Goal: Task Accomplishment & Management: Manage account settings

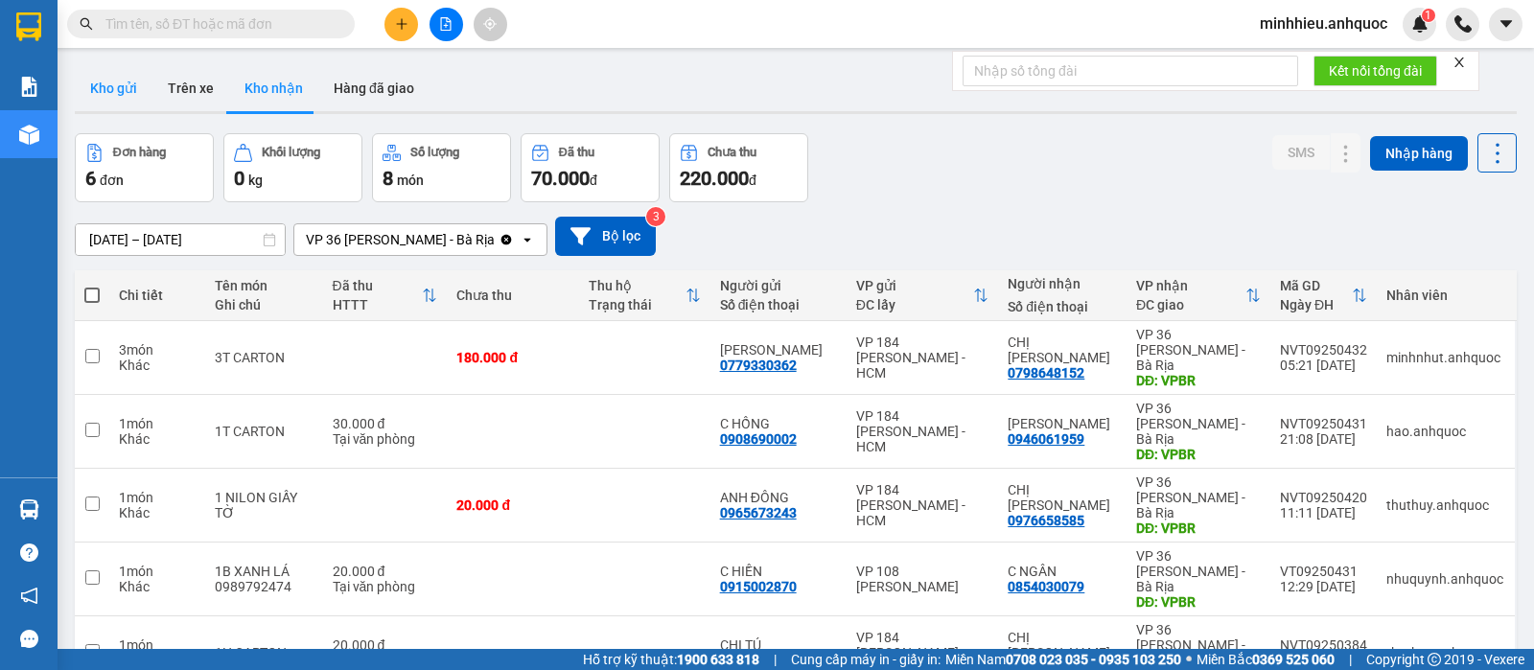
click at [119, 93] on button "Kho gửi" at bounding box center [114, 88] width 78 height 46
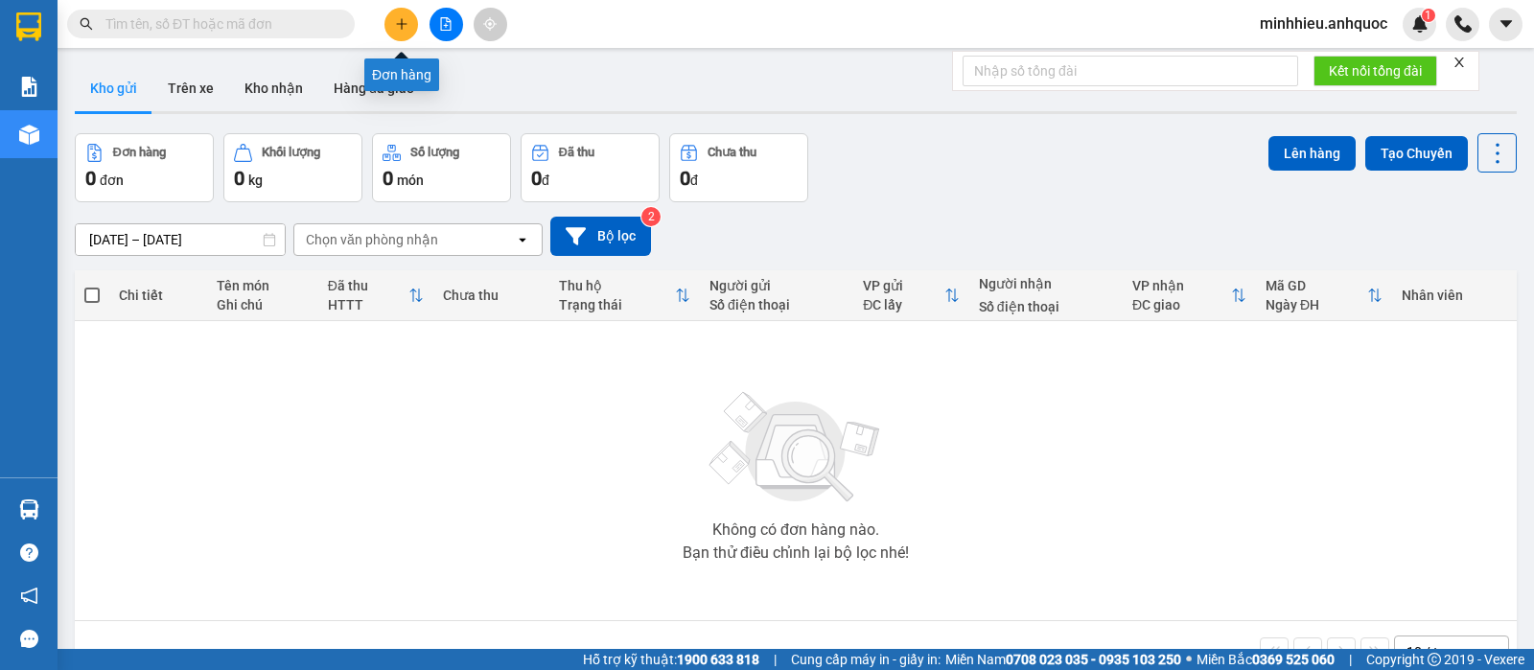
click at [402, 13] on button at bounding box center [401, 25] width 34 height 34
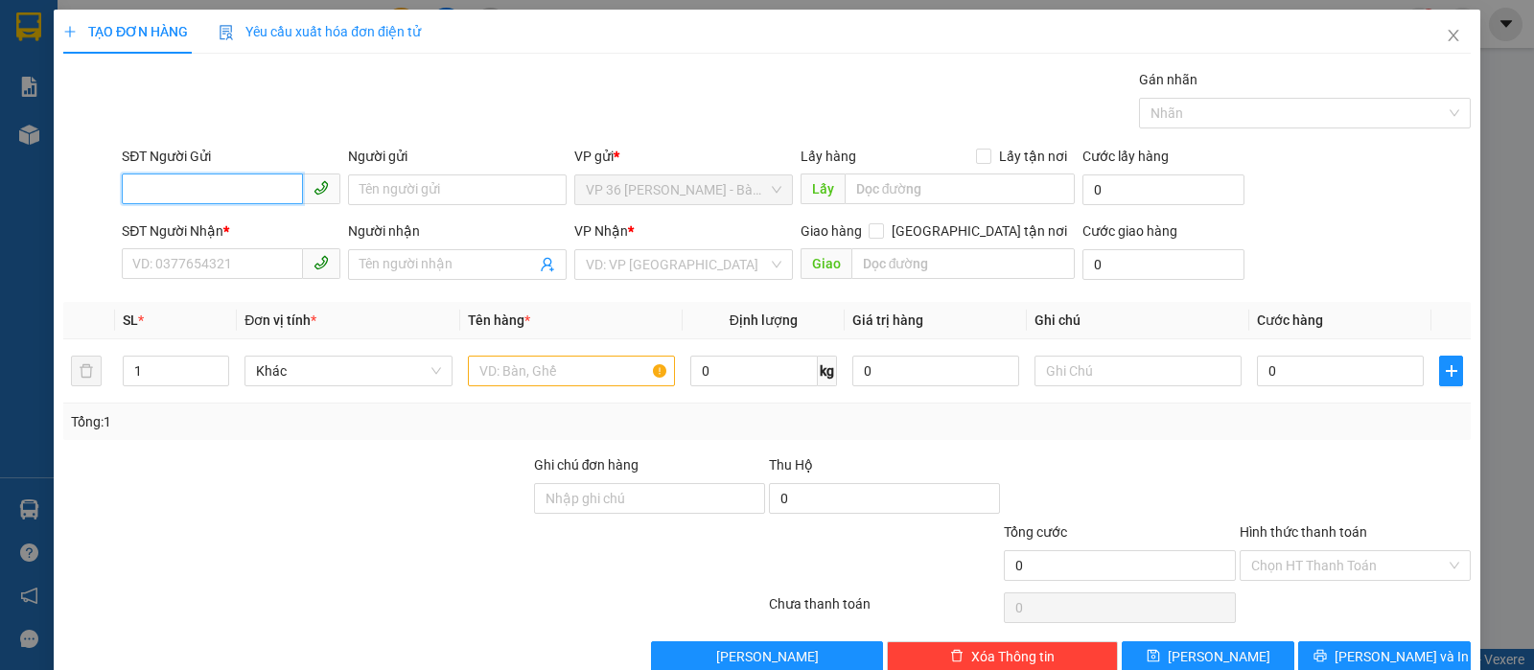
click at [186, 199] on input "SĐT Người Gửi" at bounding box center [212, 189] width 181 height 31
click at [275, 218] on div "0974477374 - ANH TÚ" at bounding box center [228, 228] width 193 height 21
type input "0974477374"
type input "ANH TÚ"
type input "0854453878"
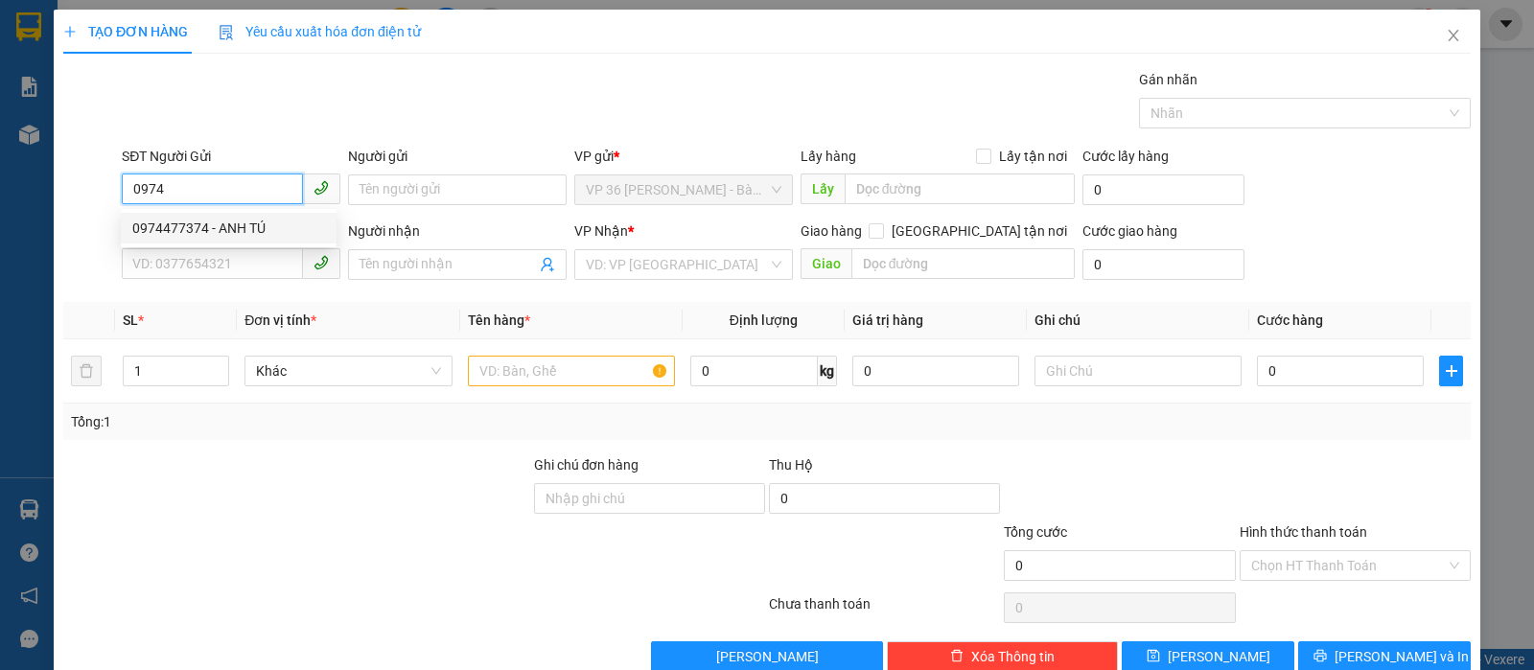
type input "Medilab"
type input "VPQ1"
type input "TM 13/9 THANH"
type input "20.000"
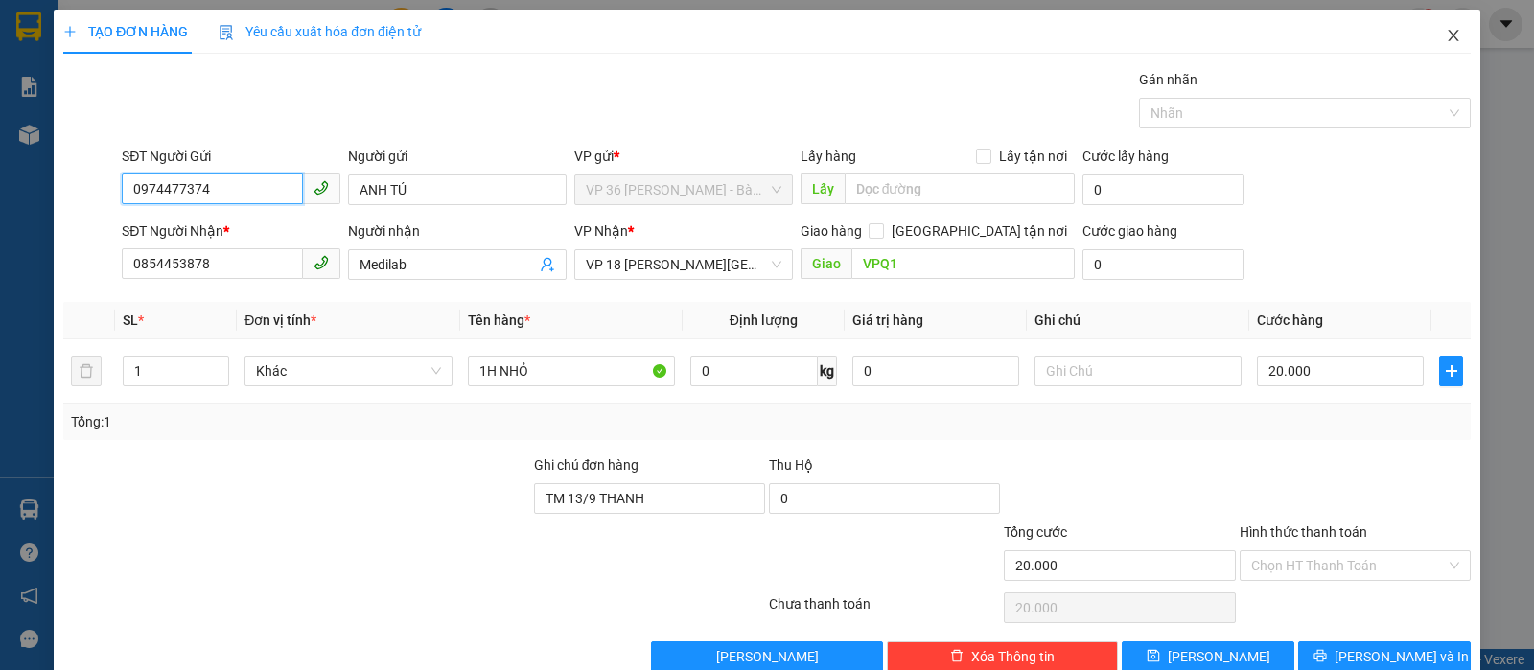
type input "0974477374"
click at [1448, 35] on icon "close" at bounding box center [1453, 36] width 11 height 12
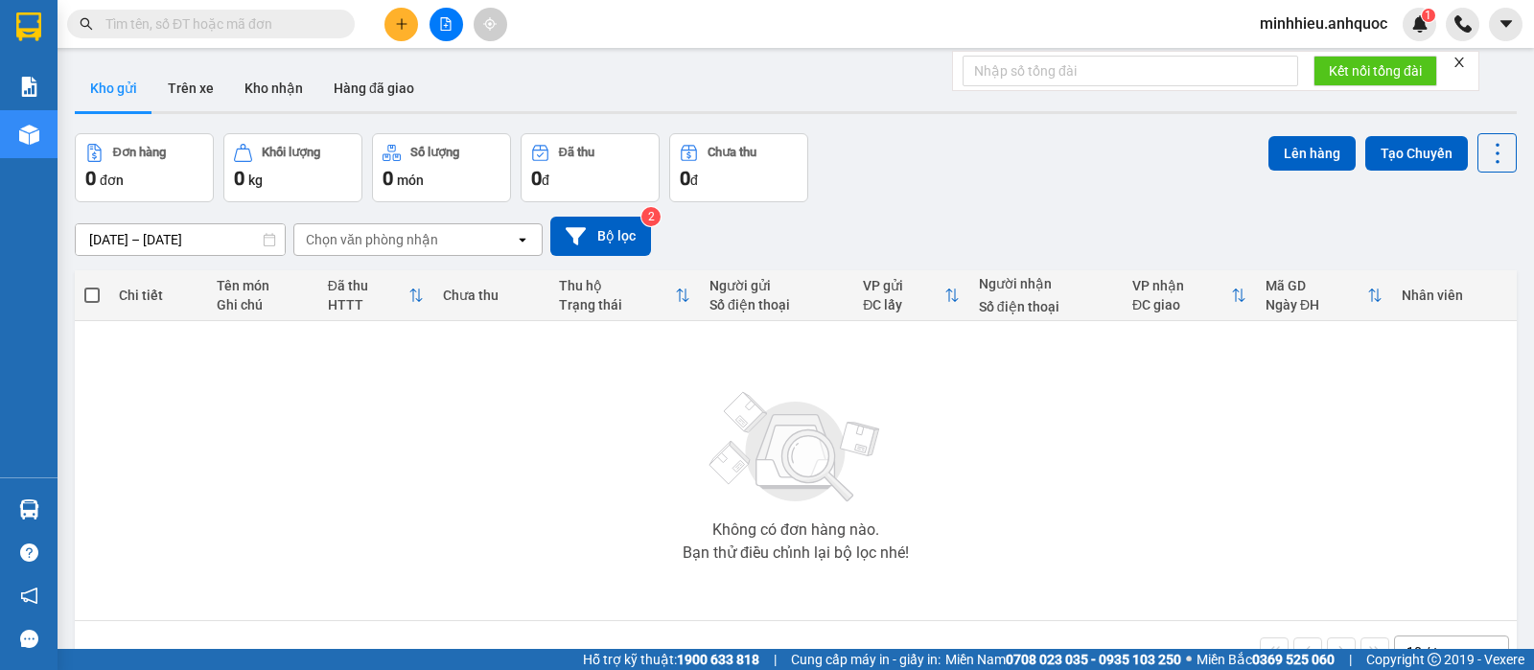
click at [207, 412] on div "Không có đơn hàng nào. Bạn thử điều chỉnh lại bộ lọc nhé!" at bounding box center [795, 471] width 1423 height 288
click at [391, 25] on button at bounding box center [401, 25] width 34 height 34
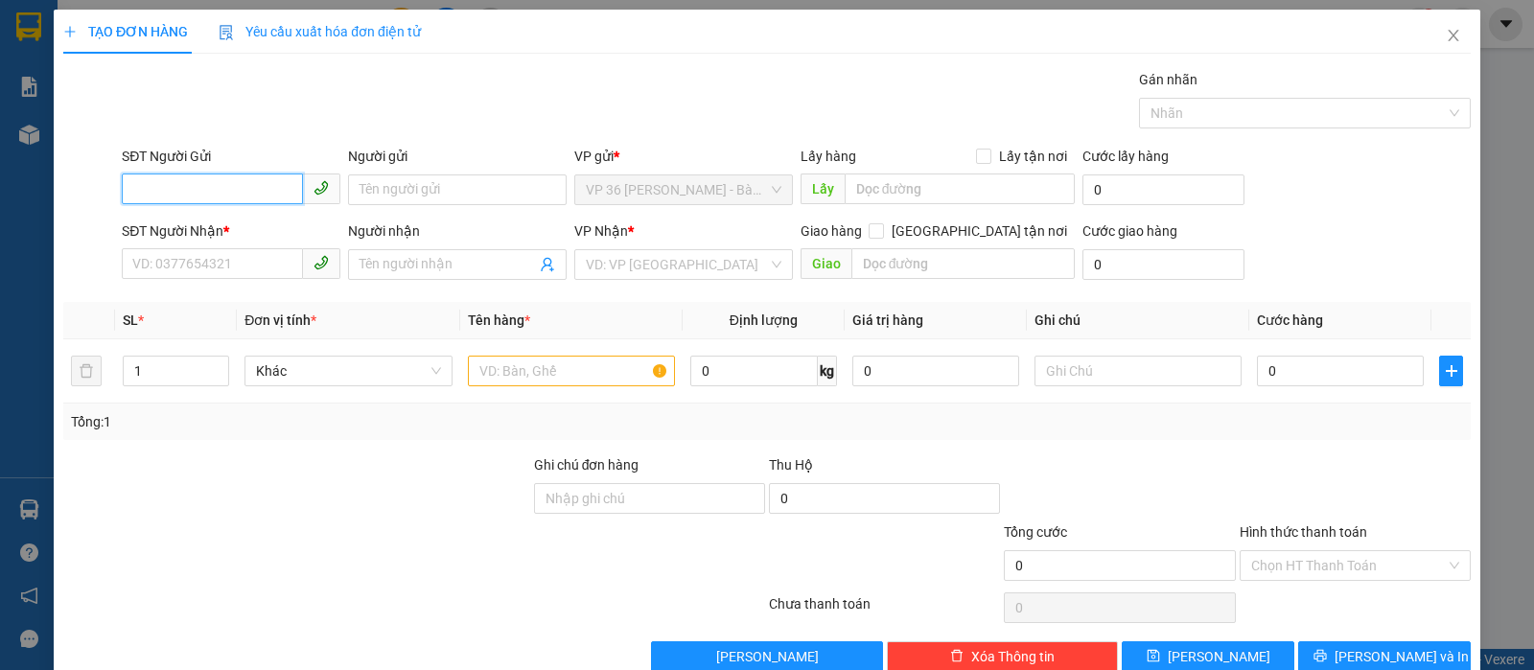
click at [202, 182] on input "SĐT Người Gửi" at bounding box center [212, 189] width 181 height 31
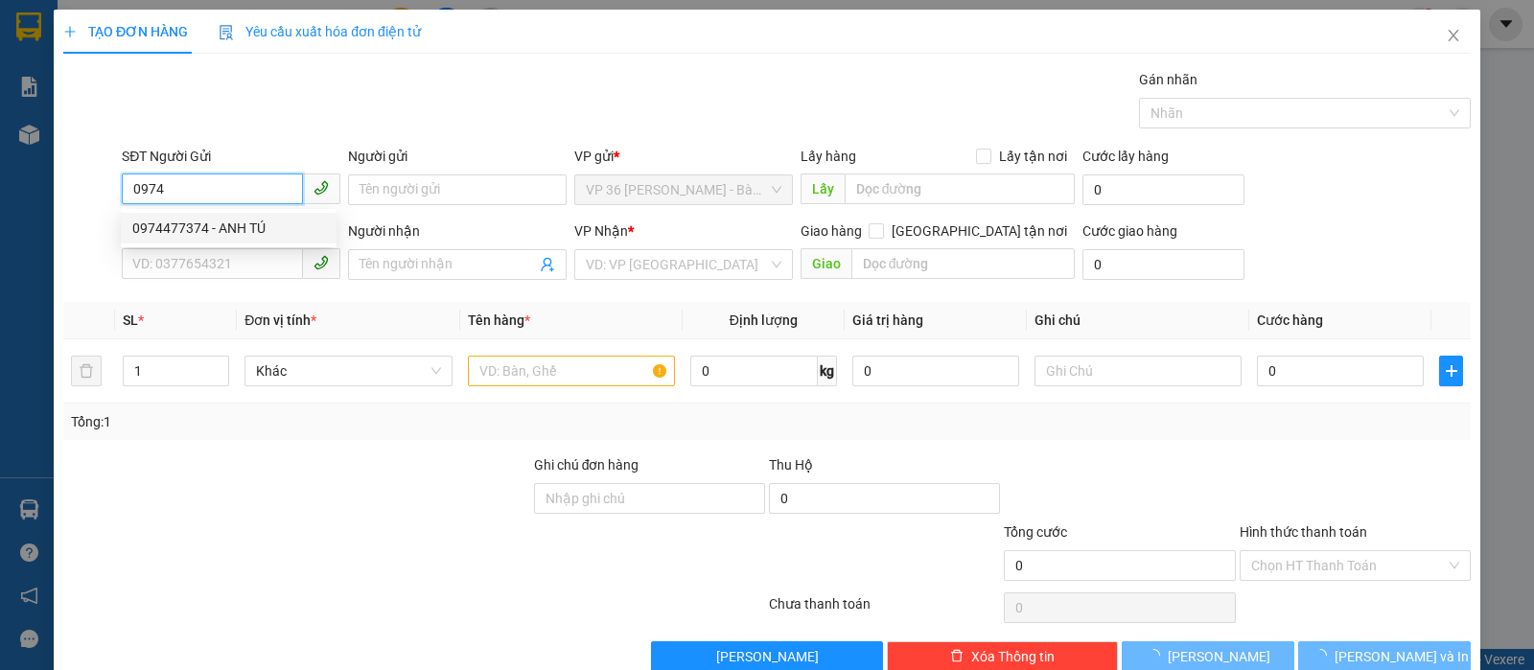
click at [198, 230] on div "0974477374 - ANH TÚ" at bounding box center [228, 228] width 193 height 21
type input "0974477374"
type input "ANH TÚ"
type input "0854453878"
type input "Medilab"
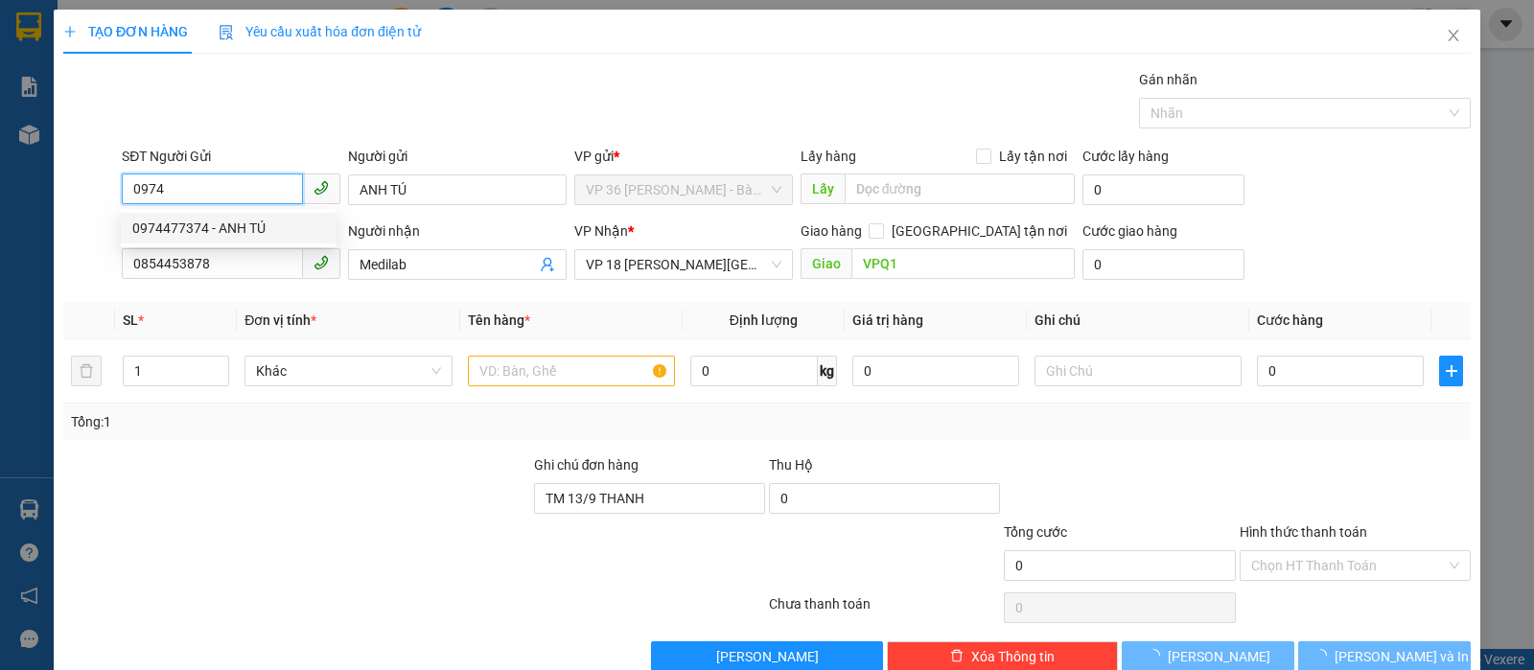
type input "VPQ1"
type input "TM 13/9 THANH"
type input "20.000"
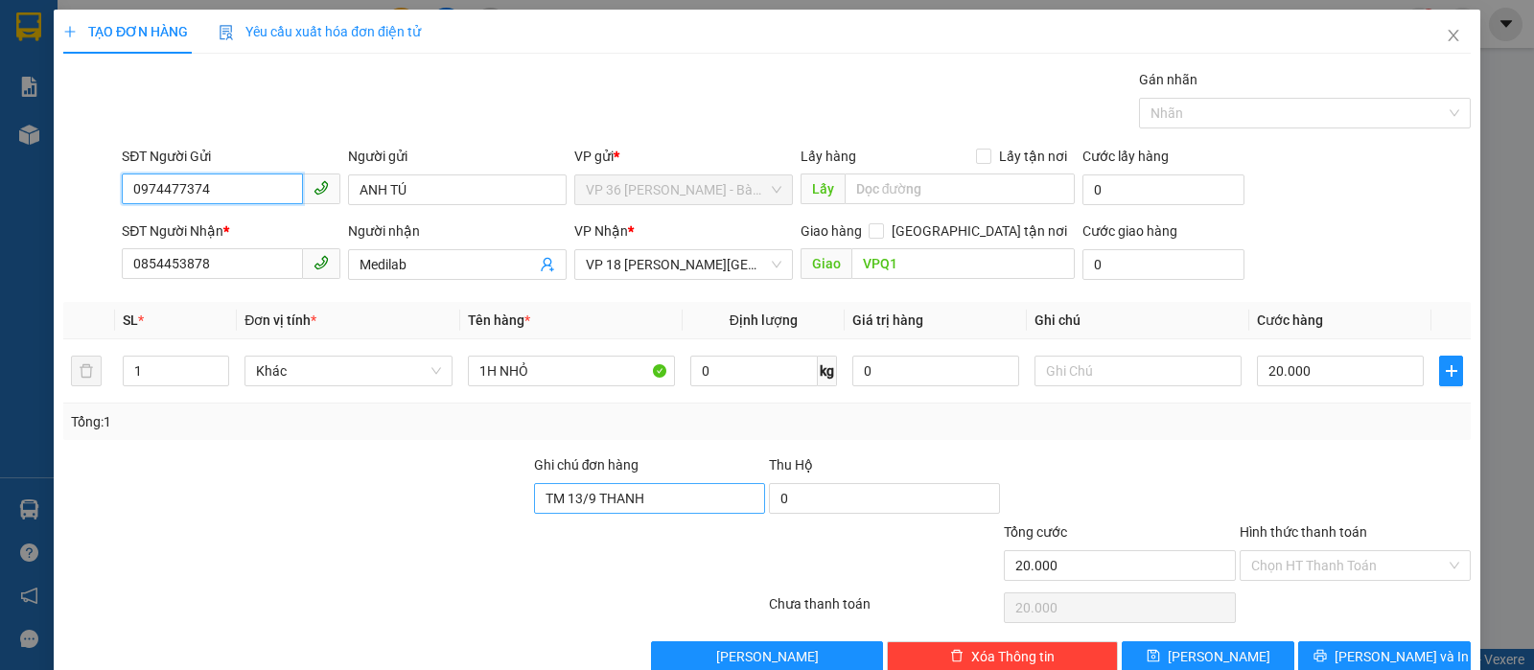
type input "0974477374"
click at [675, 501] on input "TM 13/9 THANH" at bounding box center [649, 498] width 231 height 31
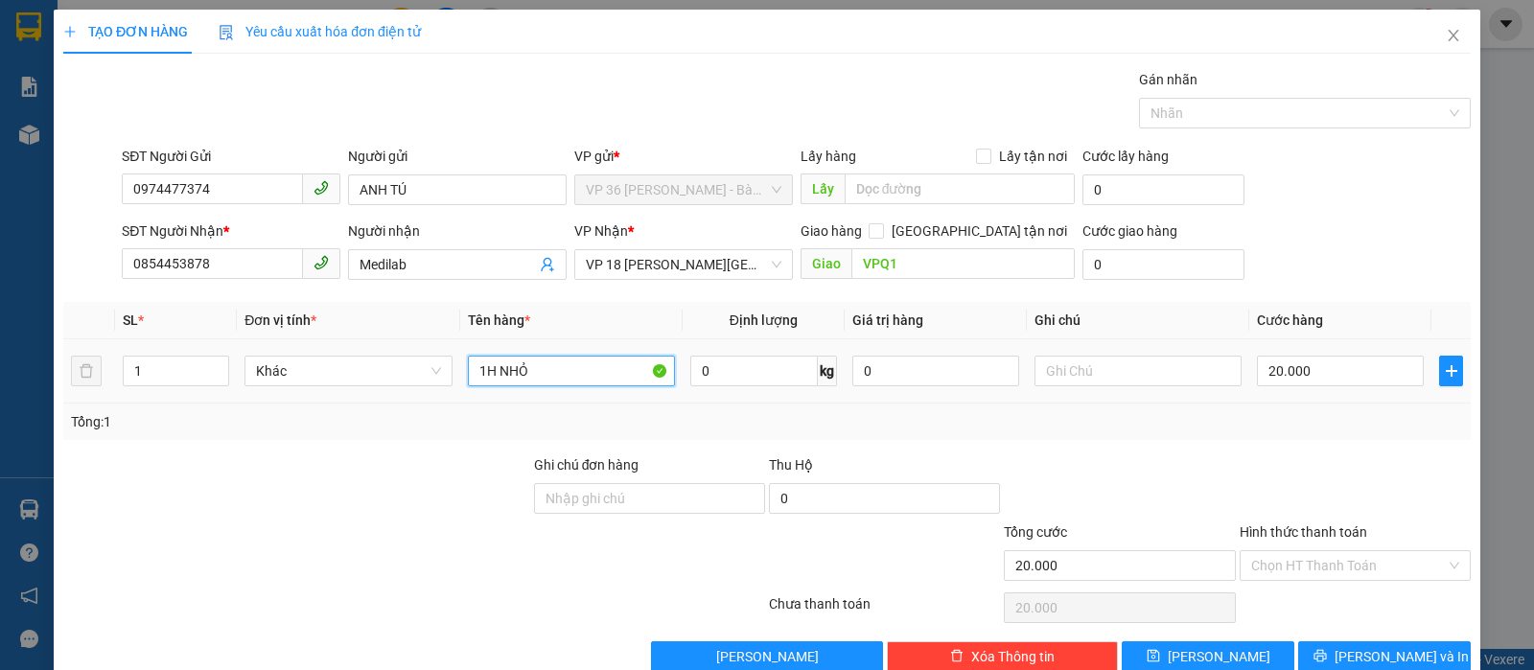
click at [579, 372] on input "1H NHỎ" at bounding box center [571, 371] width 207 height 31
type input "1H ĐEN"
click at [1409, 656] on button "Lưu và In" at bounding box center [1384, 656] width 173 height 31
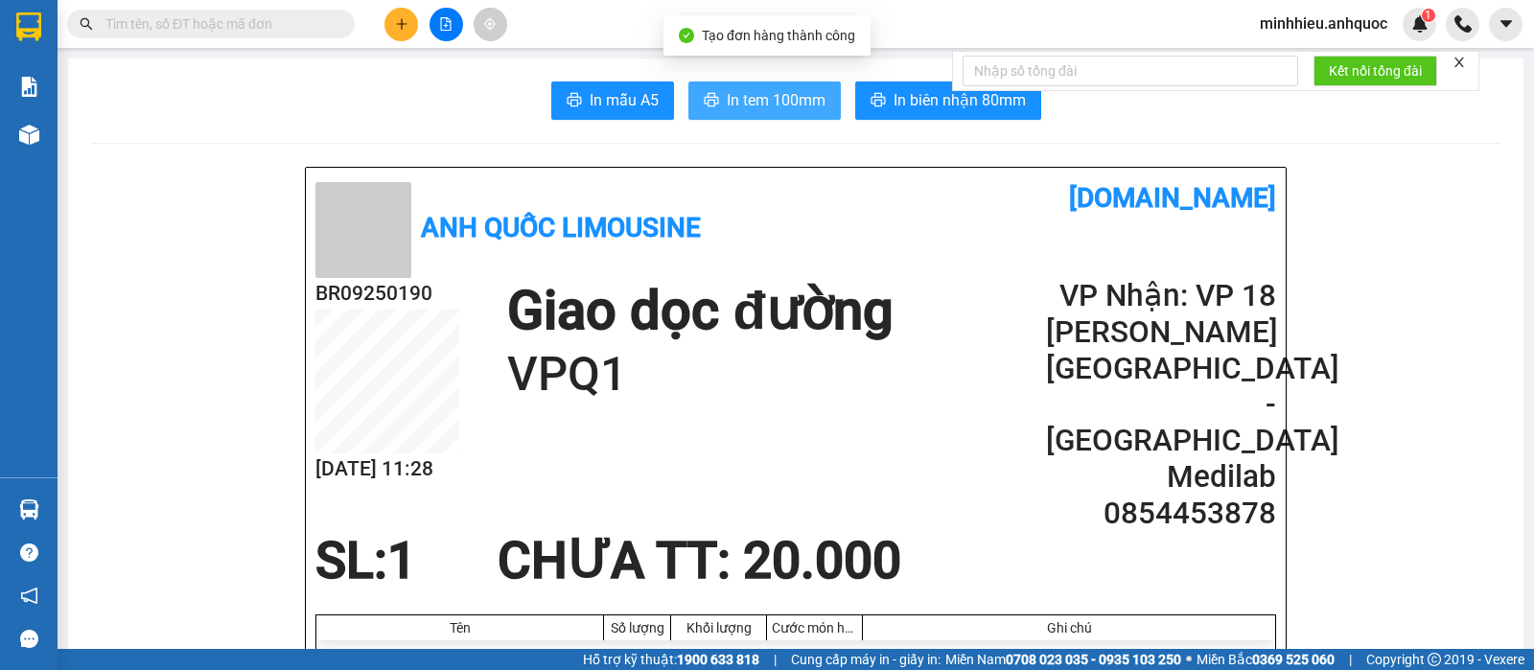
click at [753, 108] on span "In tem 100mm" at bounding box center [776, 100] width 99 height 24
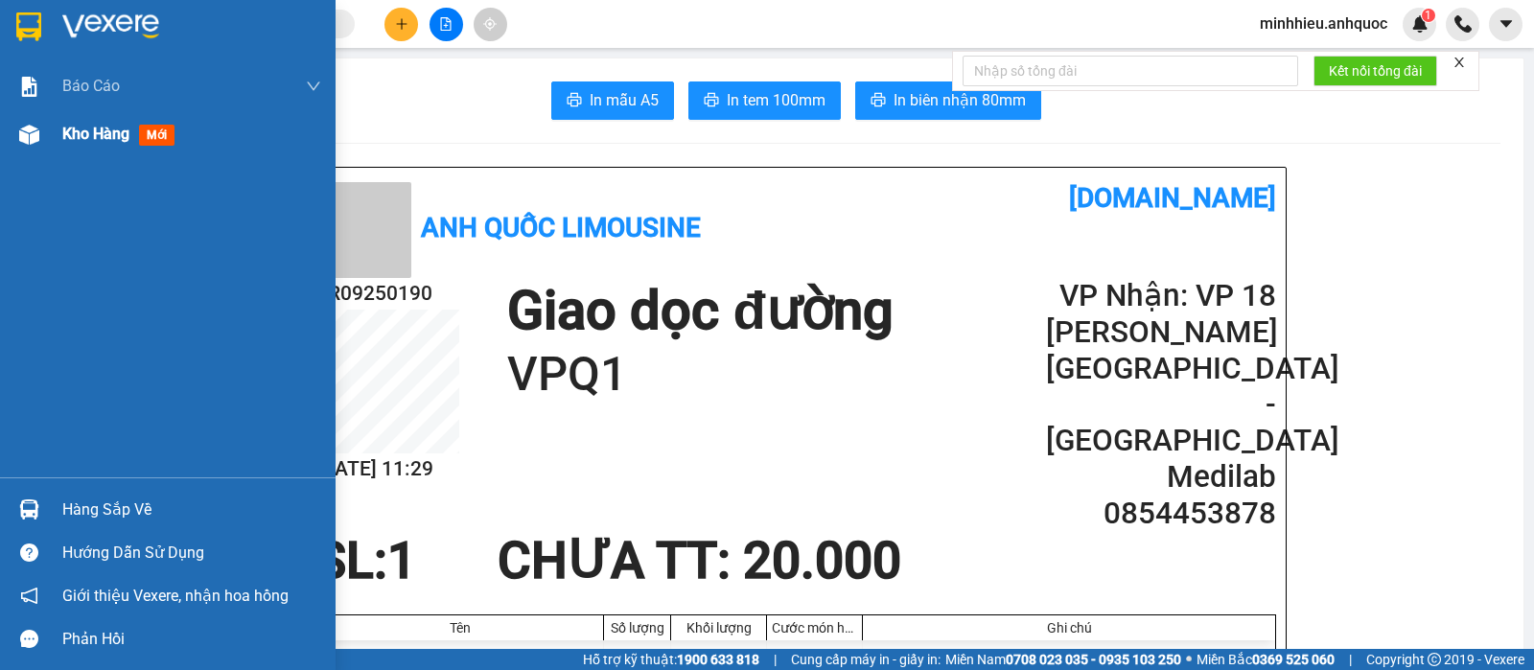
click at [73, 145] on div "Kho hàng mới" at bounding box center [122, 134] width 120 height 24
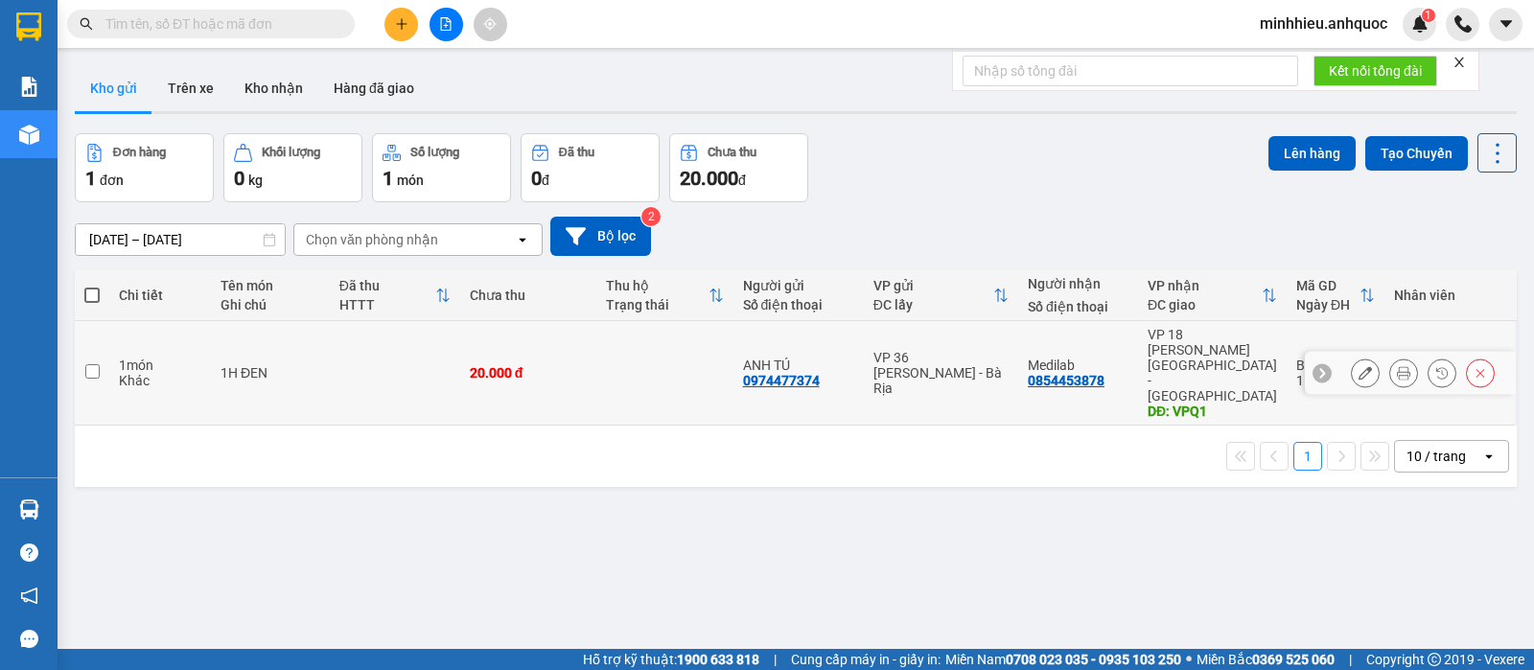
drag, startPoint x: 483, startPoint y: 346, endPoint x: 544, endPoint y: 346, distance: 61.4
click at [485, 365] on div "20.000 đ" at bounding box center [528, 372] width 117 height 15
checkbox input "true"
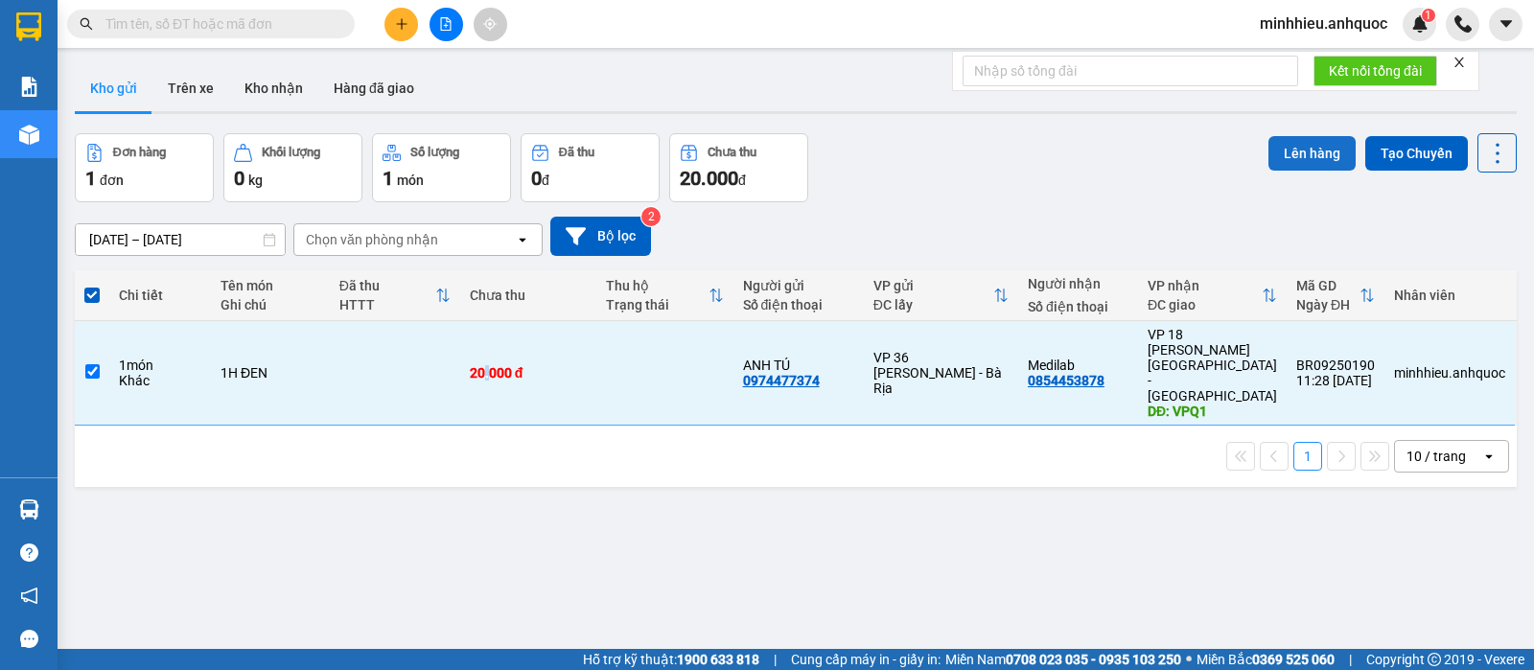
drag, startPoint x: 1312, startPoint y: 173, endPoint x: 1254, endPoint y: 153, distance: 61.5
click at [1309, 173] on div "Lên hàng Tạo Chuyến" at bounding box center [1392, 167] width 248 height 69
click at [1268, 153] on button "Lên hàng" at bounding box center [1311, 153] width 87 height 35
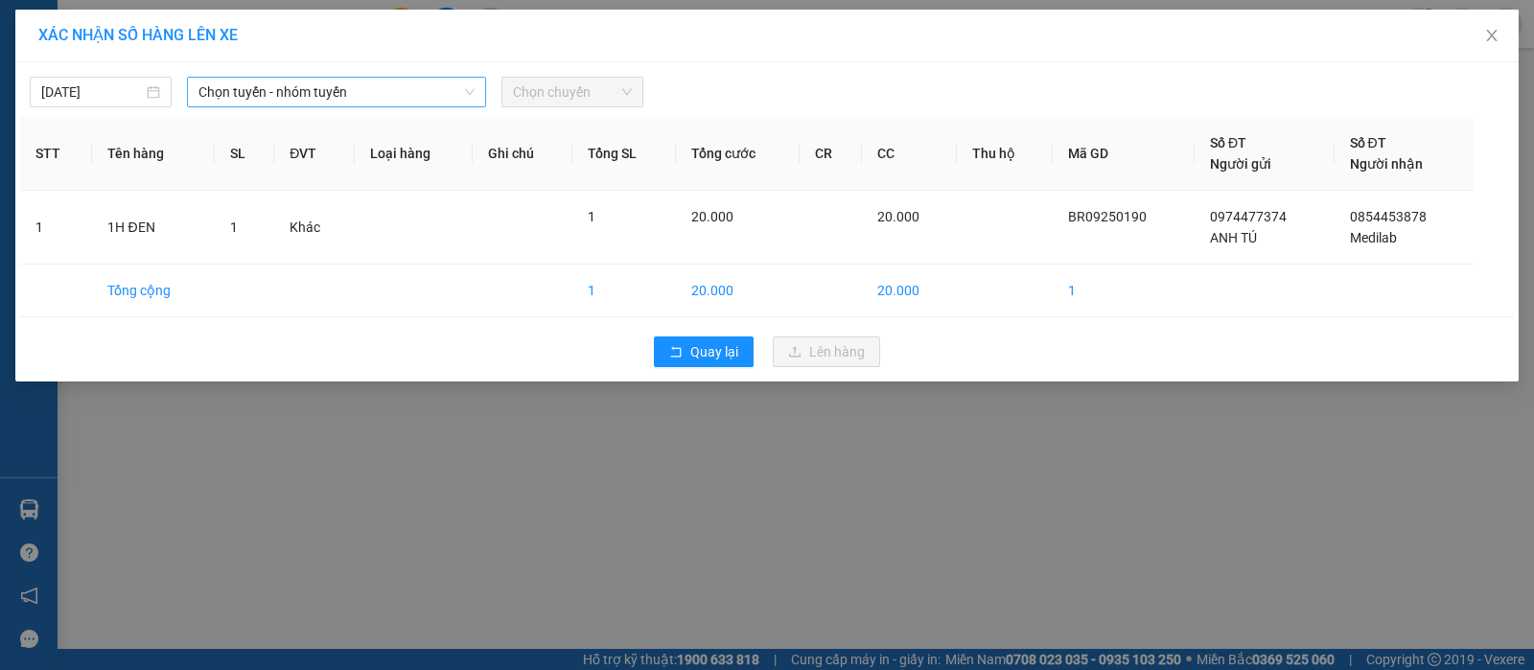
click at [286, 87] on span "Chọn tuyến - nhóm tuyến" at bounding box center [336, 92] width 276 height 29
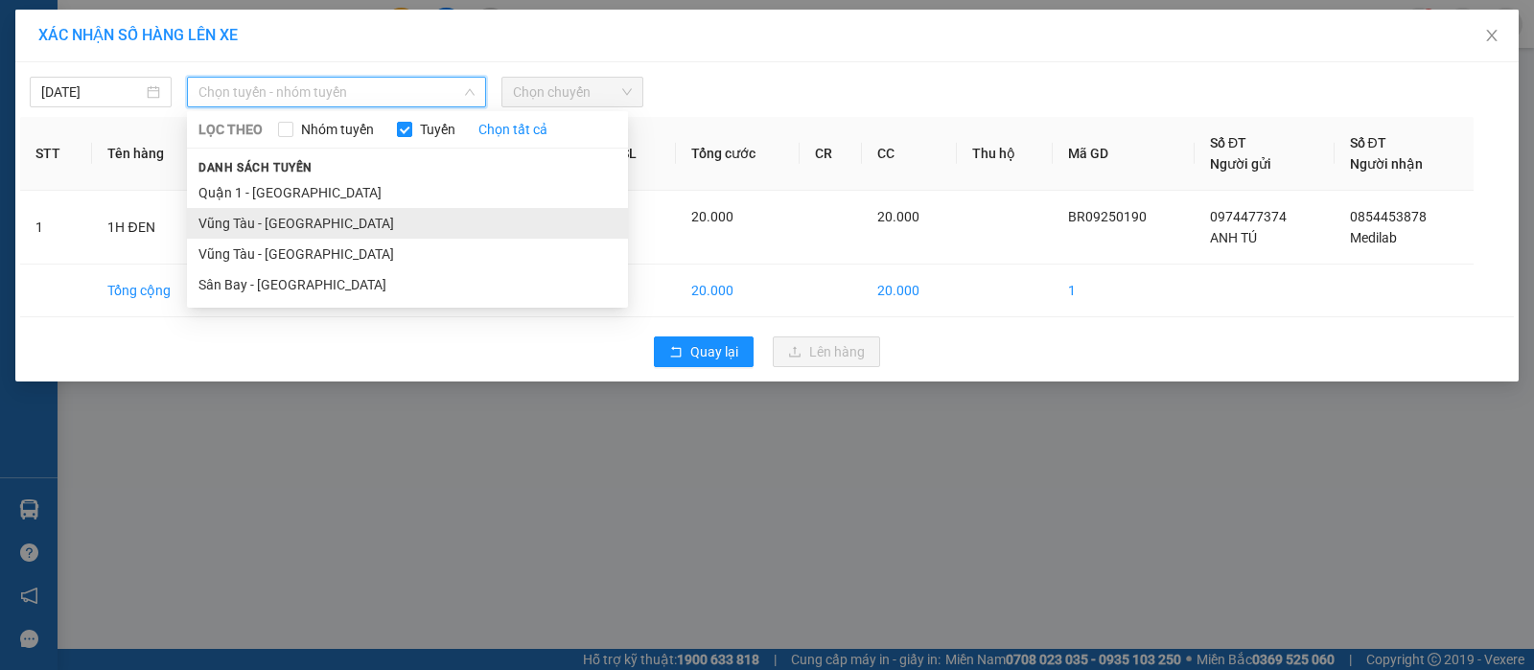
click at [285, 228] on li "Vũng Tàu - [GEOGRAPHIC_DATA]" at bounding box center [407, 223] width 441 height 31
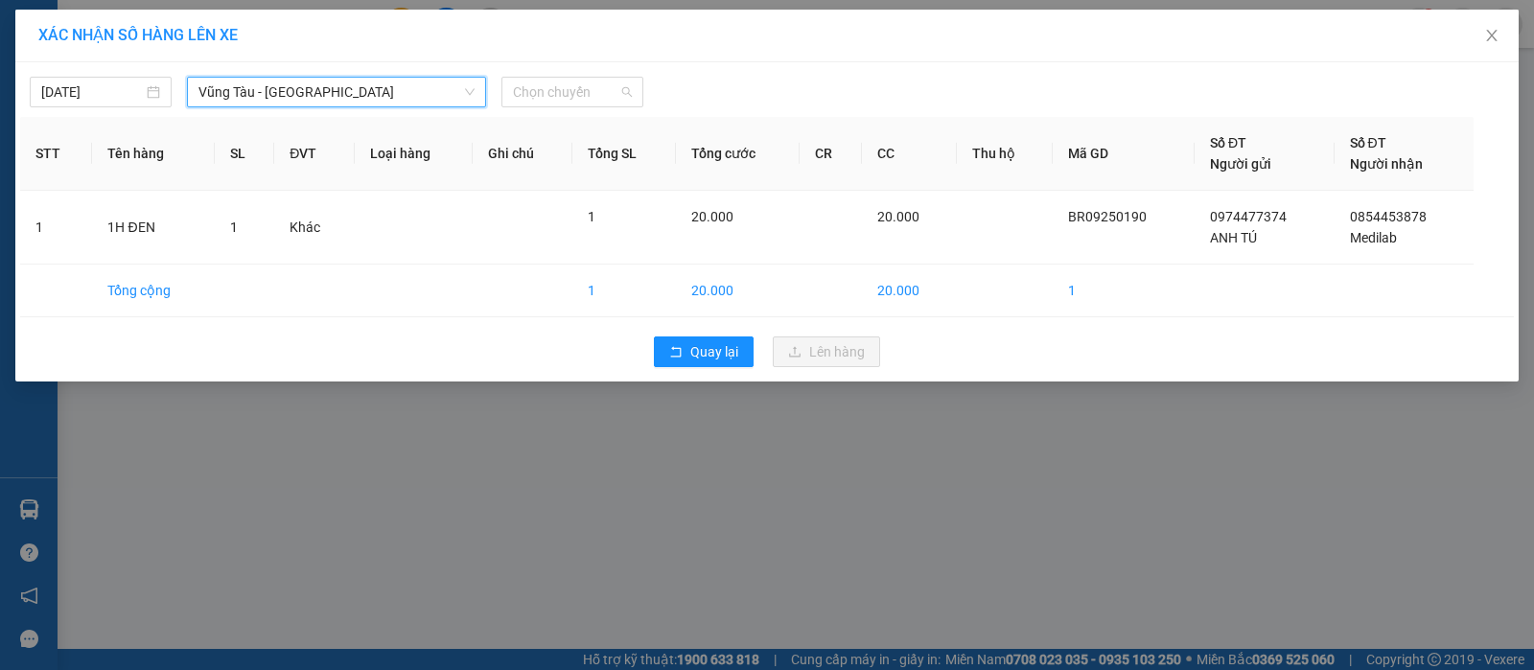
drag, startPoint x: 573, startPoint y: 93, endPoint x: 592, endPoint y: 224, distance: 132.7
click at [573, 94] on span "Chọn chuyến" at bounding box center [572, 92] width 119 height 29
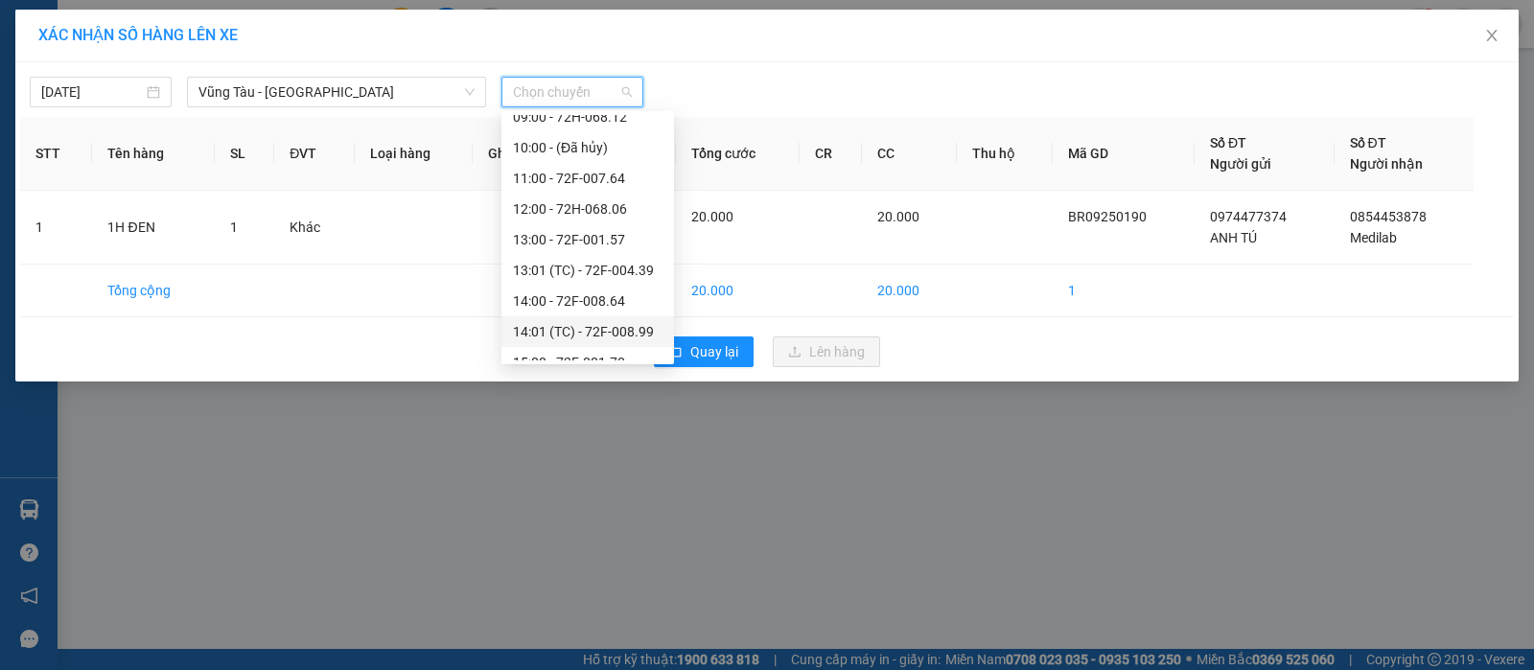
scroll to position [359, 0]
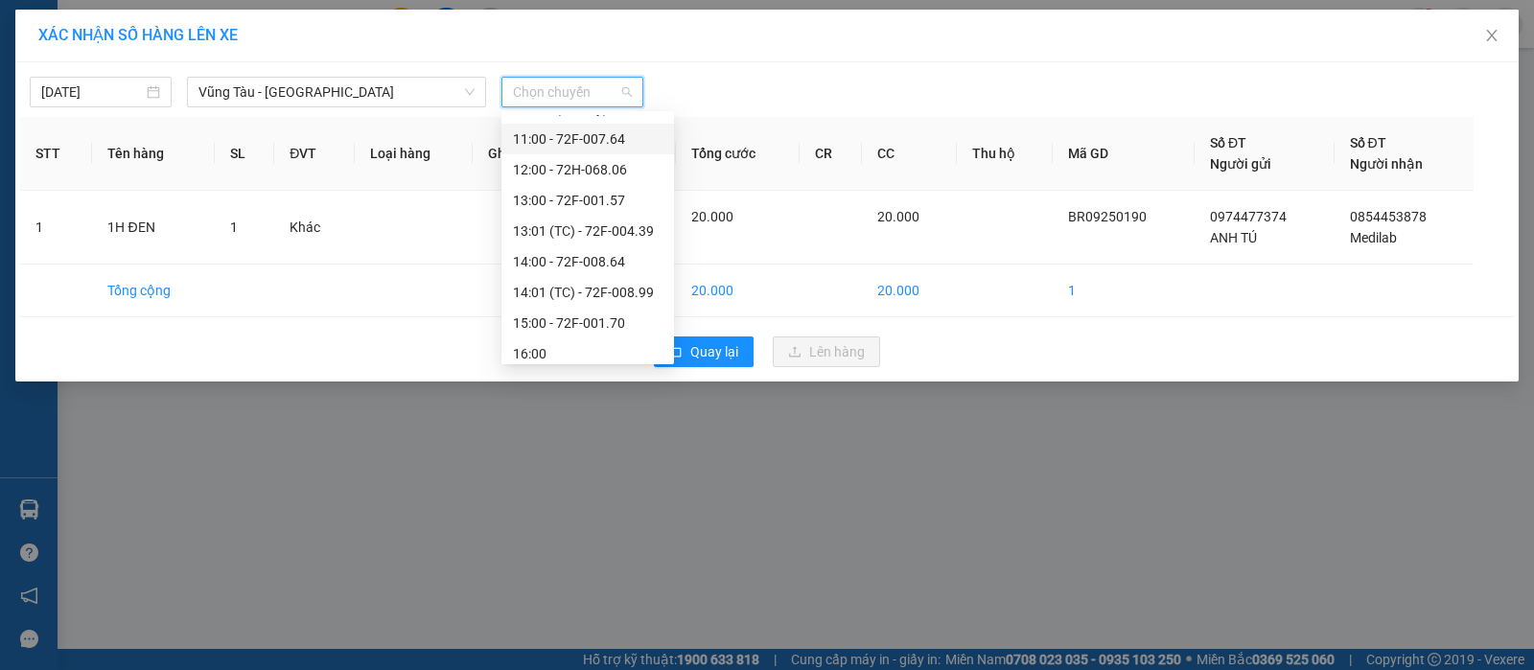
drag, startPoint x: 595, startPoint y: 133, endPoint x: 601, endPoint y: 157, distance: 24.6
click at [594, 131] on div "11:00 - 72F-007.64" at bounding box center [588, 138] width 150 height 21
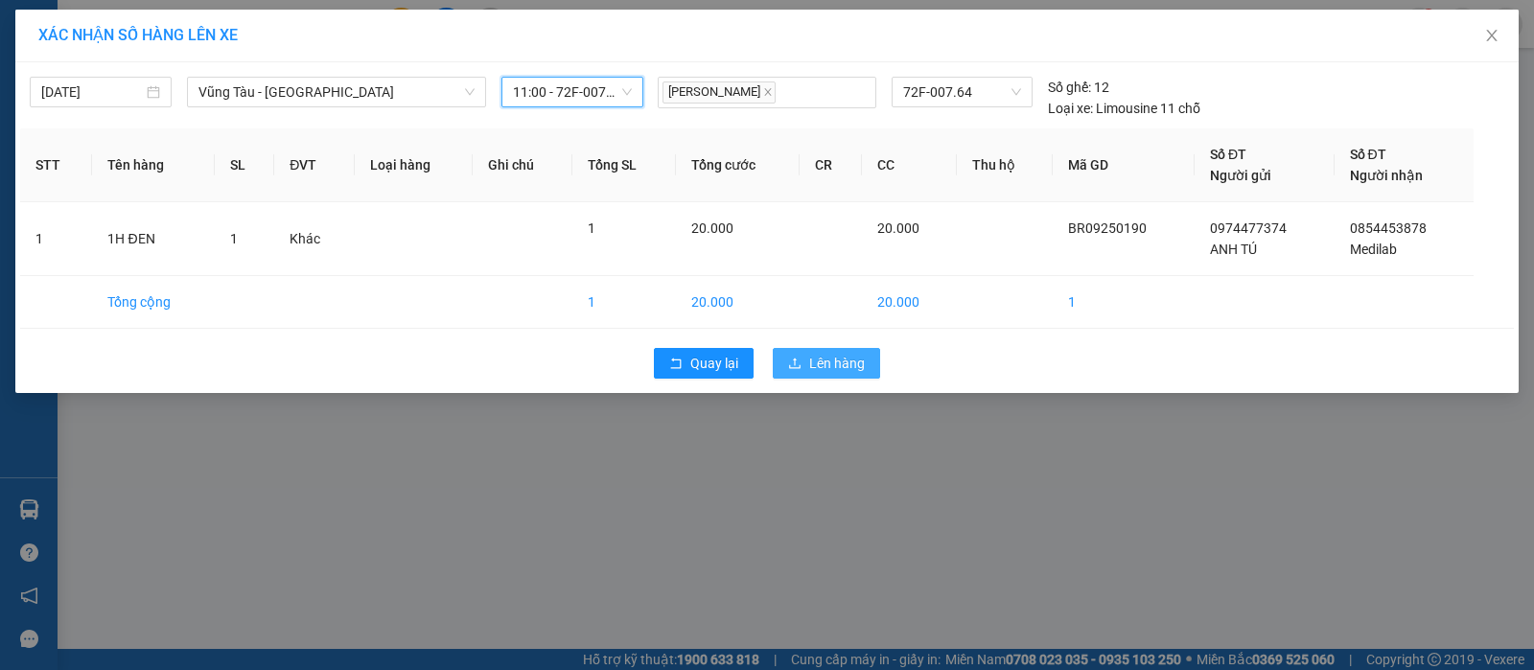
click at [849, 374] on button "Lên hàng" at bounding box center [826, 363] width 107 height 31
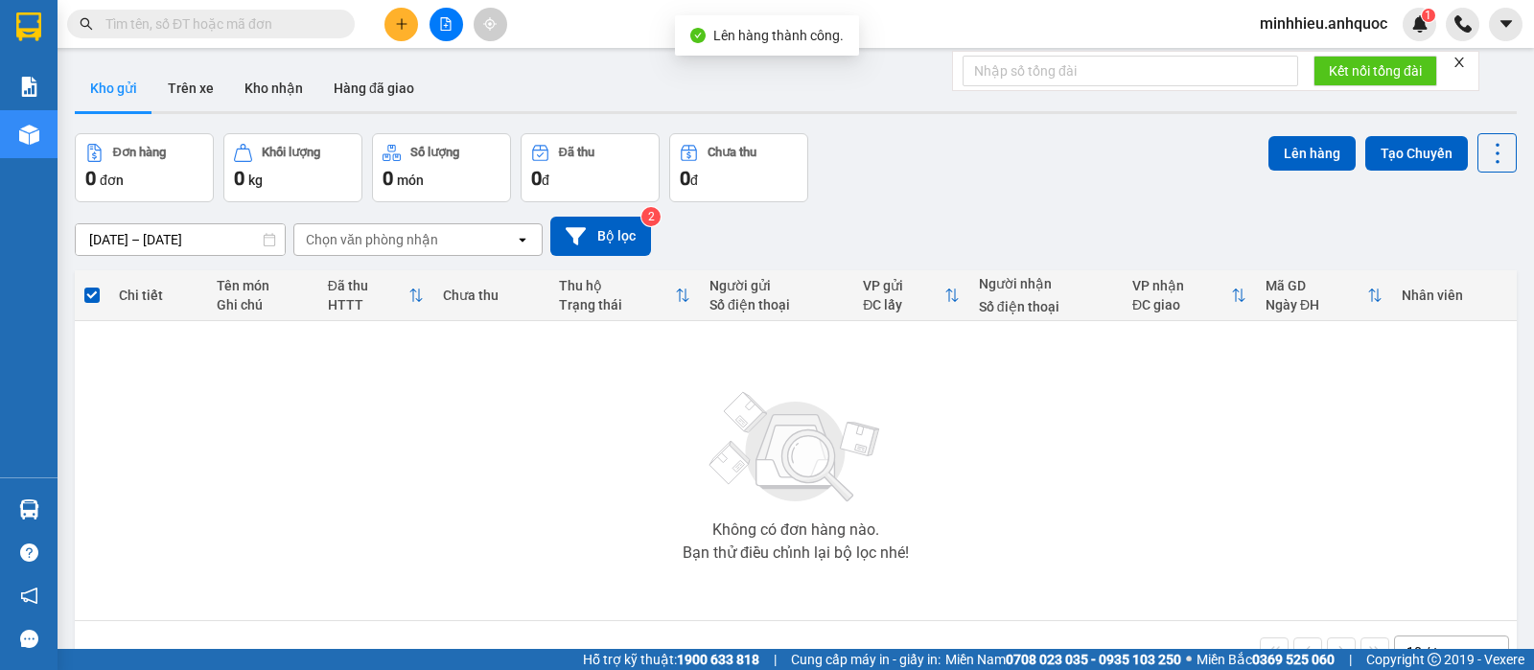
drag, startPoint x: 191, startPoint y: 93, endPoint x: 268, endPoint y: 140, distance: 90.8
click at [190, 93] on button "Trên xe" at bounding box center [190, 88] width 77 height 46
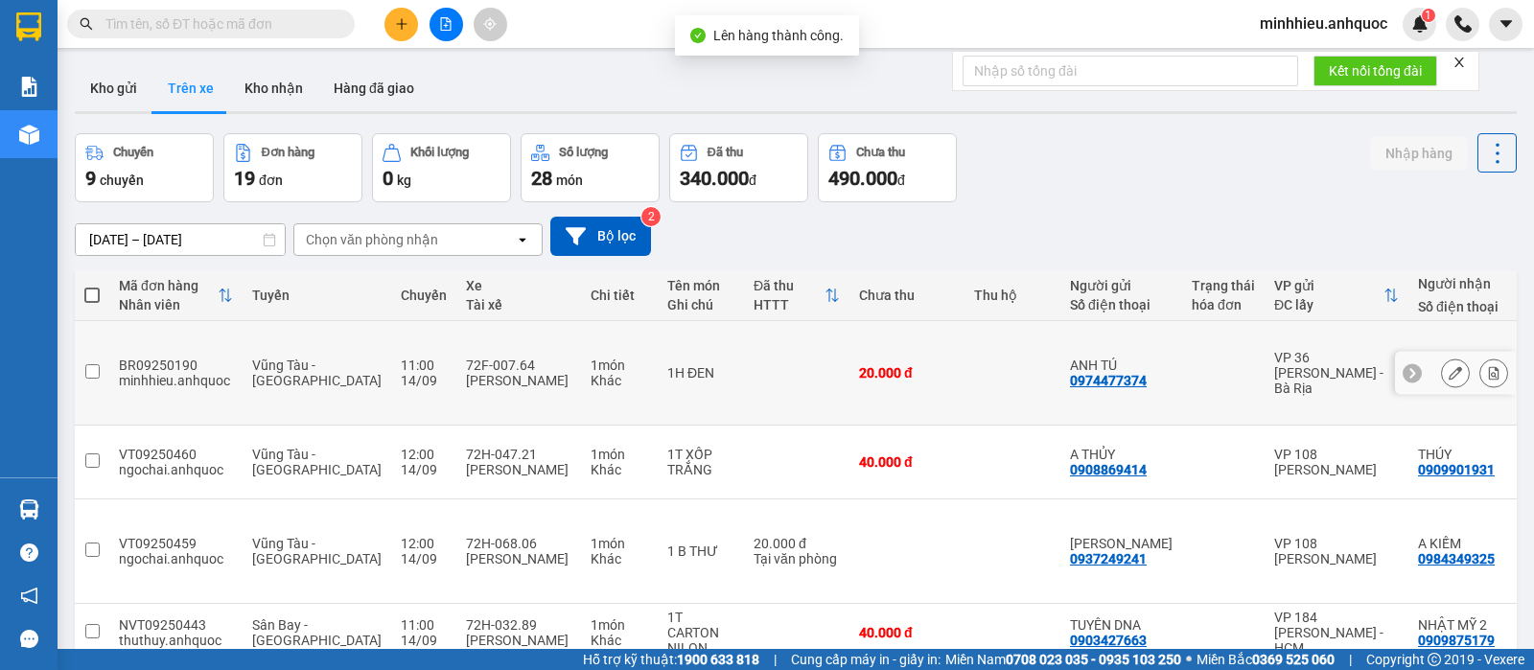
click at [1489, 366] on icon at bounding box center [1494, 372] width 11 height 13
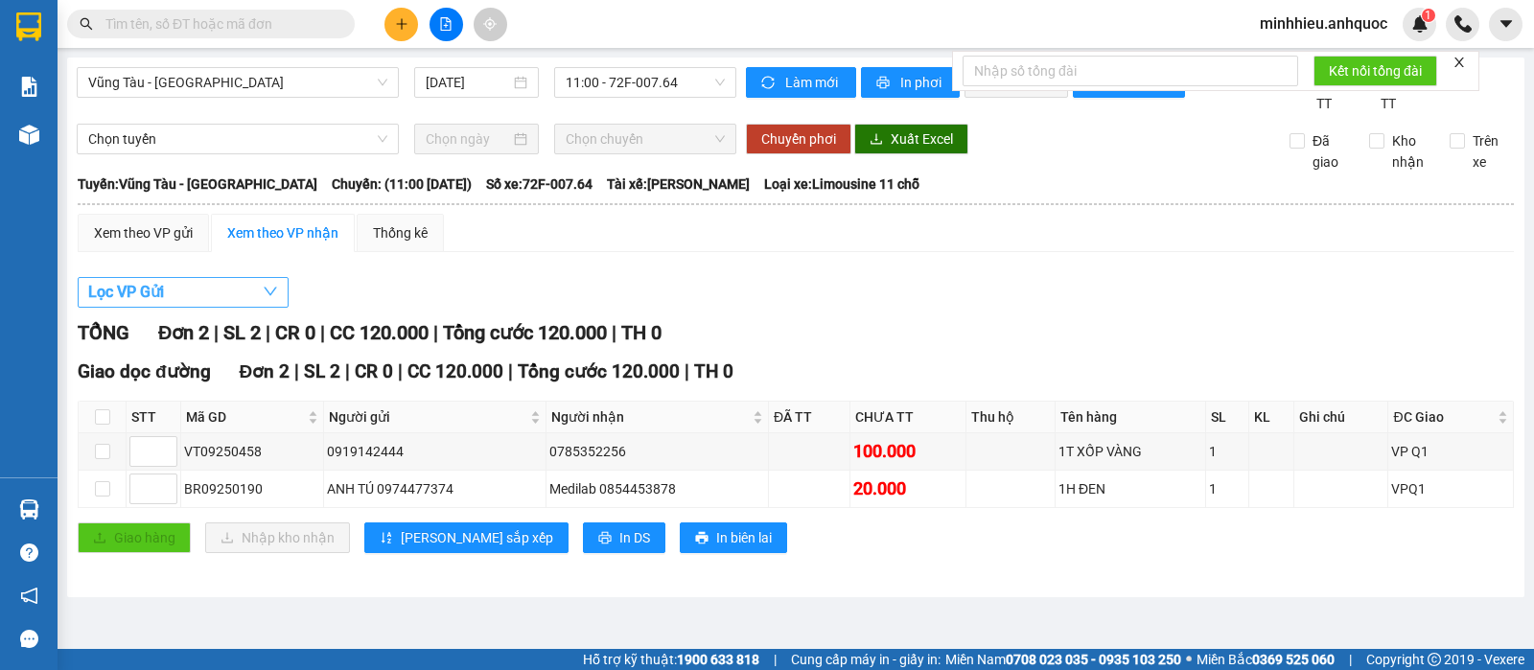
click at [218, 308] on button "Lọc VP Gửi" at bounding box center [183, 292] width 211 height 31
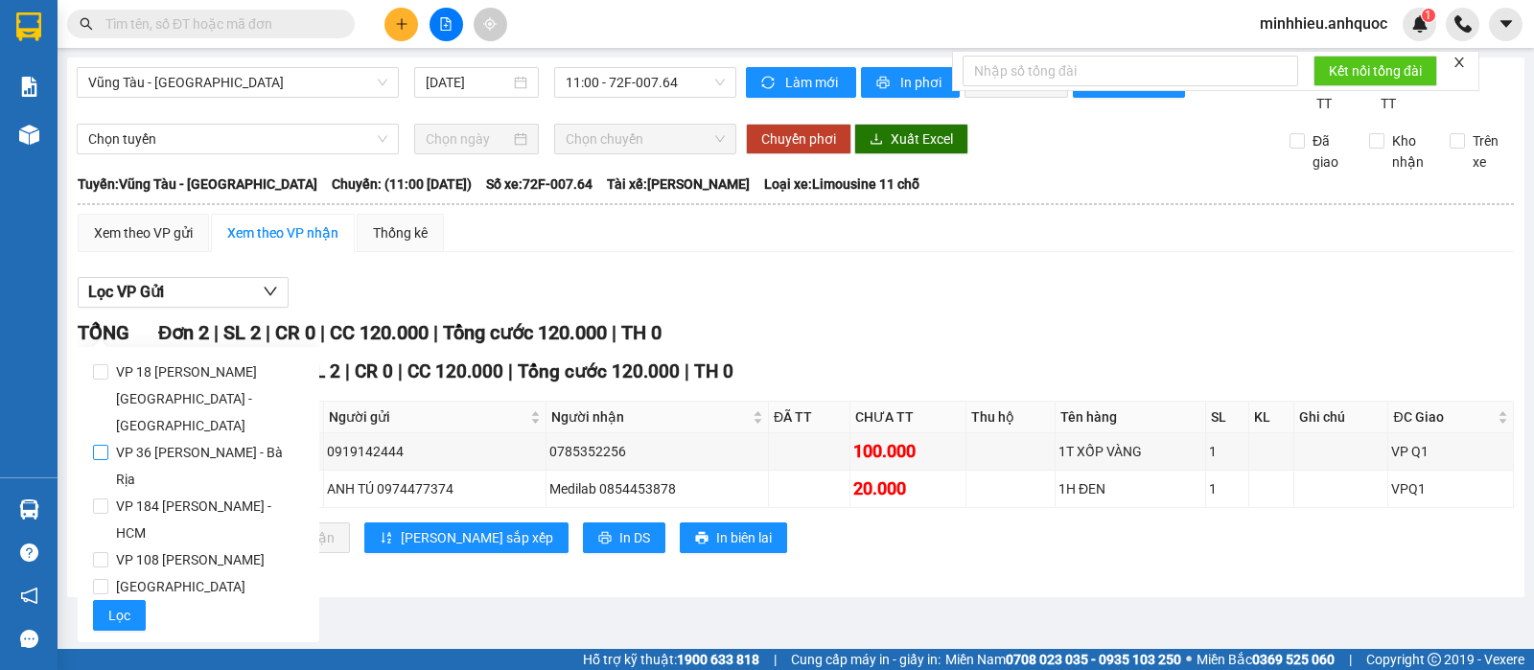
click at [182, 439] on span "VP 36 [PERSON_NAME] - Bà Rịa" at bounding box center [206, 466] width 196 height 54
click at [108, 445] on input "VP 36 [PERSON_NAME] - Bà Rịa" at bounding box center [100, 452] width 15 height 15
checkbox input "true"
drag, startPoint x: 127, startPoint y: 585, endPoint x: 536, endPoint y: 467, distance: 425.1
click at [128, 605] on span "Lọc" at bounding box center [119, 615] width 22 height 21
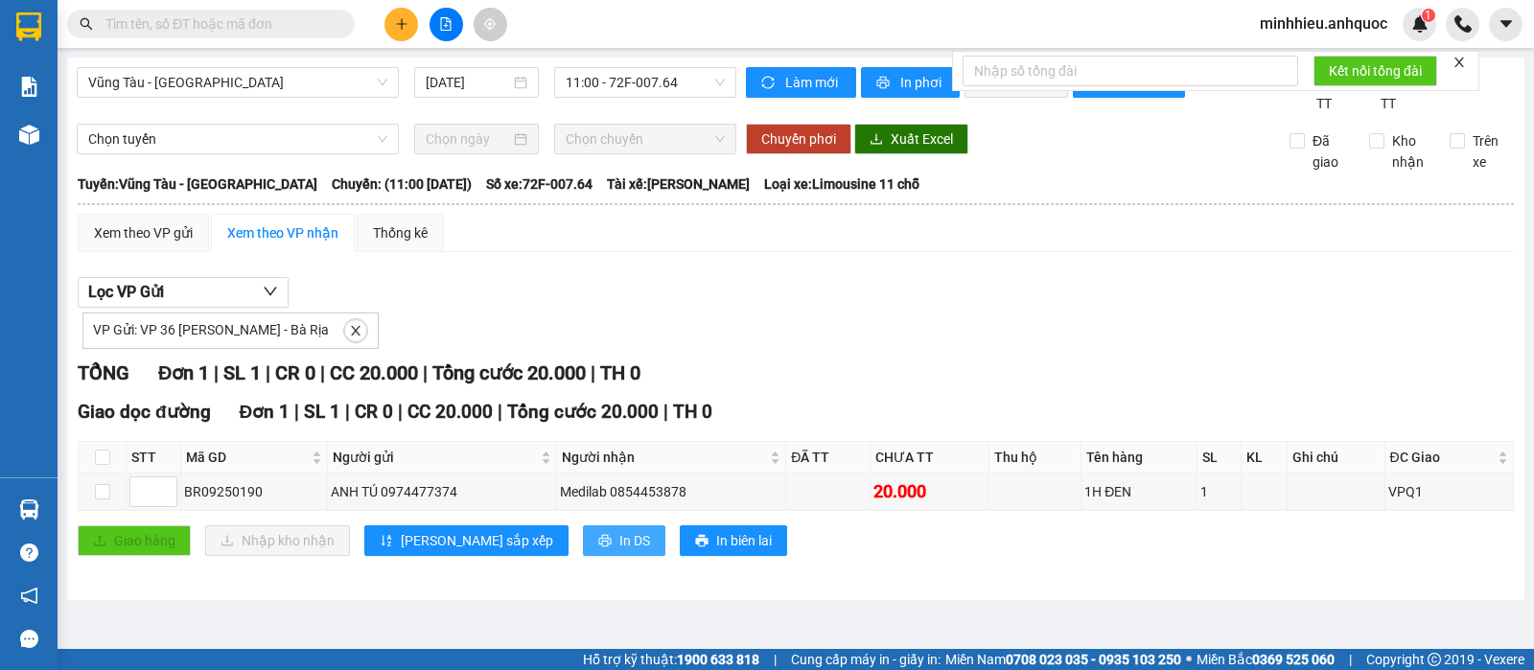
click at [619, 551] on span "In DS" at bounding box center [634, 540] width 31 height 21
click at [583, 547] on button "In DS" at bounding box center [624, 540] width 82 height 31
click at [401, 18] on icon "plus" at bounding box center [401, 23] width 13 height 13
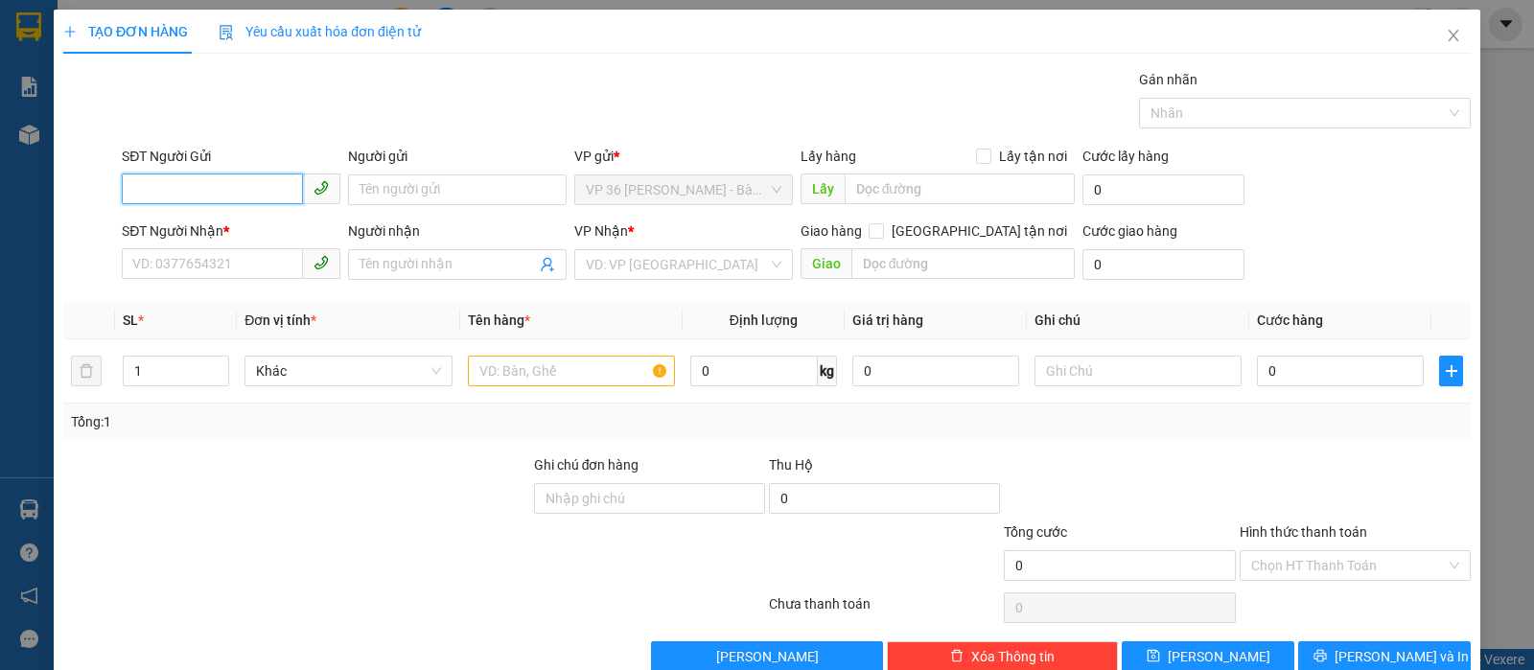
click at [227, 204] on span at bounding box center [231, 189] width 219 height 31
click at [227, 194] on input "SĐT Người Gửi" at bounding box center [212, 189] width 181 height 31
click at [261, 235] on div "0343427277 - C DÂN" at bounding box center [228, 228] width 193 height 21
type input "0343427277"
type input "C DÂN"
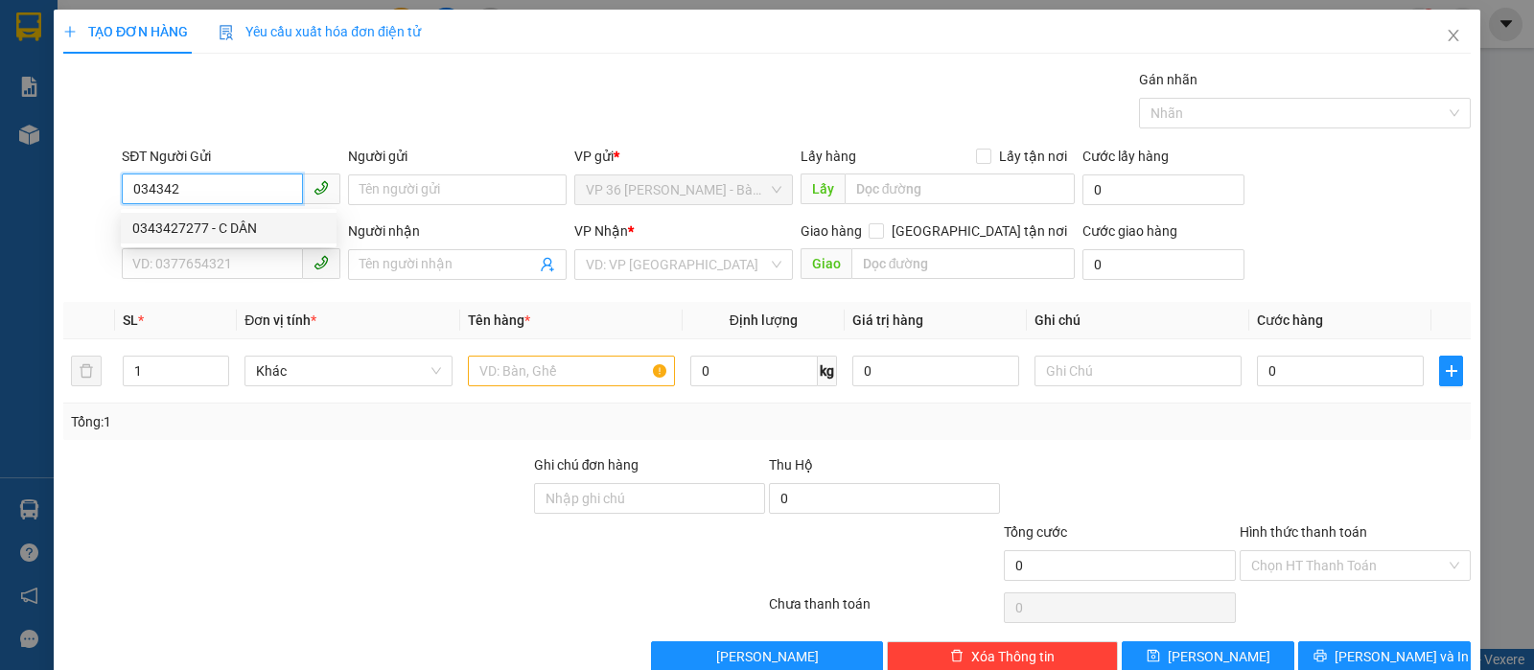
type input "0979377937"
type input "A.CHÂU"
type input "VP NVT"
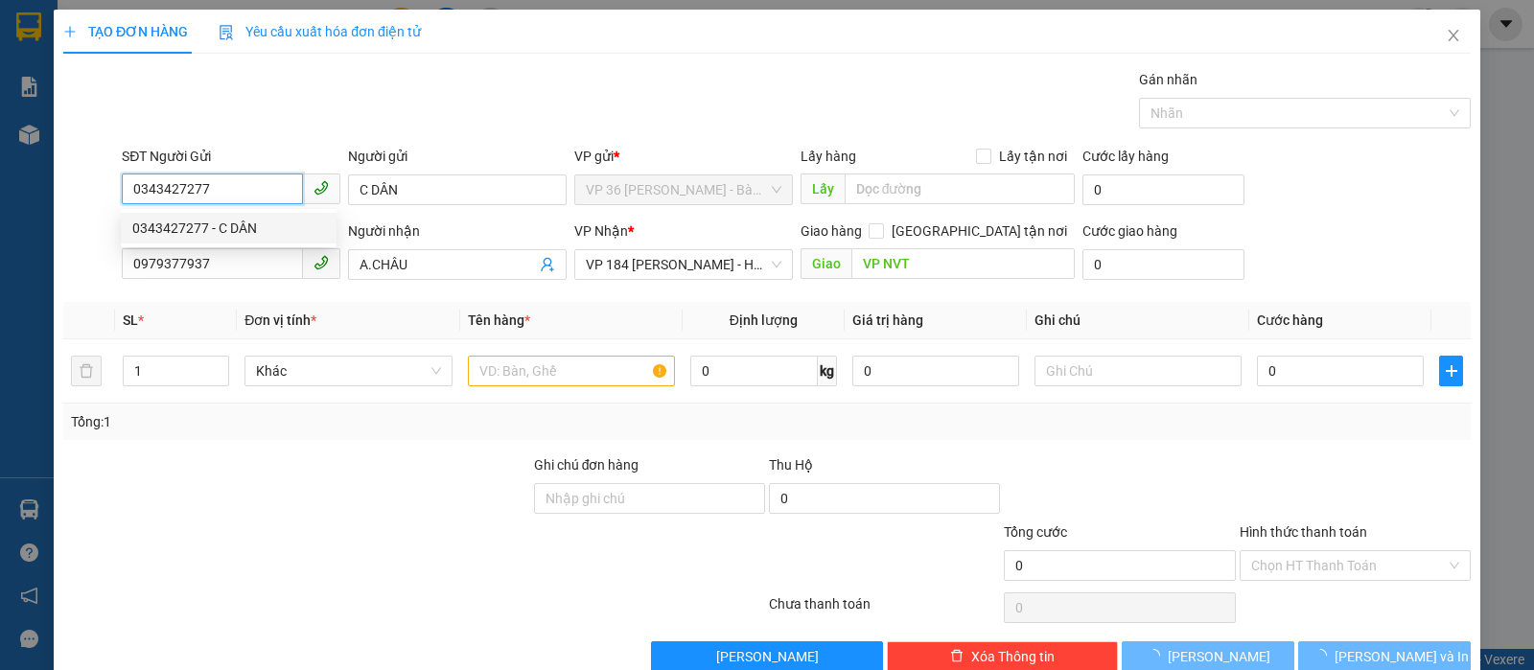
type input "40.000"
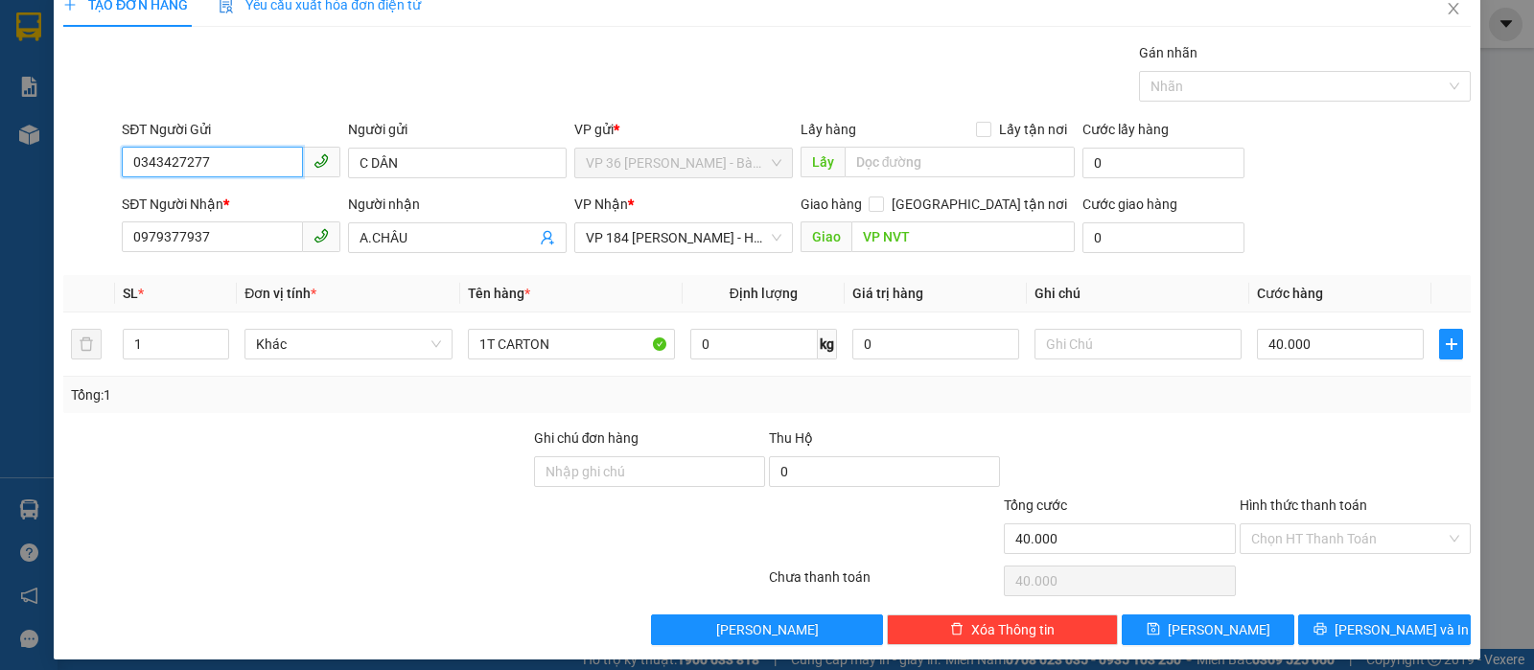
scroll to position [39, 0]
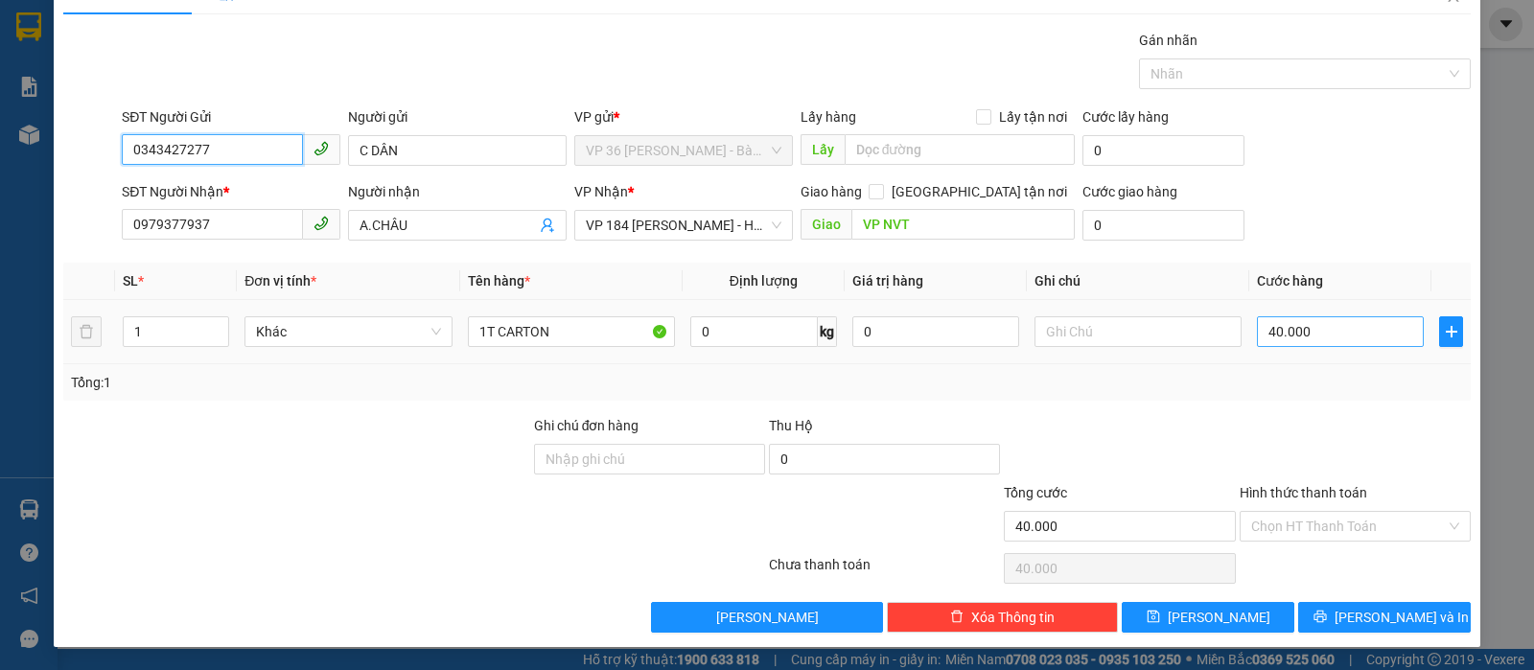
type input "0343427277"
click at [1285, 317] on input "40.000" at bounding box center [1340, 331] width 167 height 31
type input "0"
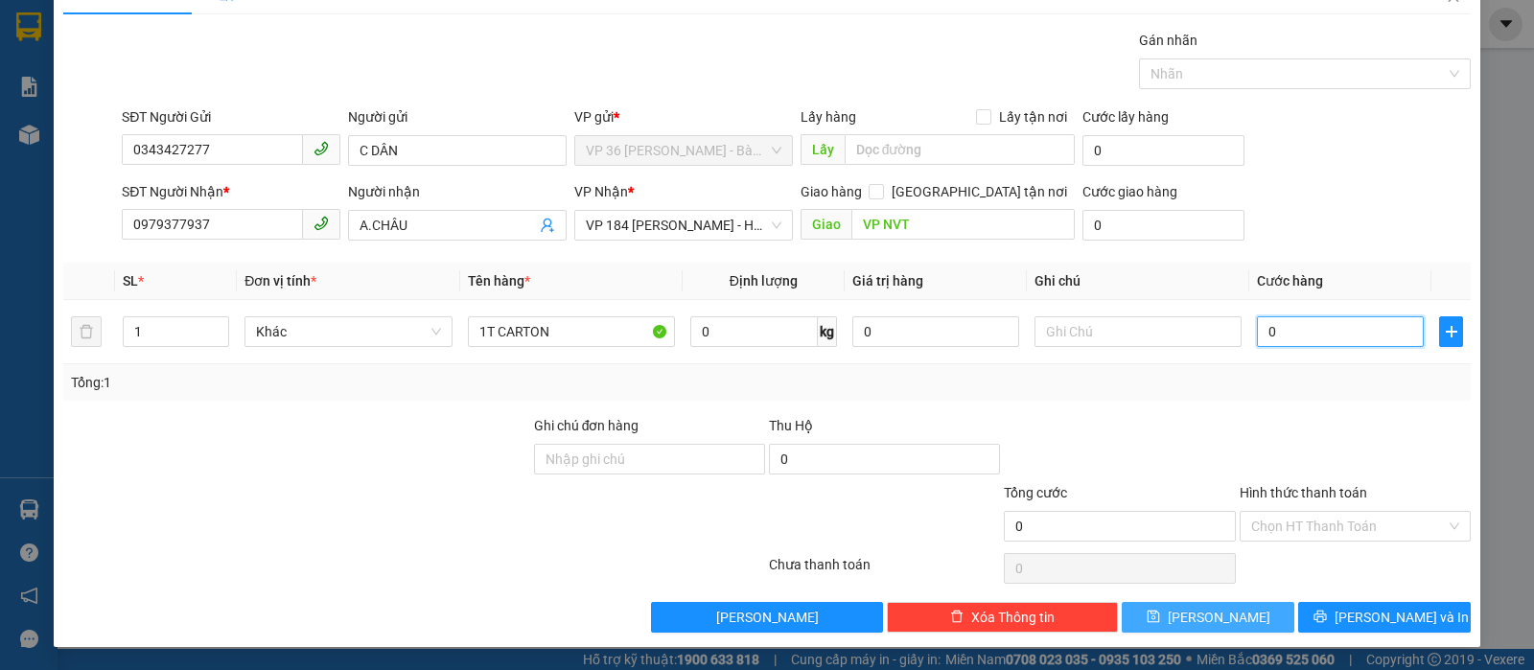
type input "0"
click at [1230, 618] on button "Lưu" at bounding box center [1208, 617] width 173 height 31
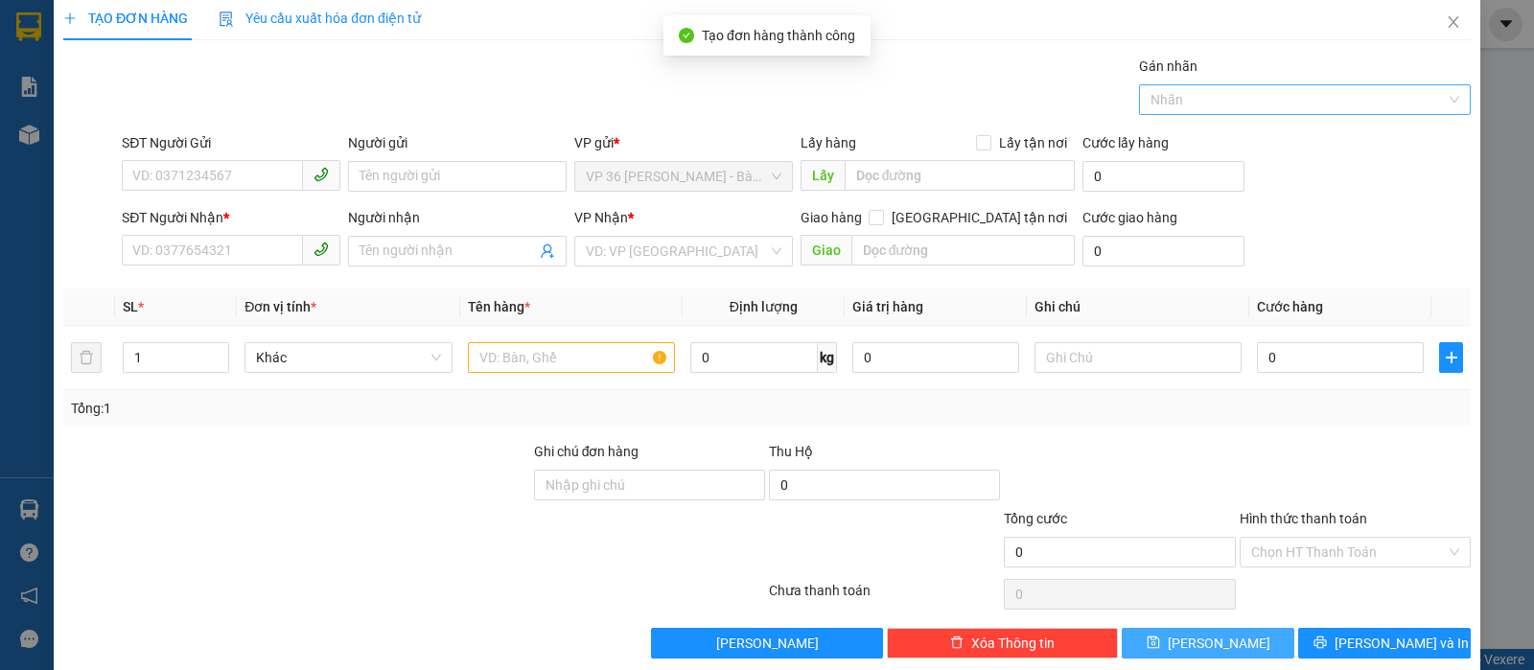
scroll to position [0, 0]
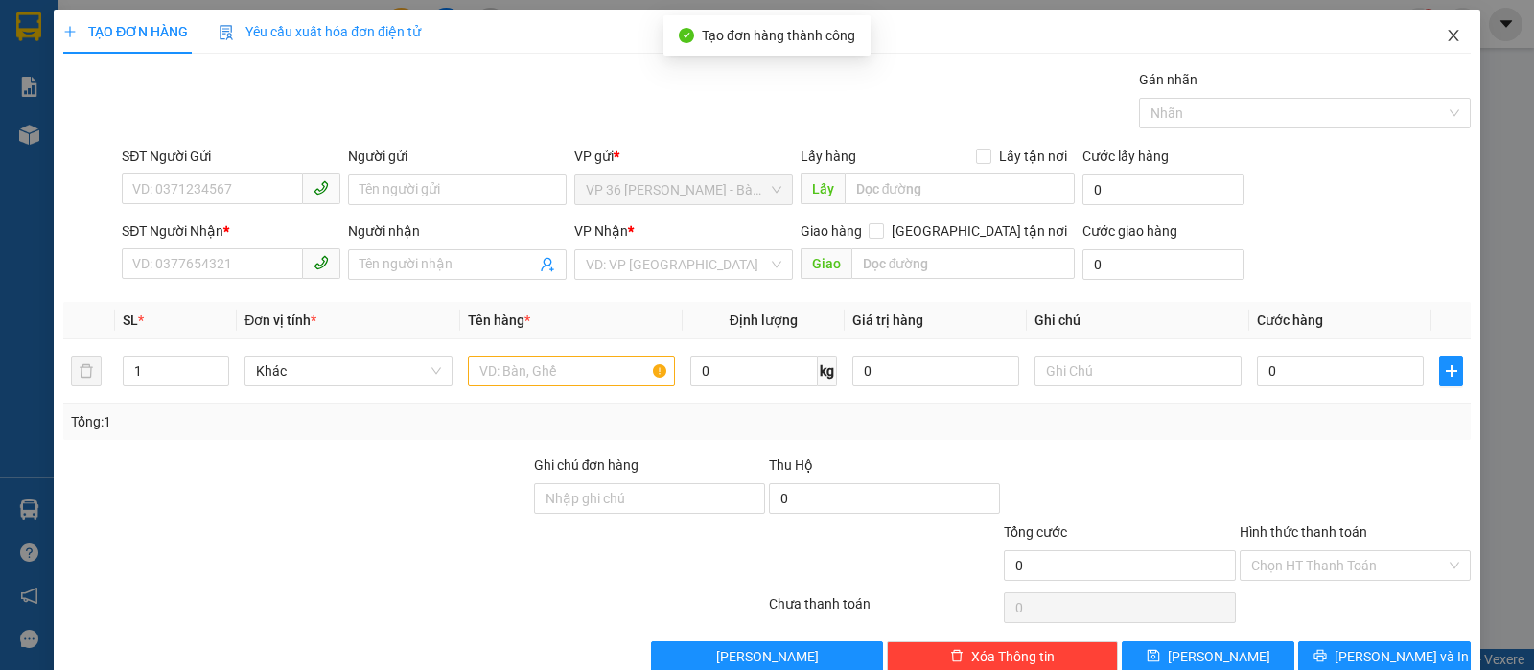
click at [1426, 33] on span "Close" at bounding box center [1453, 37] width 54 height 54
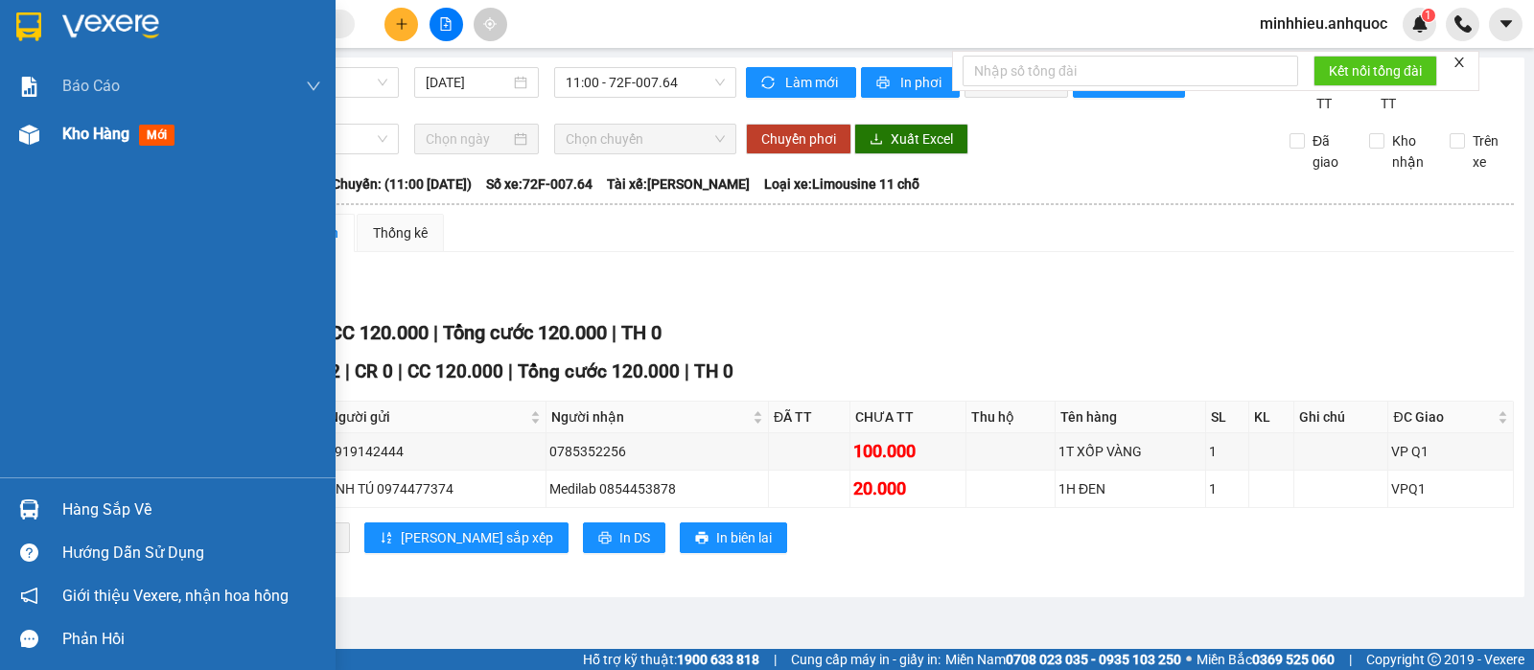
click at [93, 132] on span "Kho hàng" at bounding box center [95, 134] width 67 height 18
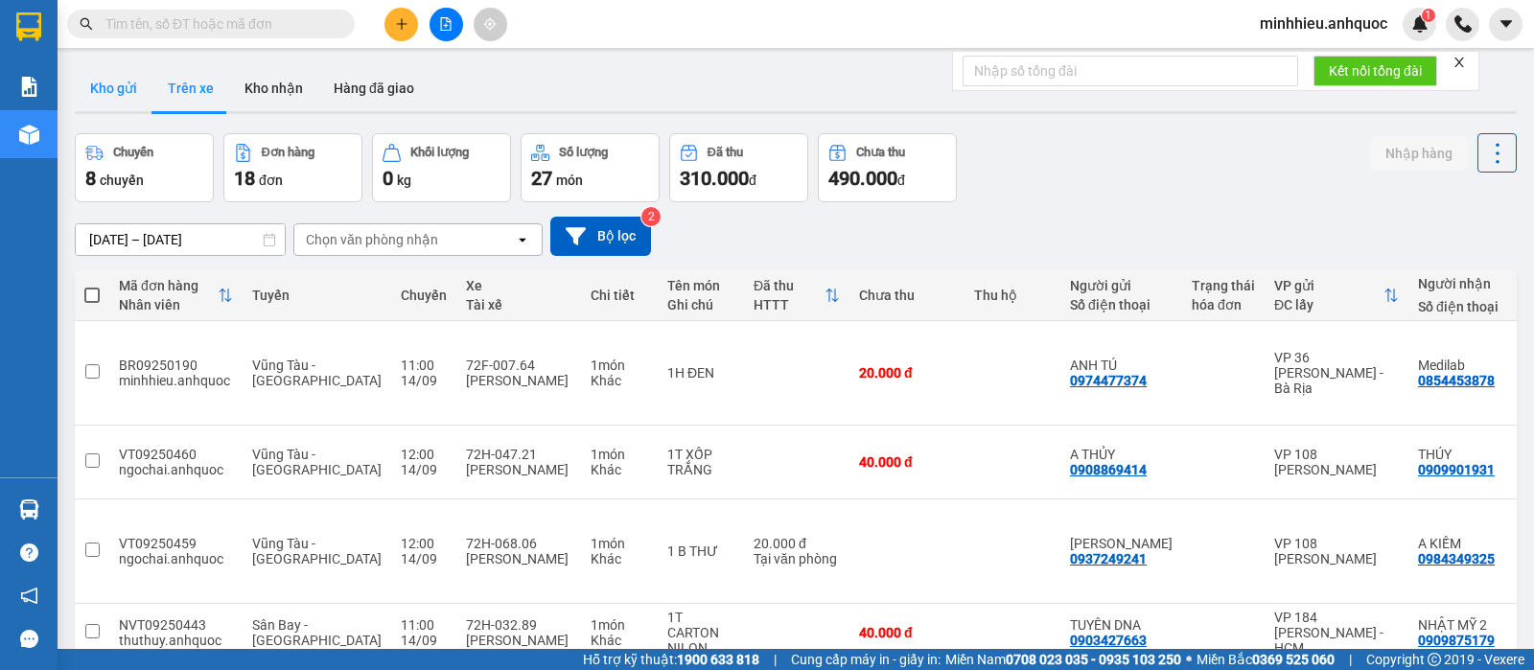
click at [115, 92] on button "Kho gửi" at bounding box center [114, 88] width 78 height 46
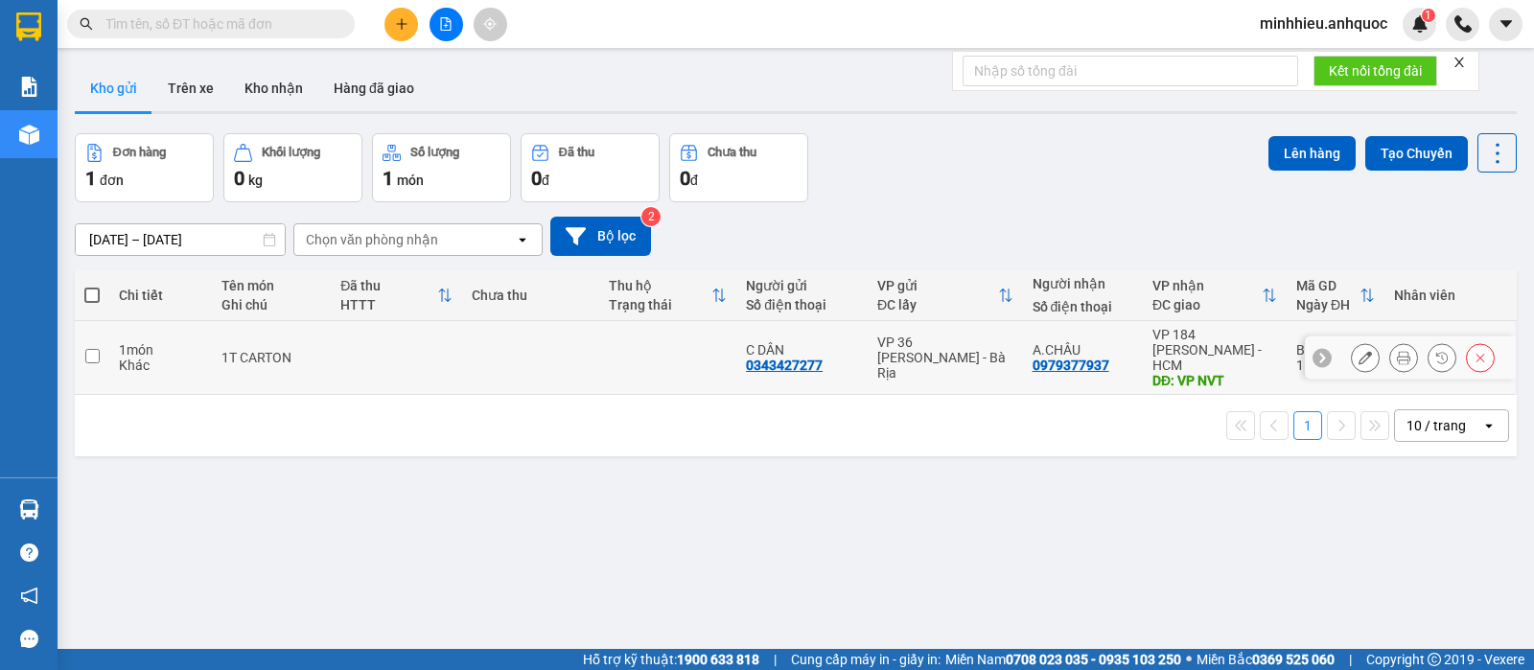
click at [1358, 356] on icon at bounding box center [1364, 357] width 13 height 13
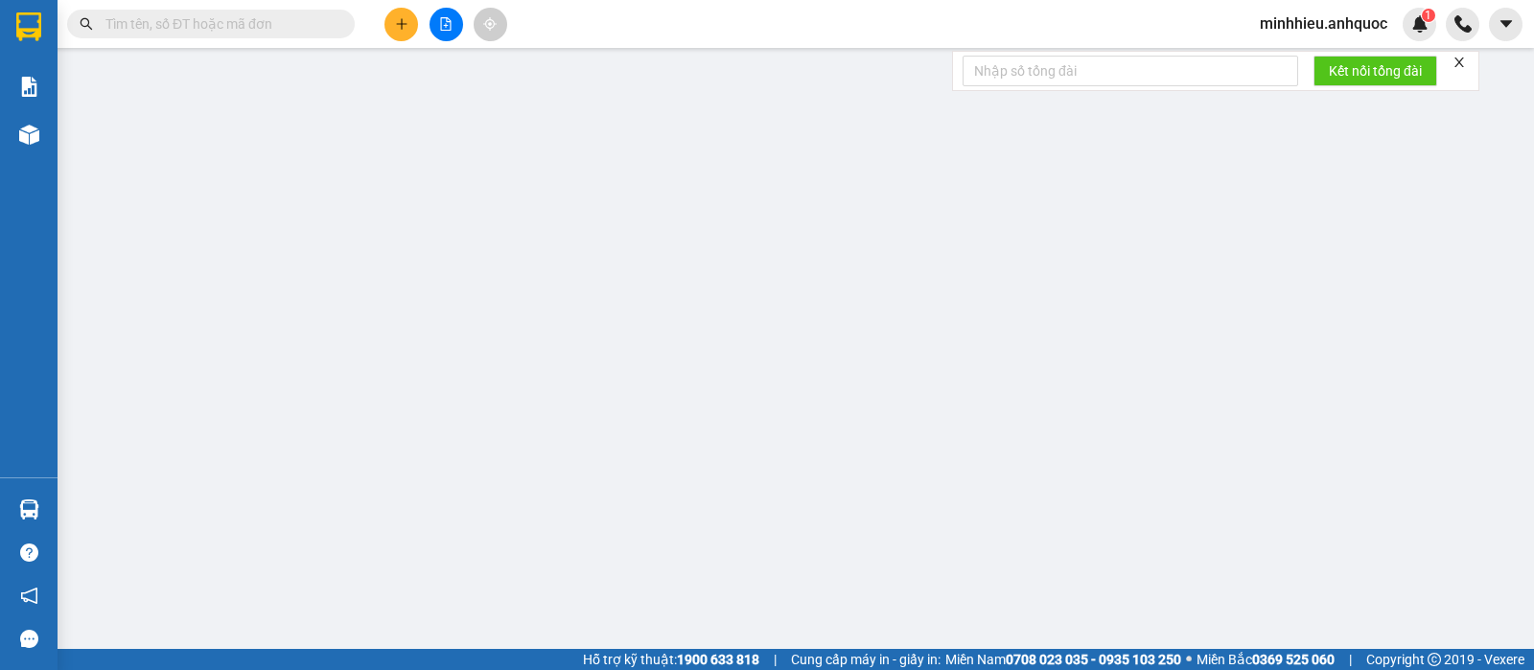
type input "0343427277"
type input "C DÂN"
type input "0979377937"
type input "A.CHÂU"
type input "VP NVT"
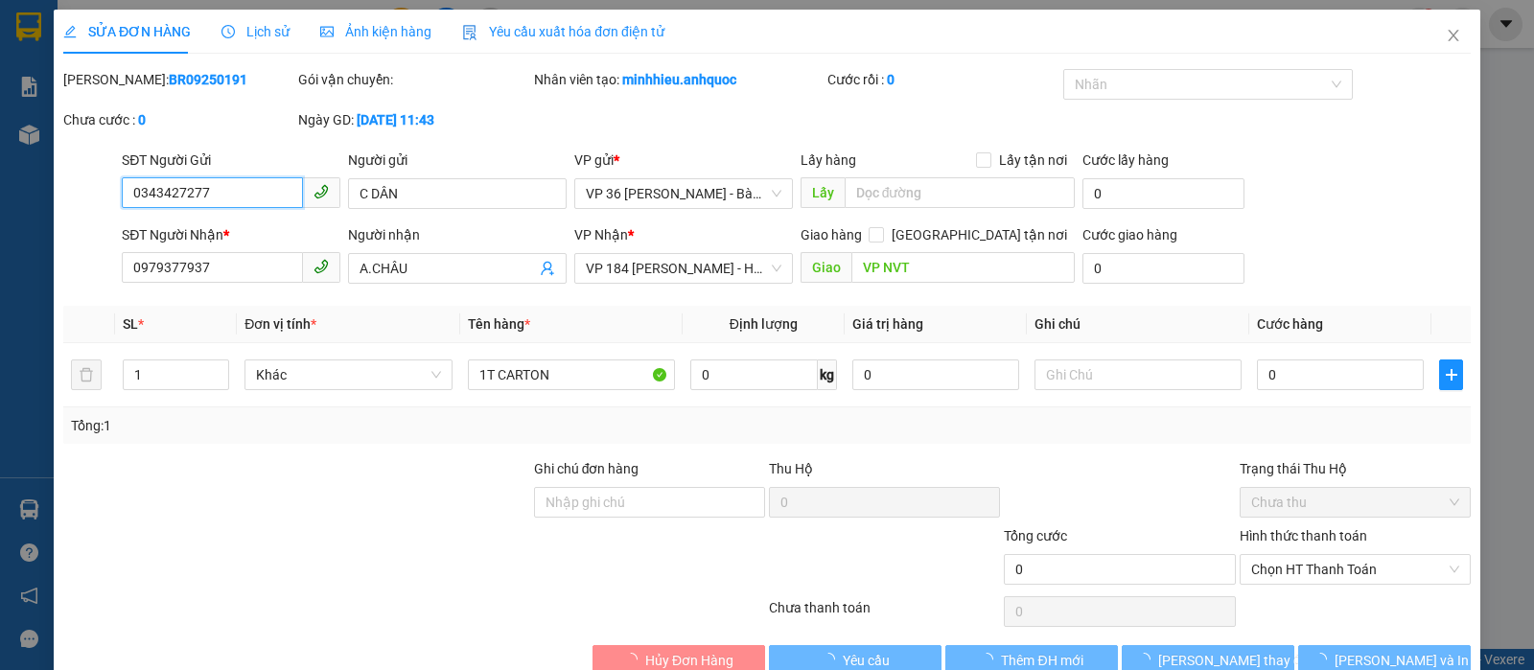
scroll to position [43, 0]
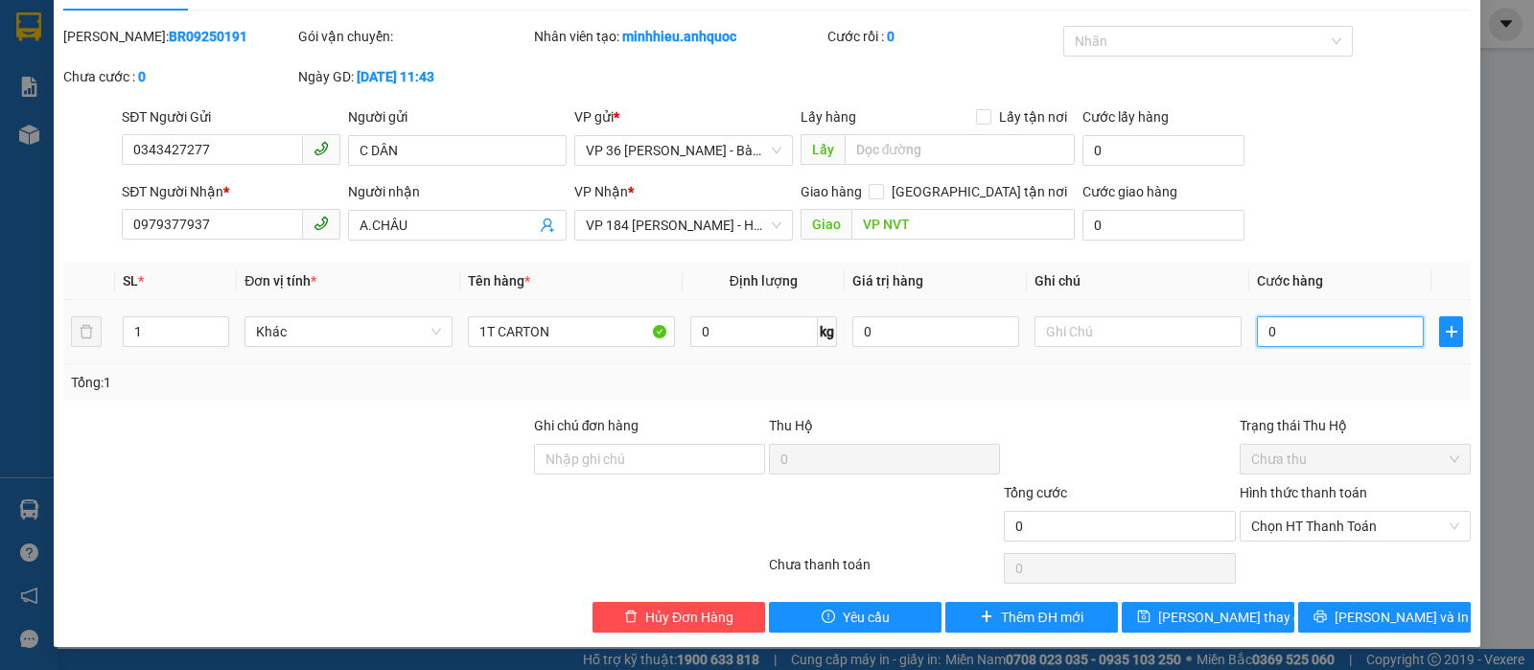
click at [1295, 333] on input "0" at bounding box center [1340, 331] width 167 height 31
type input "5"
type input "50"
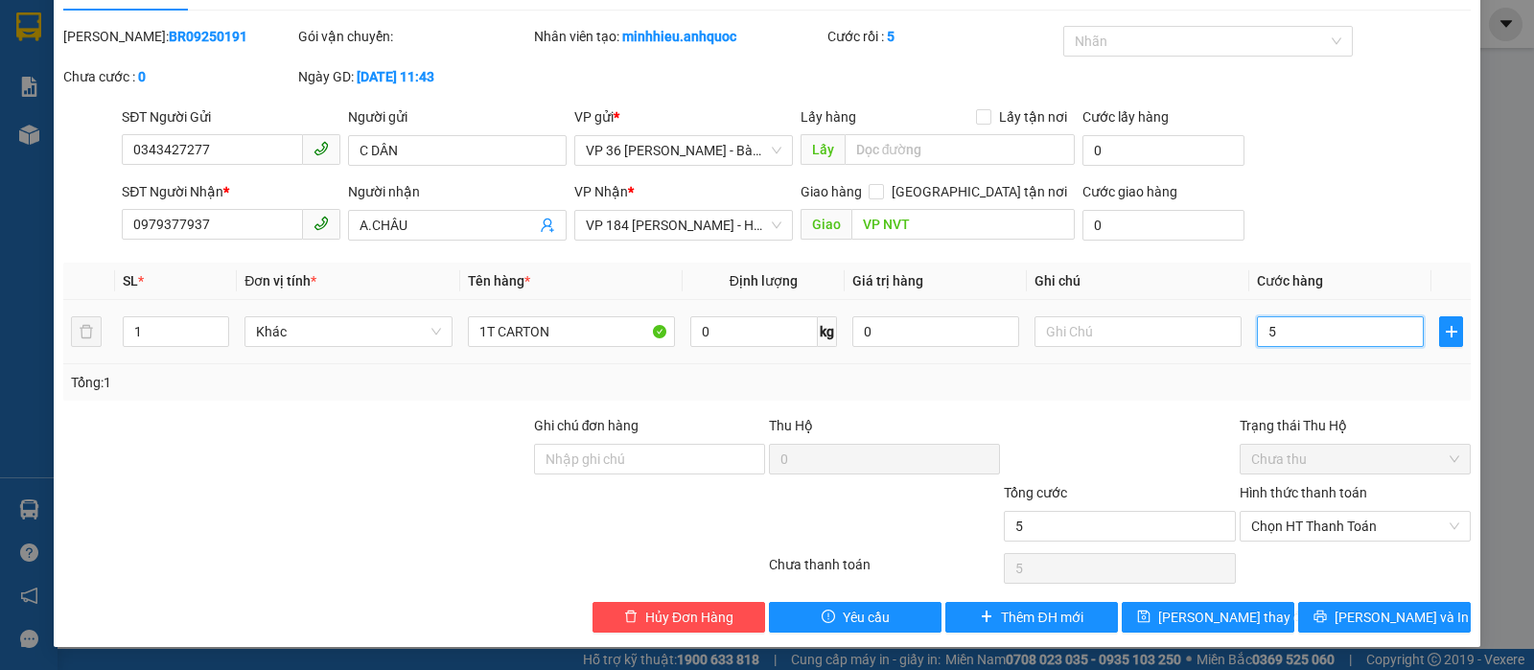
type input "50"
type input "500"
type input "5.000"
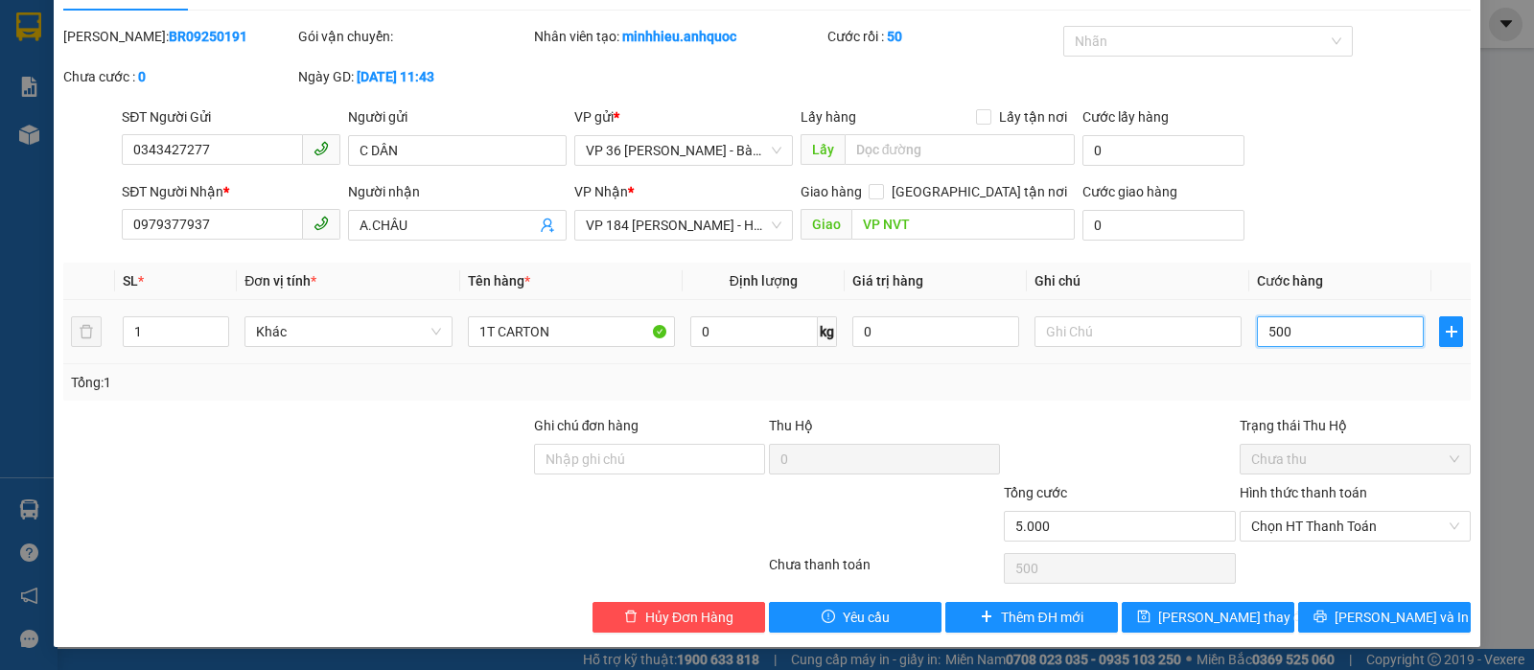
type input "5.000"
type input "50.000"
click at [1379, 529] on span "Chọn HT Thanh Toán" at bounding box center [1355, 526] width 208 height 29
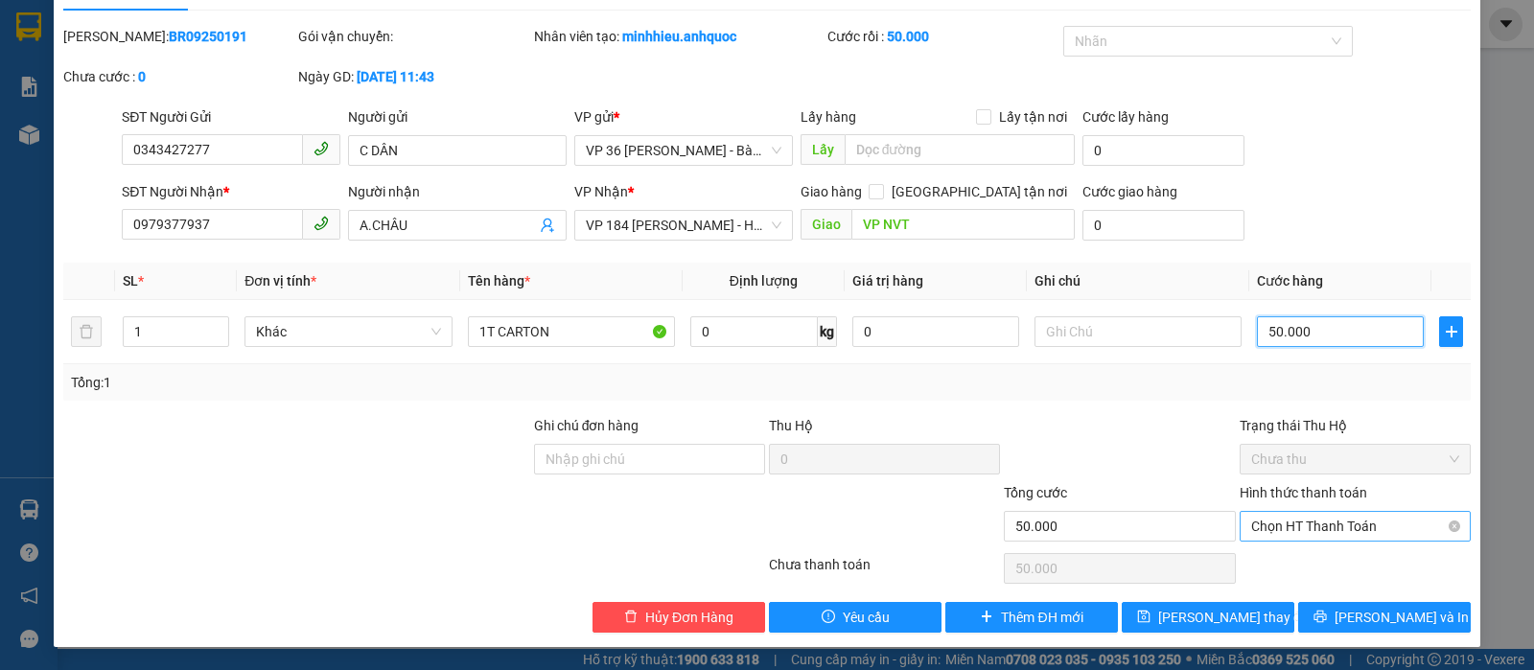
type input "50.000"
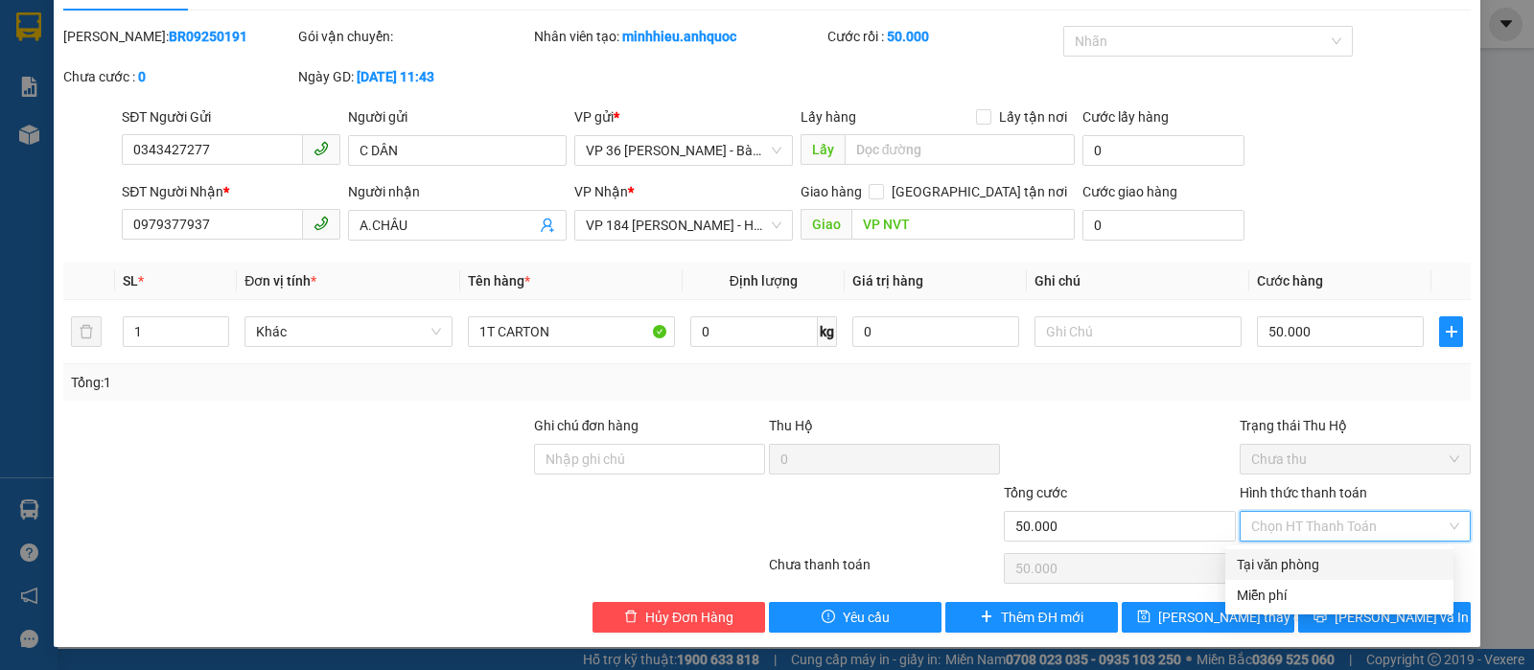
click at [1293, 559] on div "Tại văn phòng" at bounding box center [1339, 564] width 205 height 21
type input "0"
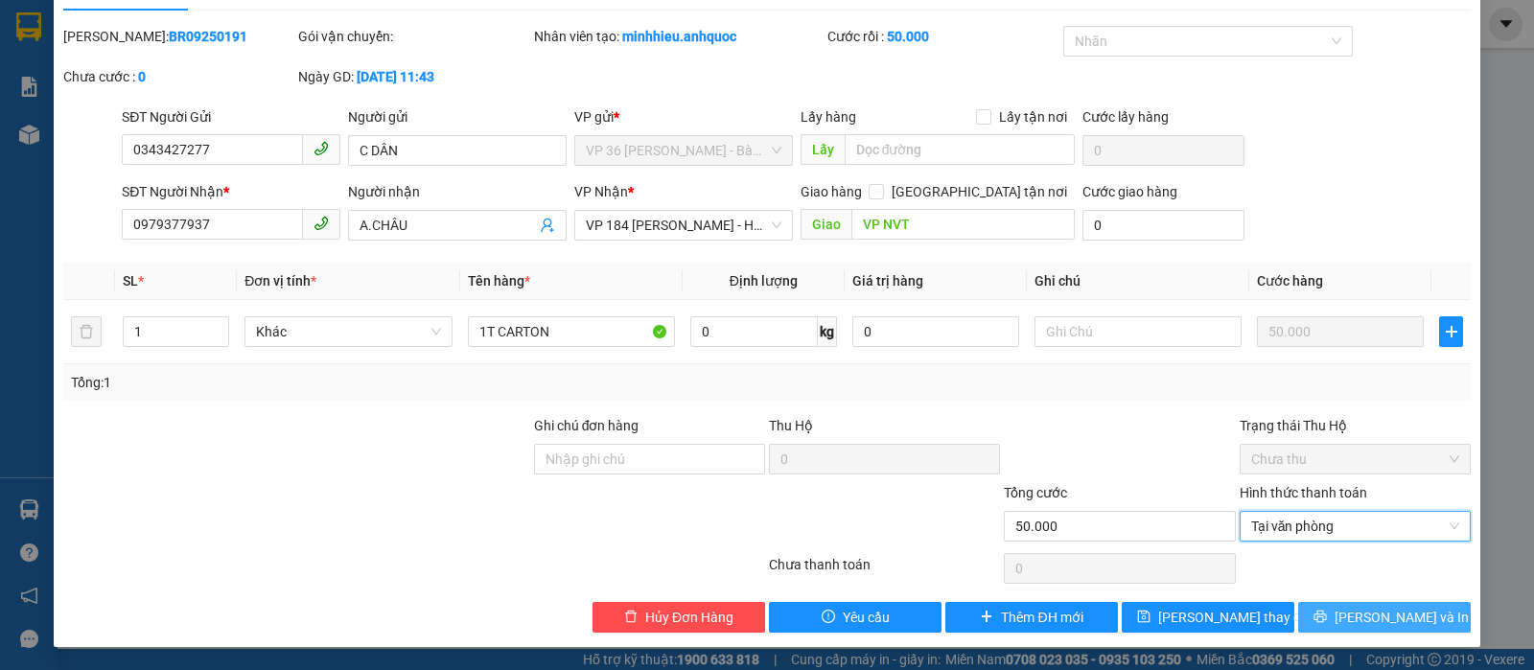
click at [1329, 619] on button "Lưu và In" at bounding box center [1384, 617] width 173 height 31
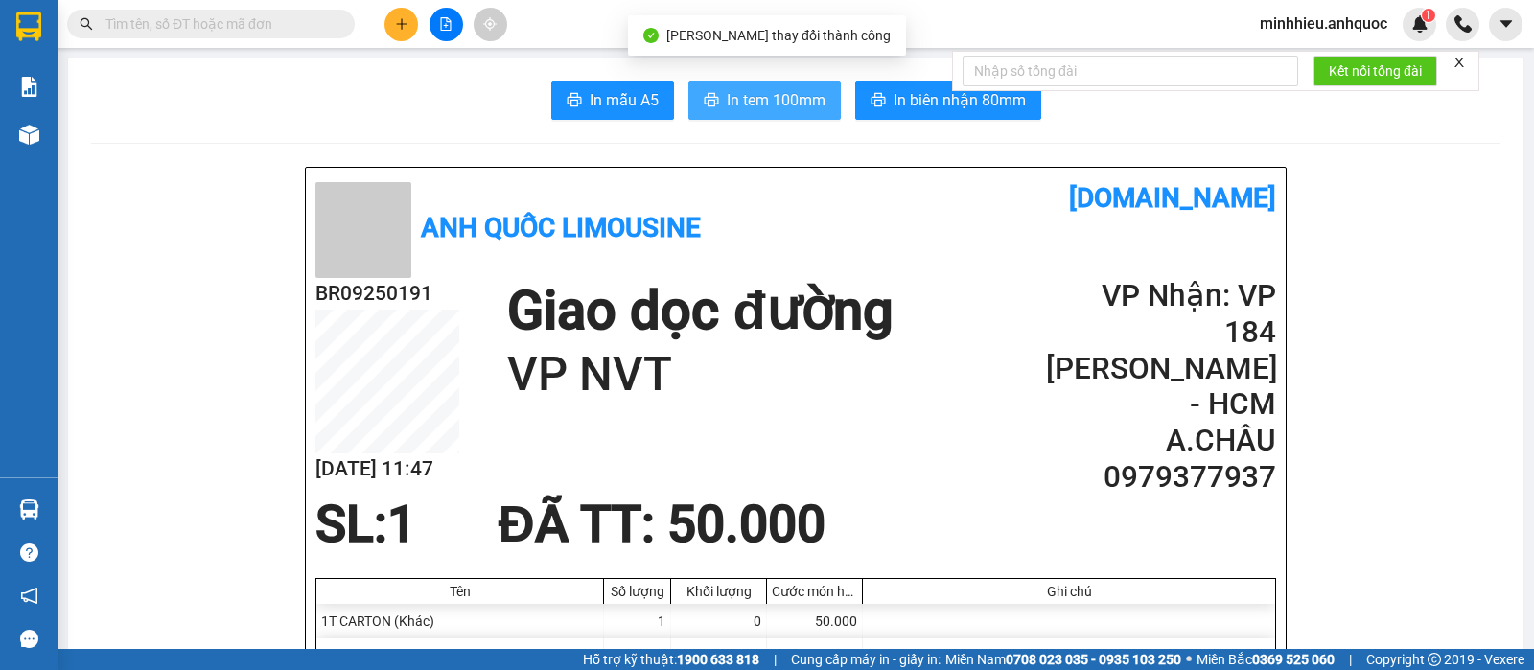
click at [744, 111] on span "In tem 100mm" at bounding box center [776, 100] width 99 height 24
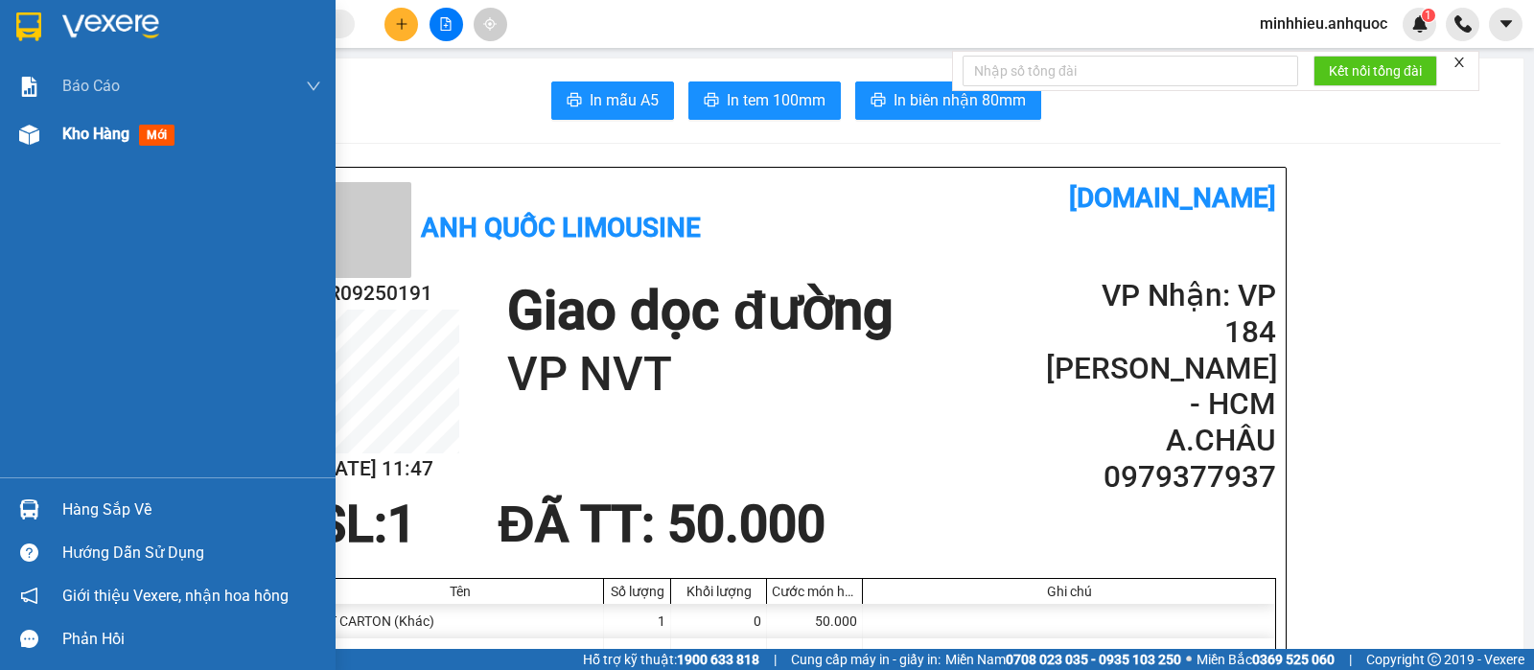
click at [81, 146] on div "Kho hàng mới" at bounding box center [191, 134] width 259 height 48
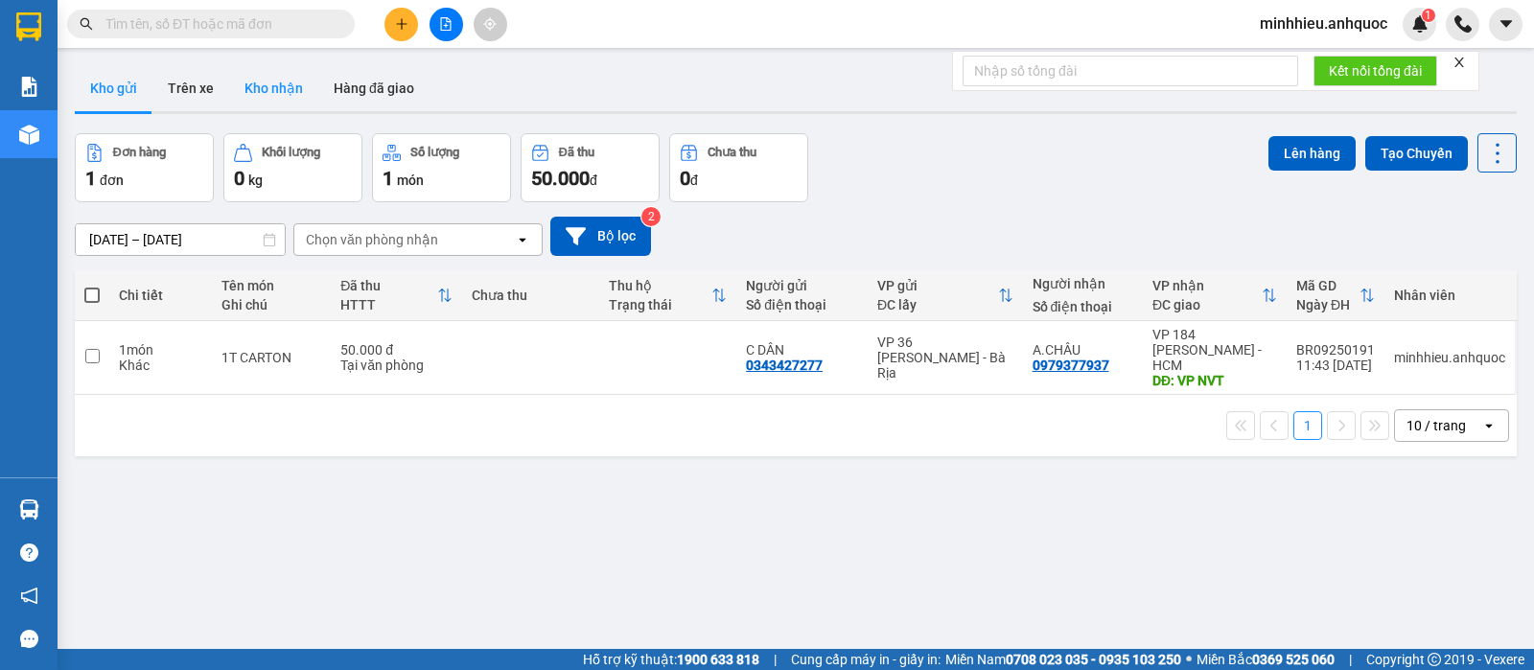
click at [248, 94] on button "Kho nhận" at bounding box center [273, 88] width 89 height 46
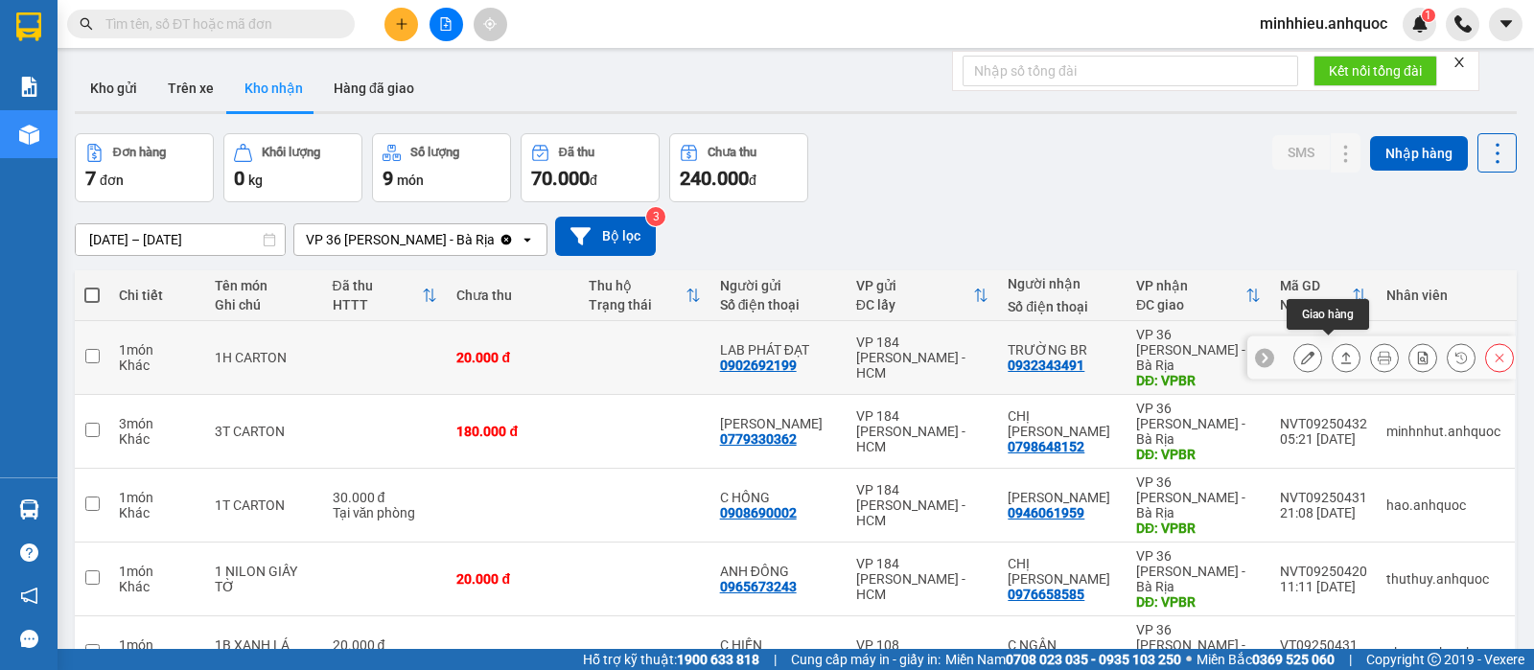
click at [1301, 351] on icon at bounding box center [1307, 357] width 13 height 13
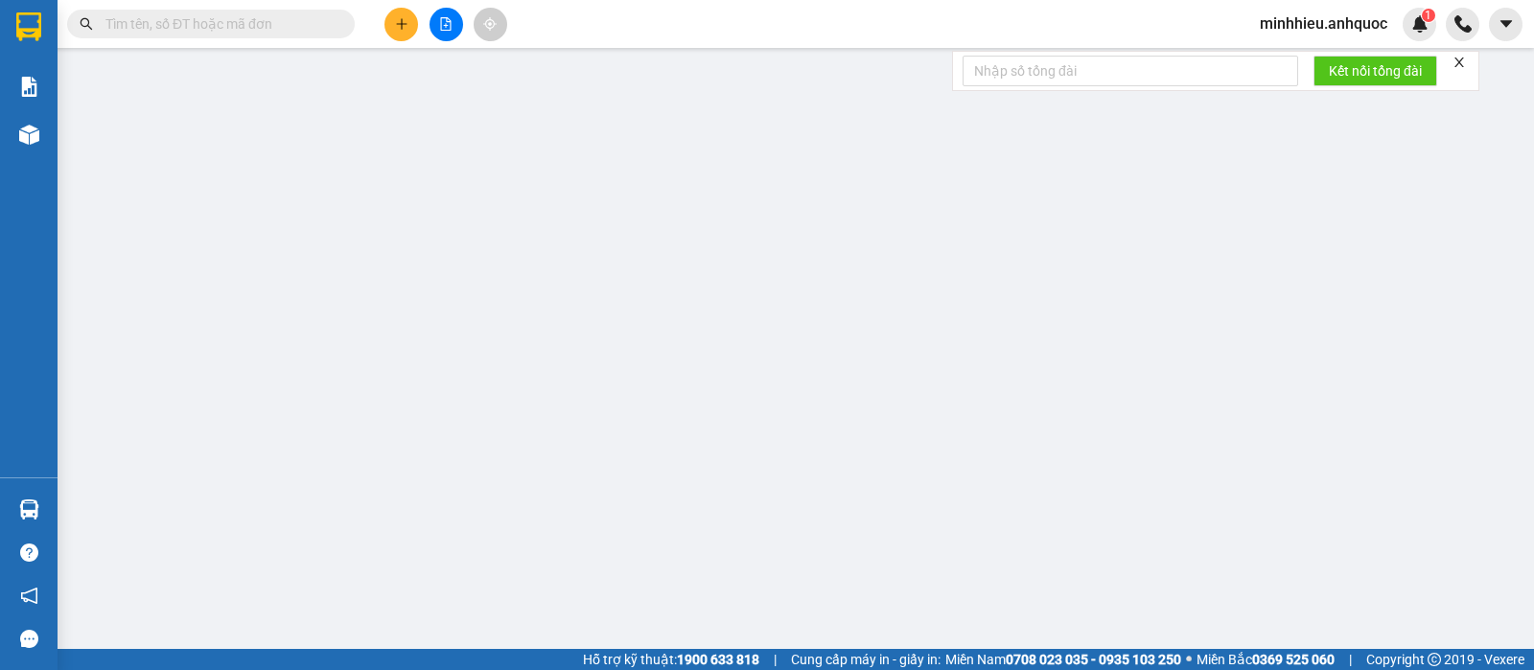
type input "0902692199"
type input "LAB PHÁT ĐẠT"
type input "0932343491"
type input "TRƯỜNG BR"
type input "VPBR"
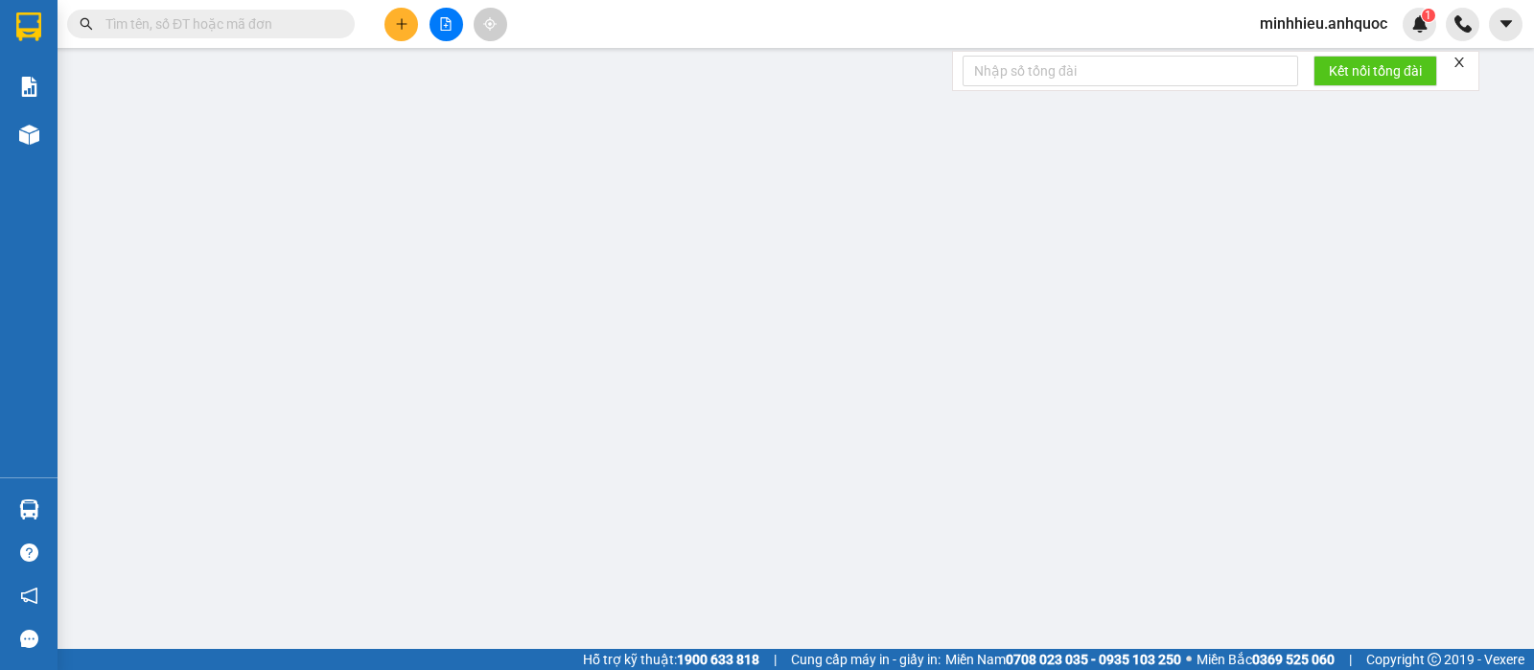
type input "20.000"
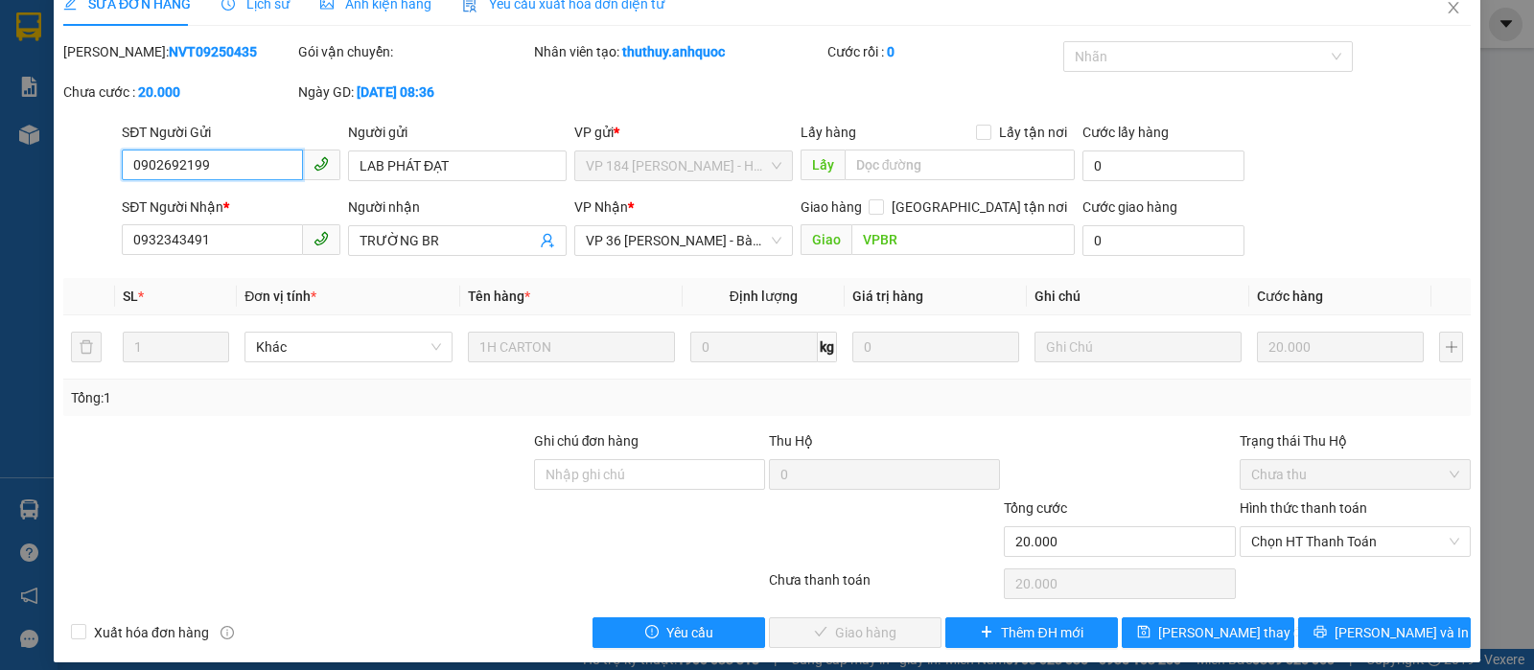
scroll to position [43, 0]
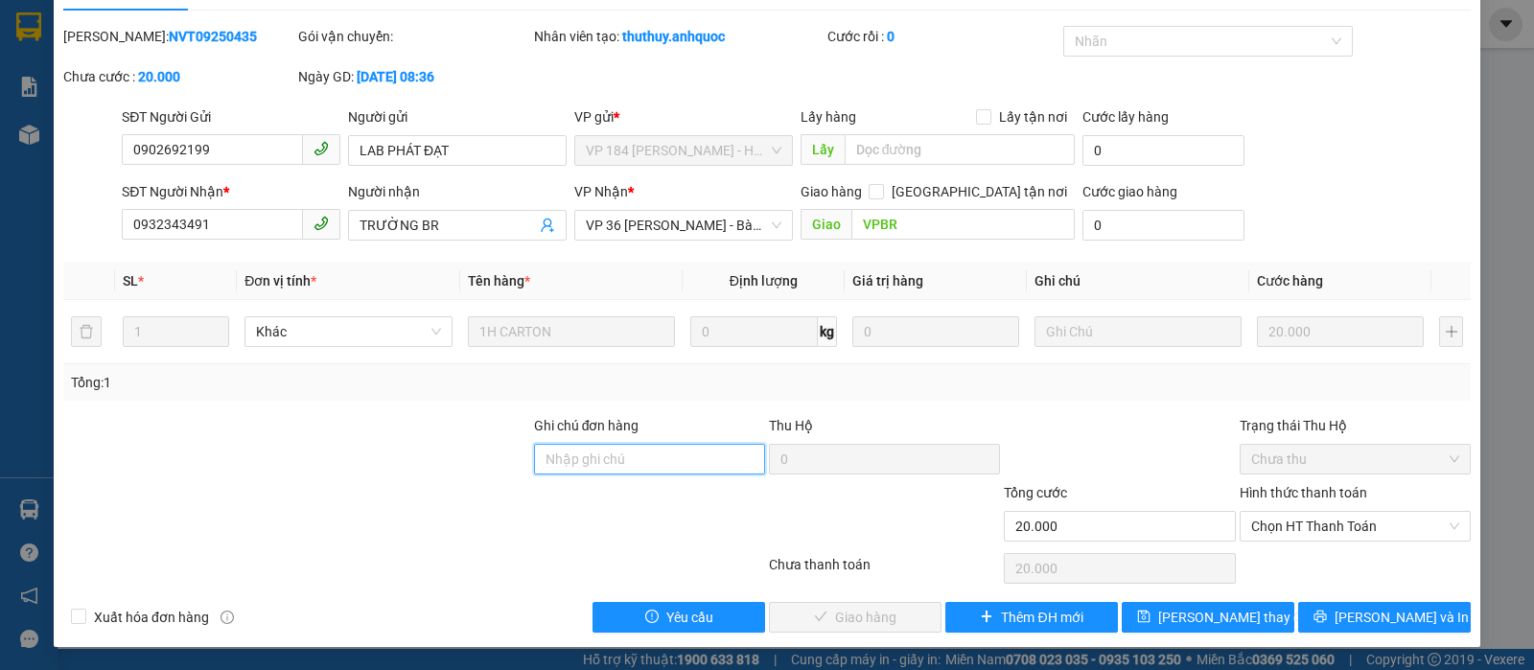
click at [685, 459] on input "Ghi chú đơn hàng" at bounding box center [649, 459] width 231 height 31
type input "TTTM VP"
click at [1330, 531] on span "Chọn HT Thanh Toán" at bounding box center [1355, 526] width 208 height 29
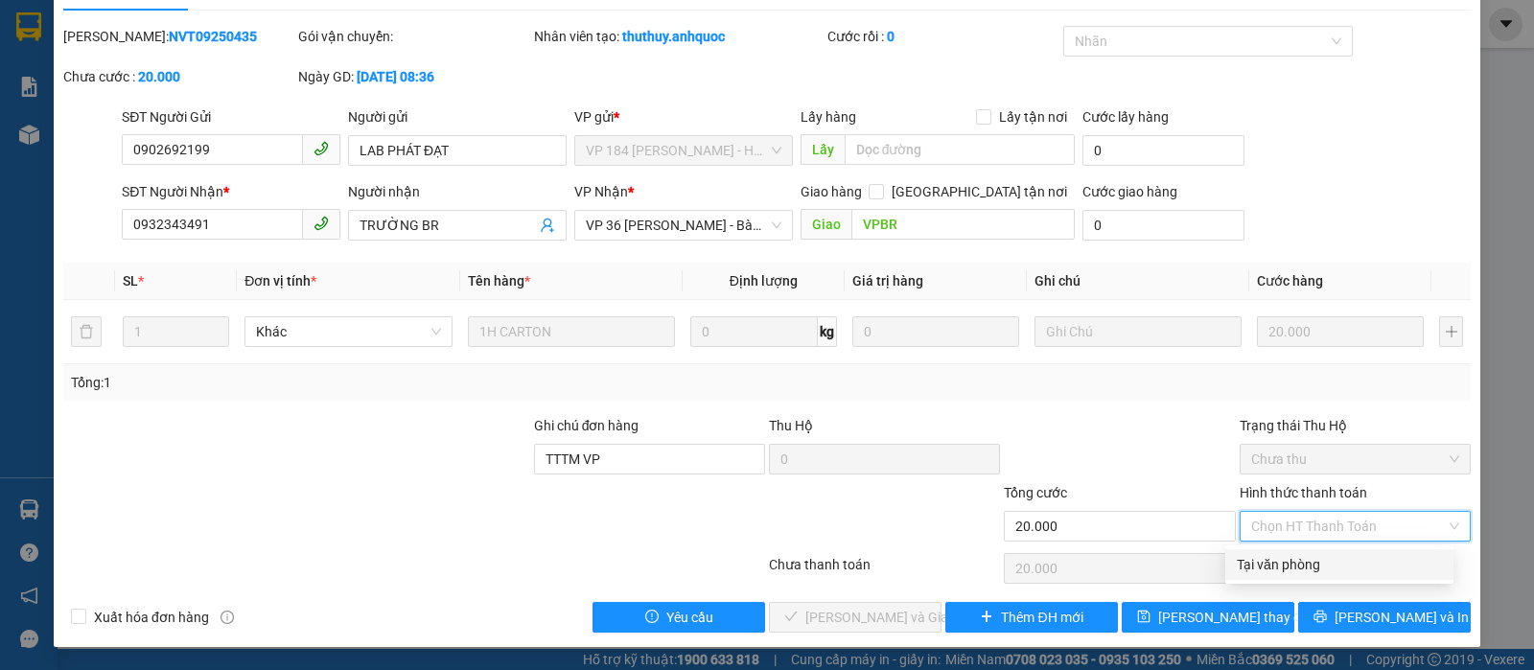
click at [1278, 557] on div "Tại văn phòng" at bounding box center [1339, 564] width 205 height 21
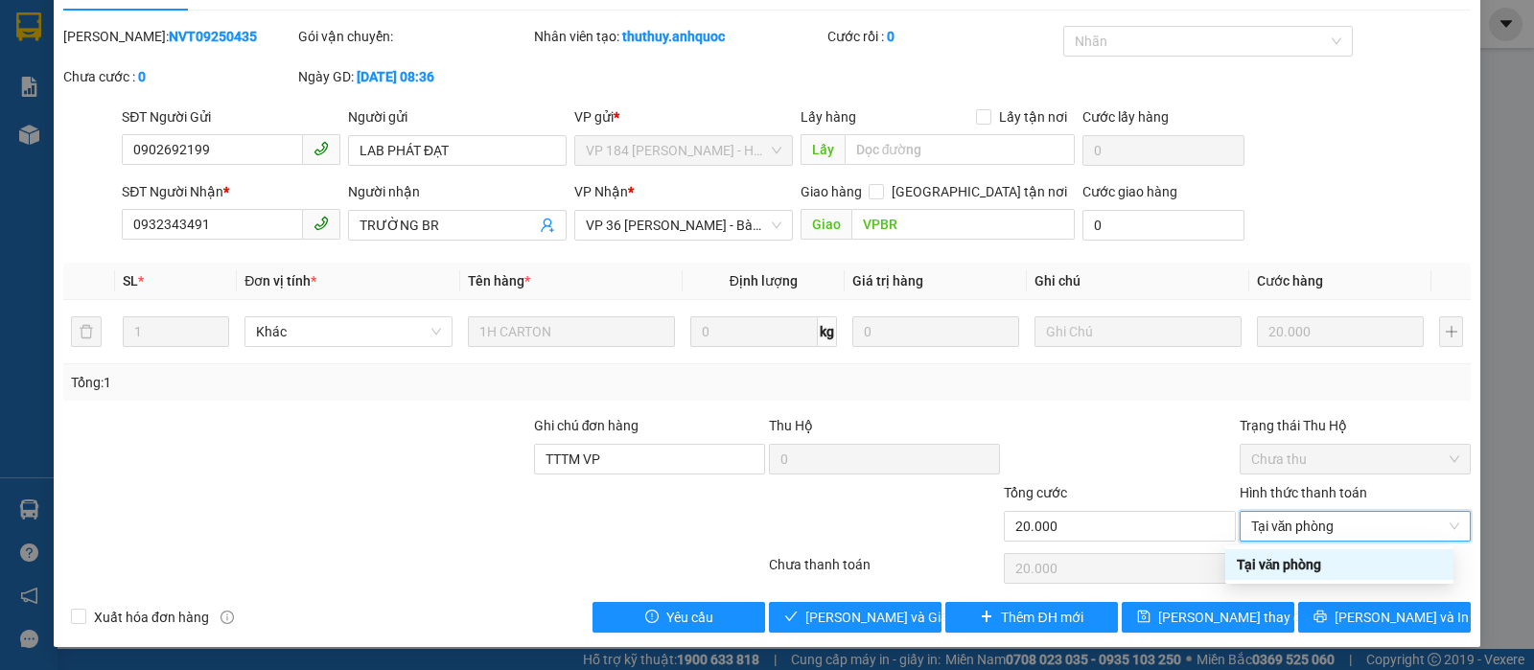
type input "0"
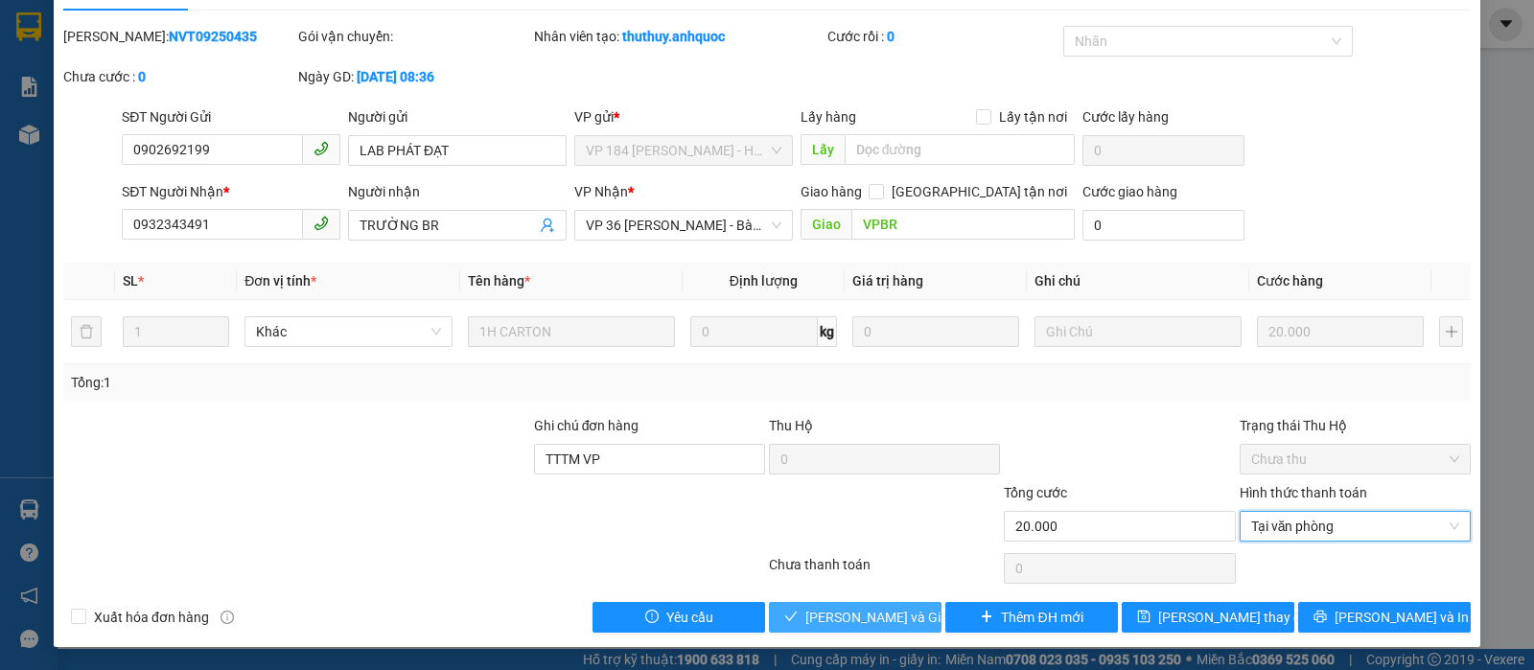
click at [874, 614] on span "Lưu và Giao hàng" at bounding box center [897, 617] width 184 height 21
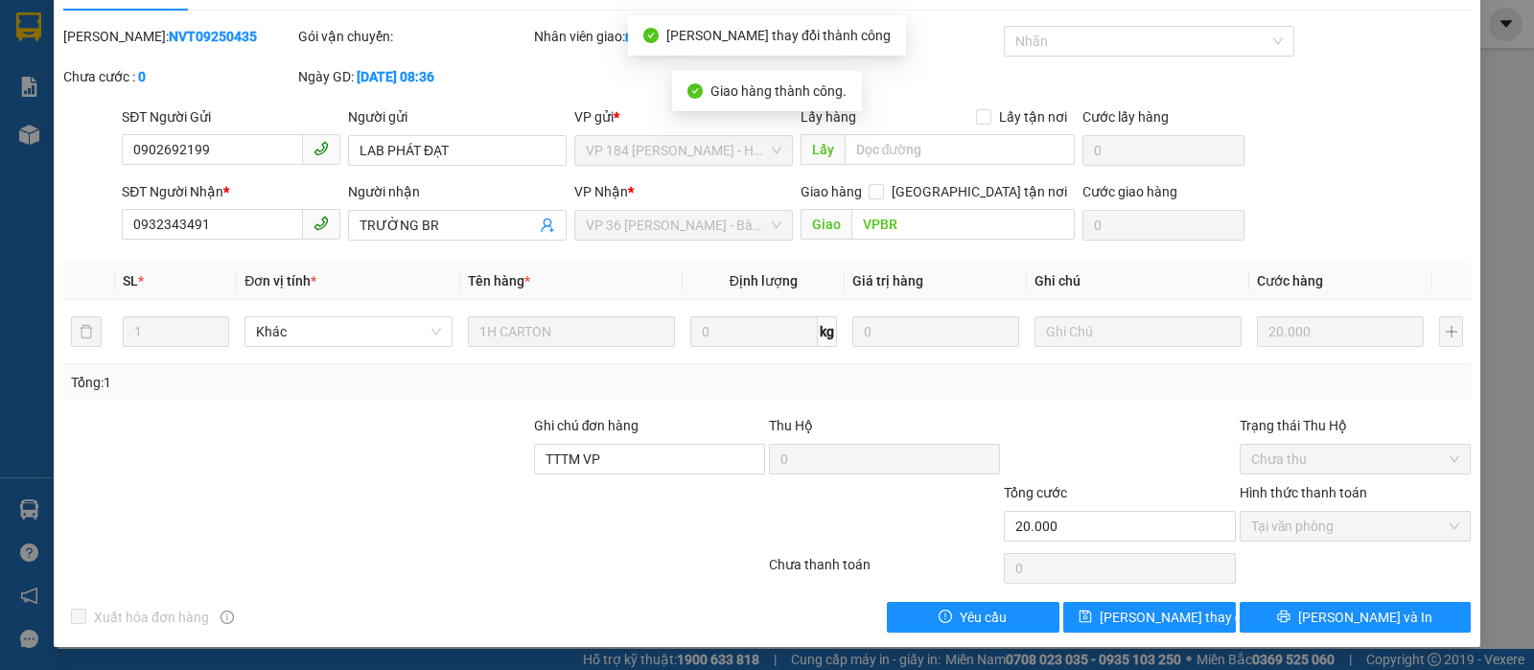
scroll to position [0, 0]
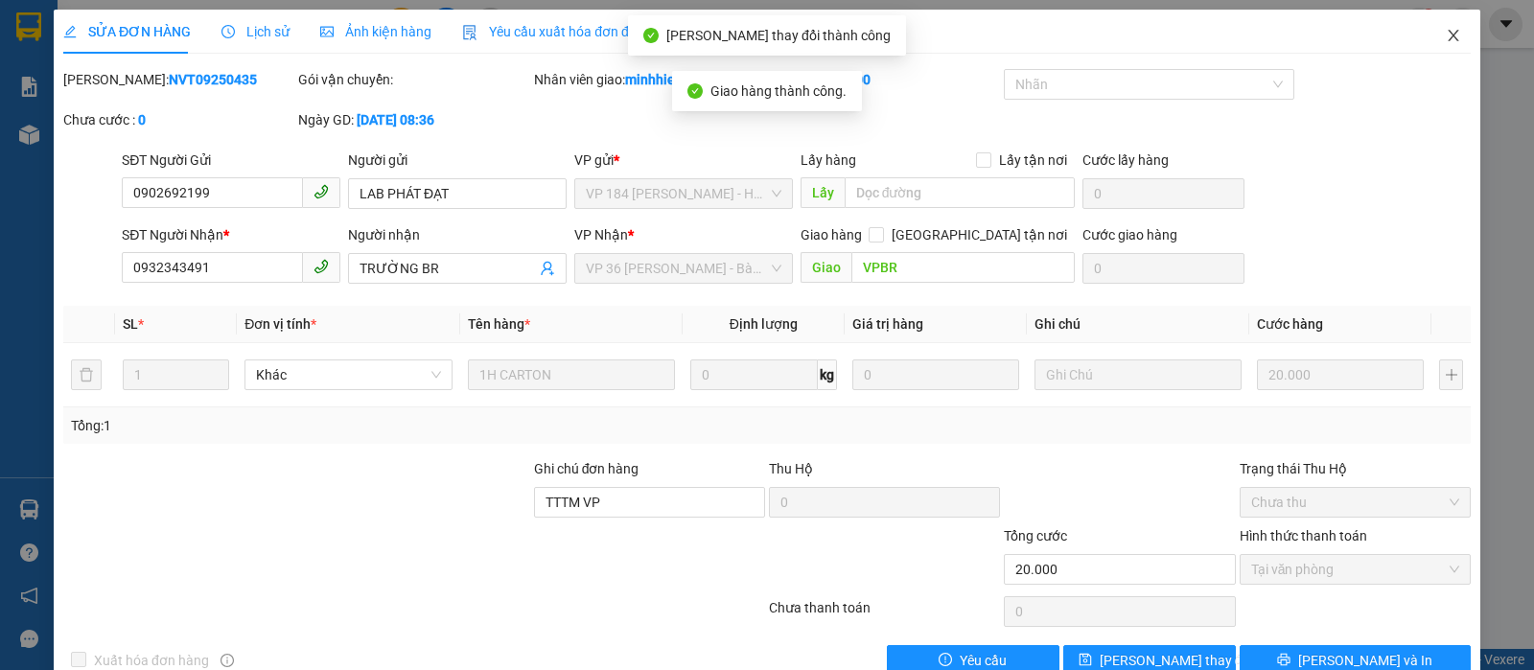
click at [1446, 34] on icon "close" at bounding box center [1453, 35] width 15 height 15
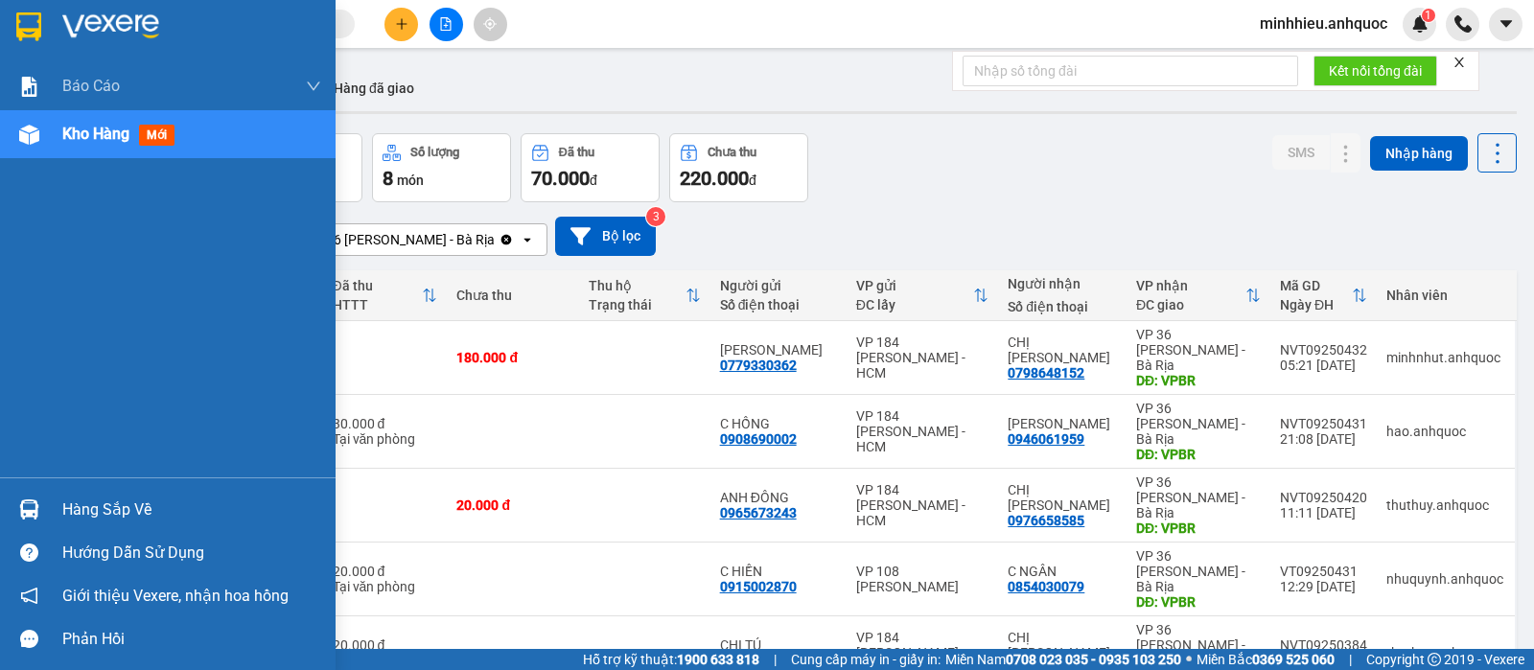
click at [97, 133] on span "Kho hàng" at bounding box center [95, 134] width 67 height 18
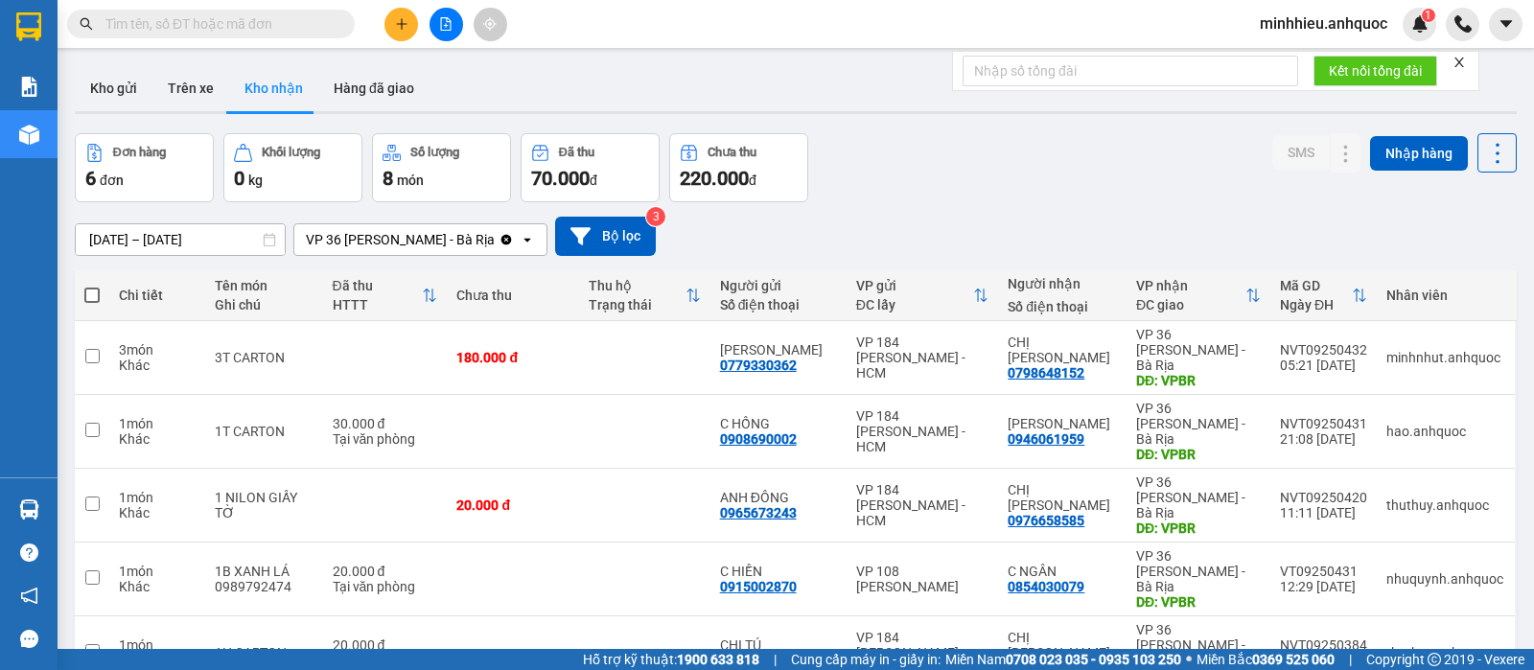
click at [403, 27] on icon "plus" at bounding box center [401, 23] width 13 height 13
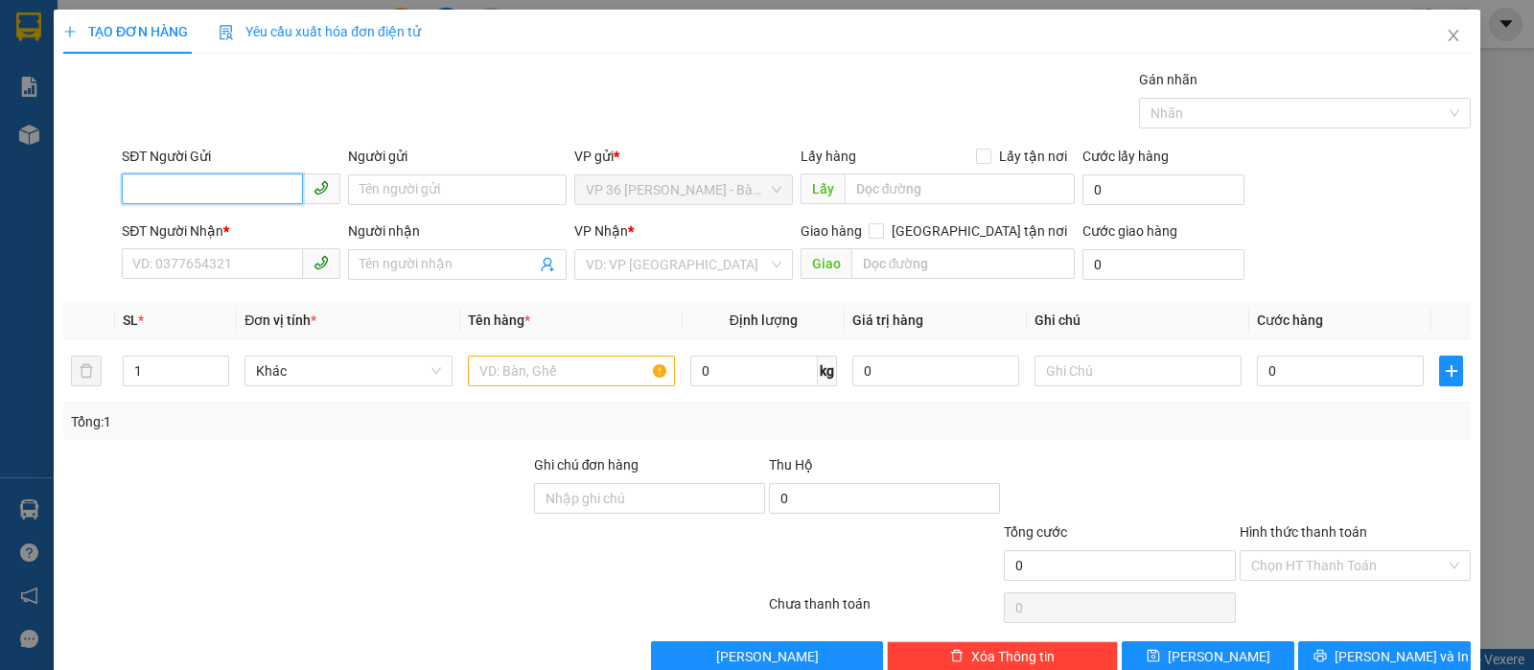
click at [263, 174] on input "SĐT Người Gửi" at bounding box center [212, 189] width 181 height 31
click at [214, 193] on input "0347" at bounding box center [212, 189] width 181 height 31
click at [228, 227] on div "0347284567 - ANH HIẾU" at bounding box center [228, 228] width 193 height 21
type input "0347284567"
type input "ANH HIẾU"
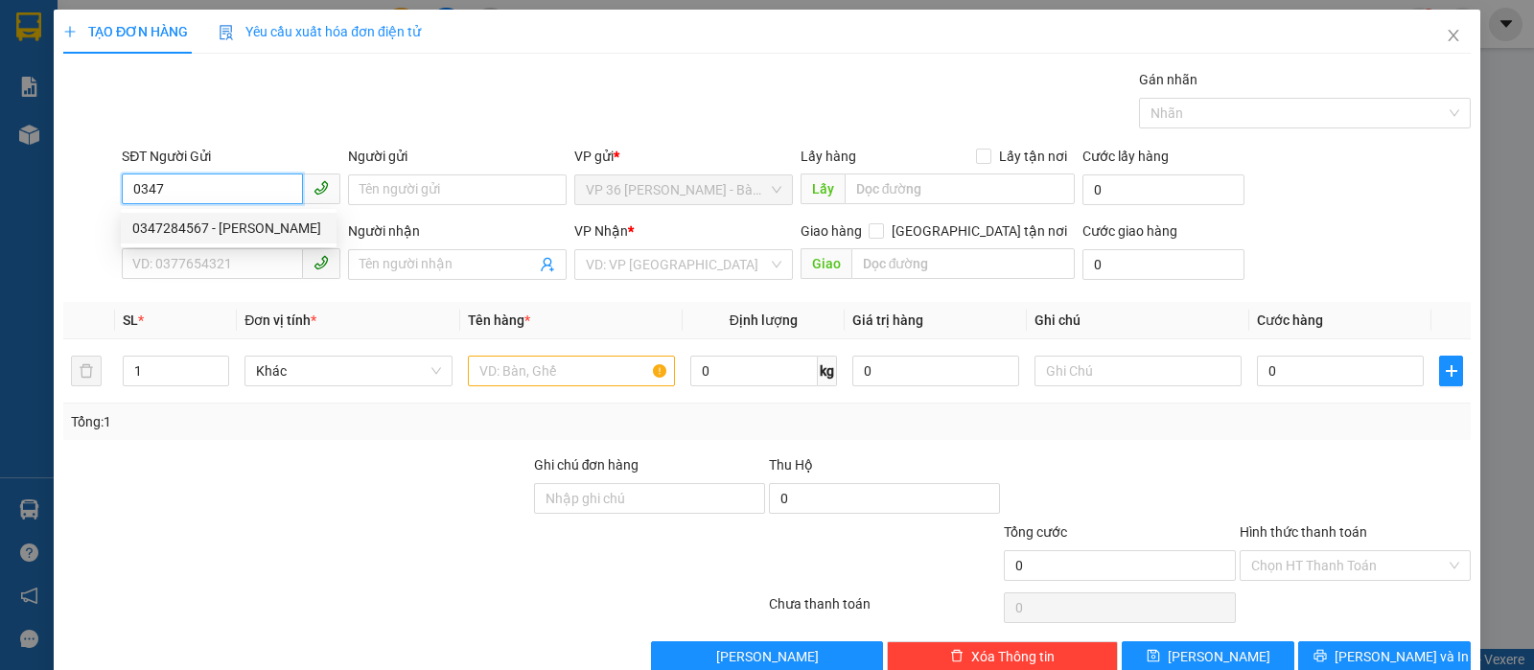
type input "0347284567"
type input "ANH HIẾU"
type input "VPQ1"
type input "SCB 13/9 THANH"
type input "20.000"
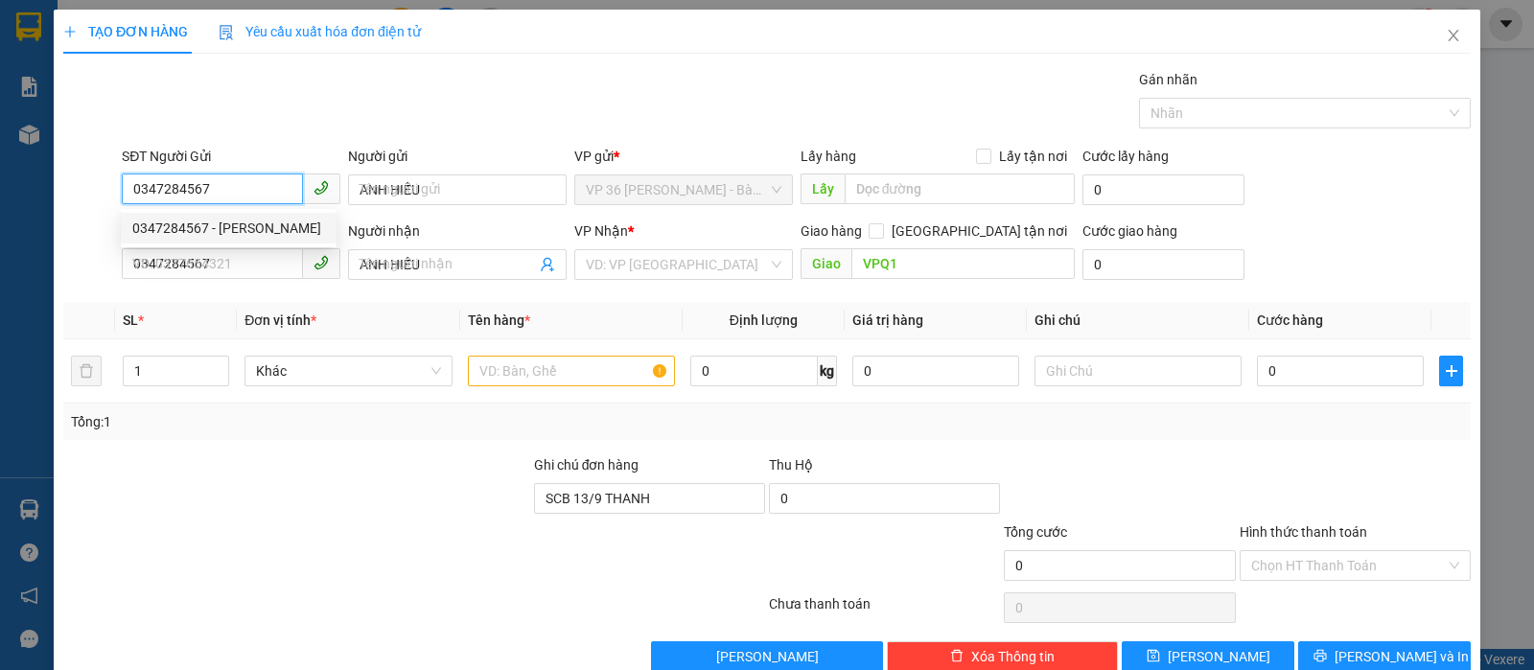
type input "20.000"
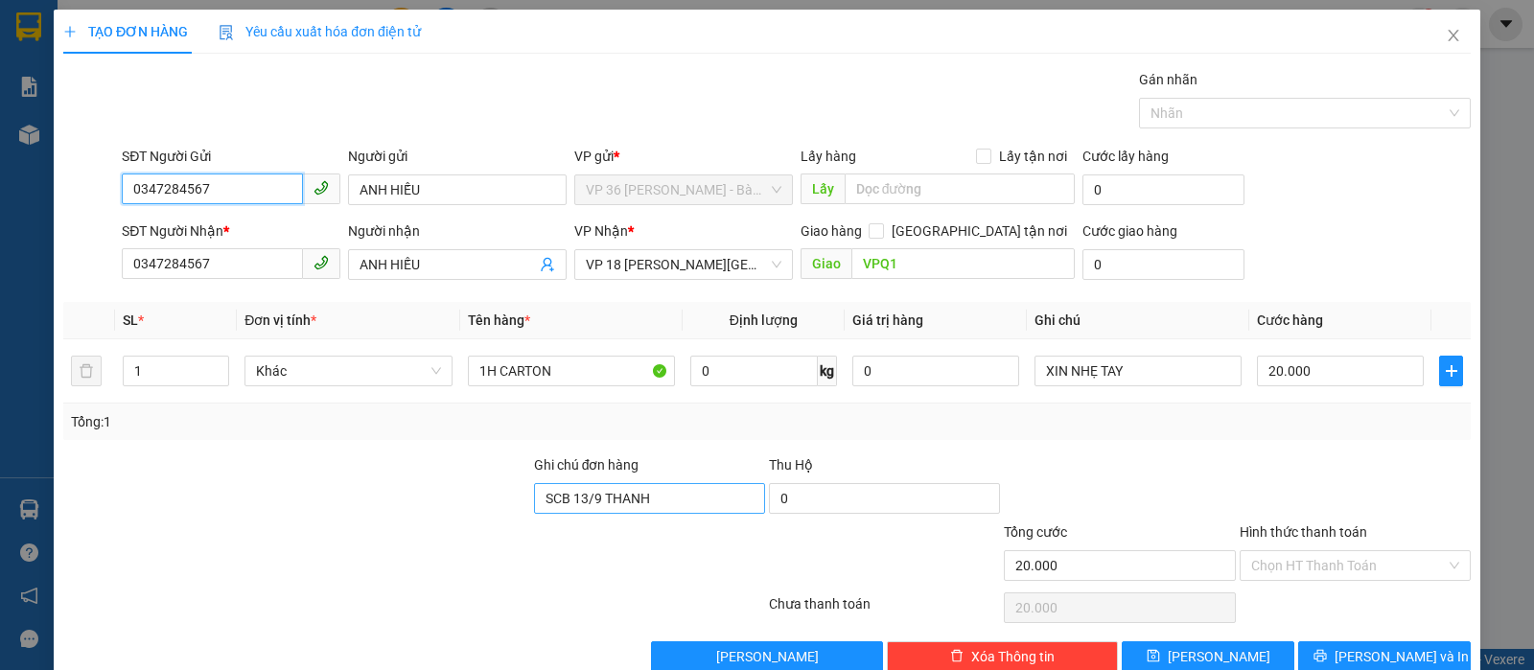
type input "0347284567"
click at [674, 503] on input "SCB 13/9 THANH" at bounding box center [649, 498] width 231 height 31
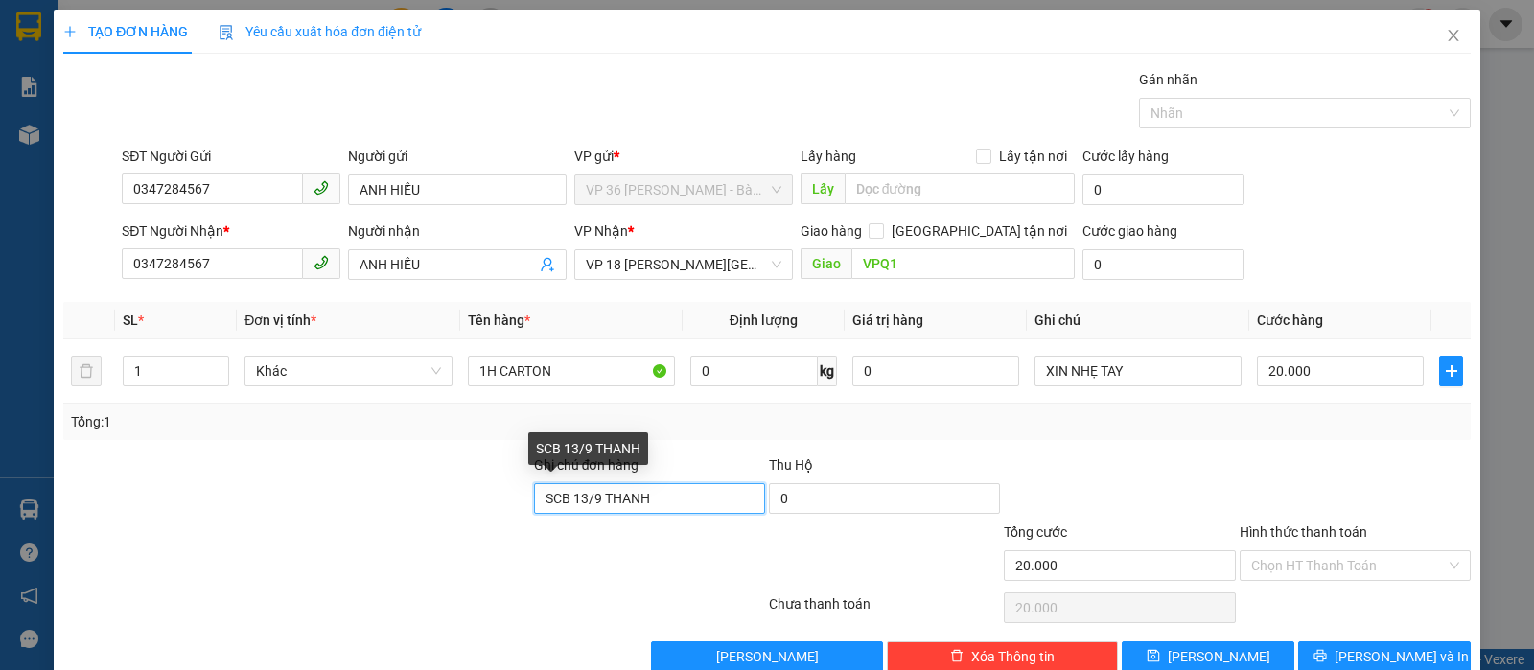
click at [674, 503] on input "SCB 13/9 THANH" at bounding box center [649, 498] width 231 height 31
click at [678, 504] on input "SCB 13/9 THANH" at bounding box center [649, 498] width 231 height 31
click at [680, 506] on input "SCB 13/9 THANH" at bounding box center [649, 498] width 231 height 31
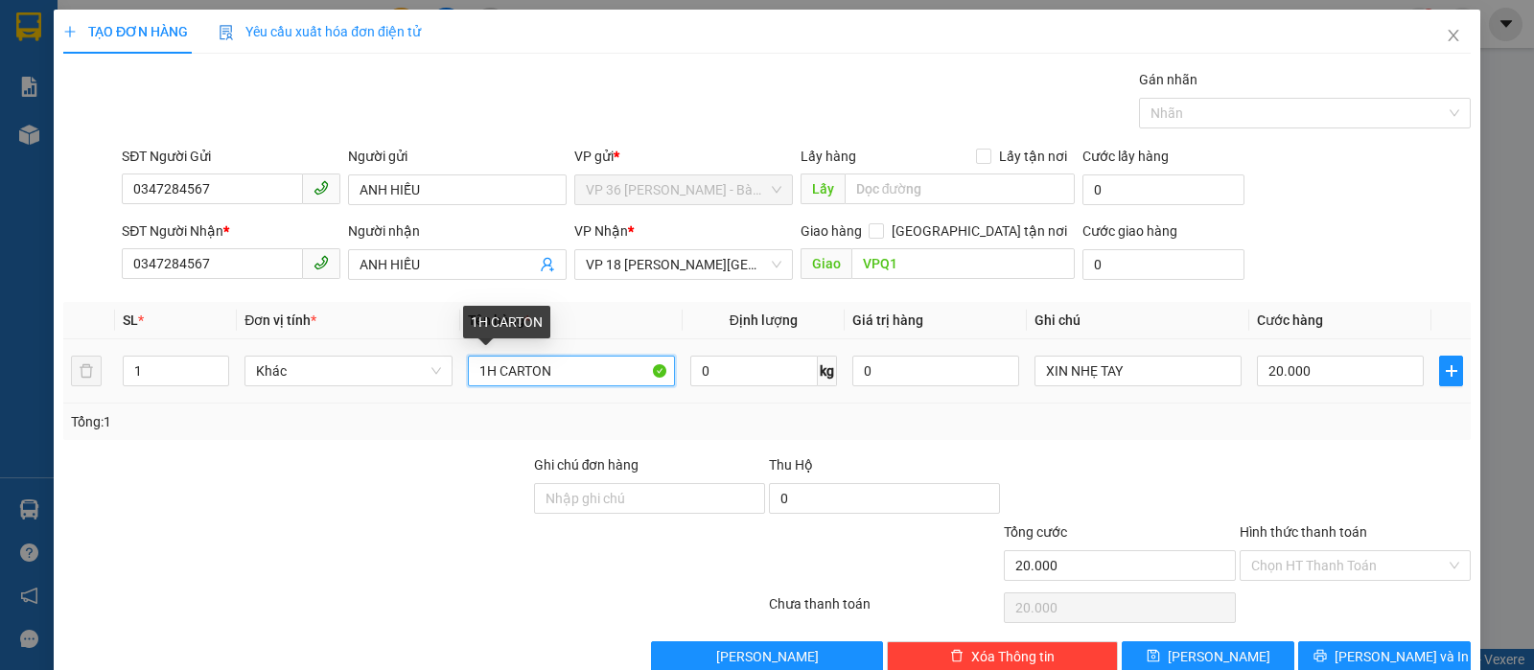
drag, startPoint x: 569, startPoint y: 359, endPoint x: 484, endPoint y: 381, distance: 88.1
click at [484, 381] on input "1H CARTON" at bounding box center [571, 371] width 207 height 31
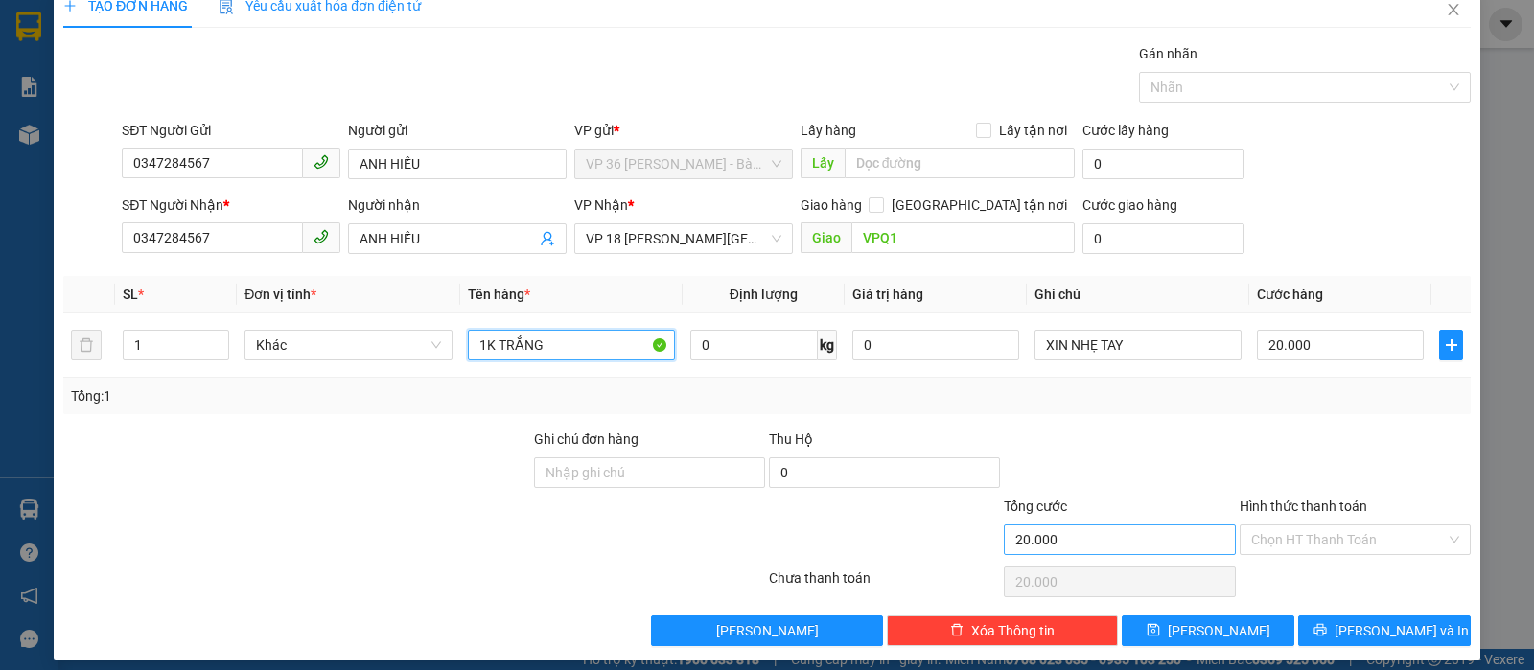
scroll to position [39, 0]
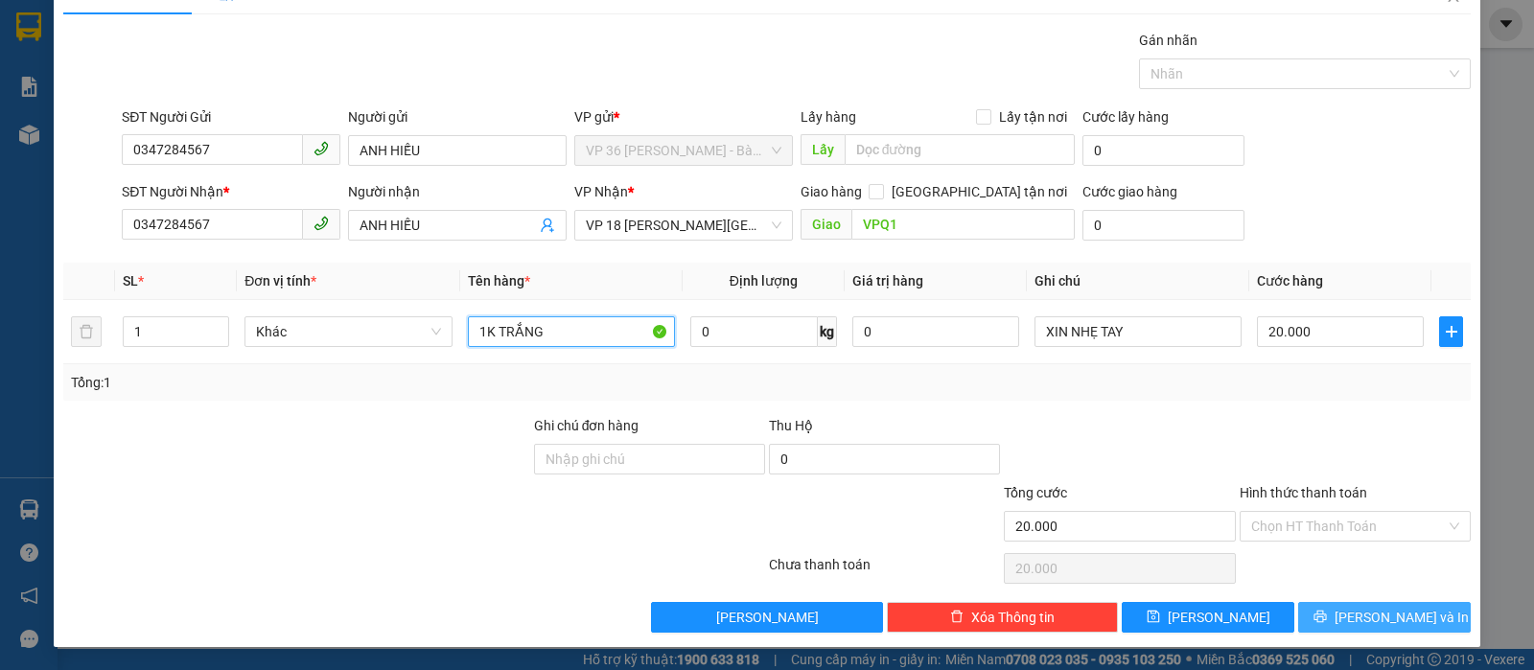
type input "1K TRẮNG"
drag, startPoint x: 1348, startPoint y: 607, endPoint x: 1280, endPoint y: 545, distance: 91.6
click at [1348, 609] on button "Lưu và In" at bounding box center [1384, 617] width 173 height 31
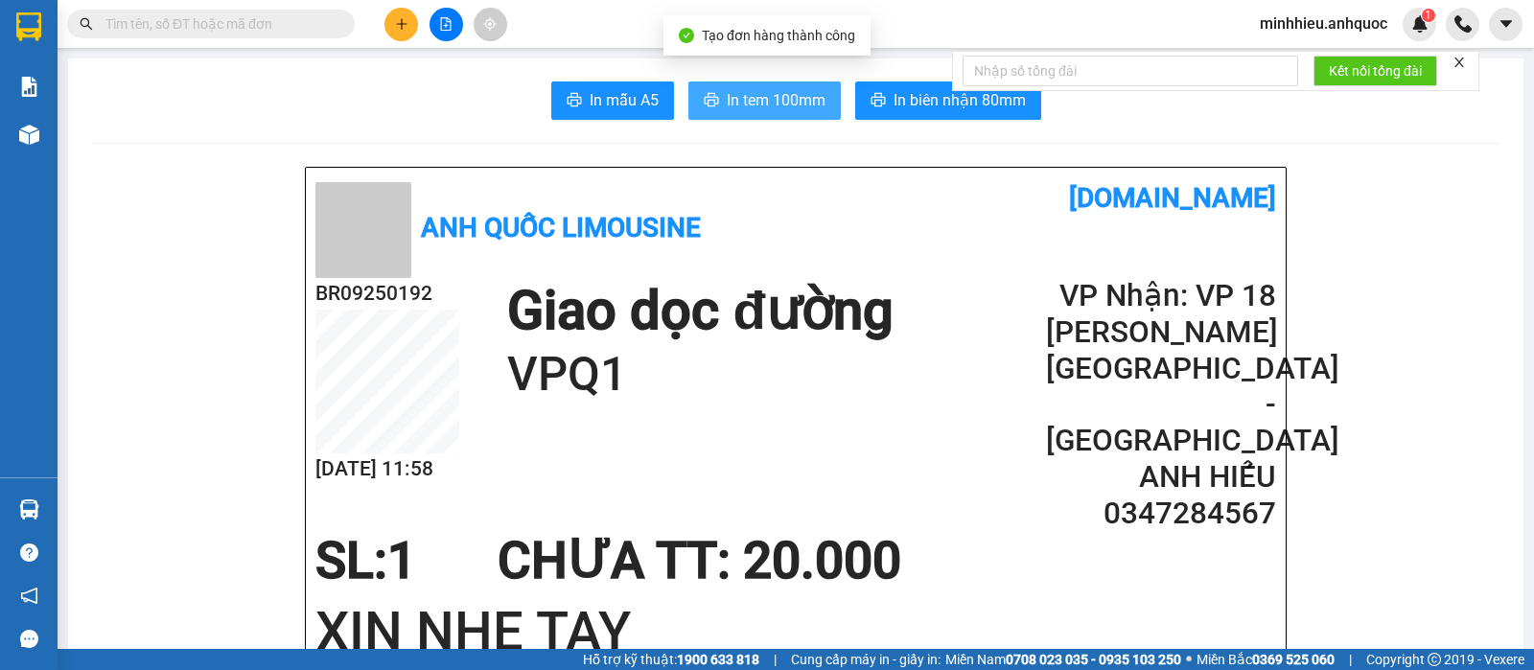
click at [757, 104] on span "In tem 100mm" at bounding box center [776, 100] width 99 height 24
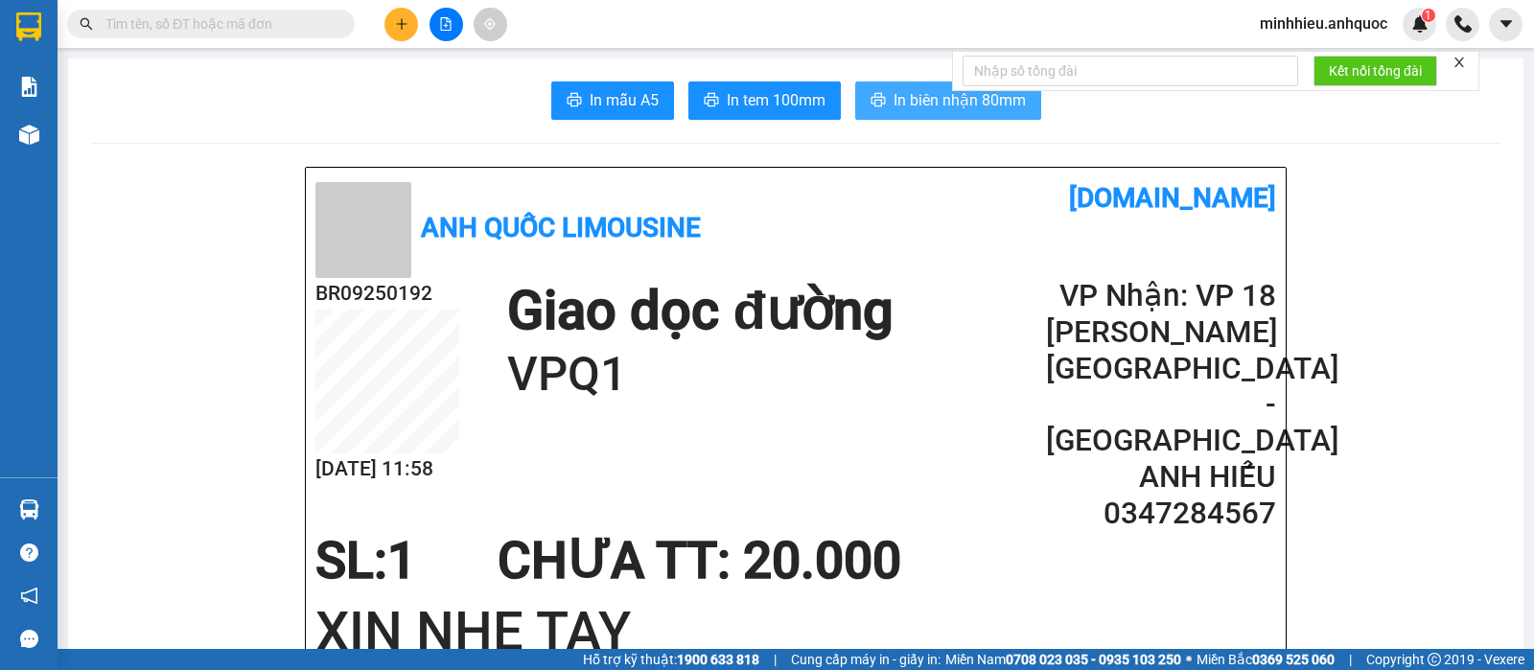
click at [917, 107] on span "In biên nhận 80mm" at bounding box center [959, 100] width 132 height 24
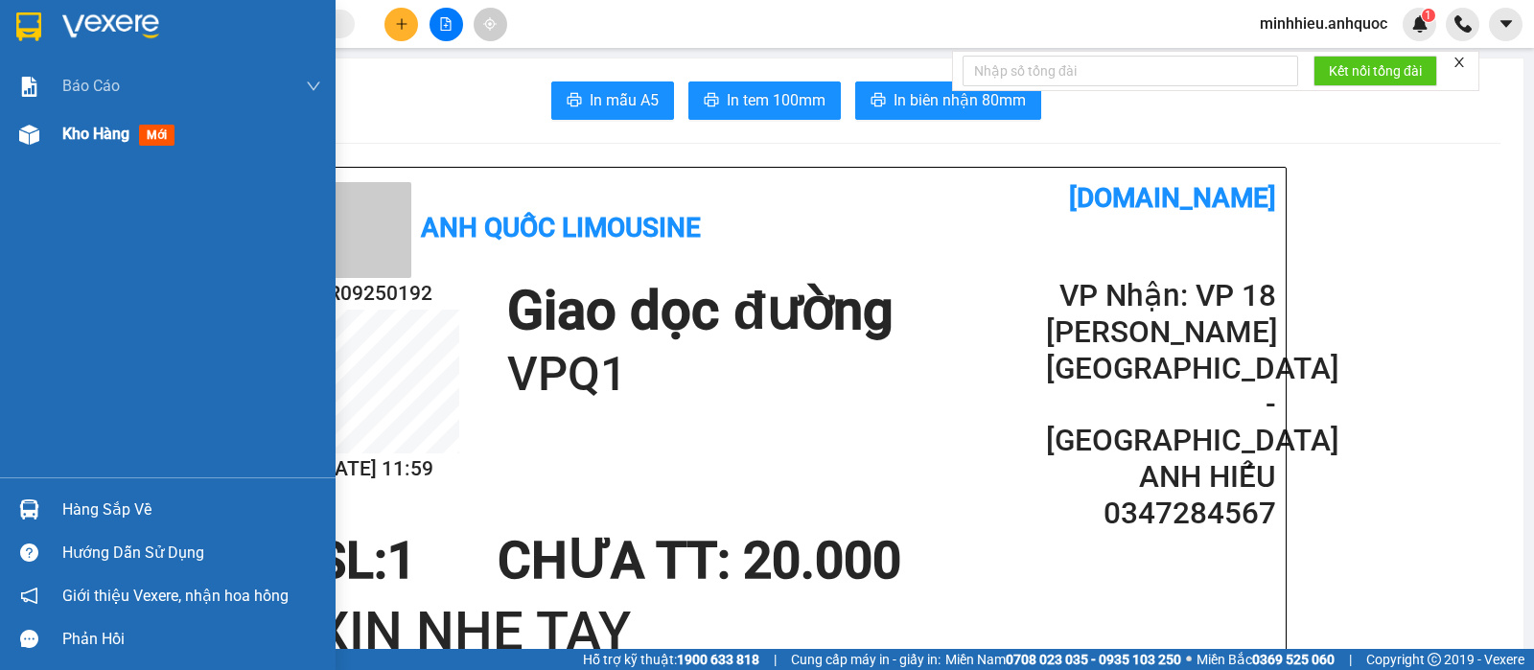
click at [58, 134] on div "Kho hàng mới" at bounding box center [168, 134] width 336 height 48
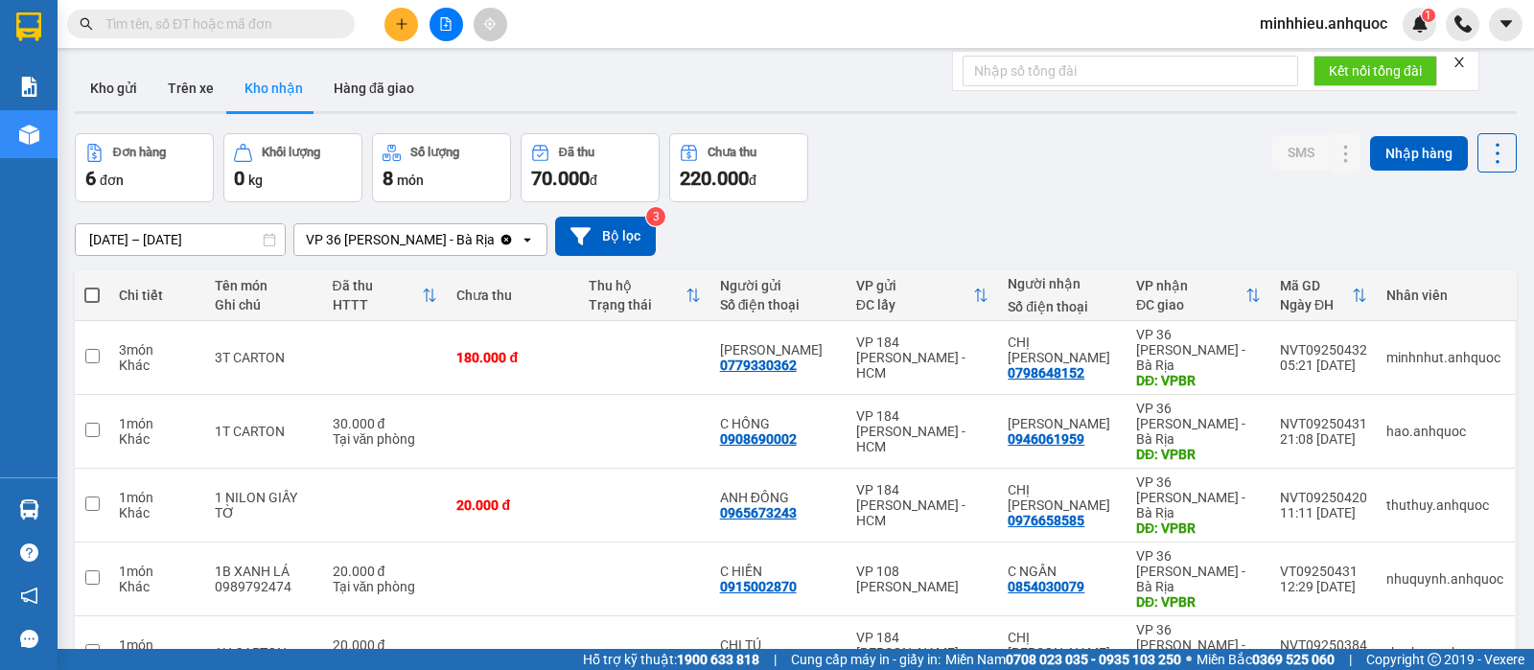
drag, startPoint x: 123, startPoint y: 98, endPoint x: 99, endPoint y: 131, distance: 41.2
click at [123, 99] on button "Kho gửi" at bounding box center [114, 88] width 78 height 46
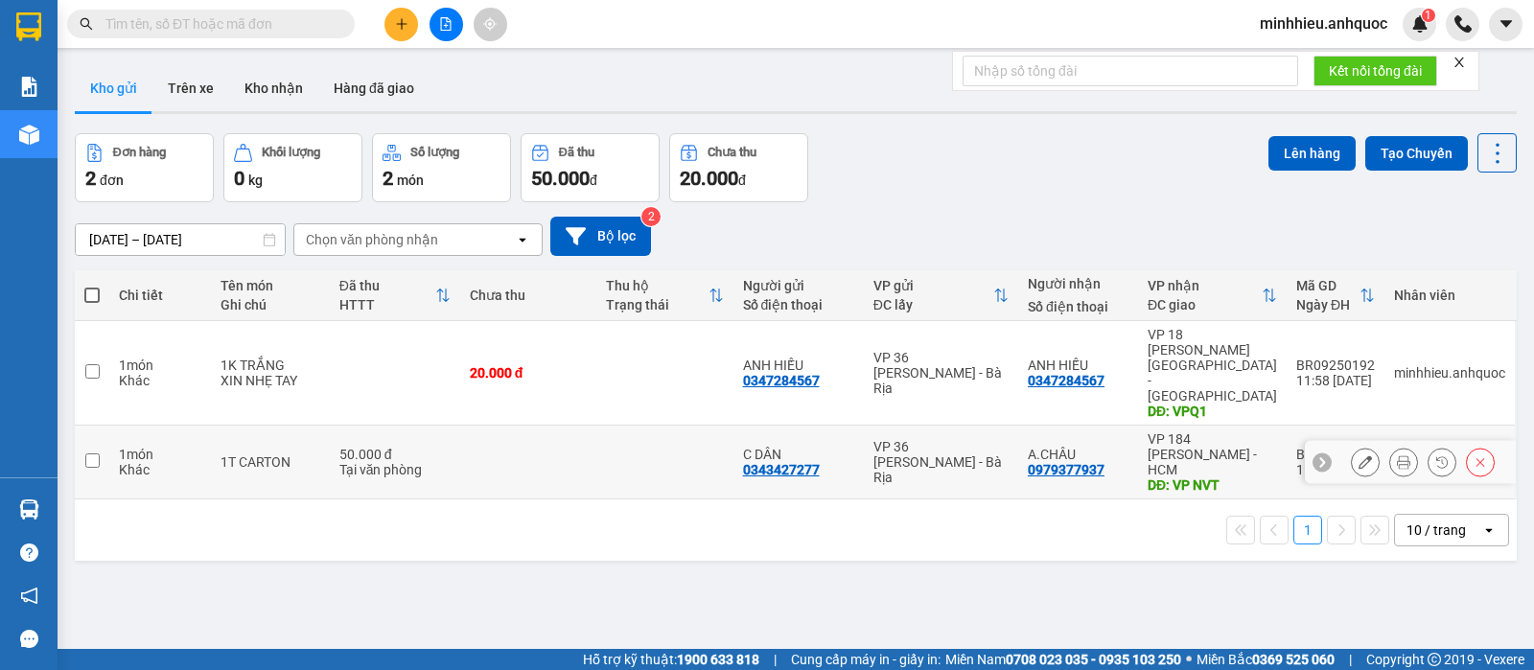
drag, startPoint x: 582, startPoint y: 380, endPoint x: 689, endPoint y: 409, distance: 111.4
click at [582, 426] on td at bounding box center [528, 463] width 136 height 74
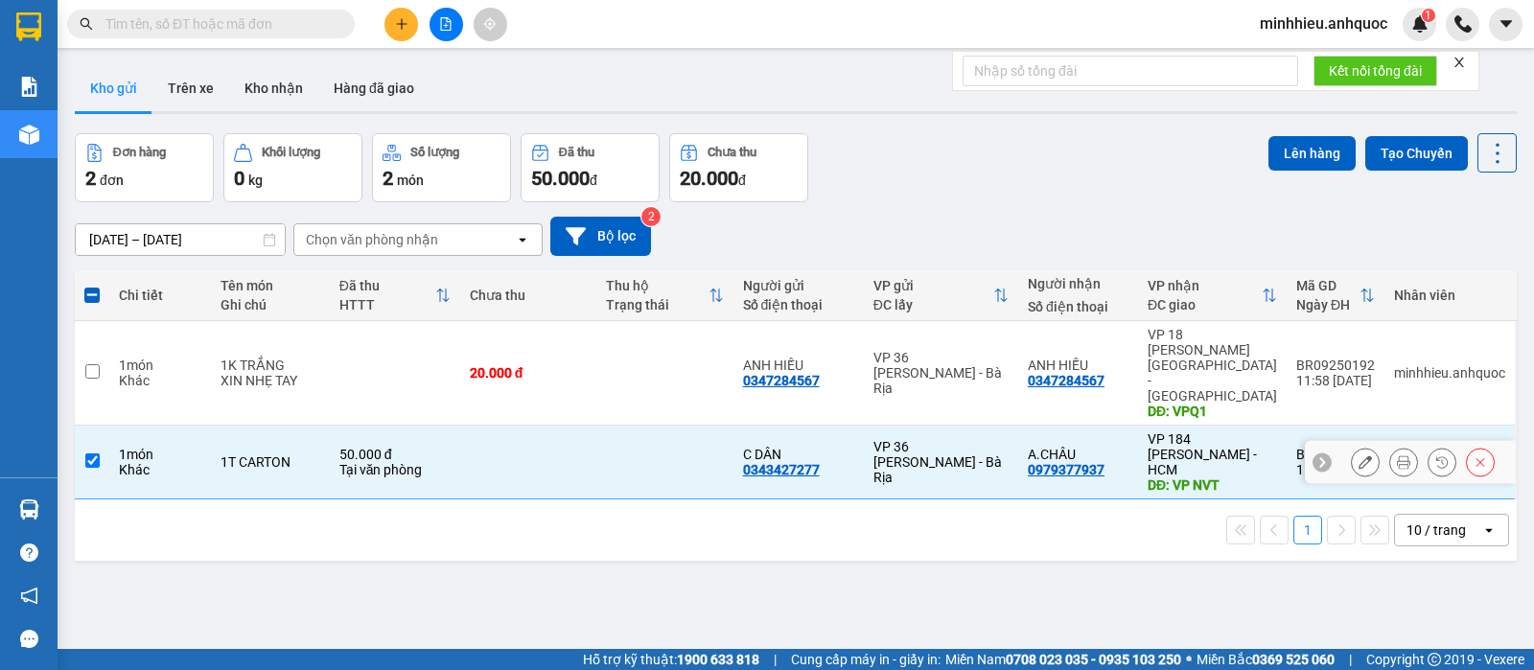
click at [382, 426] on td "50.000 đ Tại văn phòng" at bounding box center [395, 463] width 130 height 74
checkbox input "false"
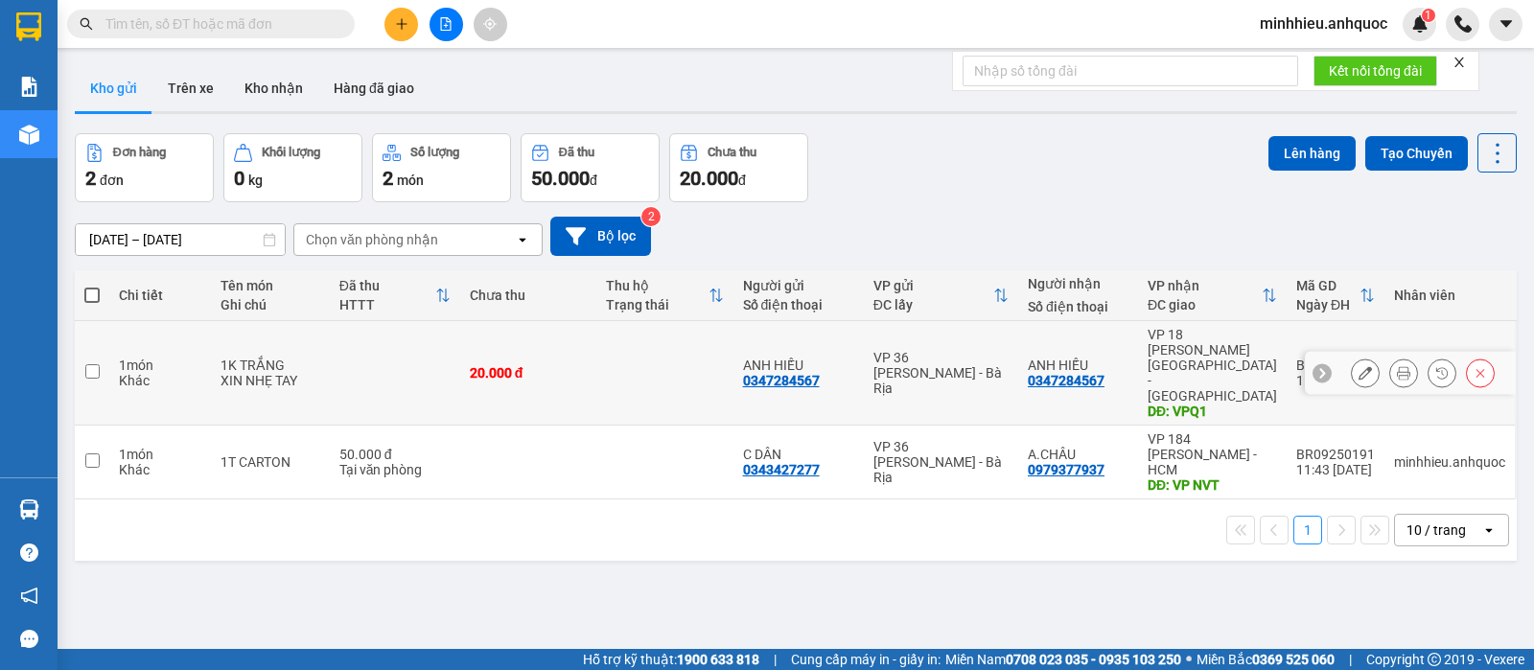
click at [477, 365] on div "20.000 đ" at bounding box center [528, 372] width 117 height 15
checkbox input "true"
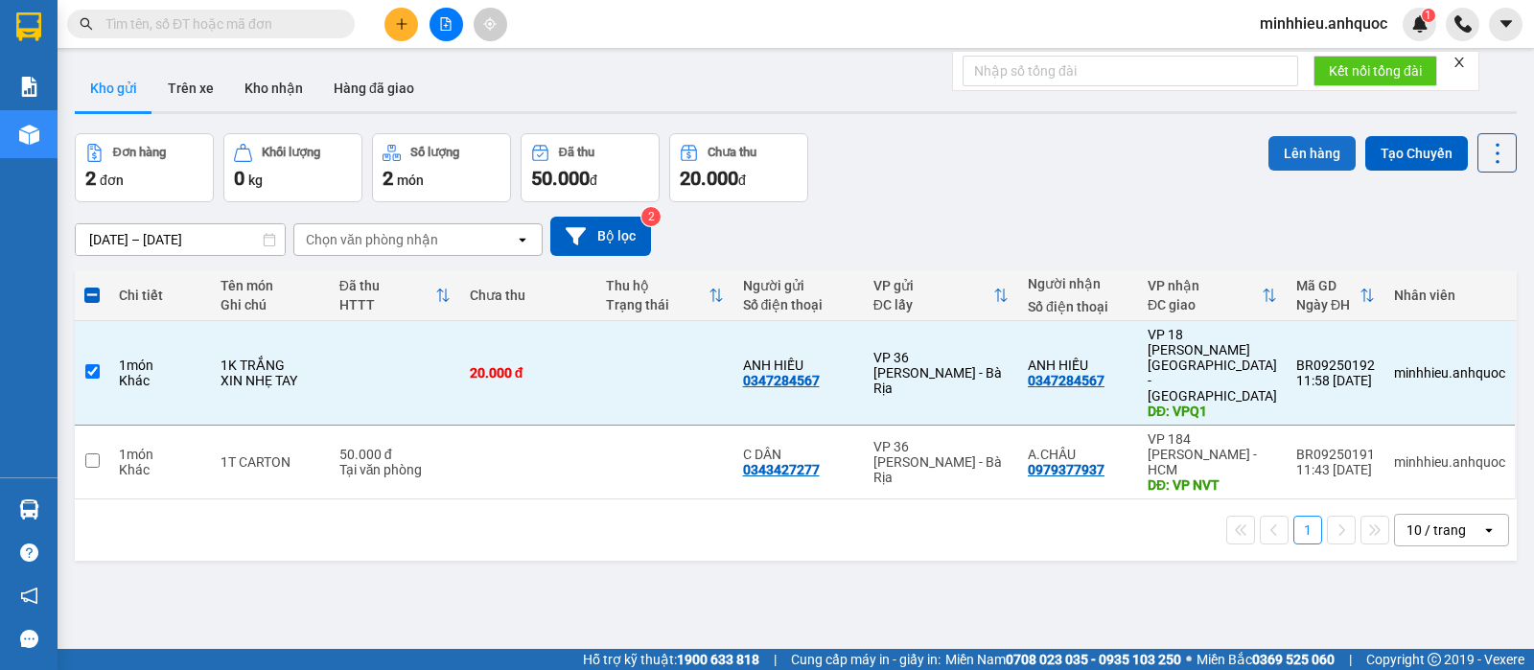
click at [1286, 163] on button "Lên hàng" at bounding box center [1311, 153] width 87 height 35
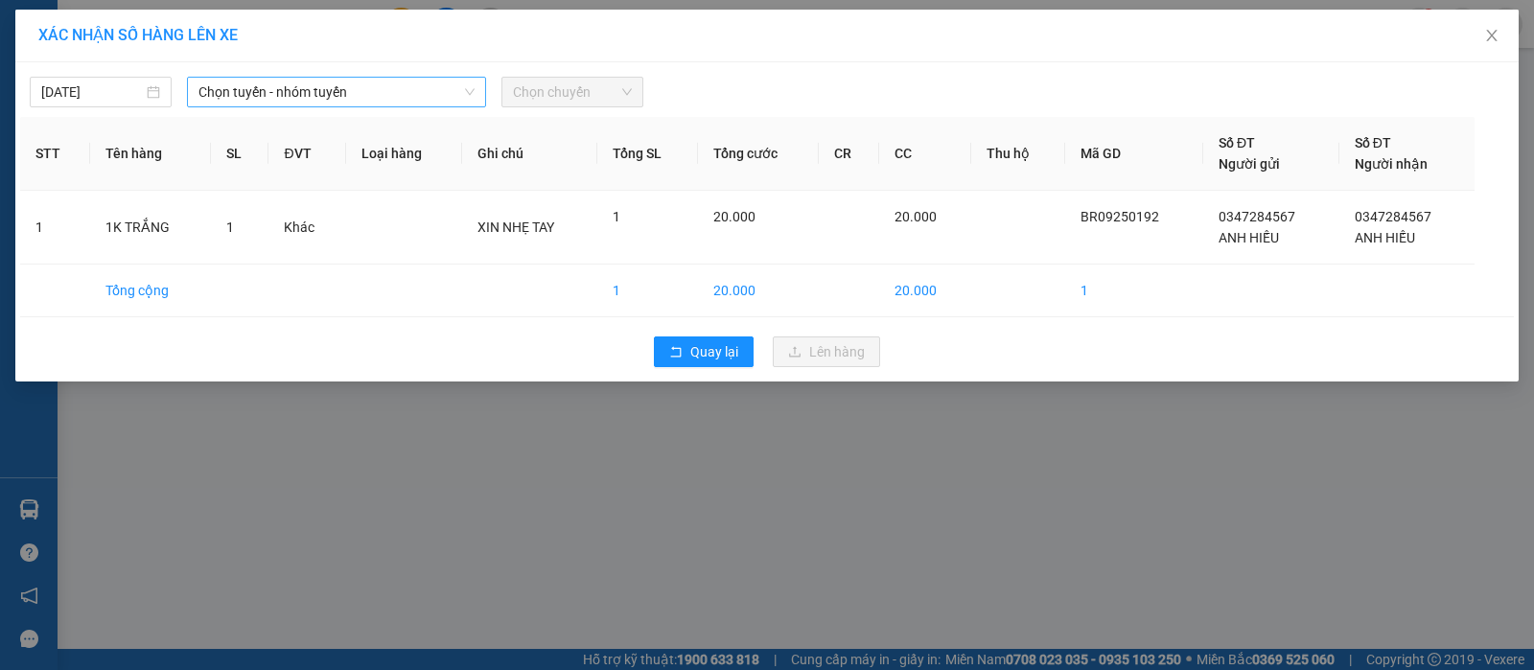
drag, startPoint x: 307, startPoint y: 78, endPoint x: 279, endPoint y: 89, distance: 30.1
click at [306, 78] on span "Chọn tuyến - nhóm tuyến" at bounding box center [336, 92] width 276 height 29
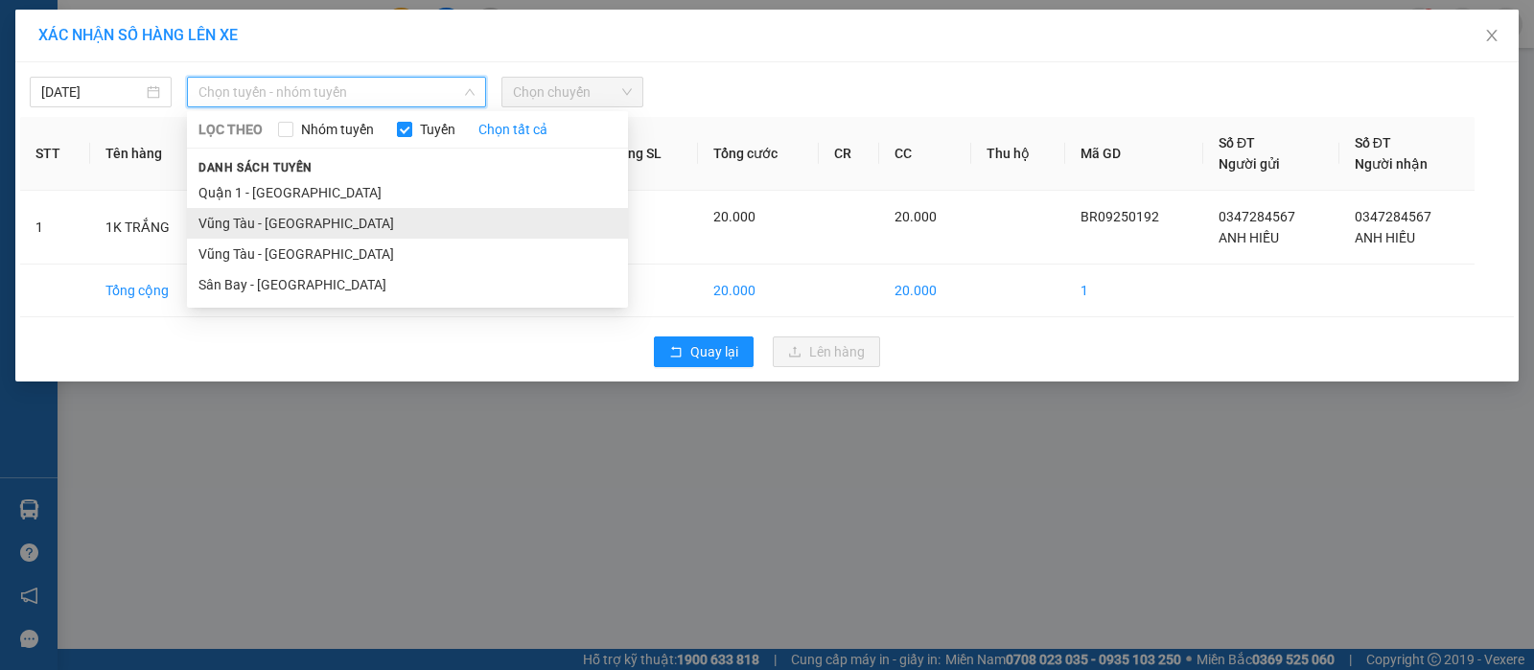
drag, startPoint x: 270, startPoint y: 231, endPoint x: 279, endPoint y: 224, distance: 10.9
click at [273, 230] on li "Vũng Tàu - [GEOGRAPHIC_DATA]" at bounding box center [407, 223] width 441 height 31
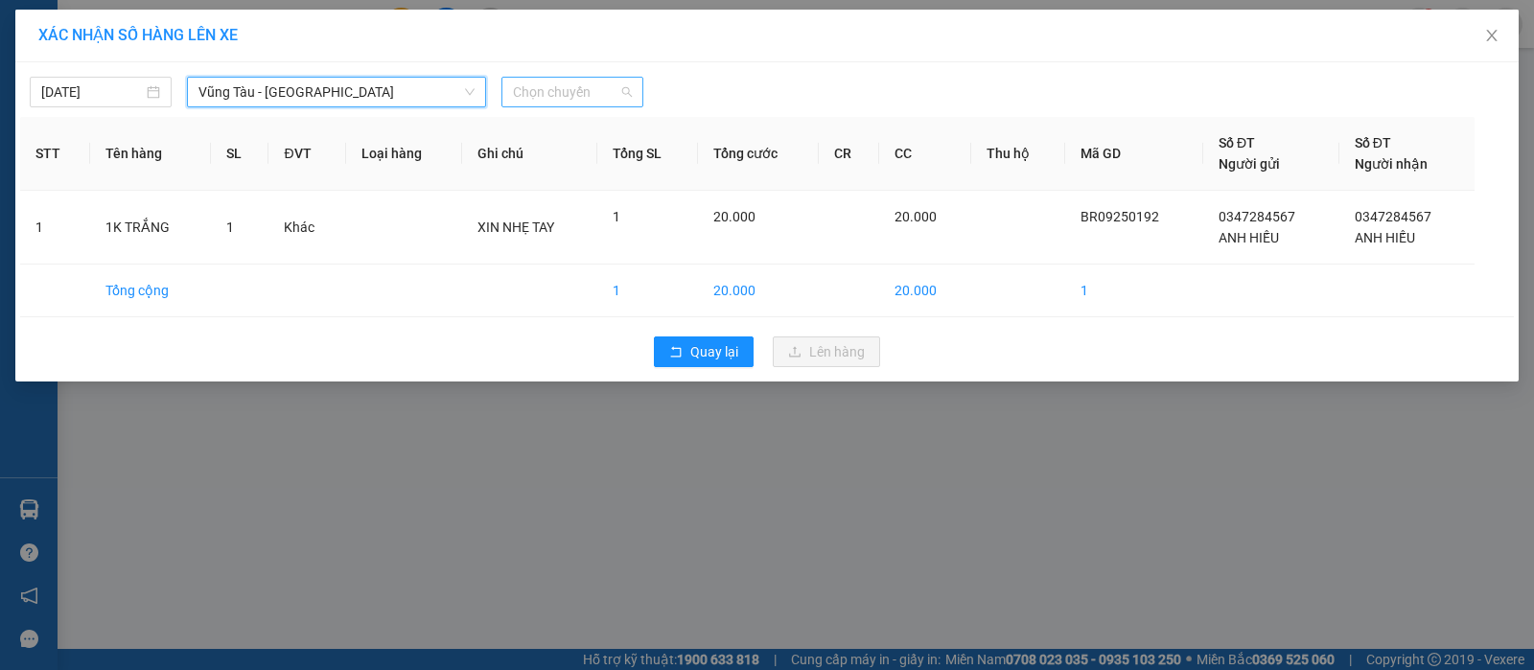
click at [529, 87] on span "Chọn chuyến" at bounding box center [572, 92] width 119 height 29
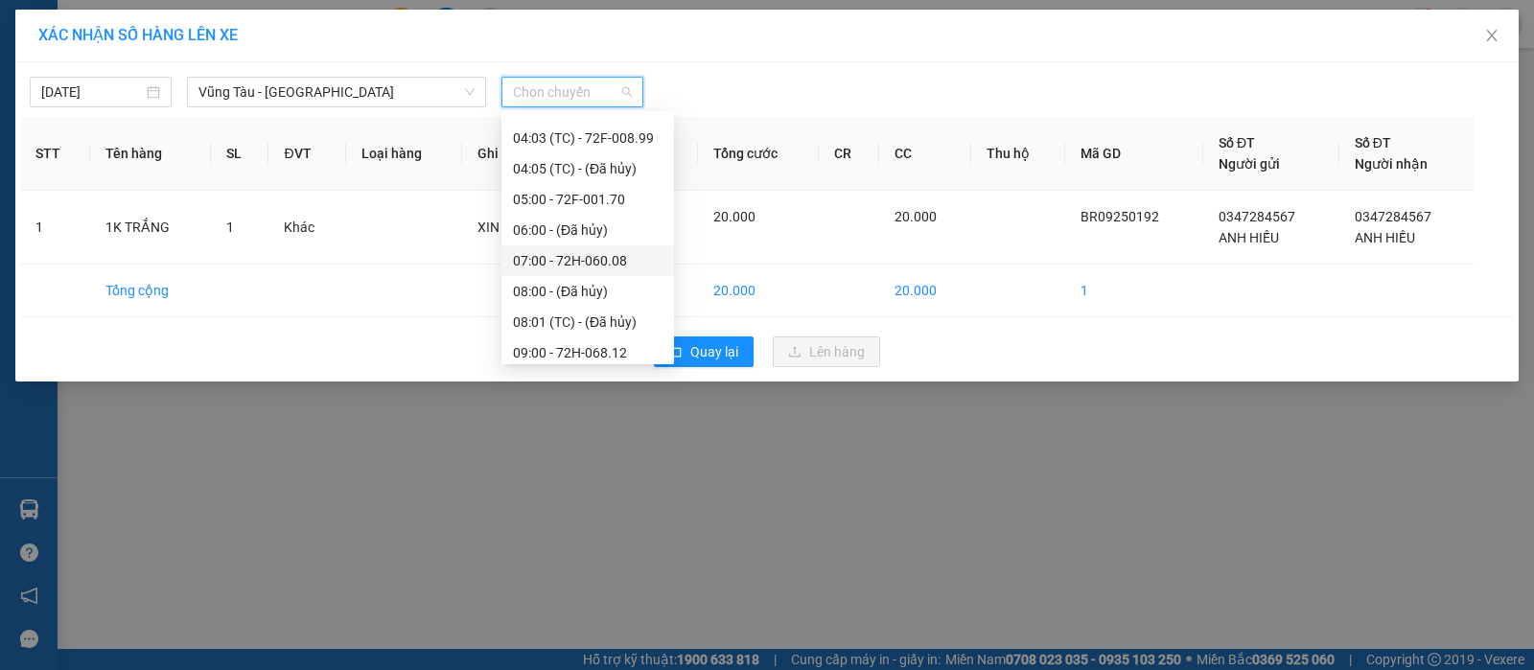
scroll to position [120, 0]
click at [588, 217] on div "07:00 - 72H-060.08" at bounding box center [588, 225] width 150 height 21
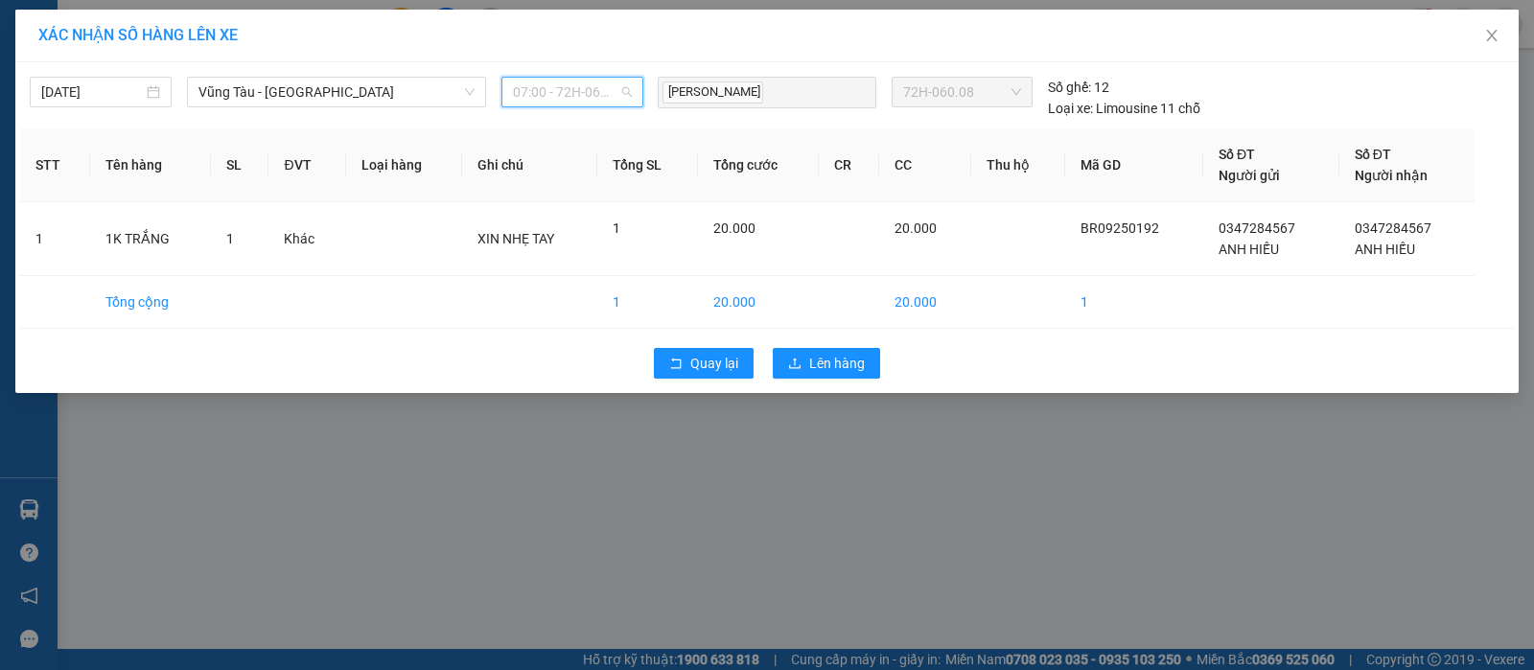
click at [606, 96] on span "07:00 - 72H-060.08" at bounding box center [572, 92] width 119 height 29
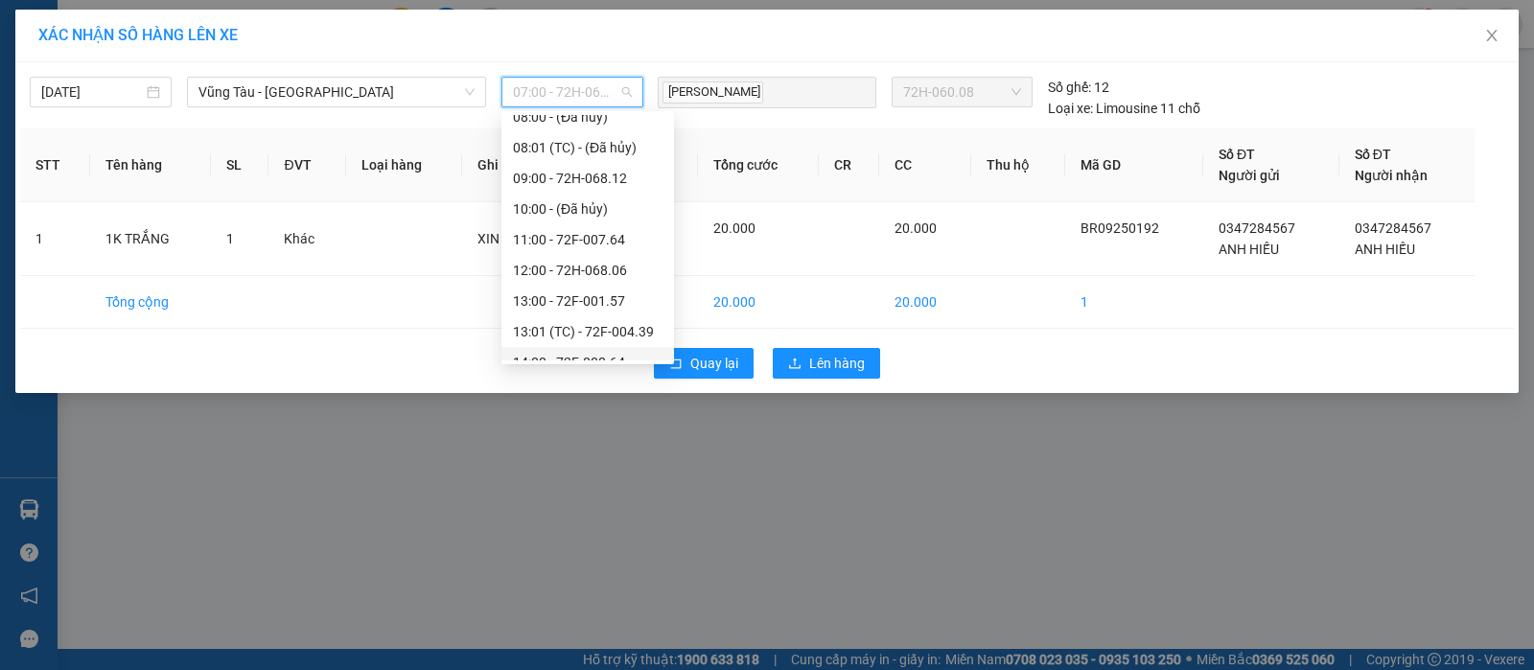
scroll to position [359, 0]
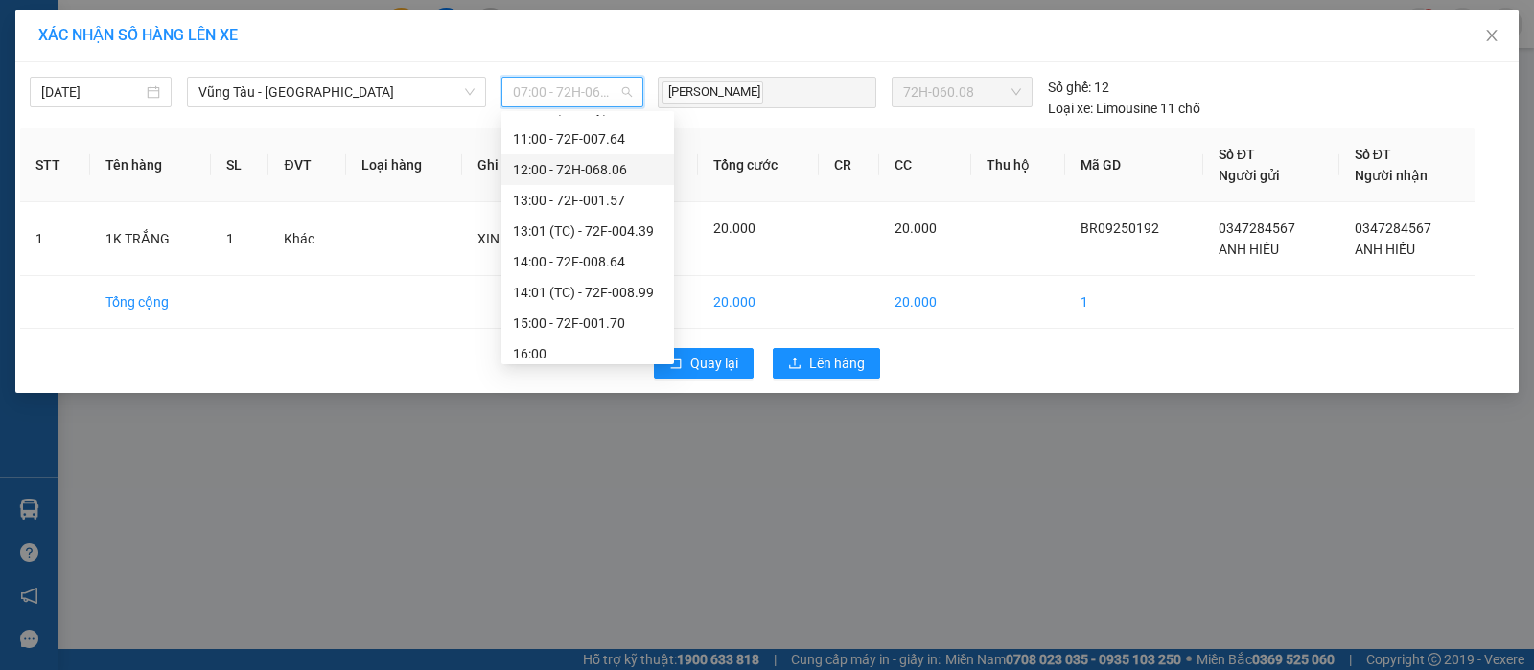
click at [576, 162] on div "12:00 - 72H-068.06" at bounding box center [588, 169] width 150 height 21
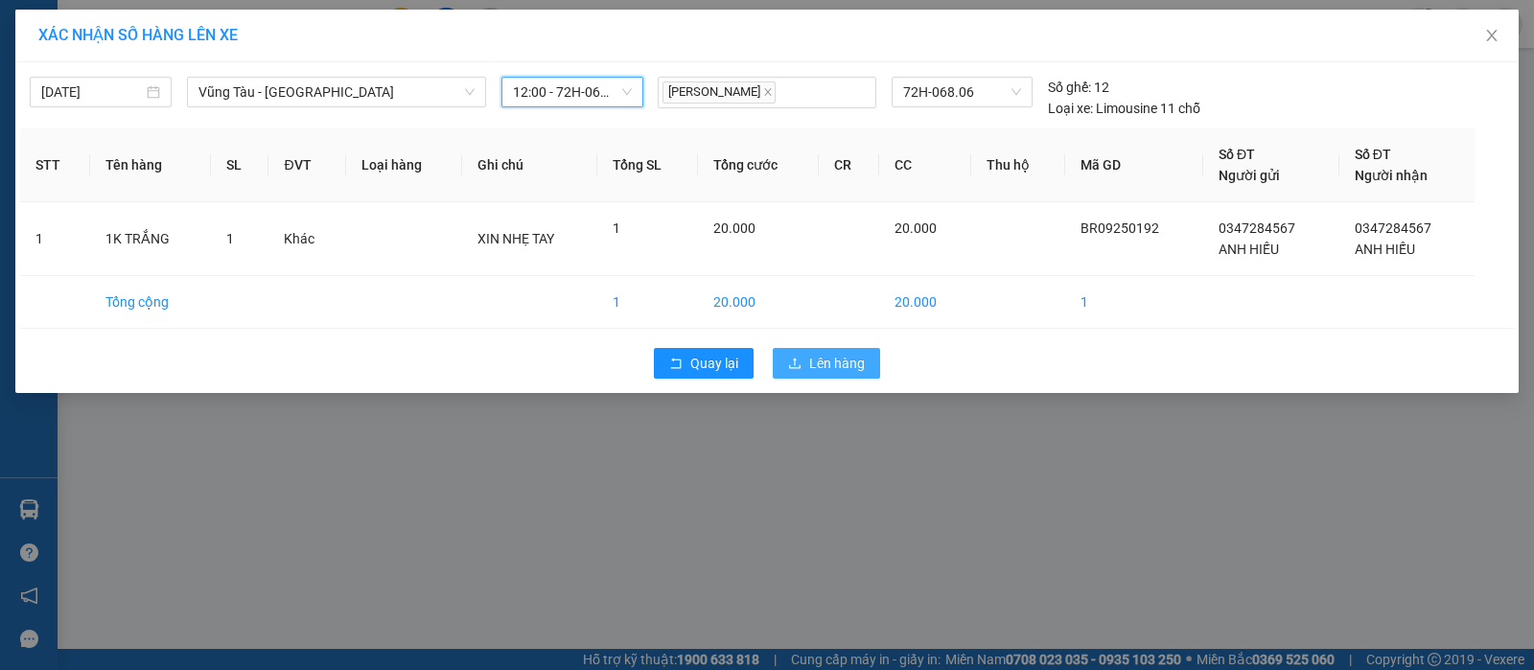
click at [866, 359] on button "Lên hàng" at bounding box center [826, 363] width 107 height 31
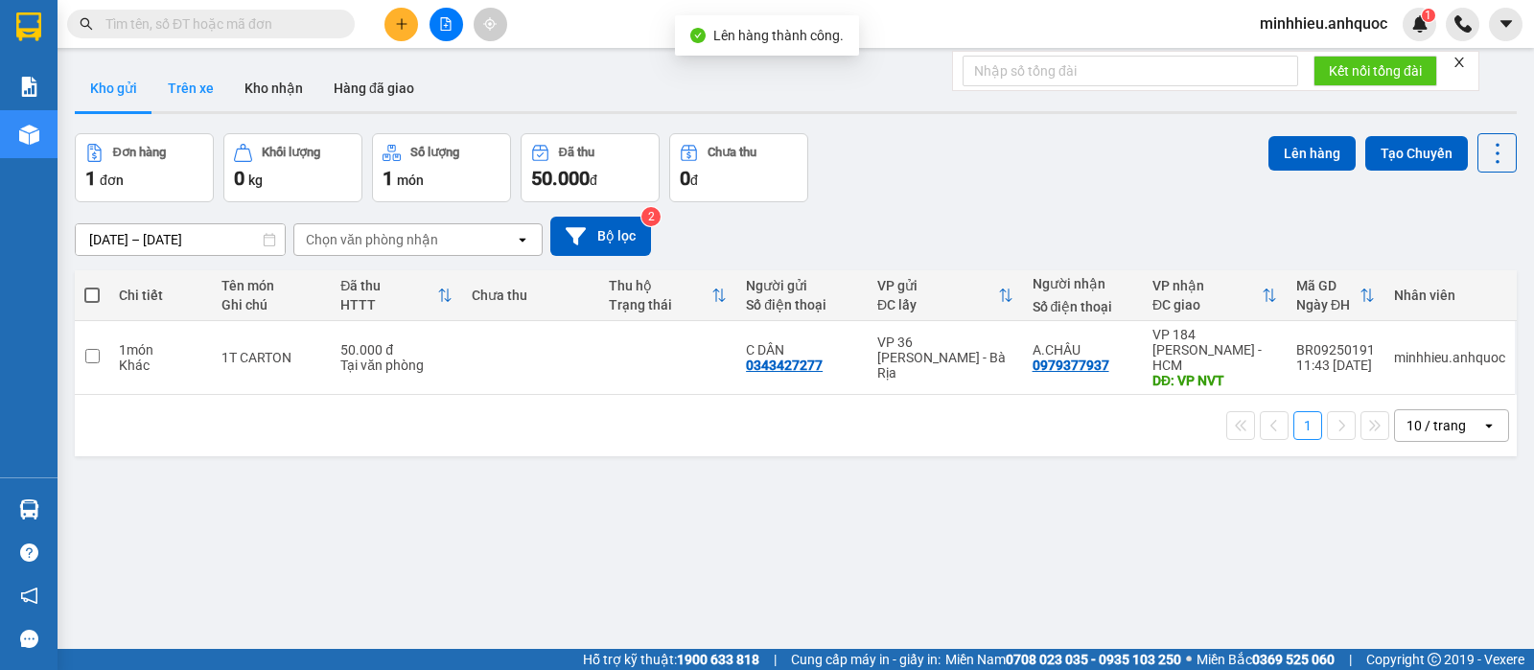
click at [210, 99] on button "Trên xe" at bounding box center [190, 88] width 77 height 46
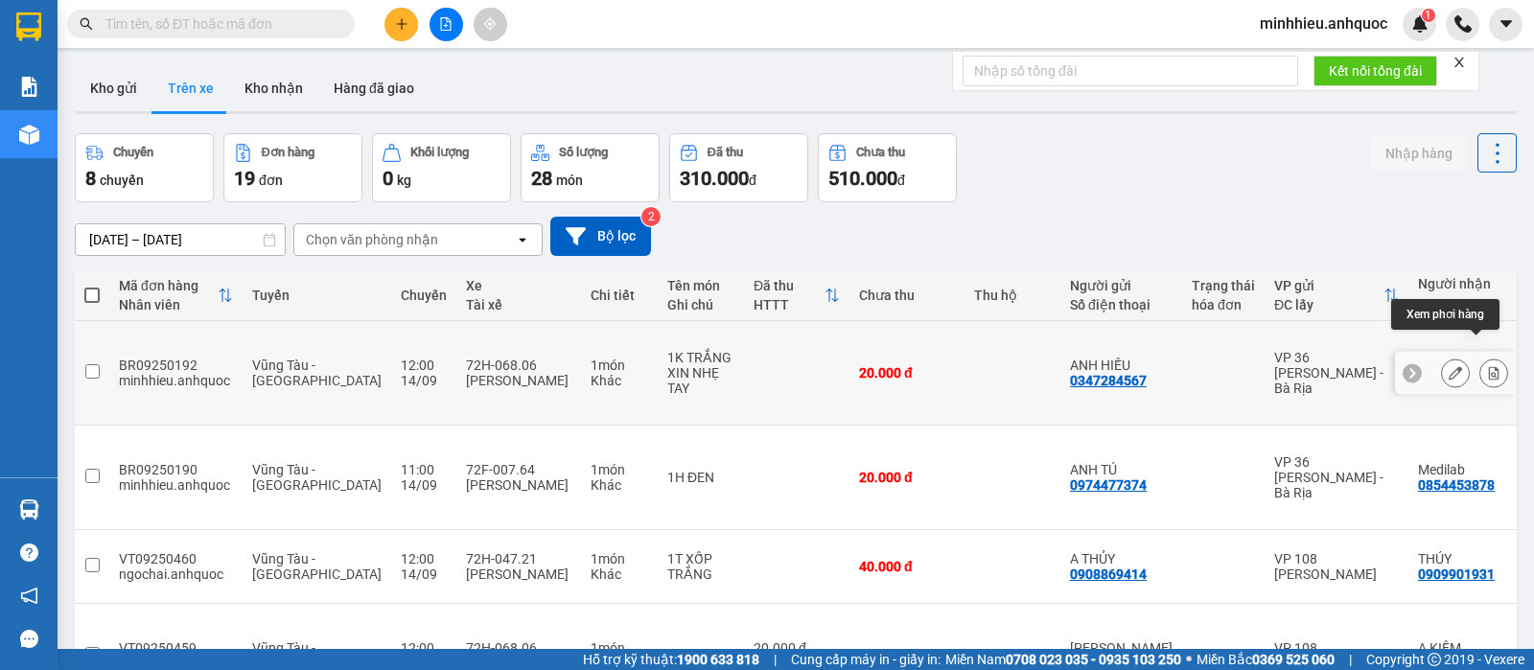
click at [1487, 366] on icon at bounding box center [1493, 372] width 13 height 13
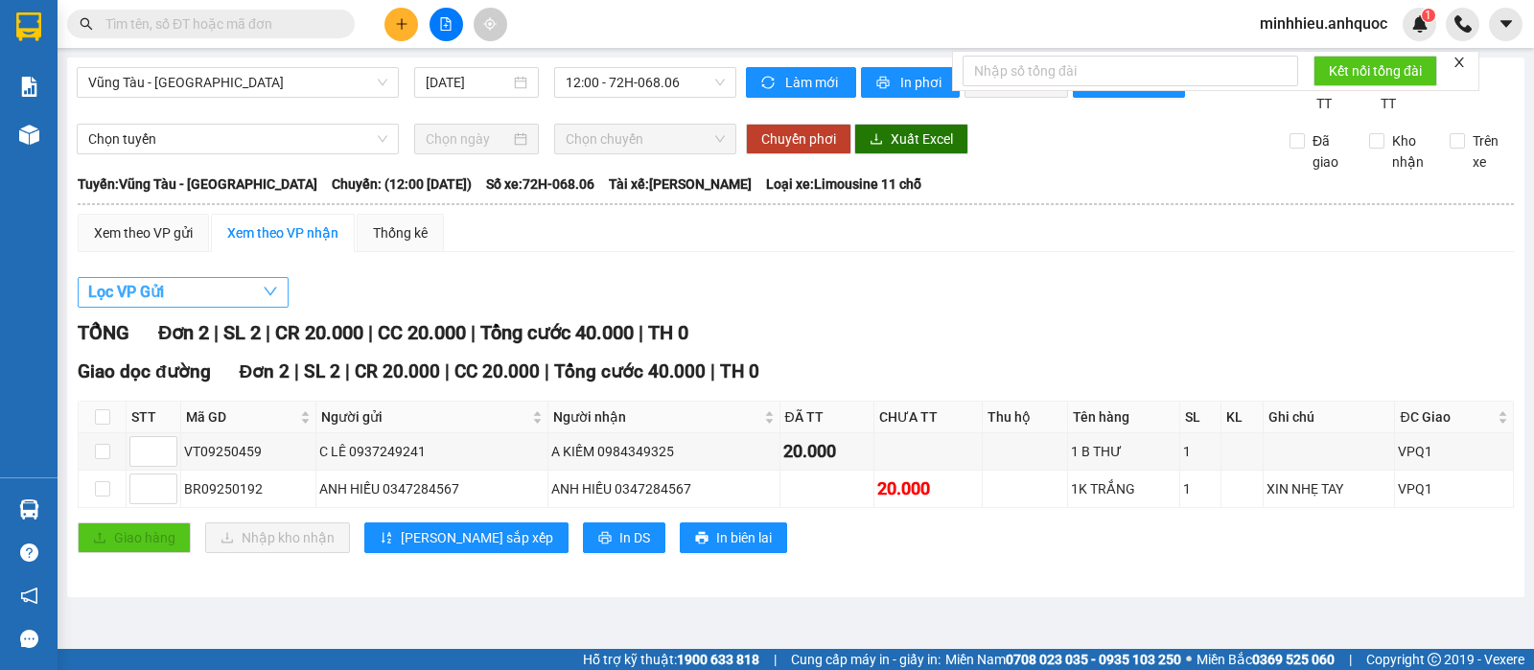
click at [237, 308] on button "Lọc VP Gửi" at bounding box center [183, 292] width 211 height 31
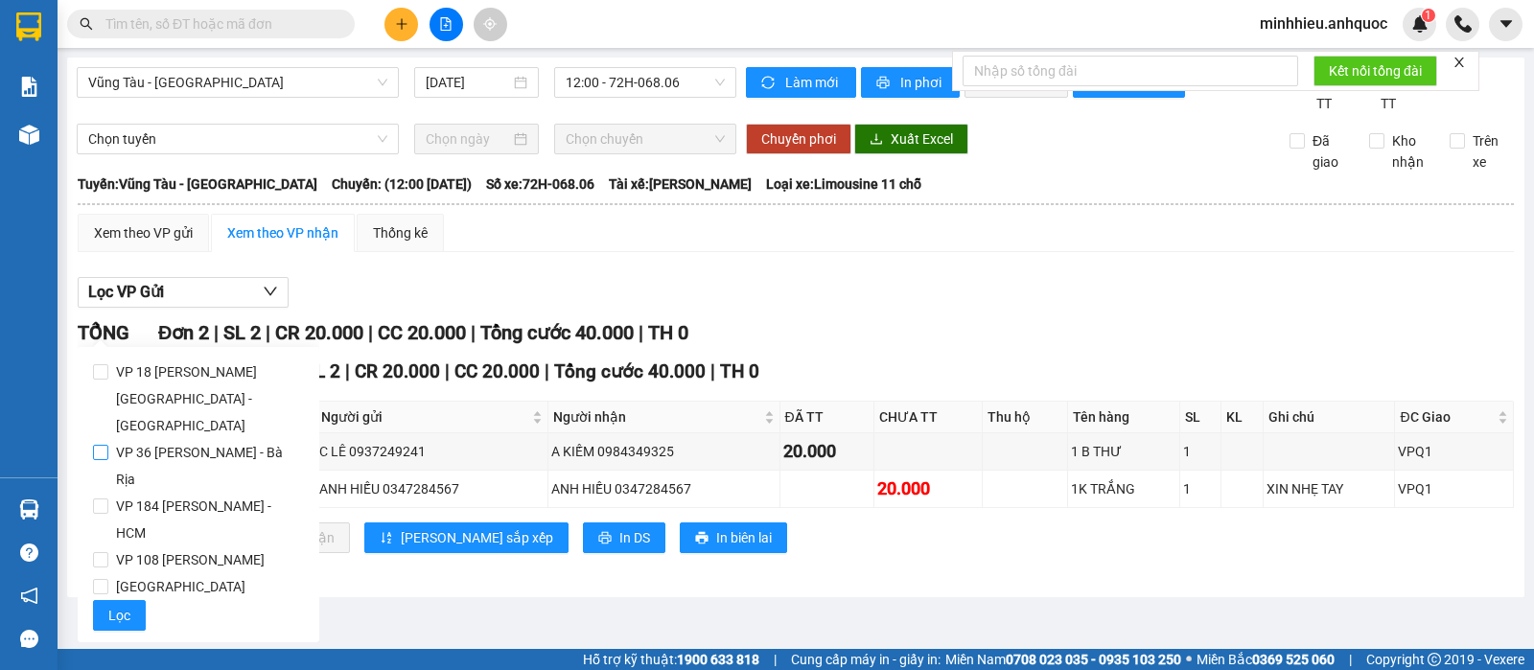
click at [207, 439] on span "VP 36 [PERSON_NAME] - Bà Rịa" at bounding box center [206, 466] width 196 height 54
click at [108, 445] on input "VP 36 [PERSON_NAME] - Bà Rịa" at bounding box center [100, 452] width 15 height 15
checkbox input "true"
drag, startPoint x: 119, startPoint y: 591, endPoint x: 209, endPoint y: 606, distance: 91.3
click at [119, 605] on span "Lọc" at bounding box center [119, 615] width 22 height 21
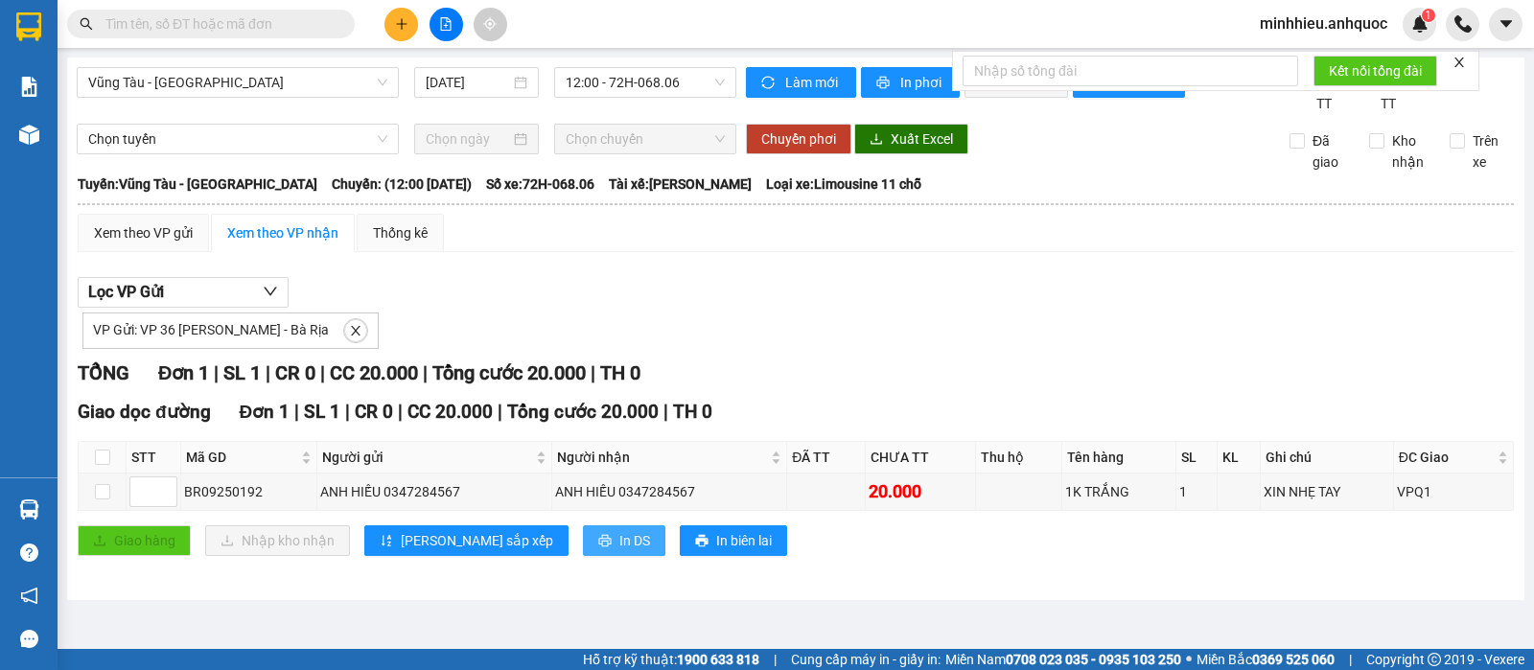
drag, startPoint x: 547, startPoint y: 569, endPoint x: 535, endPoint y: 572, distance: 12.8
click at [619, 551] on span "In DS" at bounding box center [634, 540] width 31 height 21
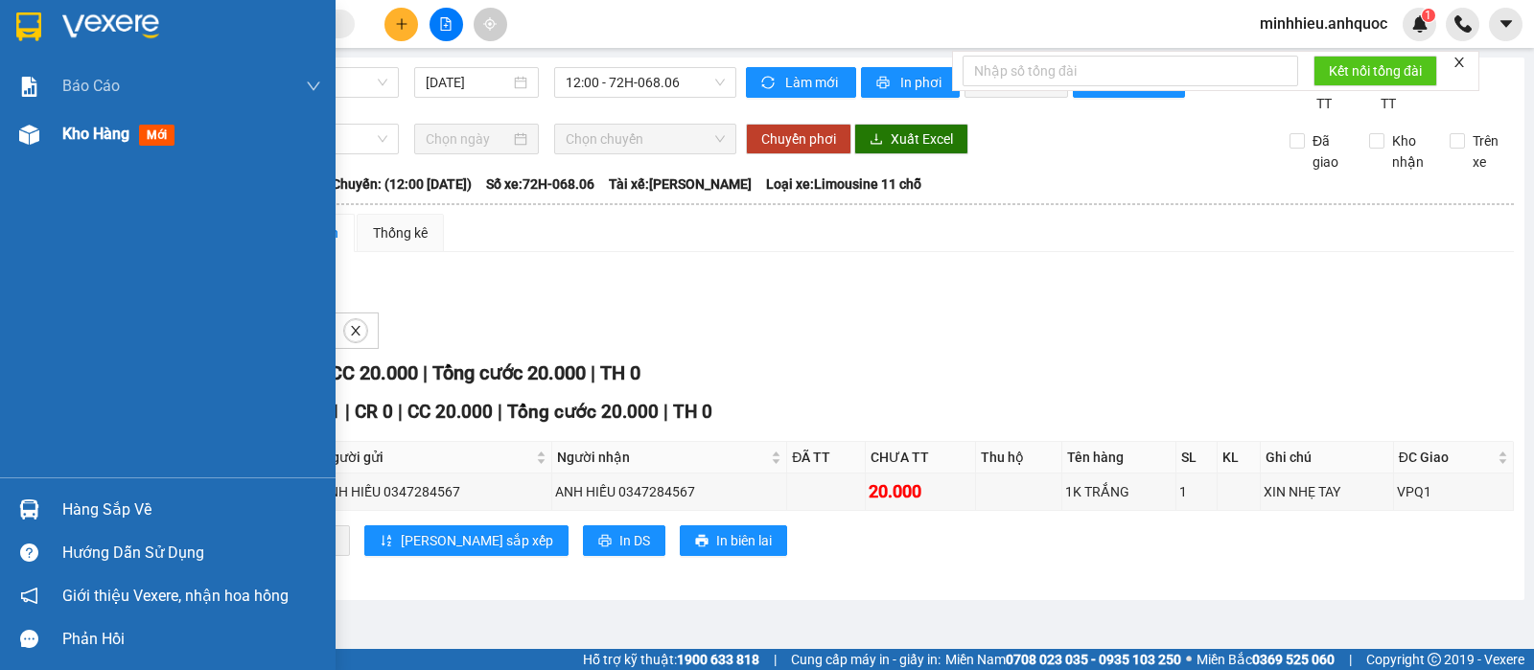
click at [75, 126] on span "Kho hàng" at bounding box center [95, 134] width 67 height 18
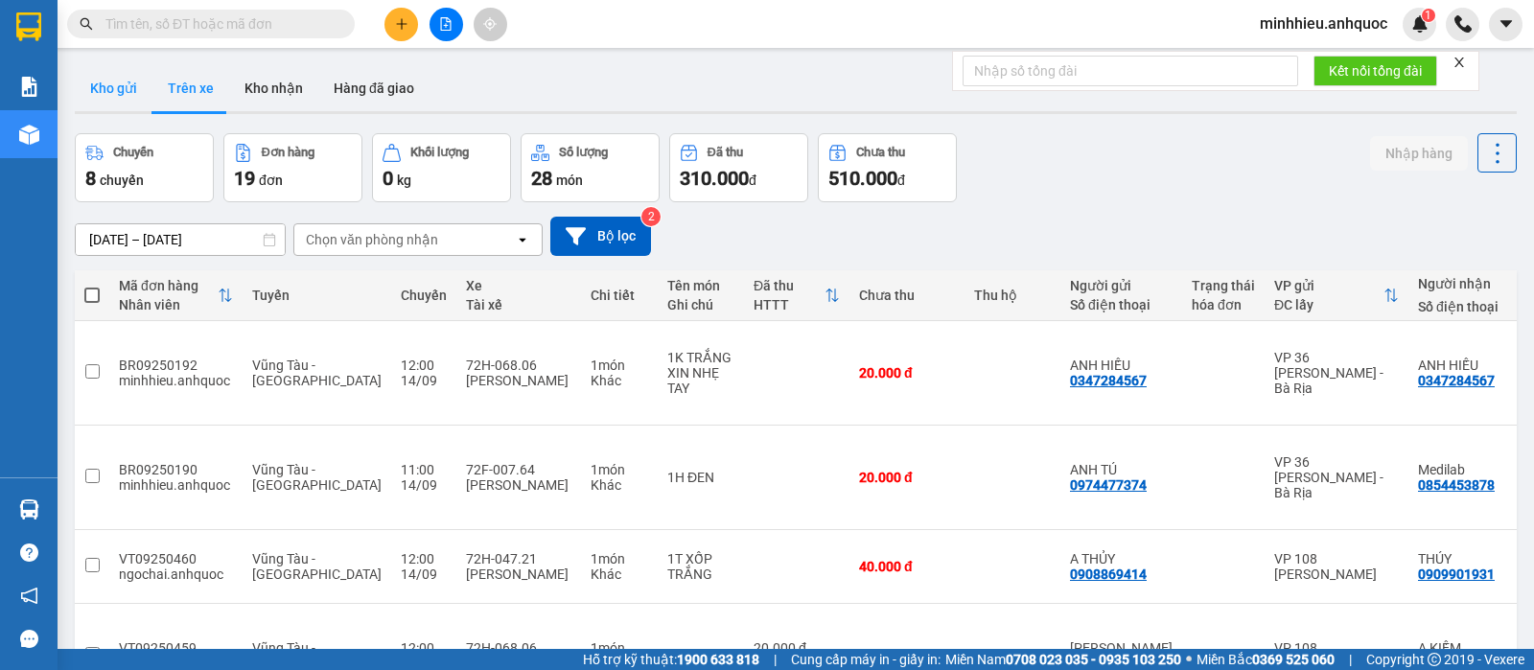
click at [121, 91] on button "Kho gửi" at bounding box center [114, 88] width 78 height 46
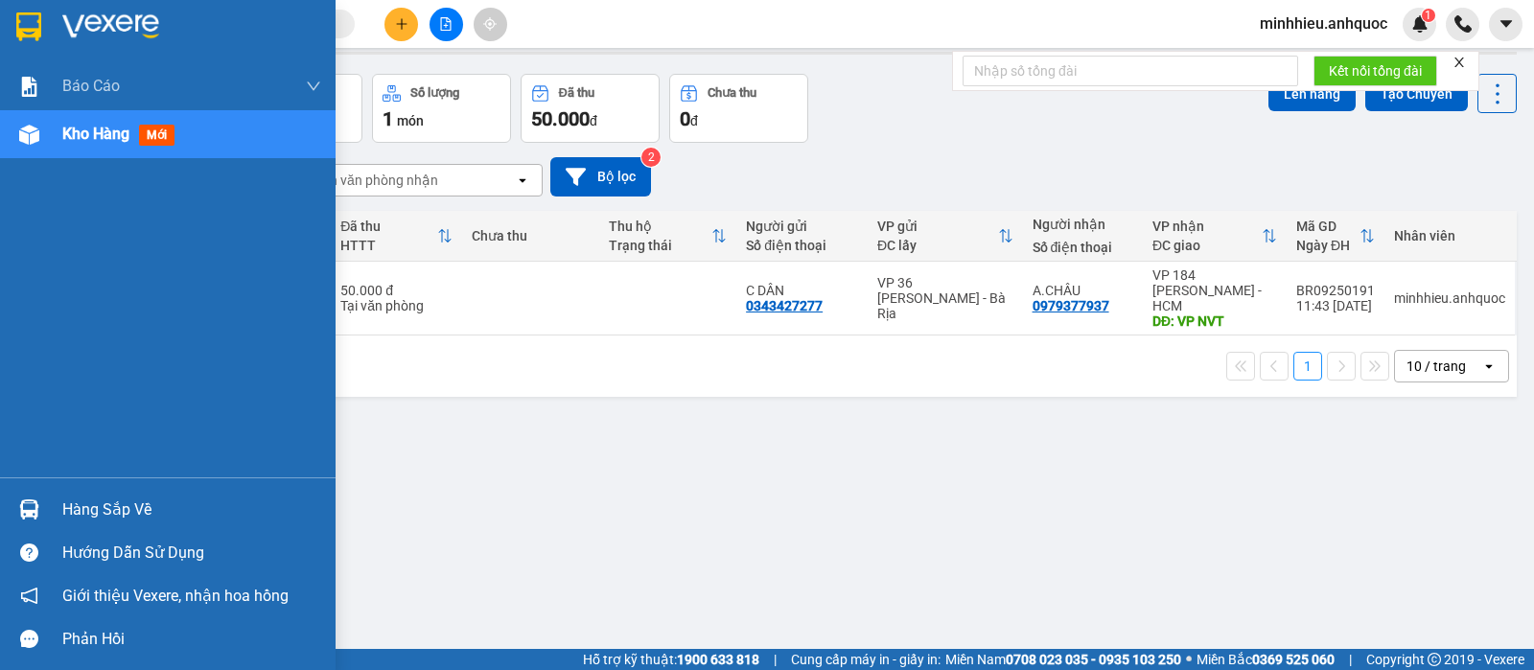
scroll to position [88, 0]
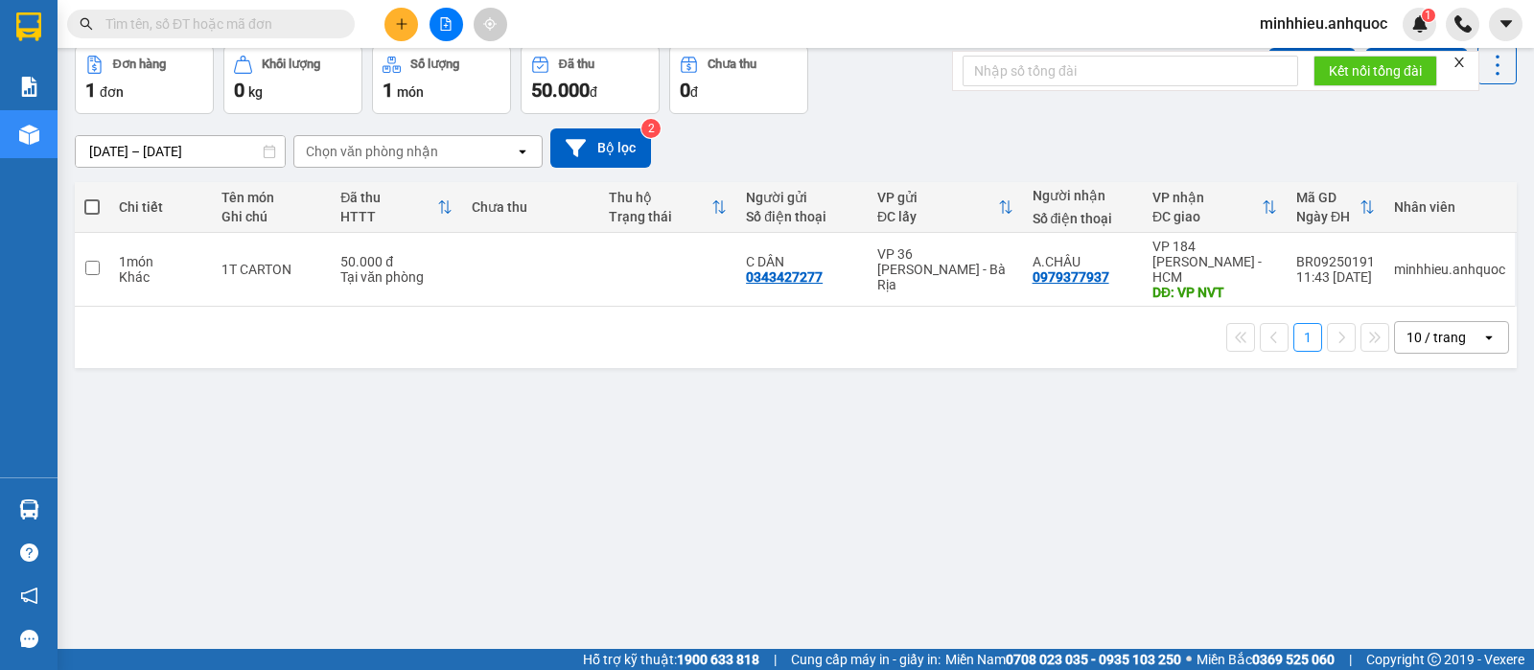
click at [400, 15] on button at bounding box center [401, 25] width 34 height 34
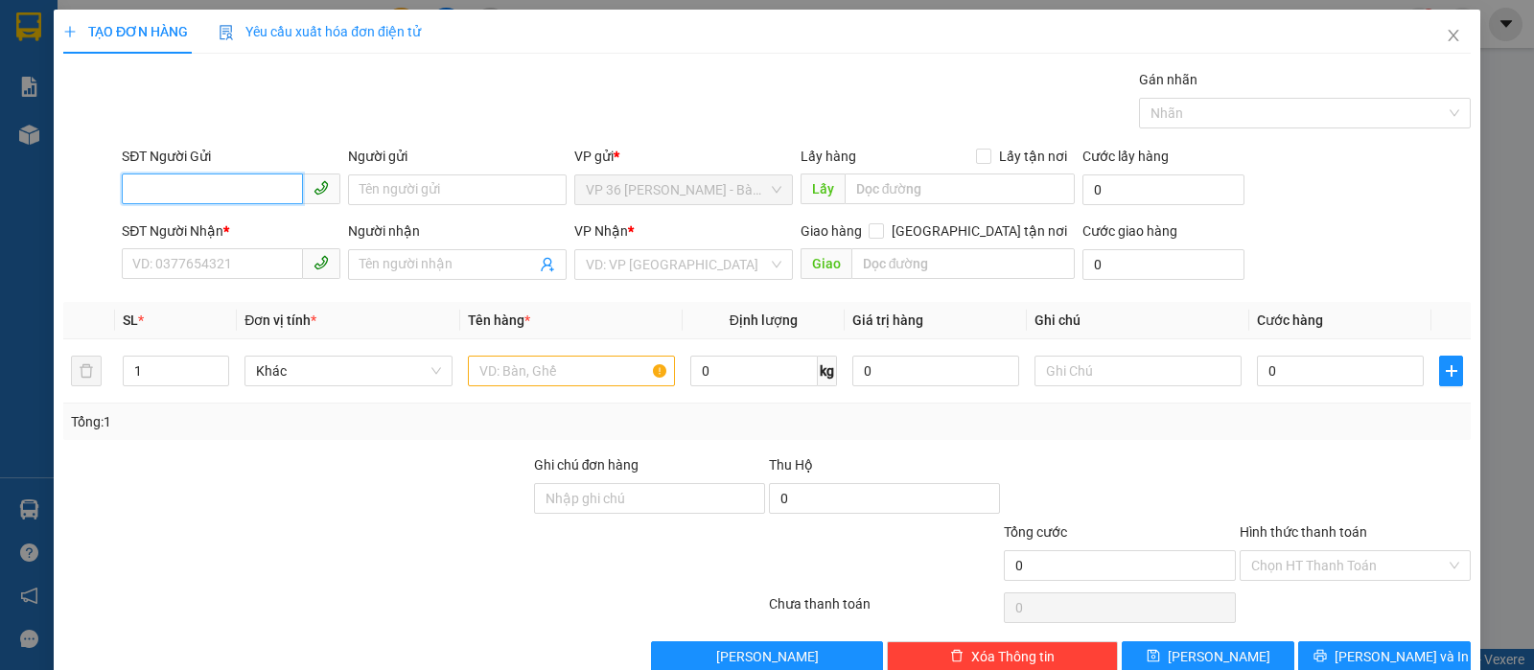
click at [222, 186] on input "SĐT Người Gửi" at bounding box center [212, 189] width 181 height 31
click at [228, 221] on div "0366867962 - CHỊ THƯ" at bounding box center [228, 228] width 193 height 21
type input "0366867962"
type input "CHỊ THƯ"
type input "0978242813"
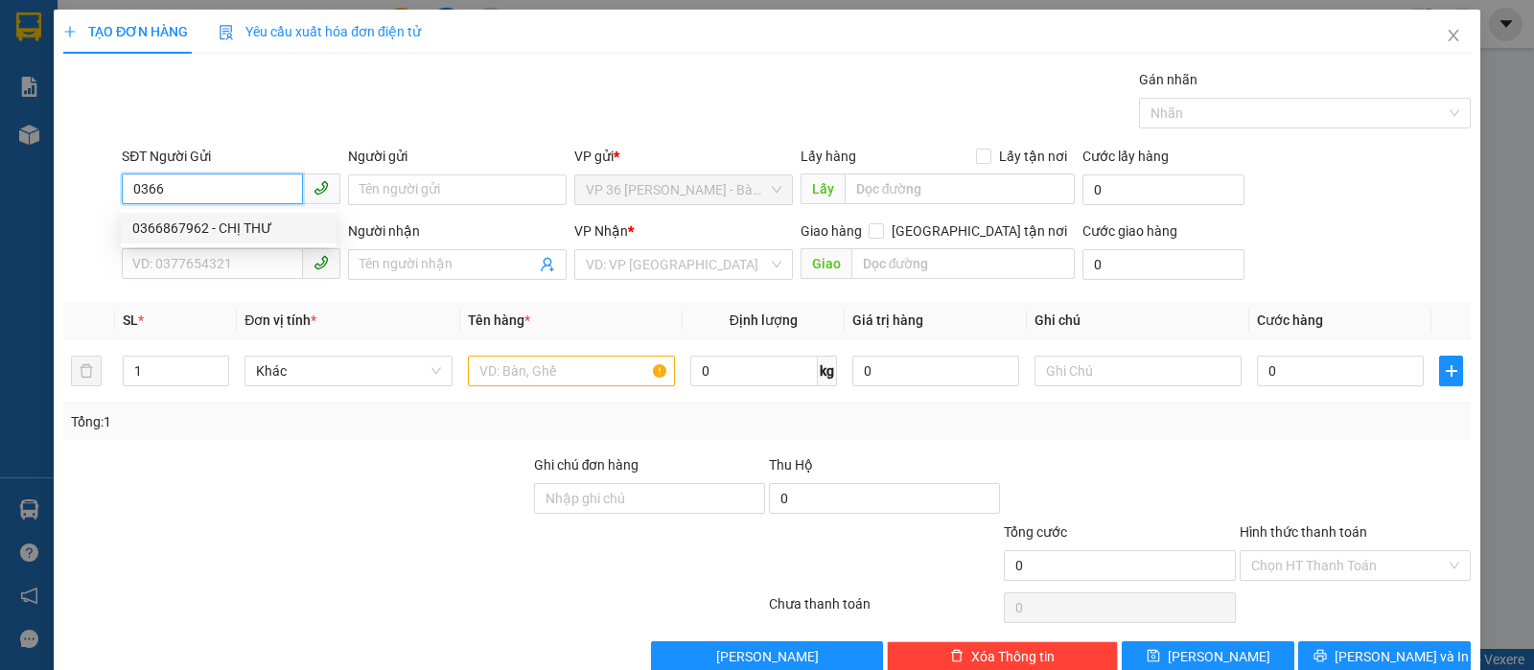
type input "A HOÀN"
type input "VPNVT"
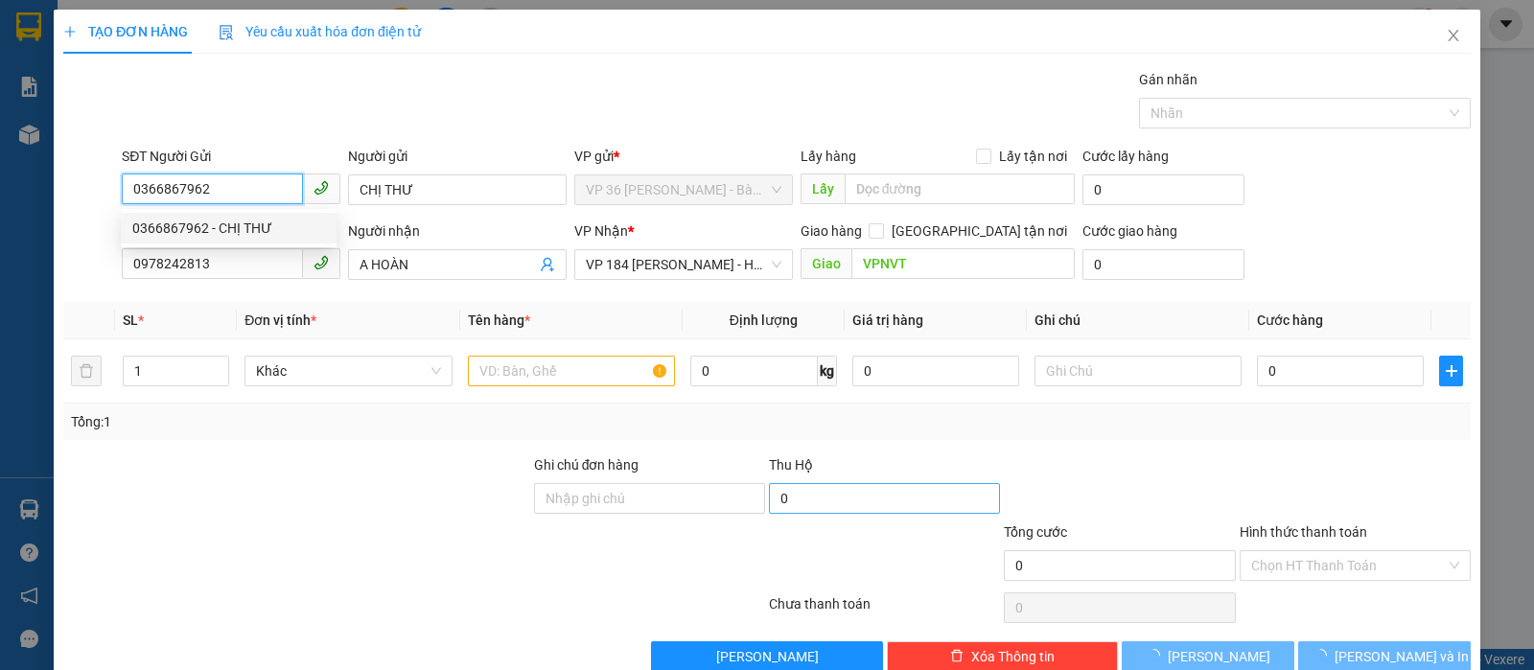
type input "20.000"
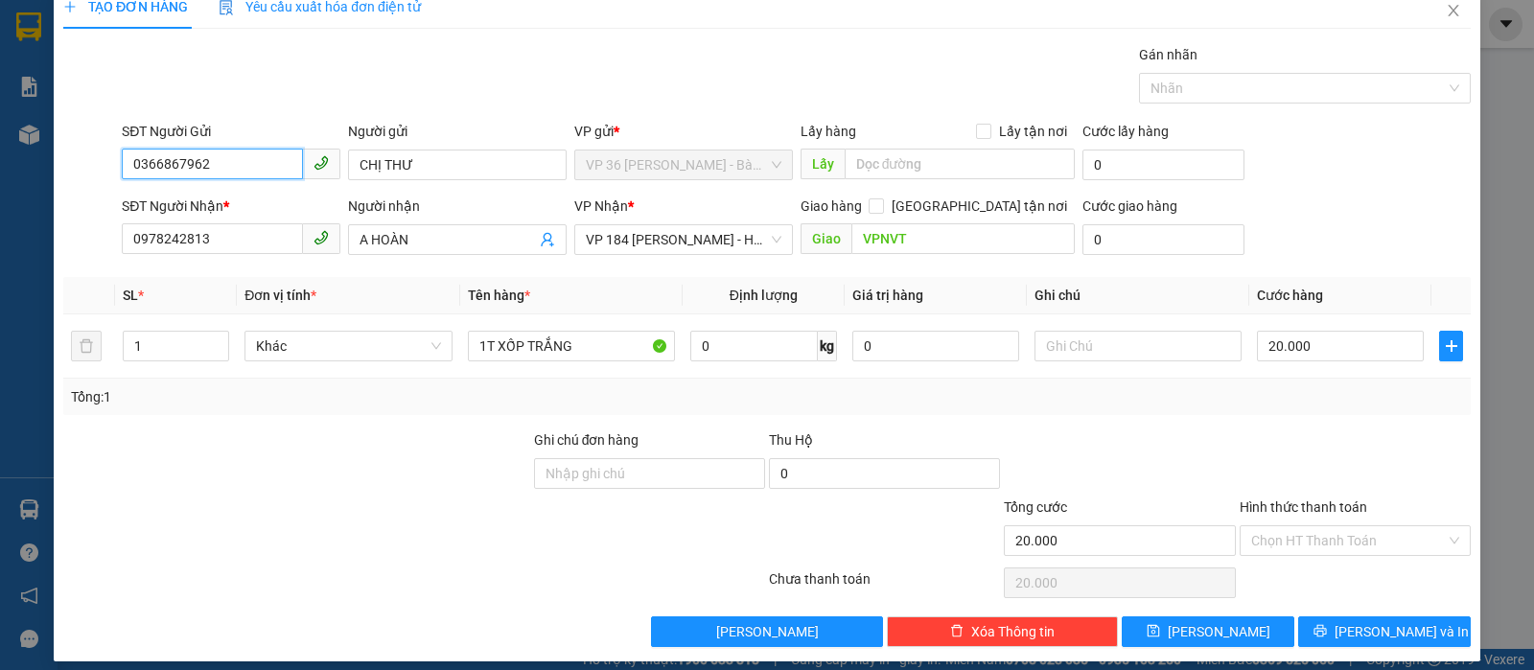
scroll to position [39, 0]
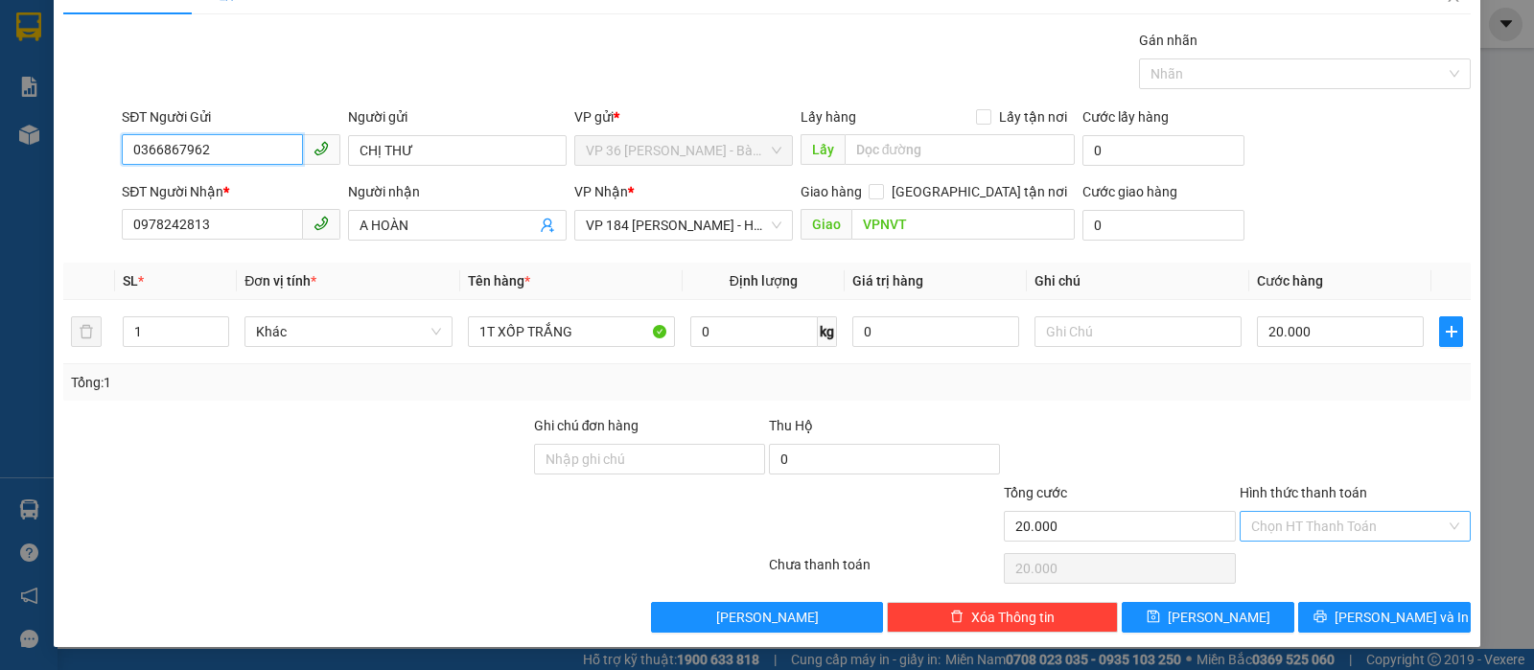
type input "0366867962"
click at [1349, 521] on input "Hình thức thanh toán" at bounding box center [1348, 526] width 195 height 29
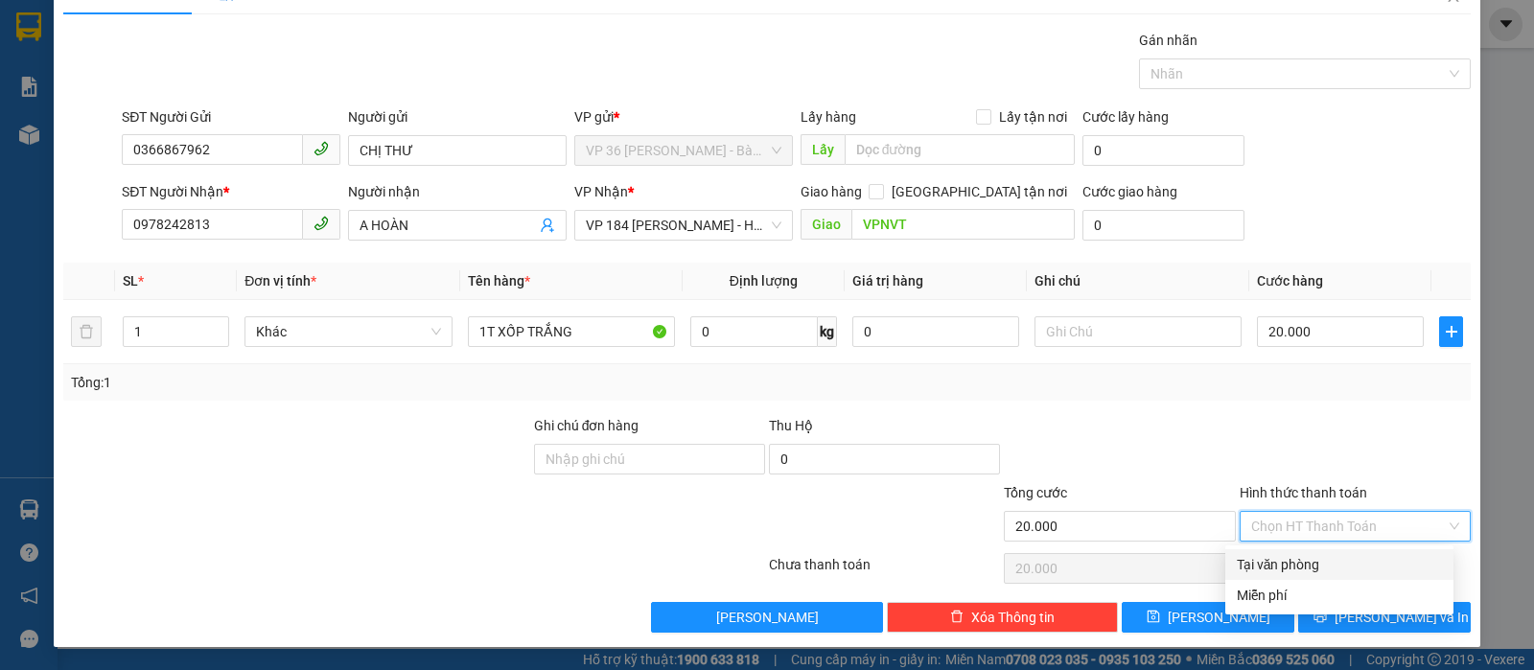
click at [1332, 559] on div "Tại văn phòng" at bounding box center [1339, 564] width 205 height 21
type input "0"
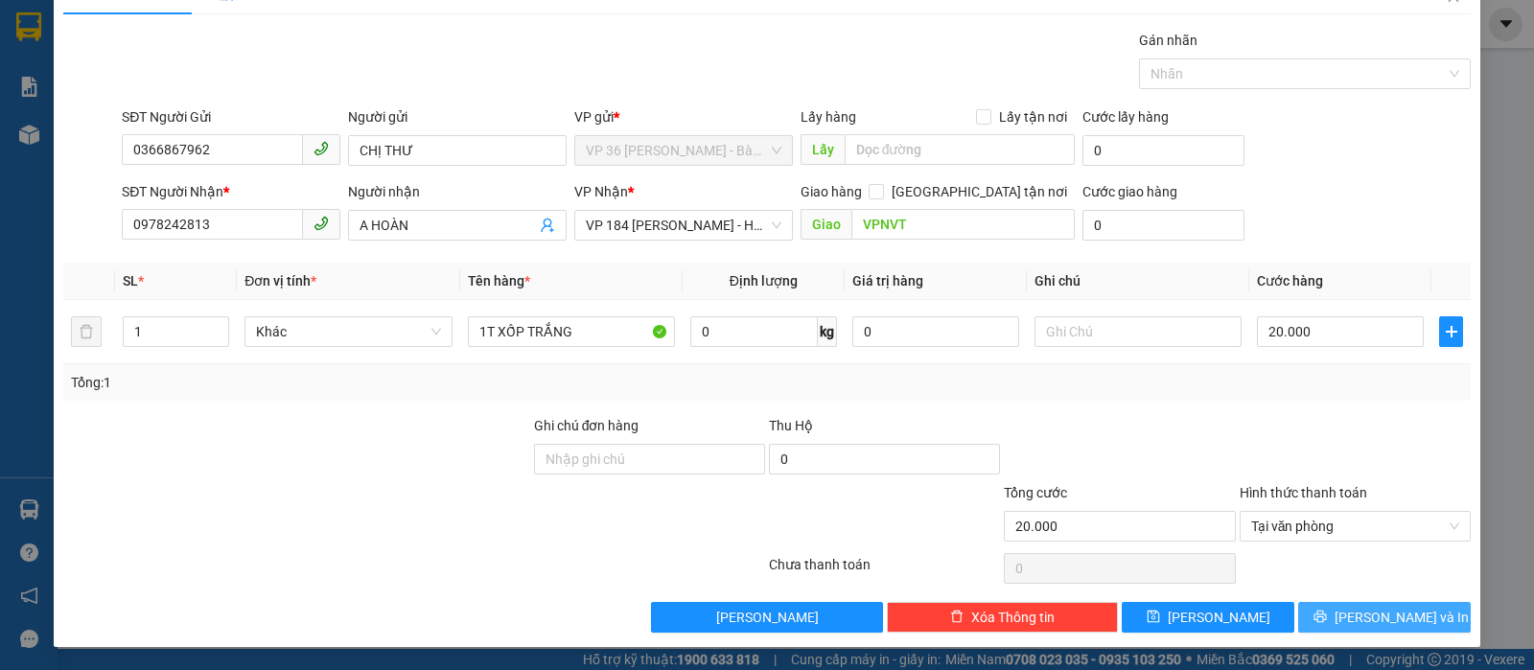
click at [1344, 614] on button "Lưu và In" at bounding box center [1384, 617] width 173 height 31
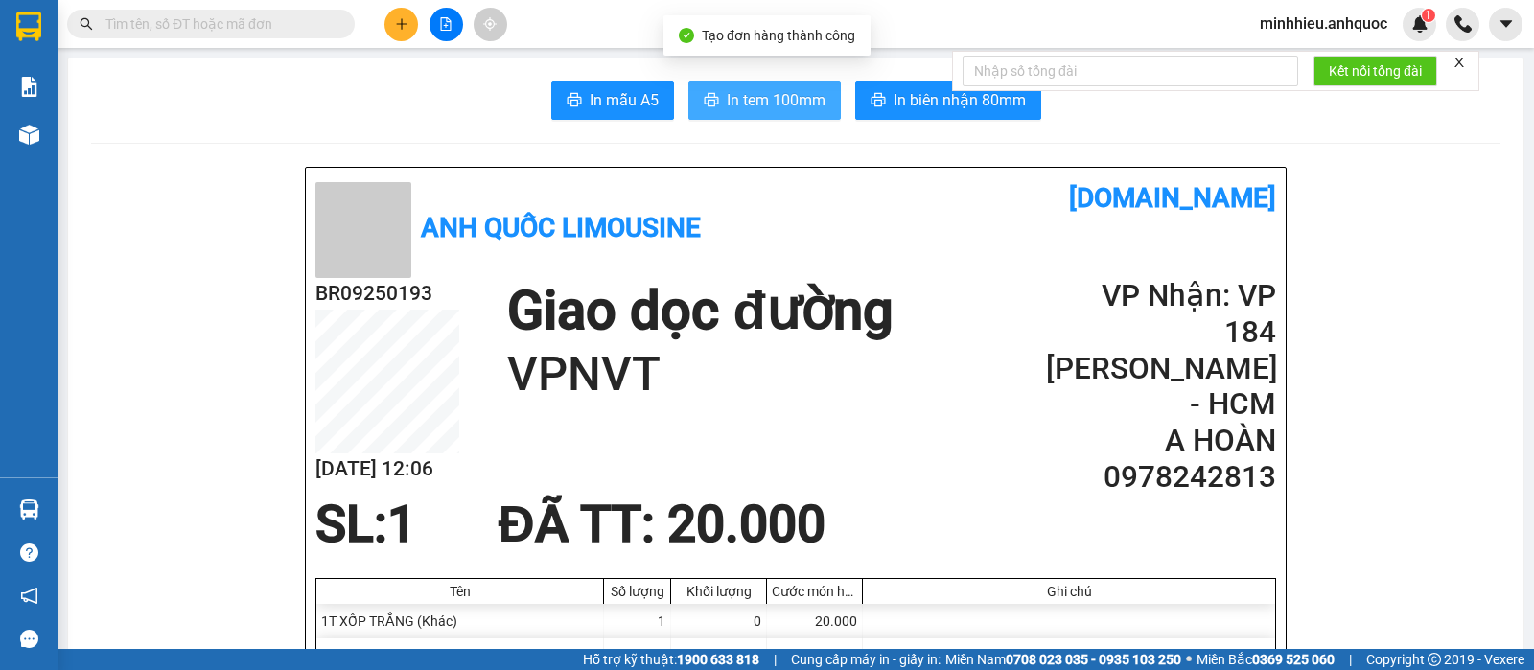
drag, startPoint x: 742, startPoint y: 104, endPoint x: 436, endPoint y: 100, distance: 305.8
click at [742, 106] on span "In tem 100mm" at bounding box center [776, 100] width 99 height 24
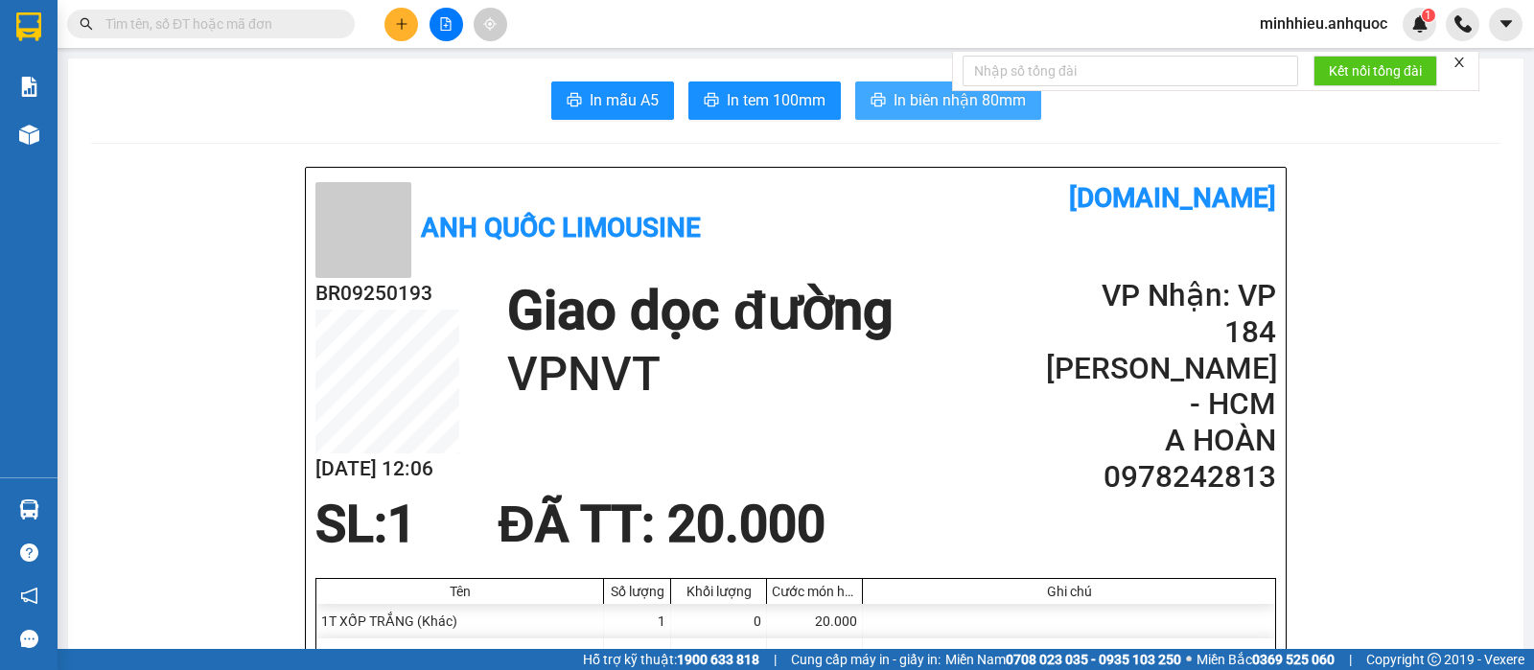
drag, startPoint x: 923, startPoint y: 92, endPoint x: 941, endPoint y: 215, distance: 124.0
click at [920, 94] on span "In biên nhận 80mm" at bounding box center [959, 100] width 132 height 24
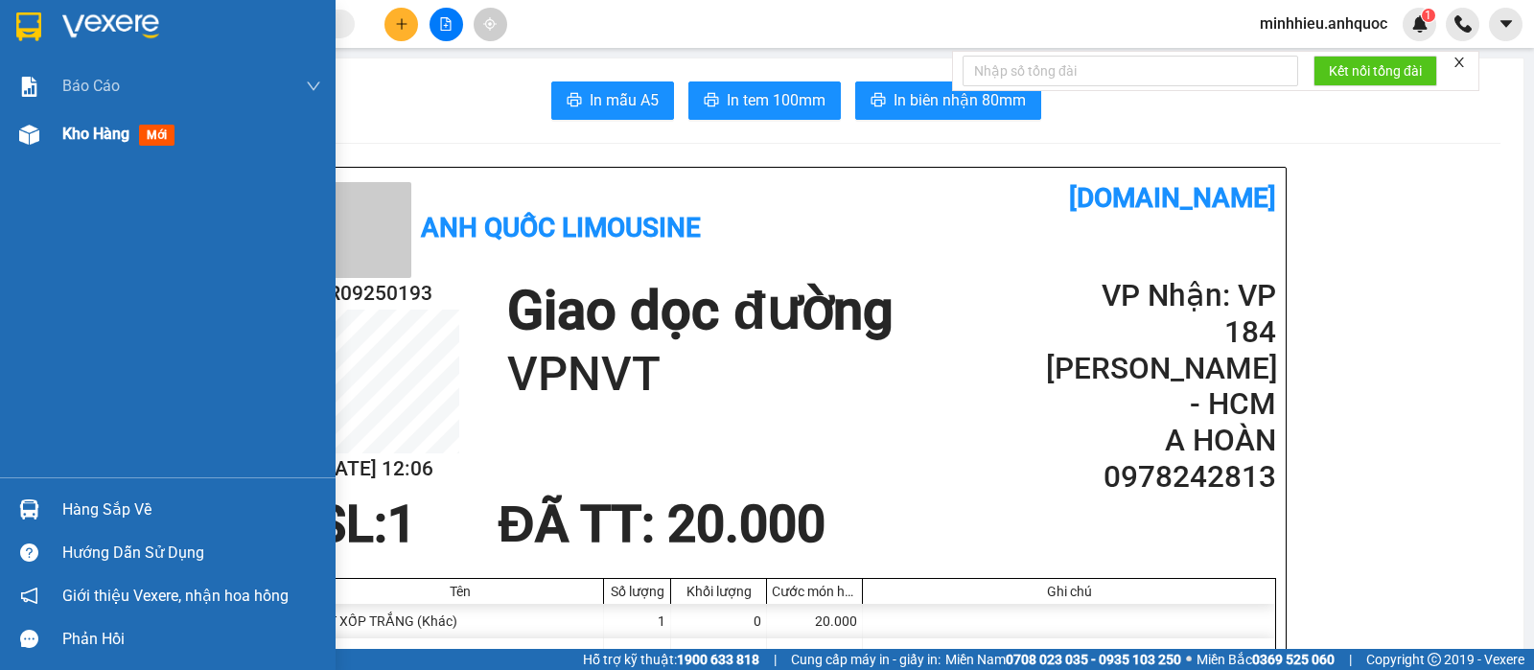
click at [58, 132] on div "Kho hàng mới" at bounding box center [168, 134] width 336 height 48
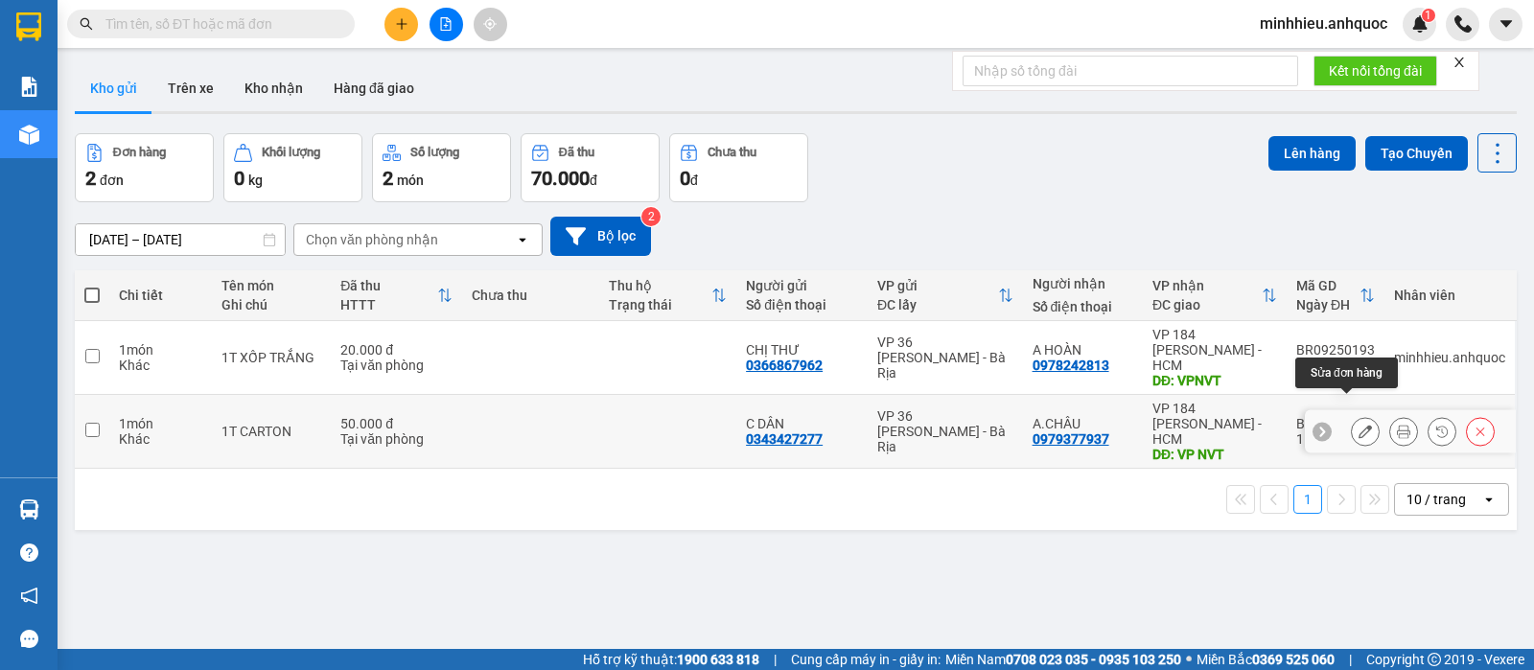
click at [1352, 415] on button at bounding box center [1365, 432] width 27 height 34
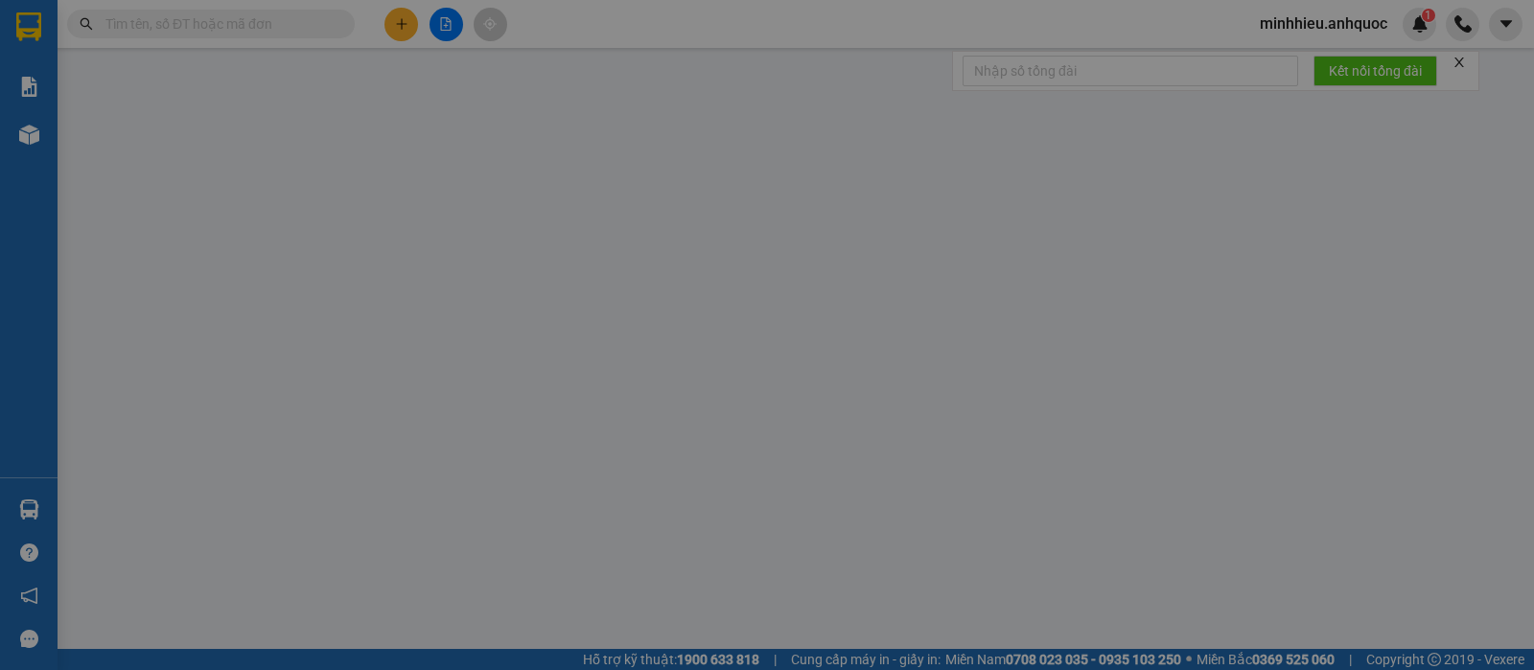
type input "0343427277"
type input "C DÂN"
type input "0979377937"
type input "A.CHÂU"
type input "VP NVT"
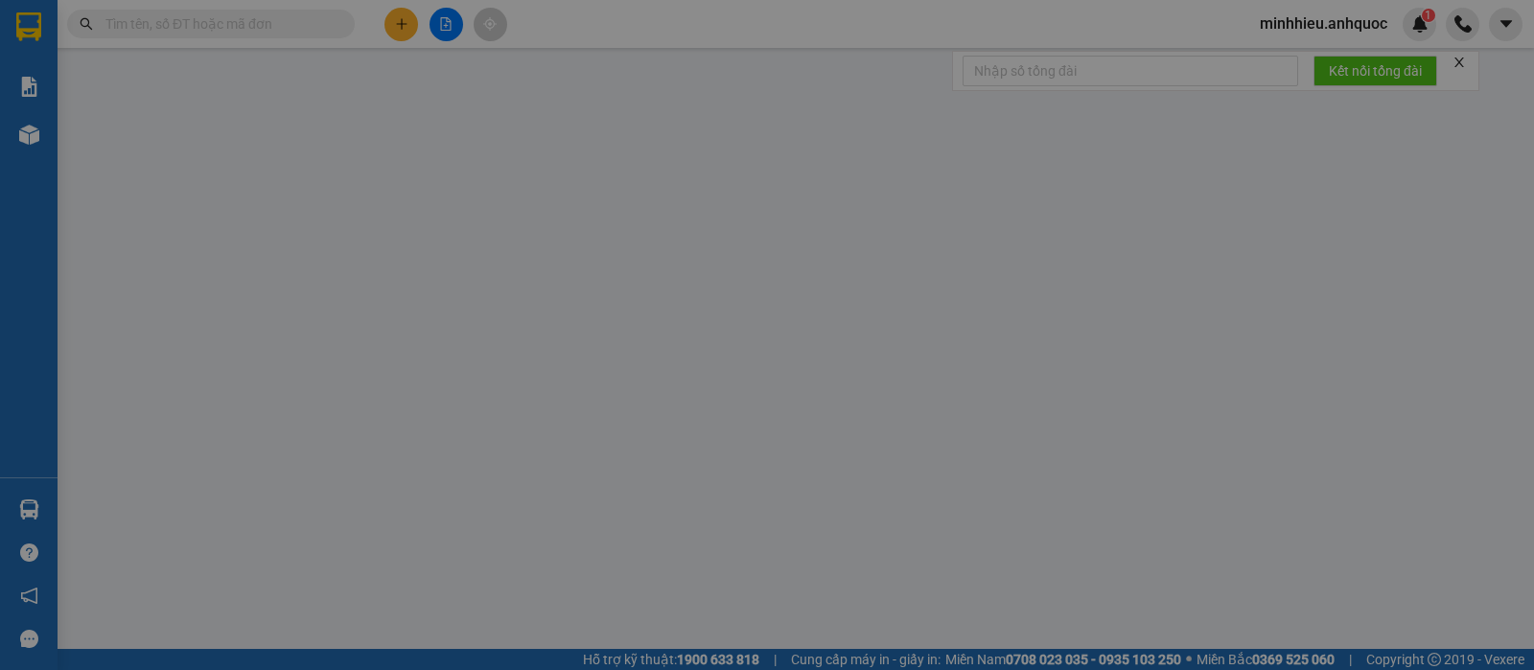
type input "50.000"
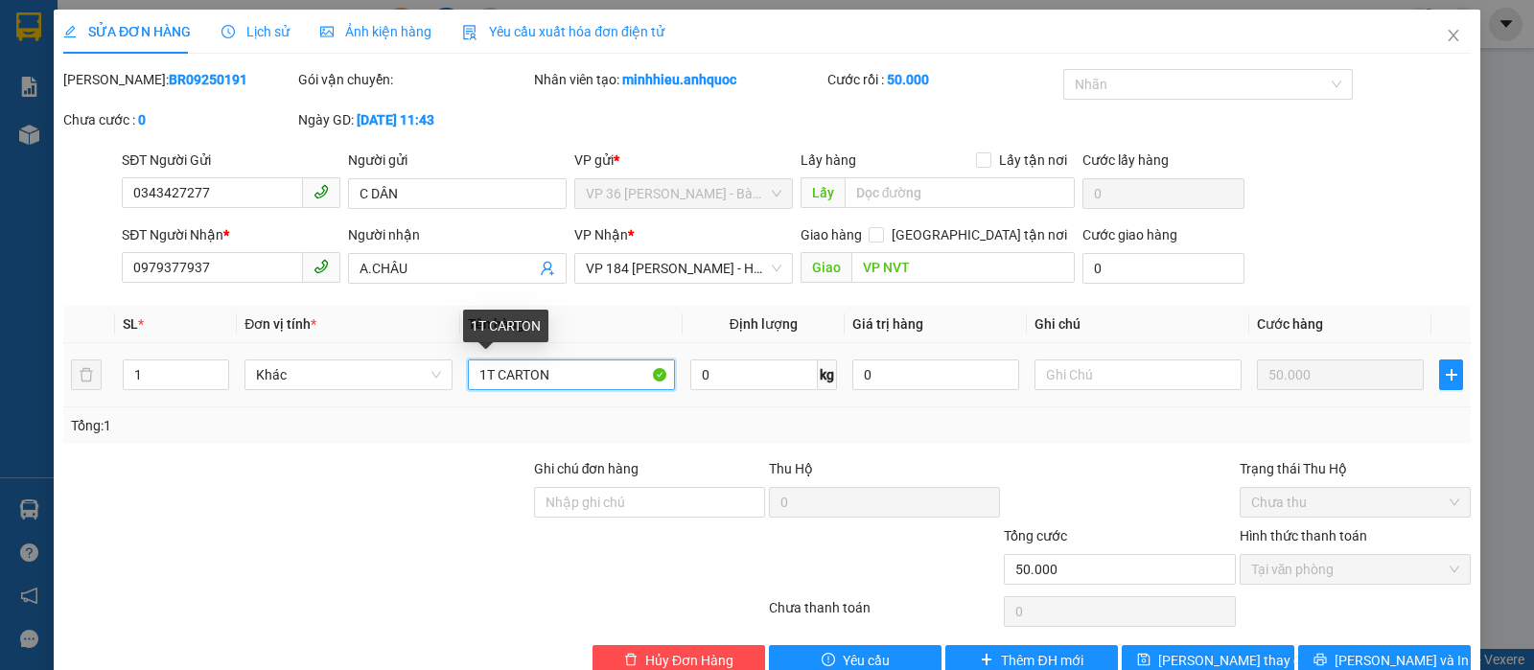
drag, startPoint x: 496, startPoint y: 381, endPoint x: 593, endPoint y: 369, distance: 98.5
click at [579, 379] on input "1T CARTON" at bounding box center [571, 374] width 207 height 31
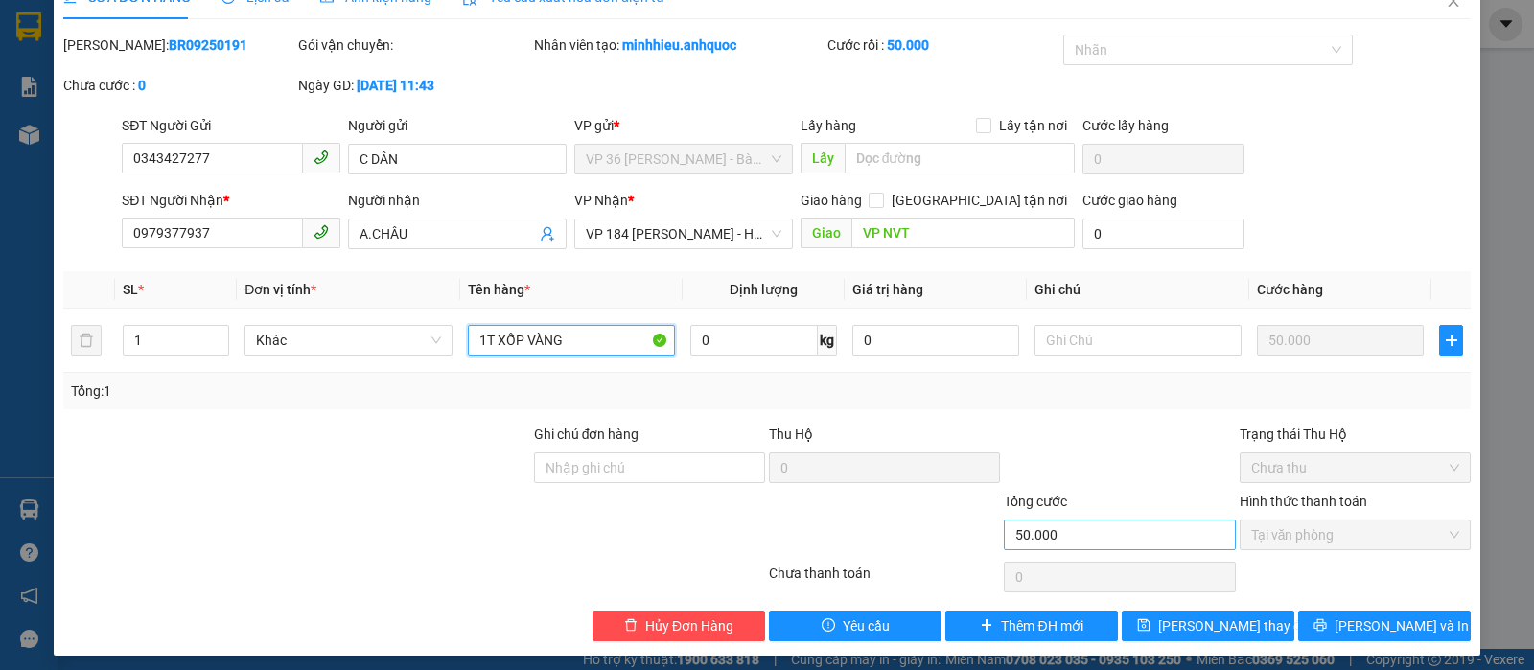
scroll to position [43, 0]
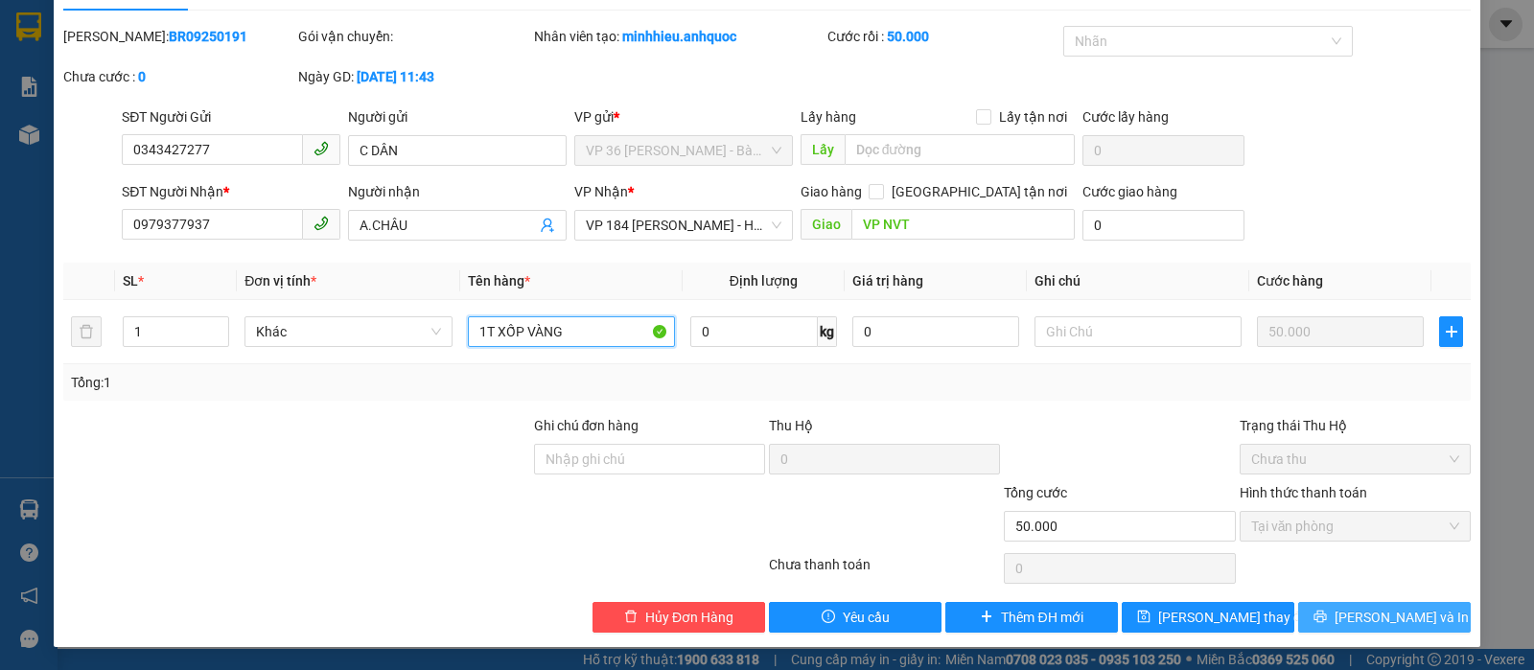
type input "1T XỐP VÀNG"
click at [1349, 621] on button "Lưu và In" at bounding box center [1384, 617] width 173 height 31
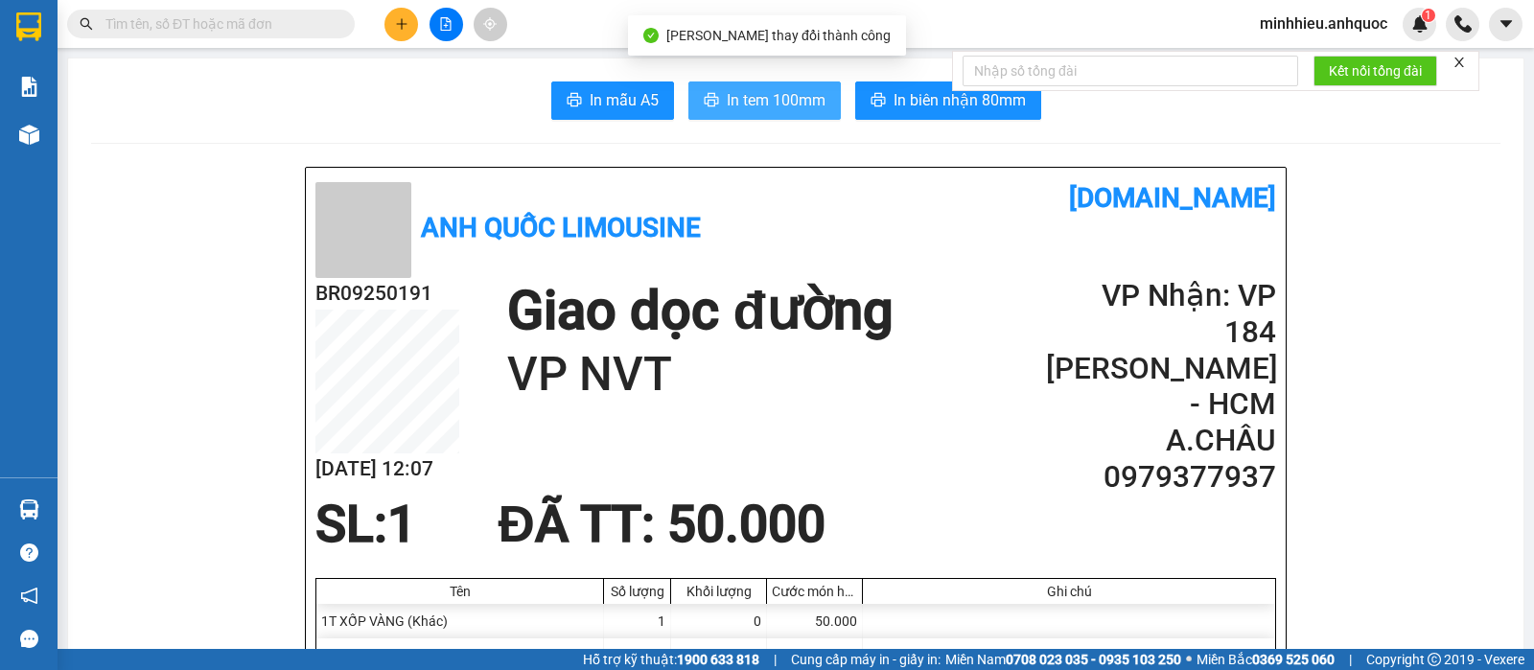
click at [768, 104] on span "In tem 100mm" at bounding box center [776, 100] width 99 height 24
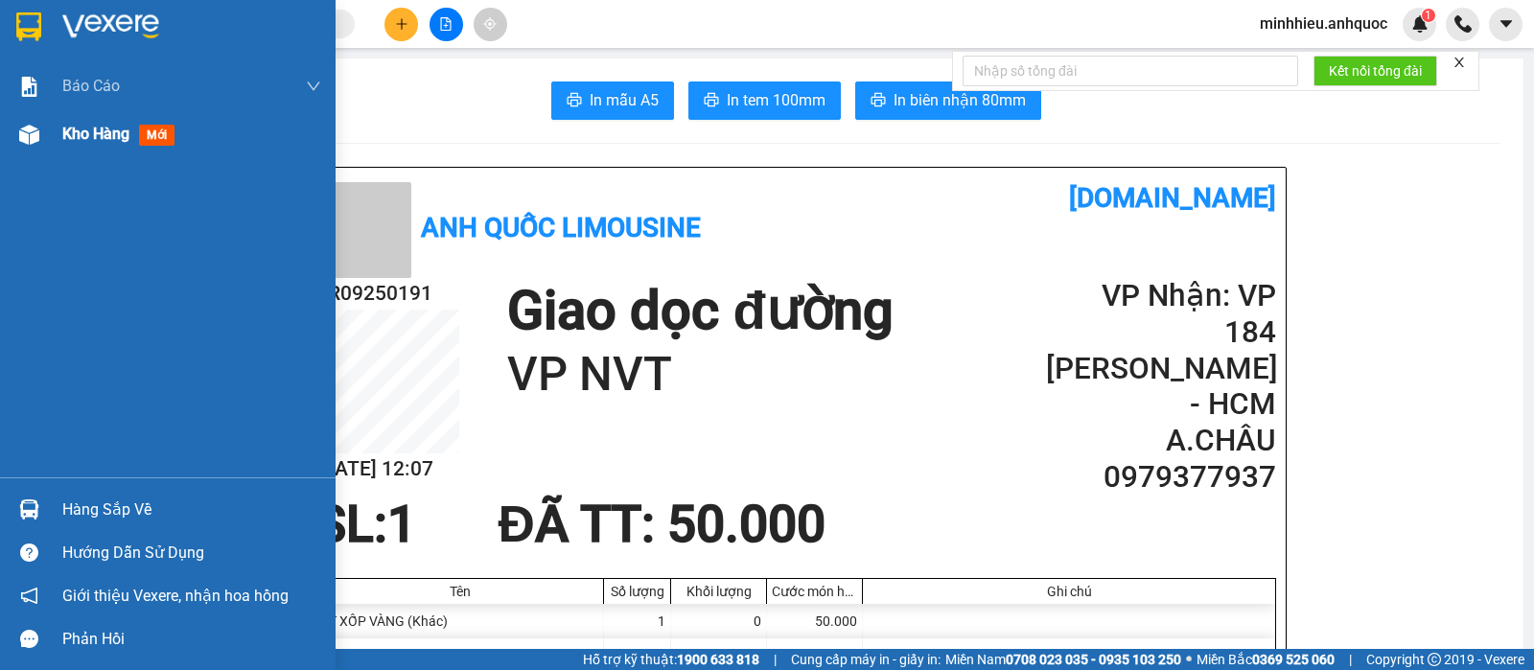
click at [109, 142] on span "Kho hàng" at bounding box center [95, 134] width 67 height 18
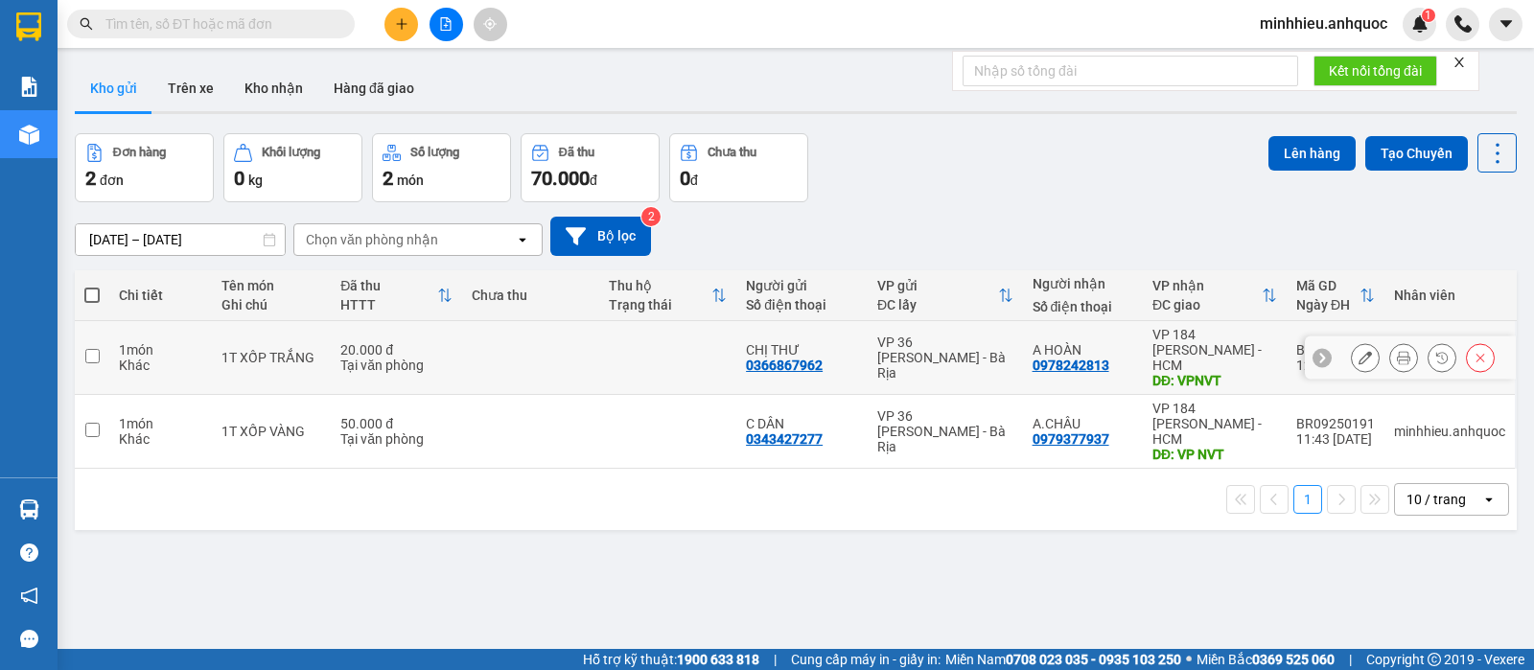
click at [520, 334] on td at bounding box center [530, 358] width 137 height 74
checkbox input "true"
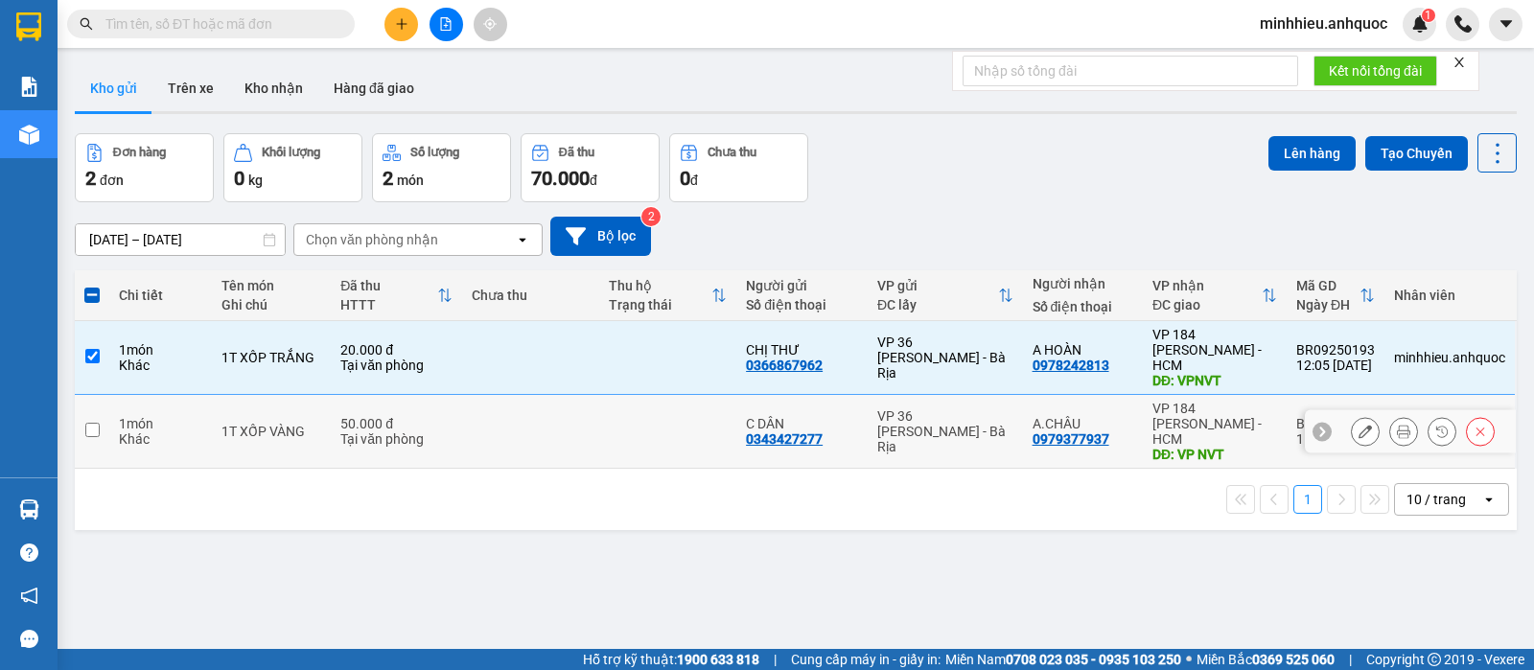
click at [559, 417] on td at bounding box center [530, 432] width 137 height 74
checkbox input "true"
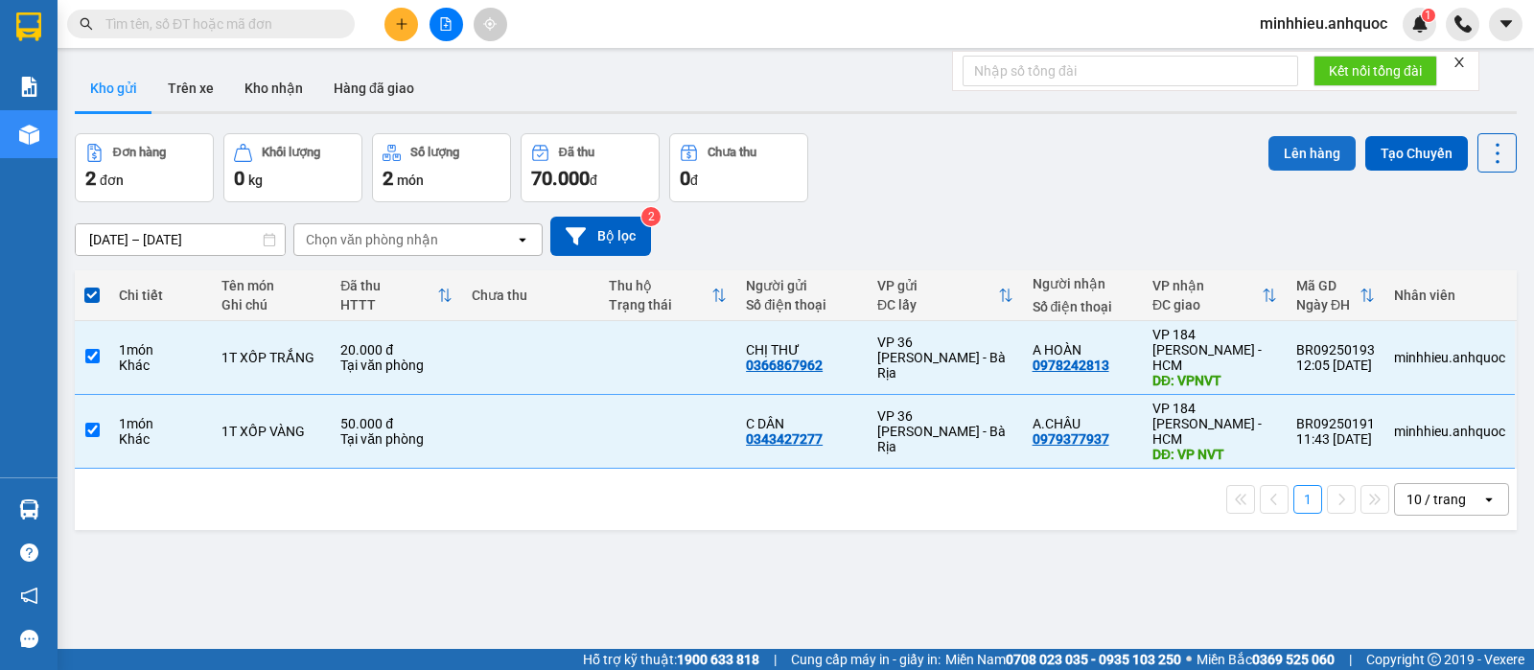
click at [1301, 160] on button "Lên hàng" at bounding box center [1311, 153] width 87 height 35
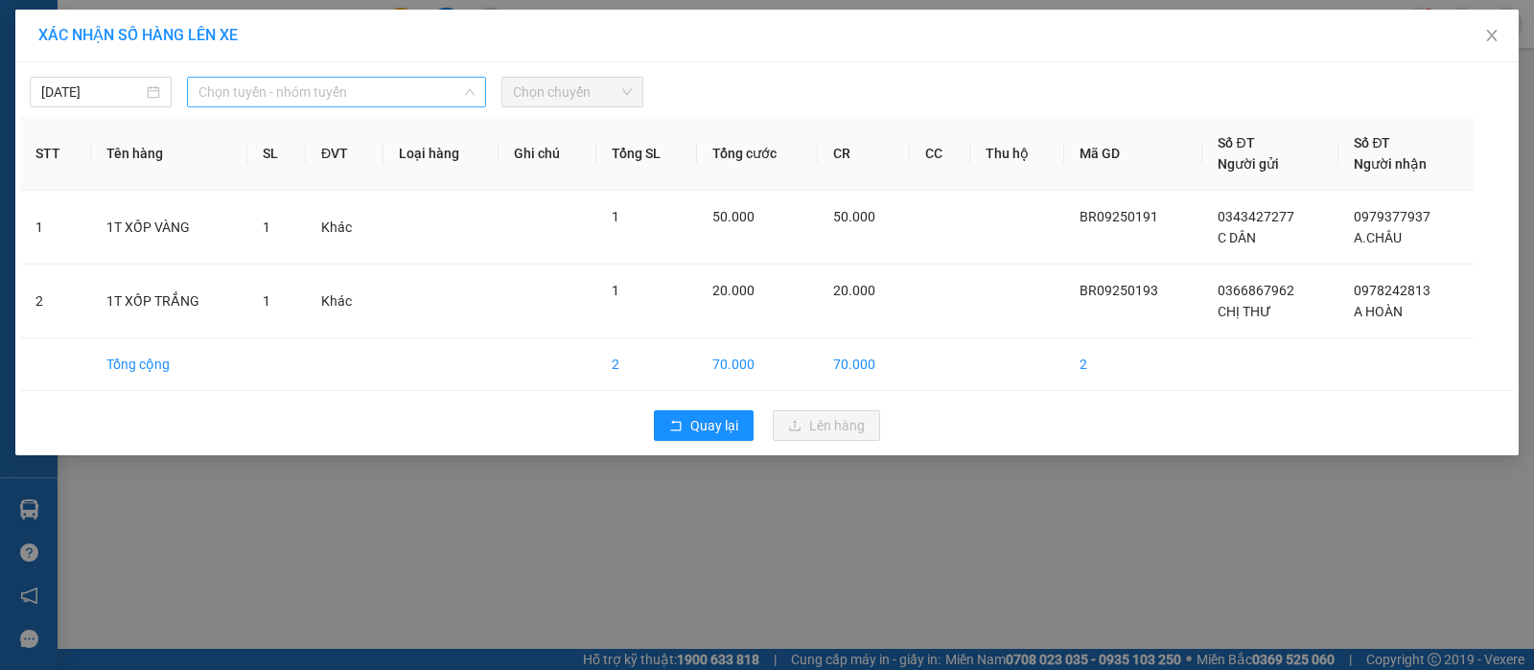
click at [333, 87] on span "Chọn tuyến - nhóm tuyến" at bounding box center [336, 92] width 276 height 29
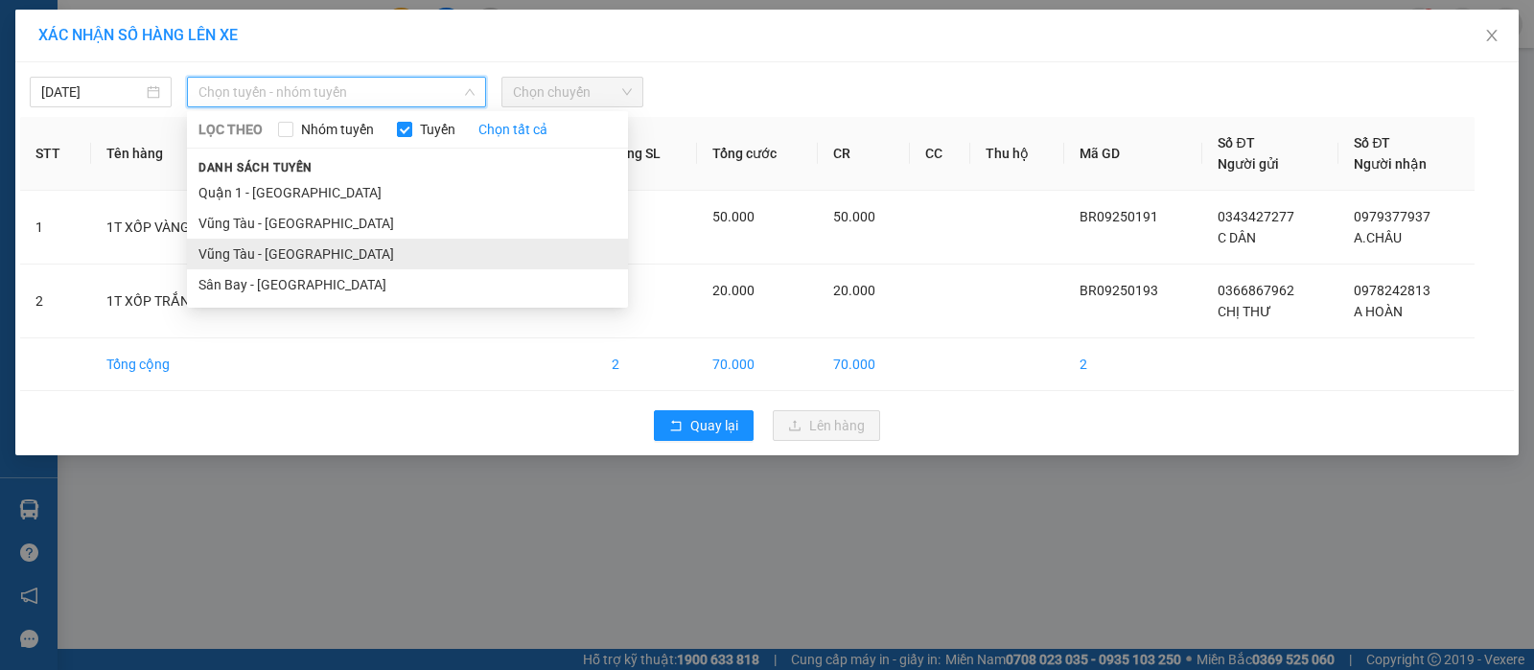
click at [218, 264] on li "Vũng Tàu - [GEOGRAPHIC_DATA]" at bounding box center [407, 254] width 441 height 31
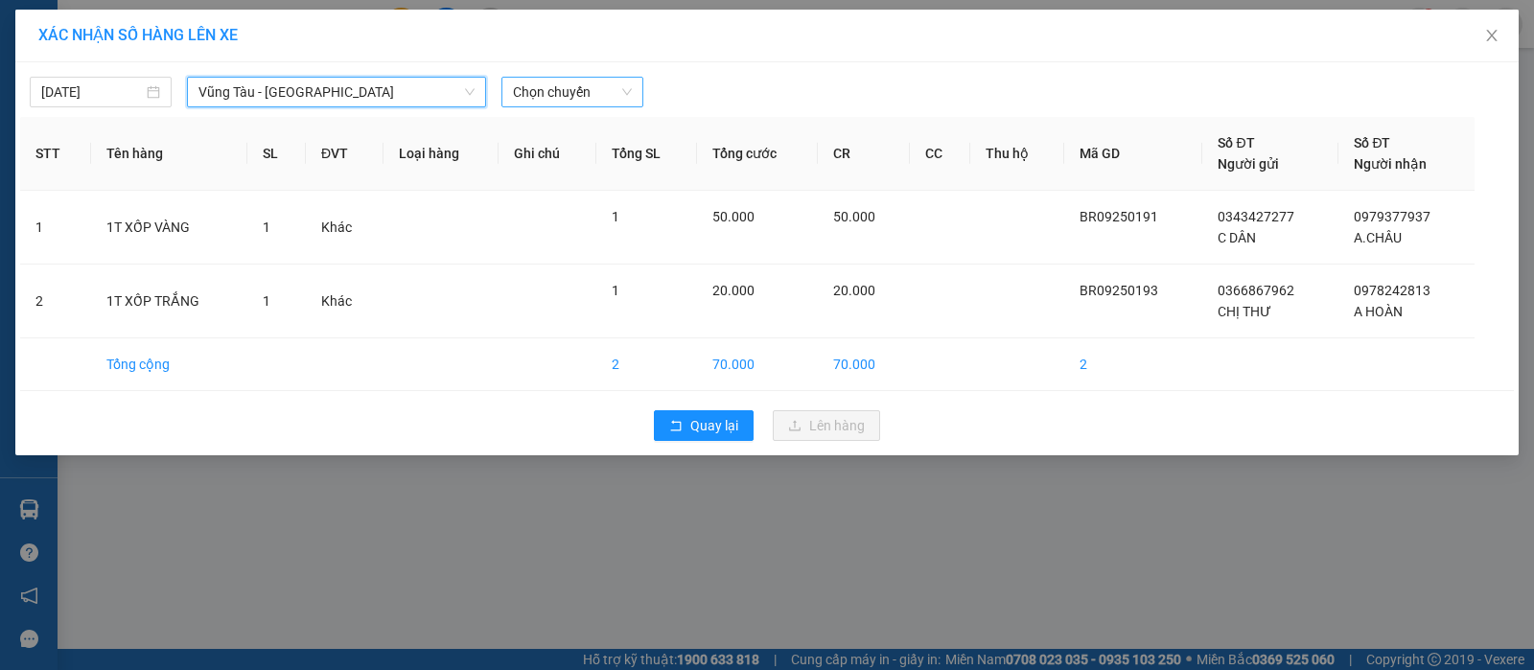
click at [570, 82] on span "Chọn chuyến" at bounding box center [572, 92] width 119 height 29
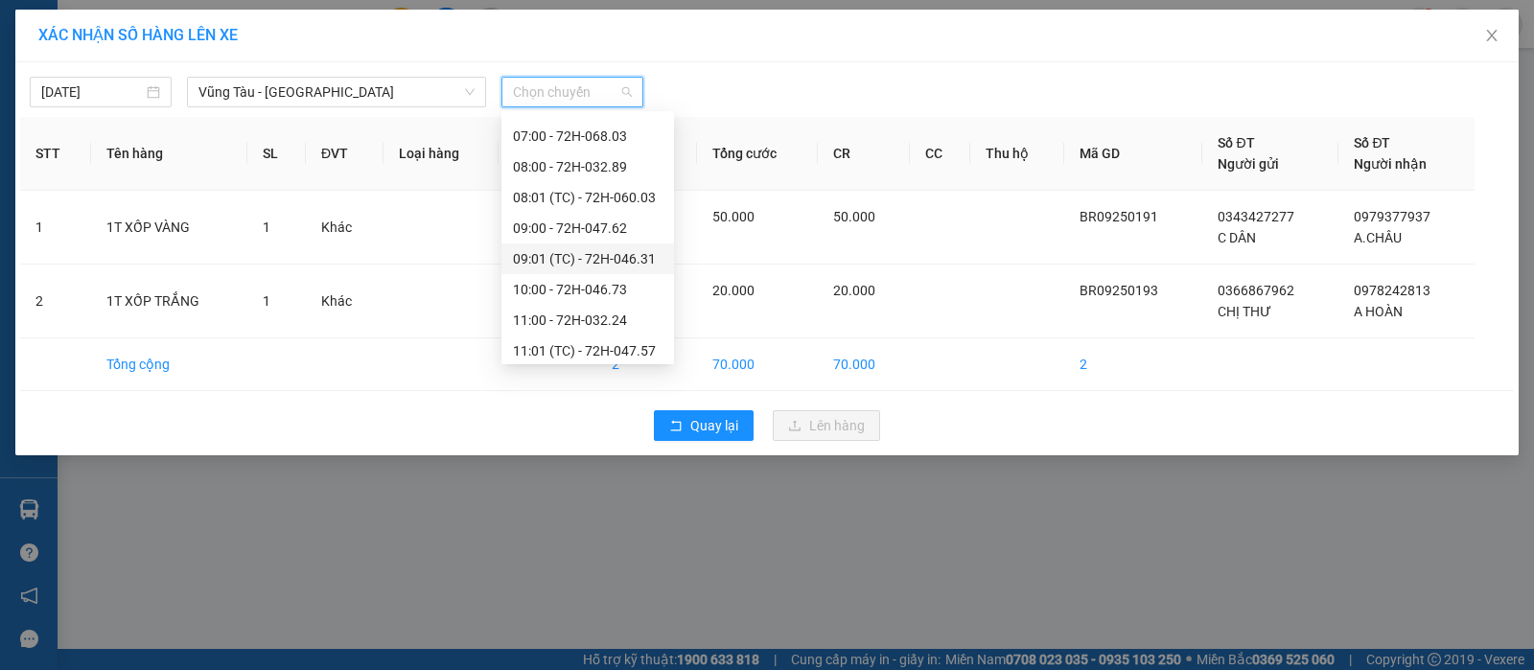
scroll to position [359, 0]
click at [576, 301] on div "12:01 (TC) - 72H-049.30" at bounding box center [588, 292] width 150 height 21
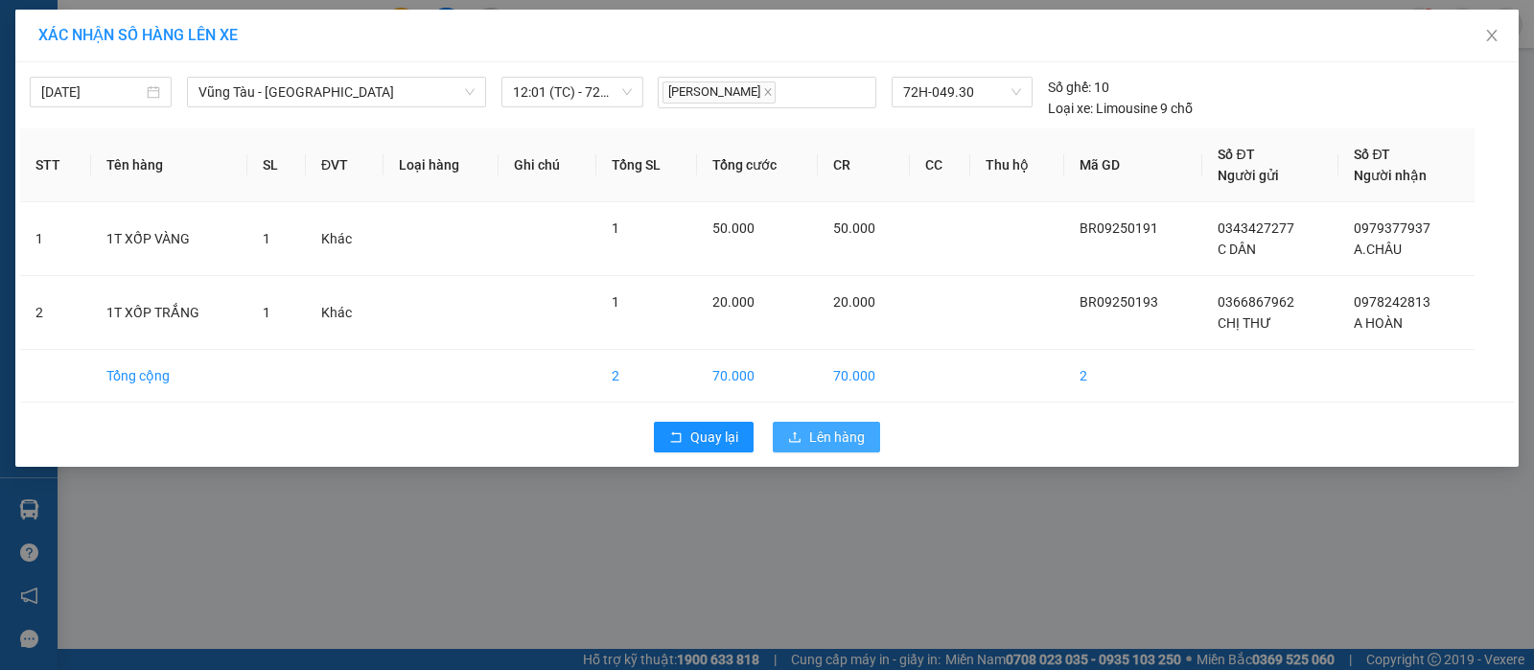
click at [823, 441] on span "Lên hàng" at bounding box center [837, 437] width 56 height 21
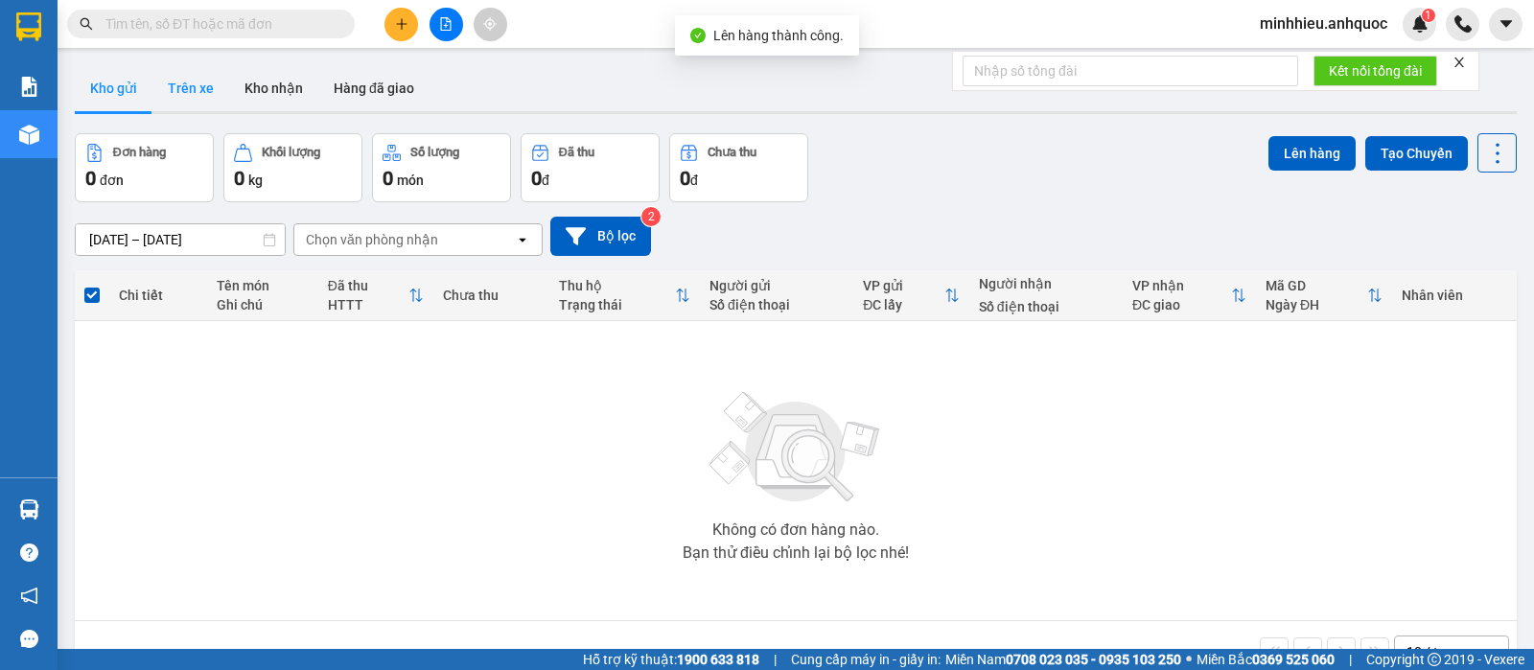
click at [212, 92] on button "Trên xe" at bounding box center [190, 88] width 77 height 46
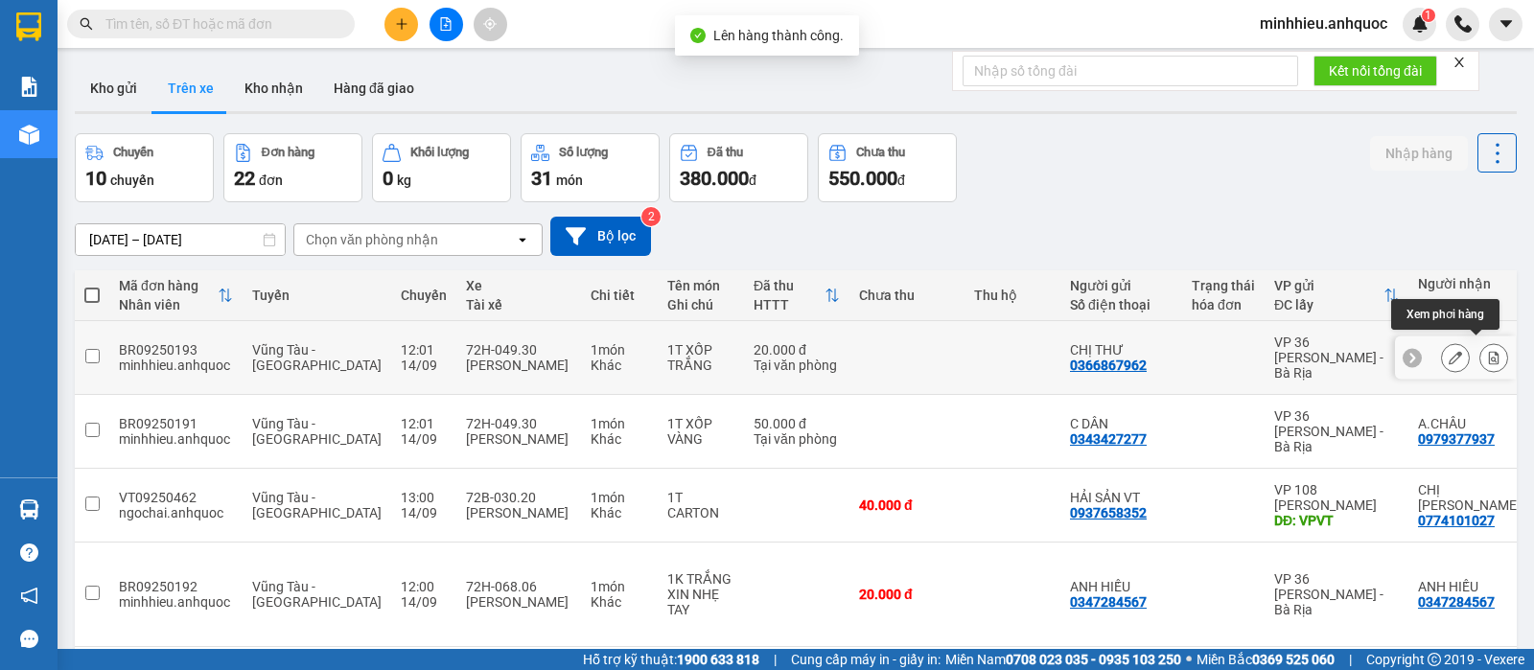
click at [1488, 346] on button at bounding box center [1493, 358] width 27 height 34
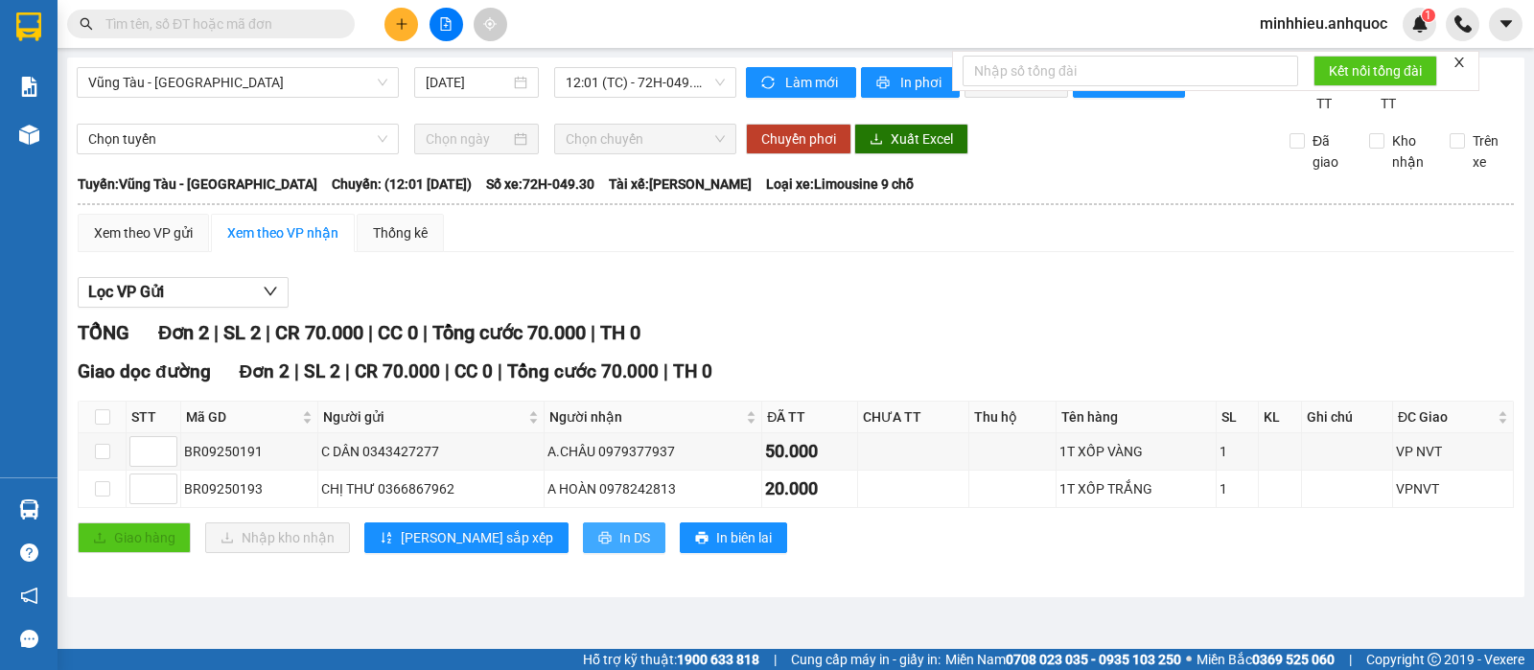
click at [583, 547] on button "In DS" at bounding box center [624, 537] width 82 height 31
drag, startPoint x: 544, startPoint y: 549, endPoint x: 509, endPoint y: 550, distance: 35.5
click at [619, 548] on span "In DS" at bounding box center [634, 537] width 31 height 21
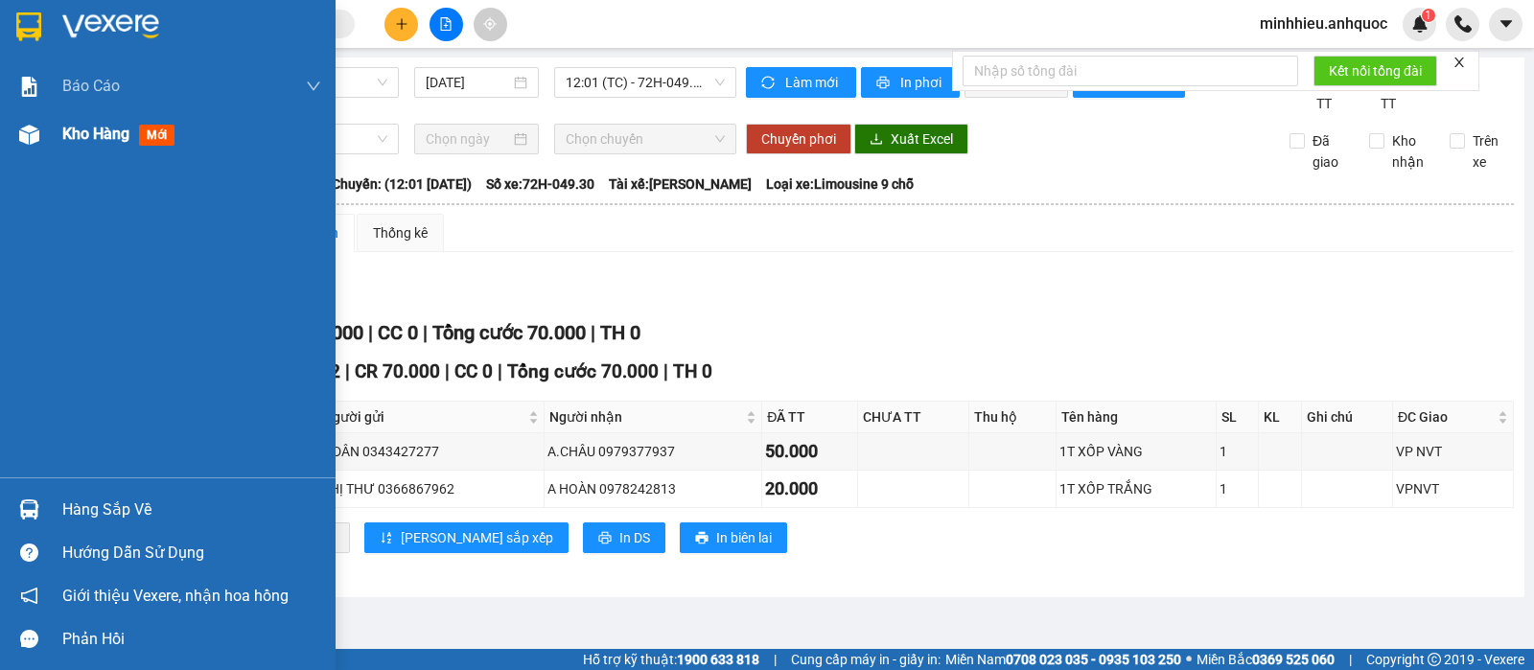
click at [41, 135] on div at bounding box center [29, 135] width 34 height 34
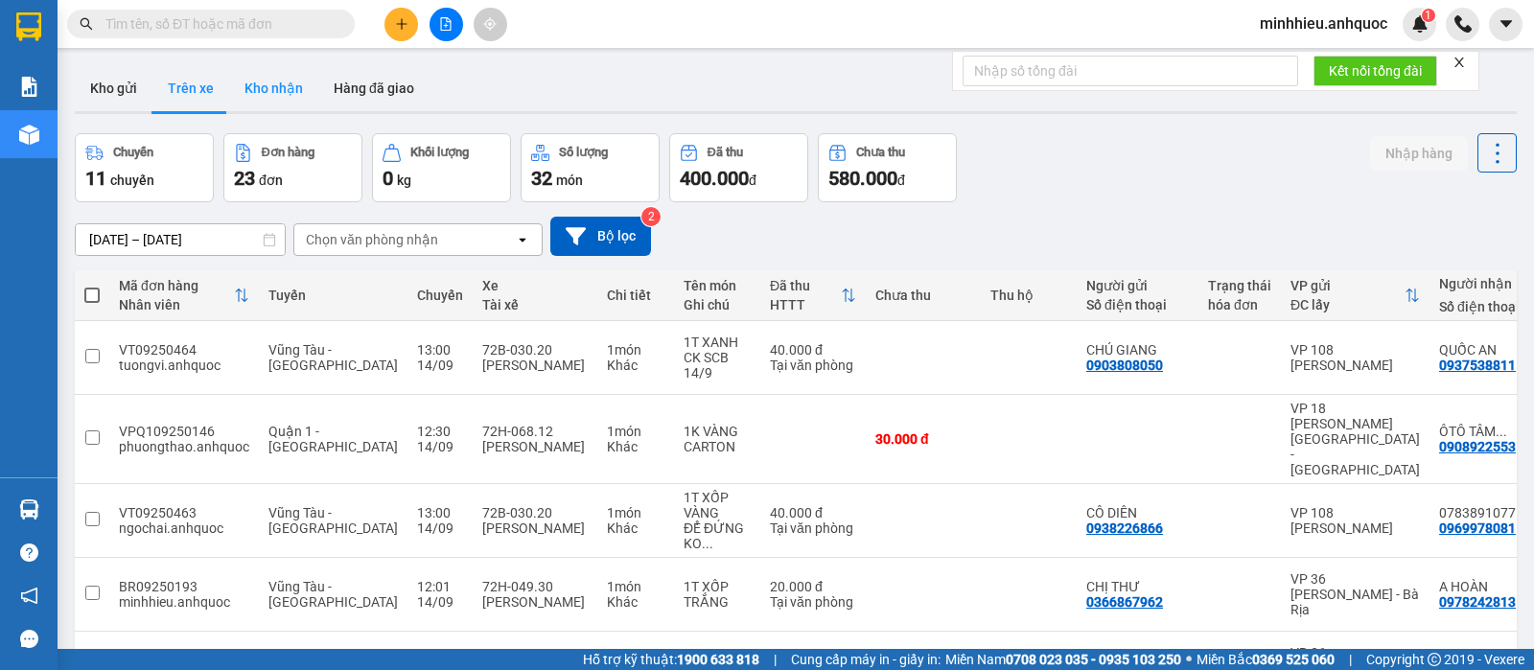
click at [282, 89] on button "Kho nhận" at bounding box center [273, 88] width 89 height 46
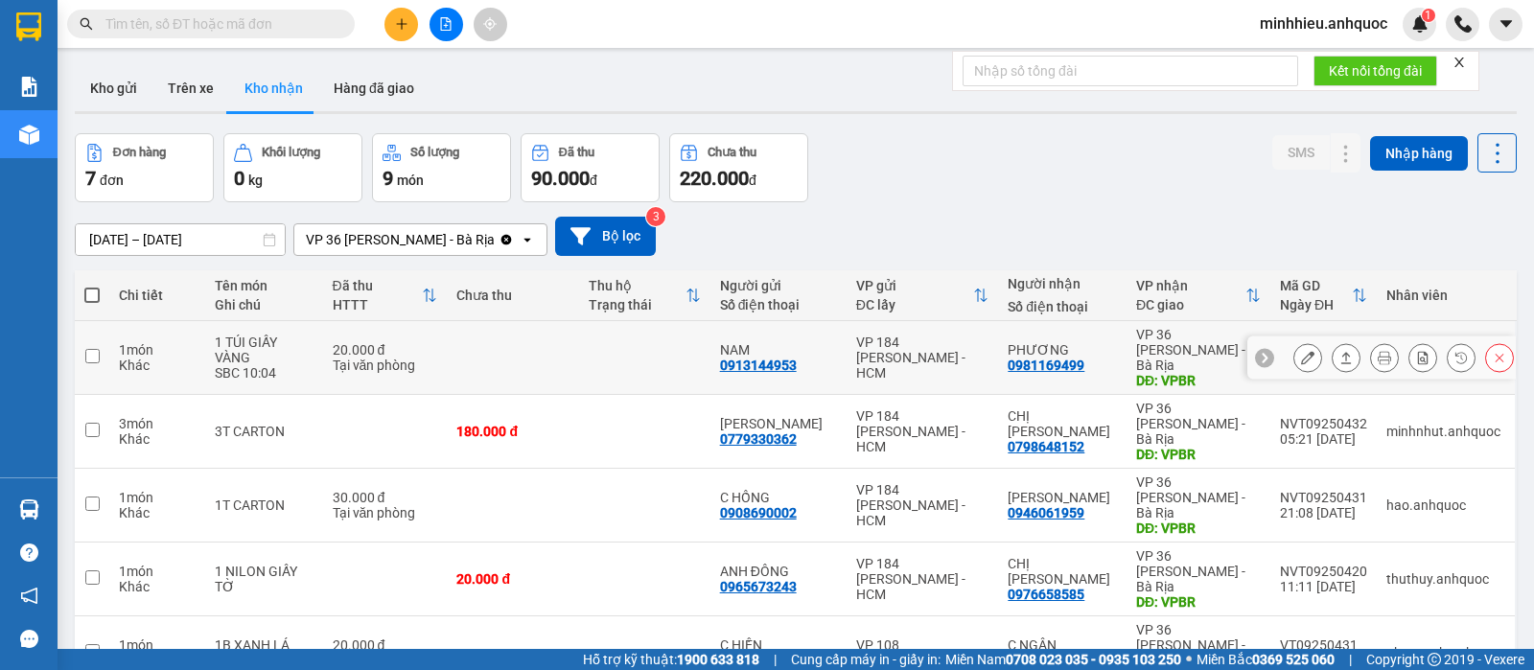
click at [1301, 351] on icon at bounding box center [1307, 357] width 13 height 13
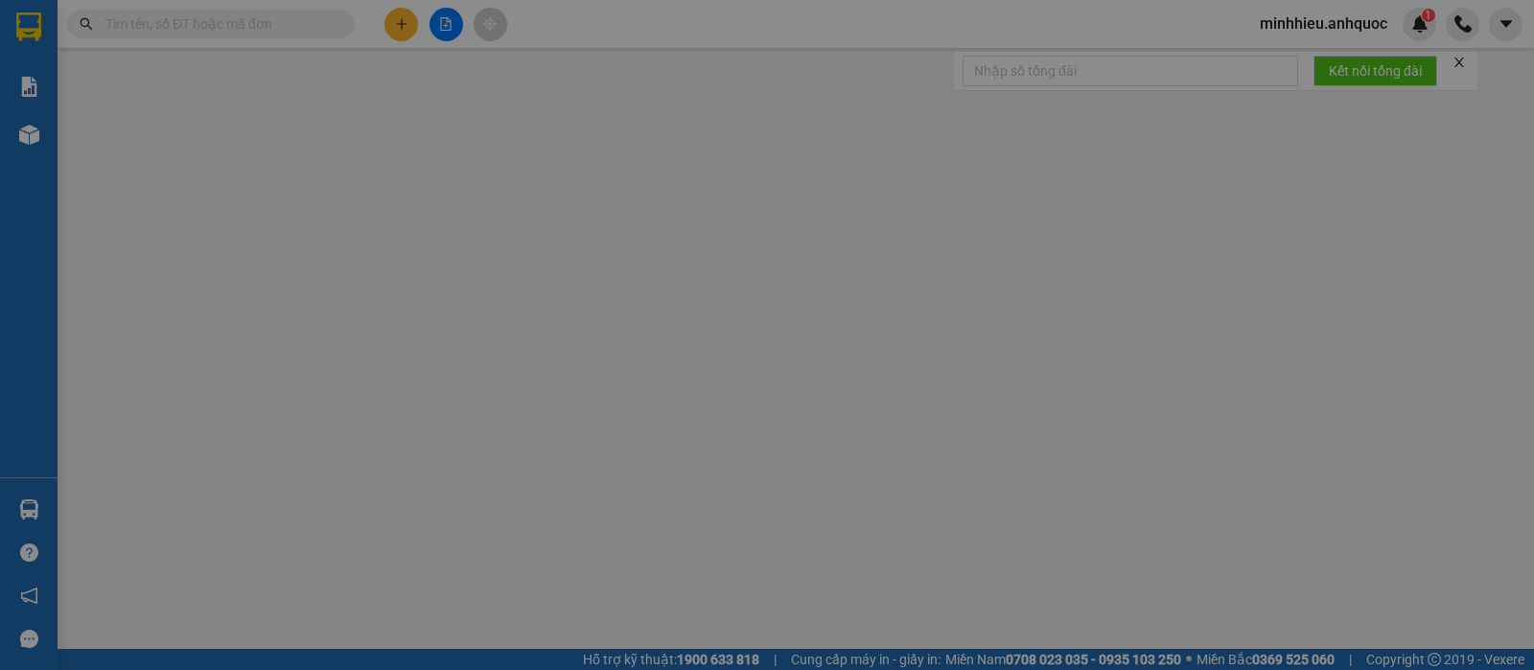
type input "0913144953"
type input "NAM"
type input "0981169499"
type input "PHƯƠNG"
type input "VPBR"
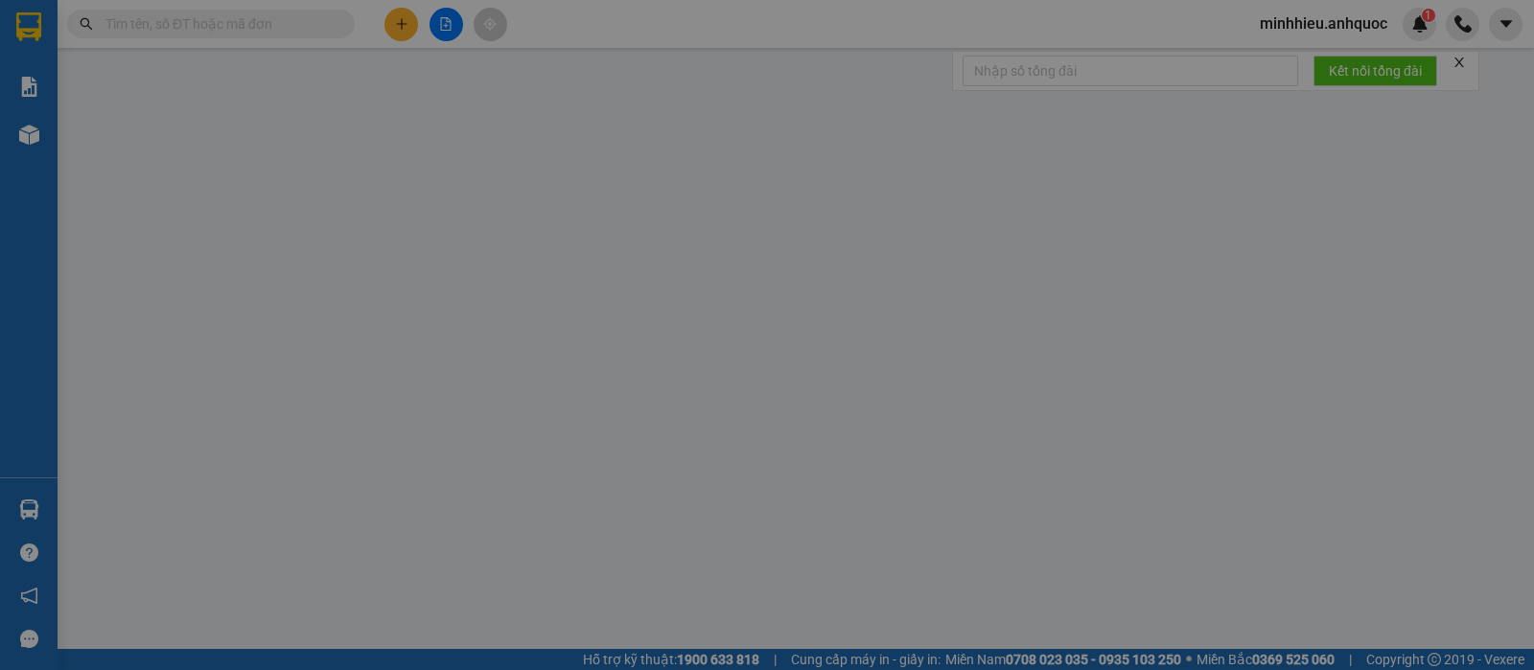
type input "20.000"
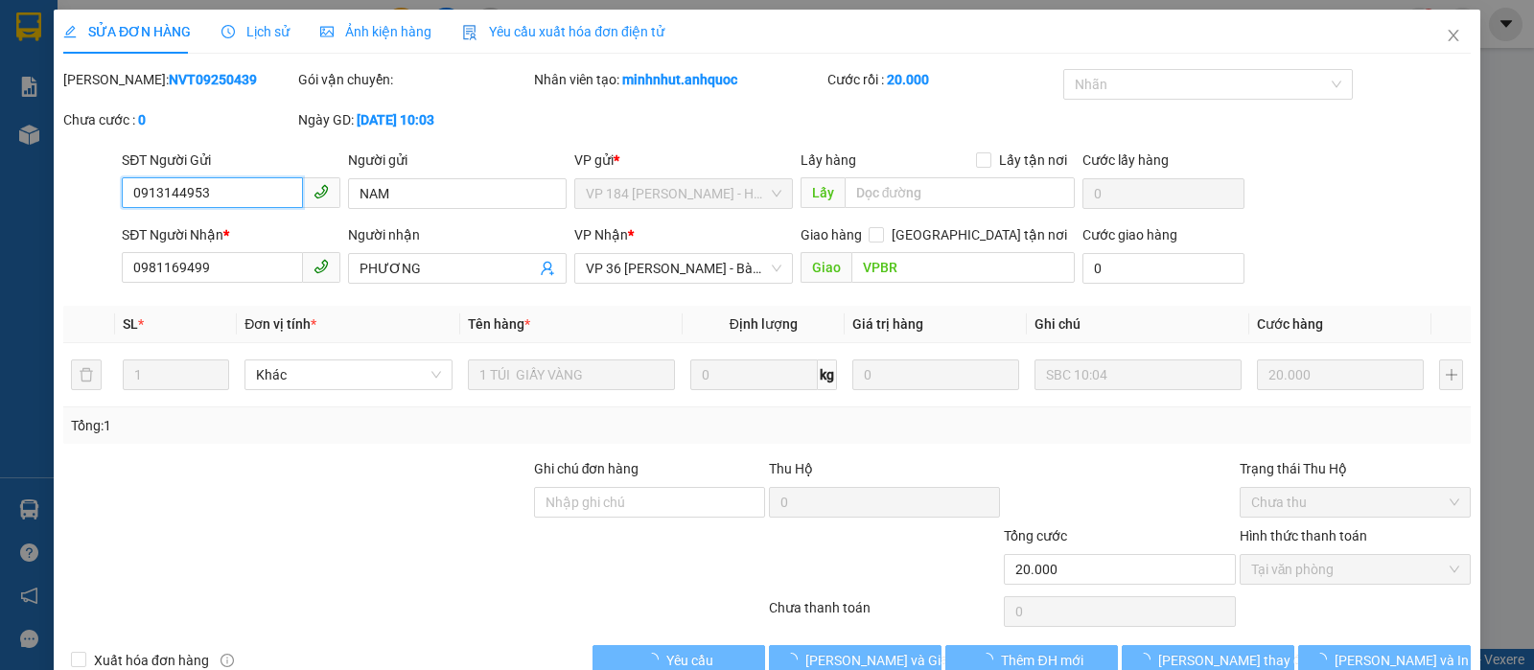
scroll to position [34, 0]
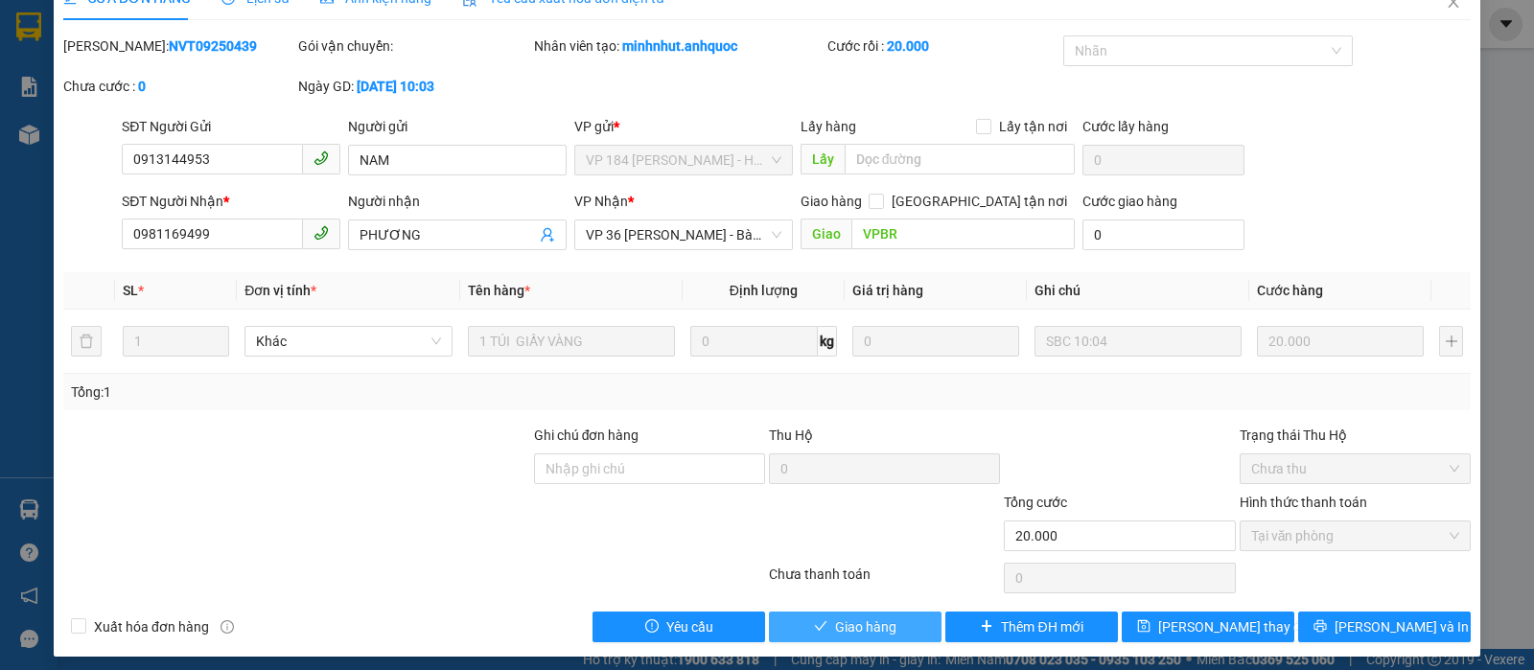
click at [814, 632] on icon "check" at bounding box center [820, 625] width 13 height 13
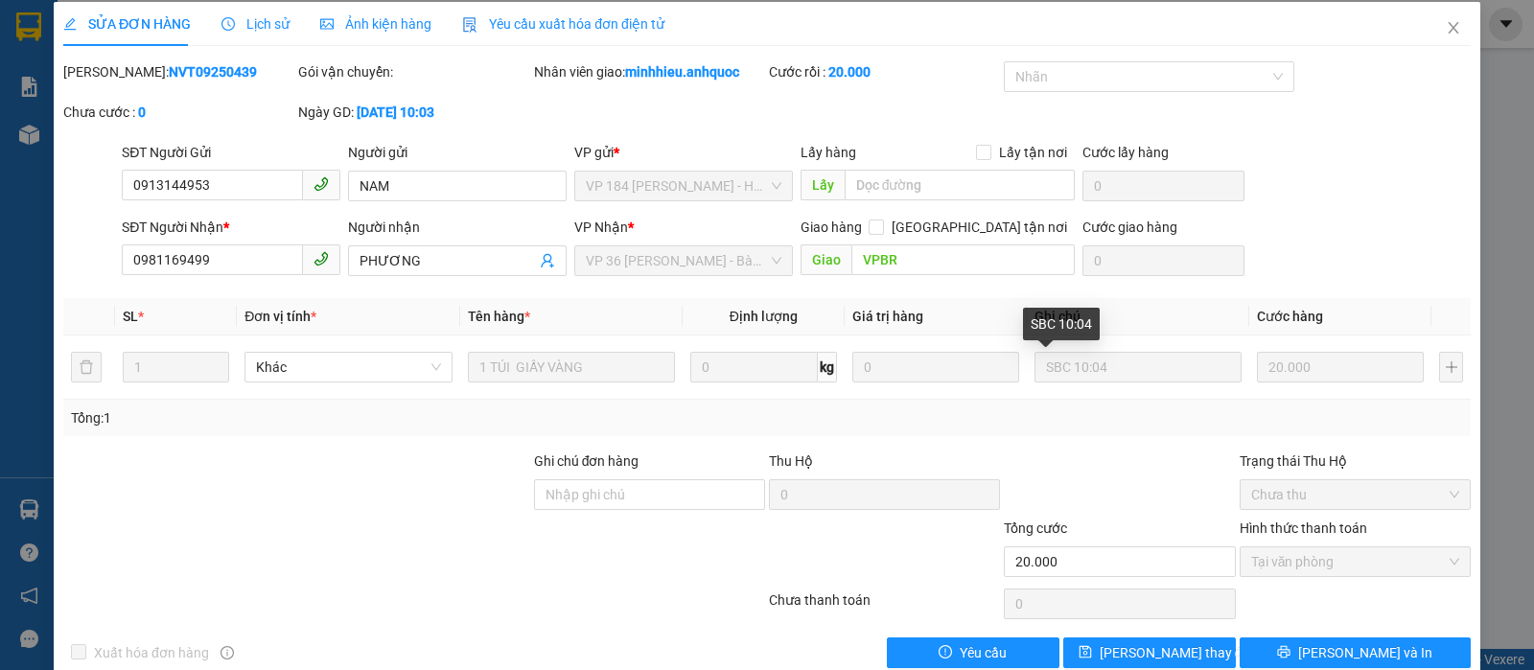
scroll to position [0, 0]
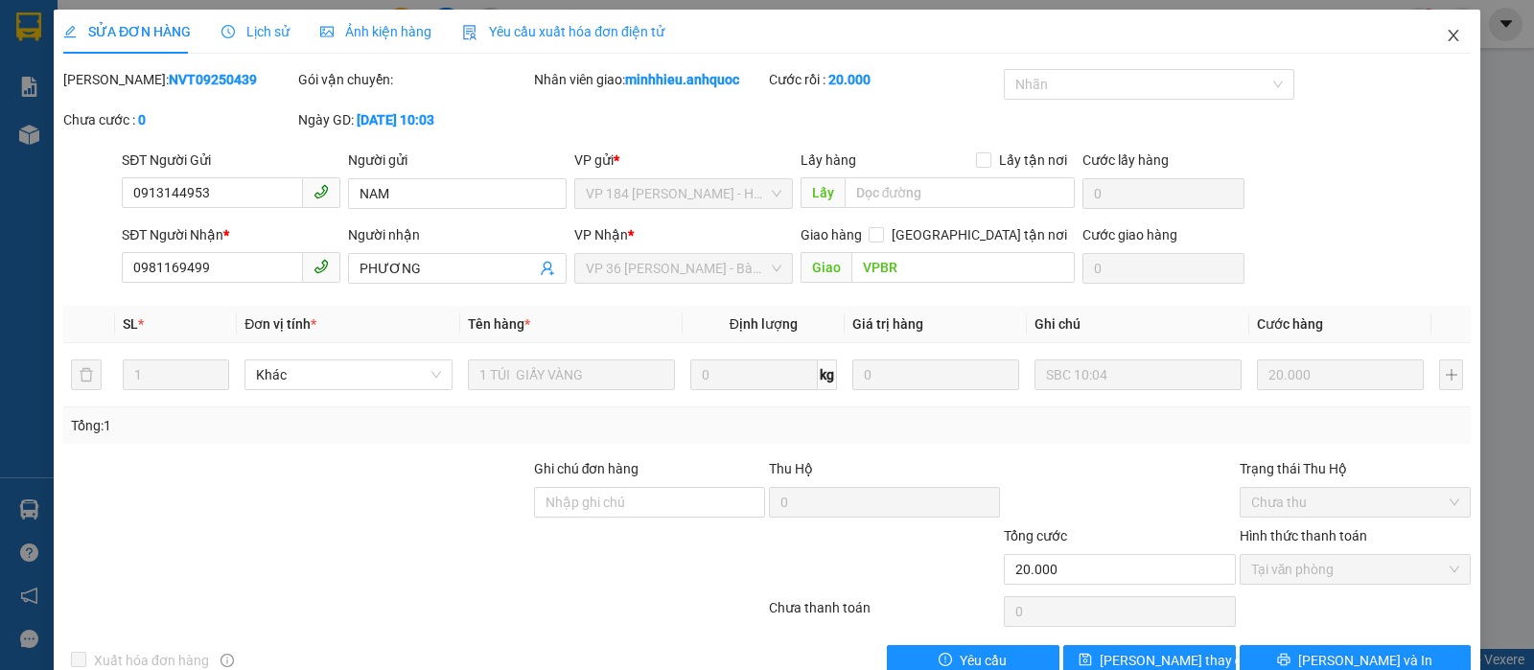
click at [1446, 31] on icon "close" at bounding box center [1453, 35] width 15 height 15
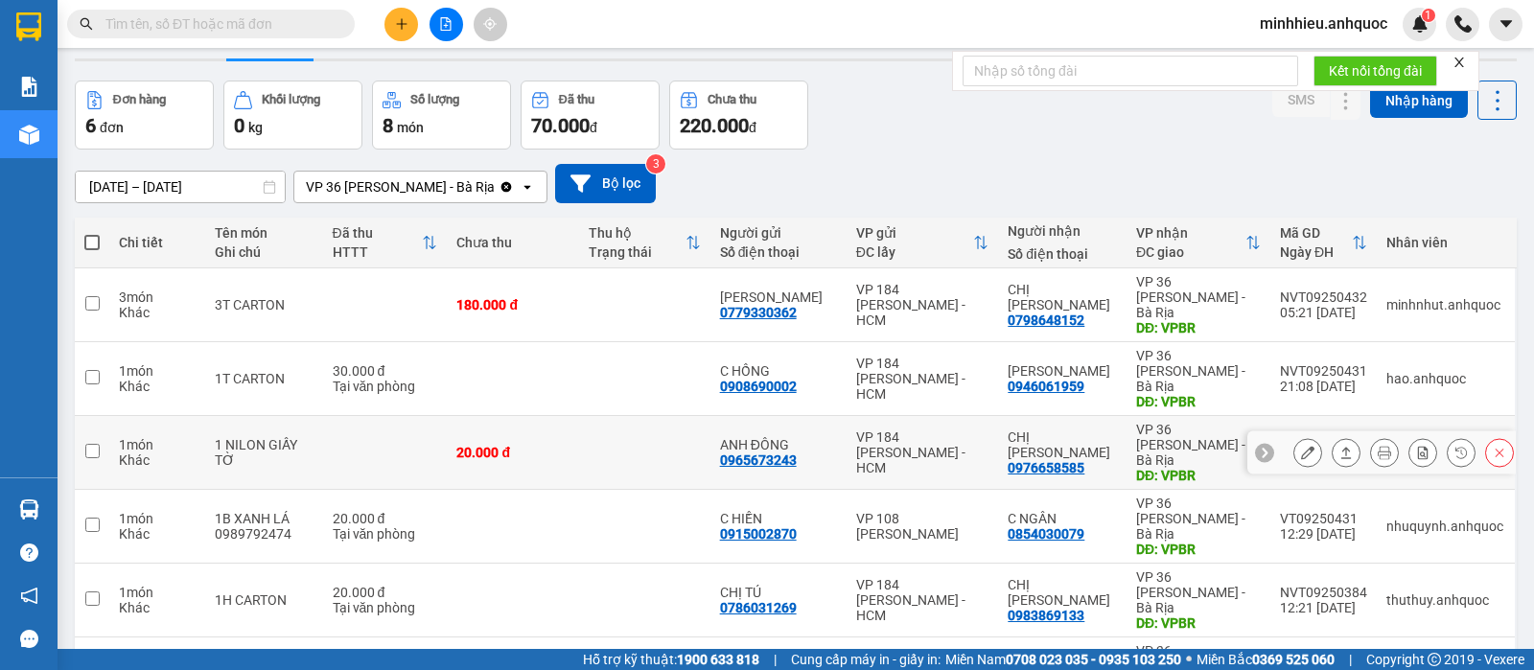
scroll to position [102, 0]
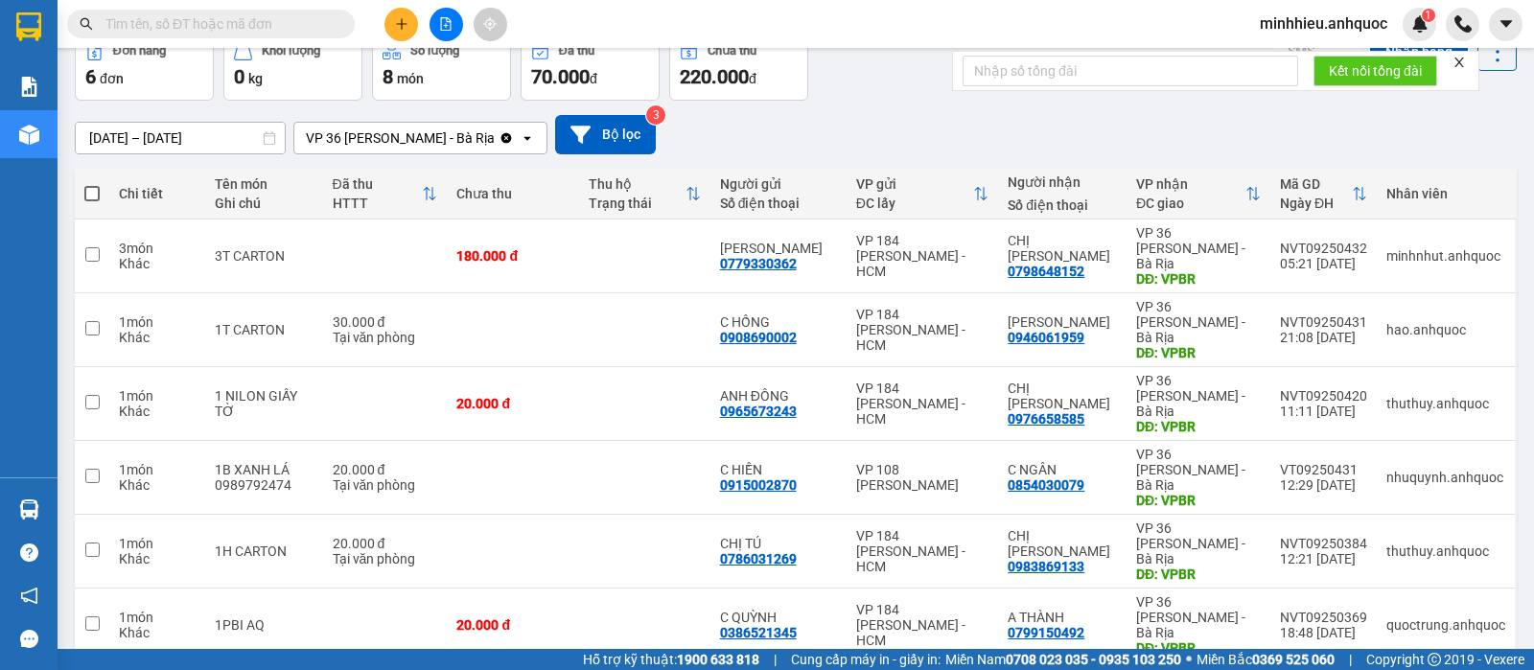
click at [387, 30] on button at bounding box center [401, 25] width 34 height 34
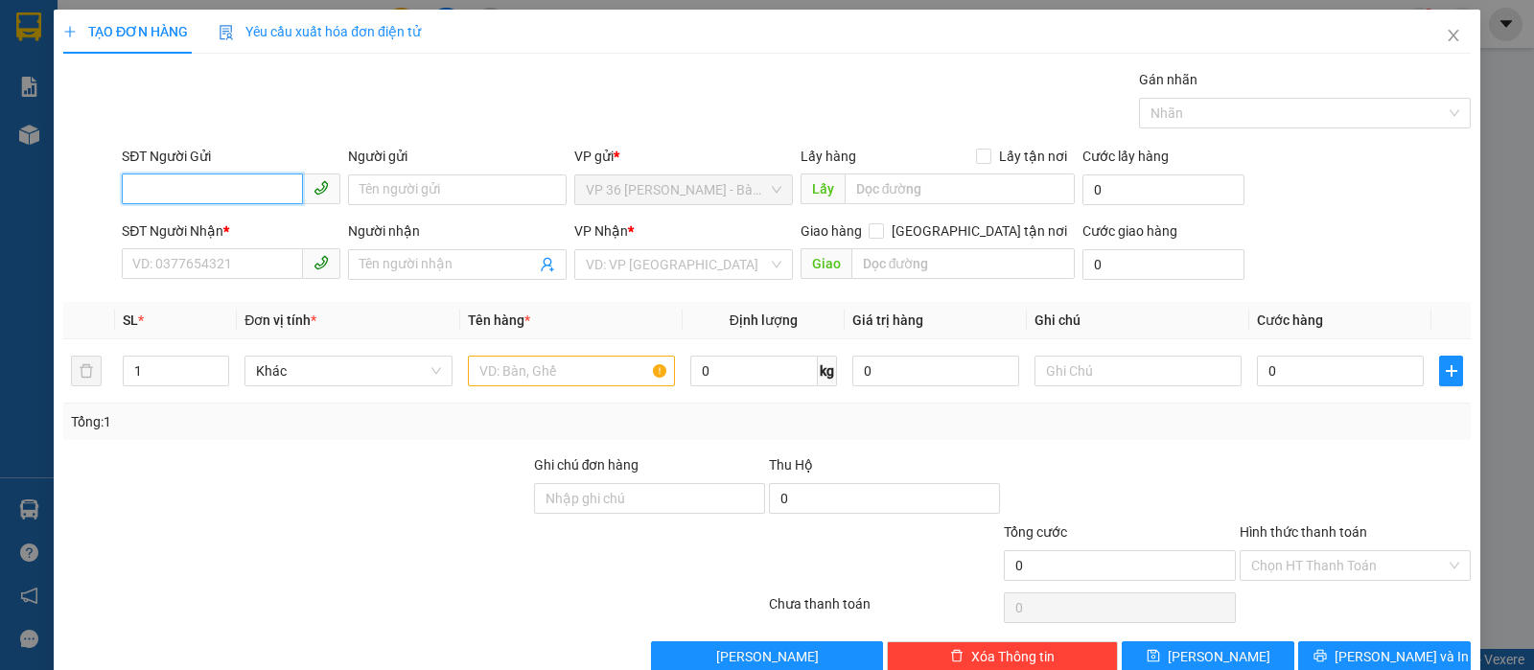
click at [220, 201] on input "SĐT Người Gửi" at bounding box center [212, 189] width 181 height 31
type input "0569686866"
click at [226, 228] on div "0569686866 - CHỊ THƯ" at bounding box center [228, 228] width 193 height 21
type input "CHỊ THƯ"
type input "0772667292"
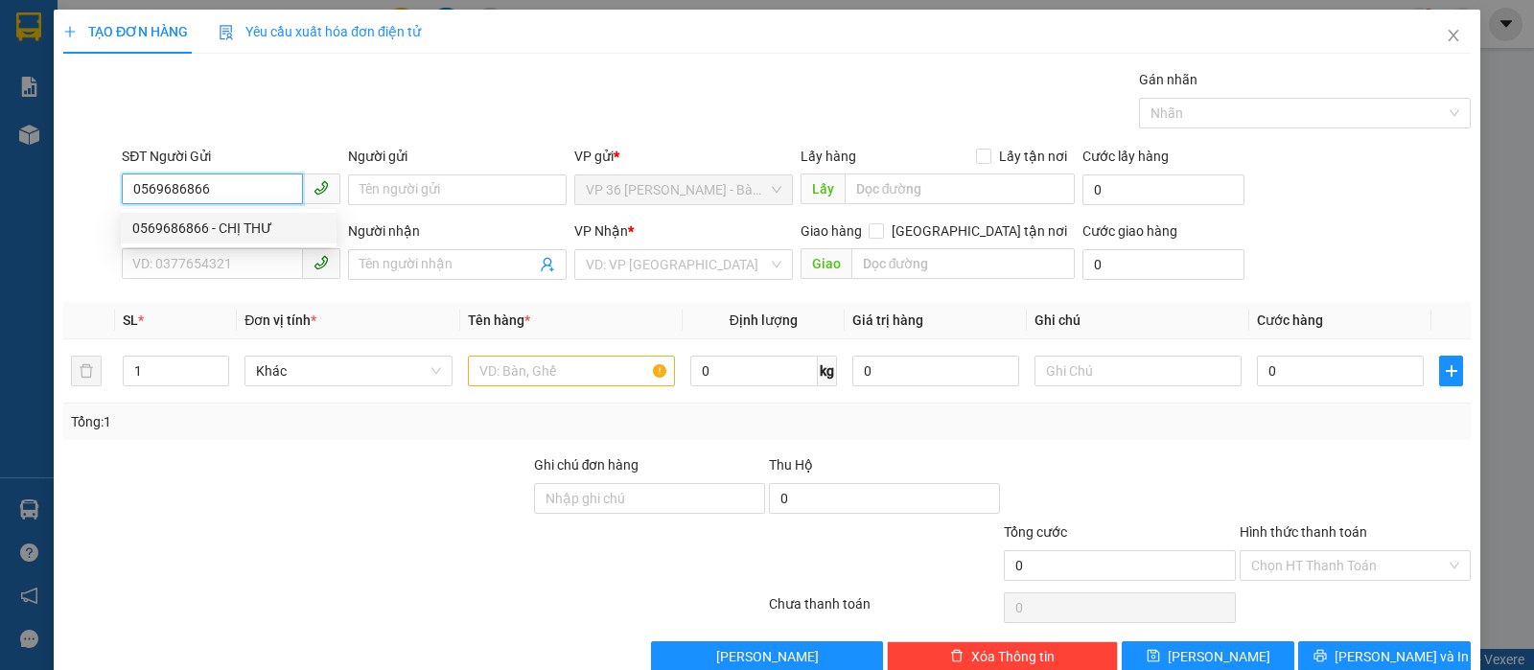
type input "ANH KHANG"
type input "vpsg"
type input "TM 8/9 THỦY"
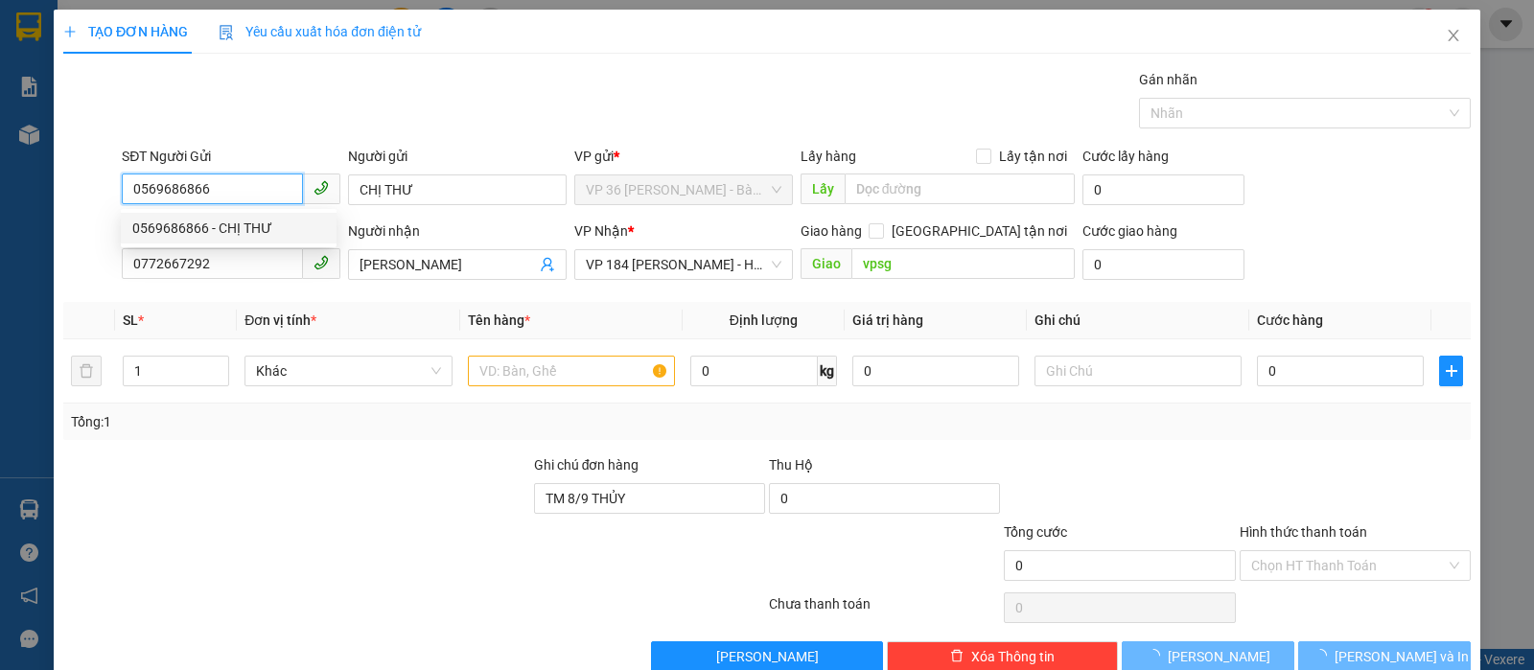
type input "40.000"
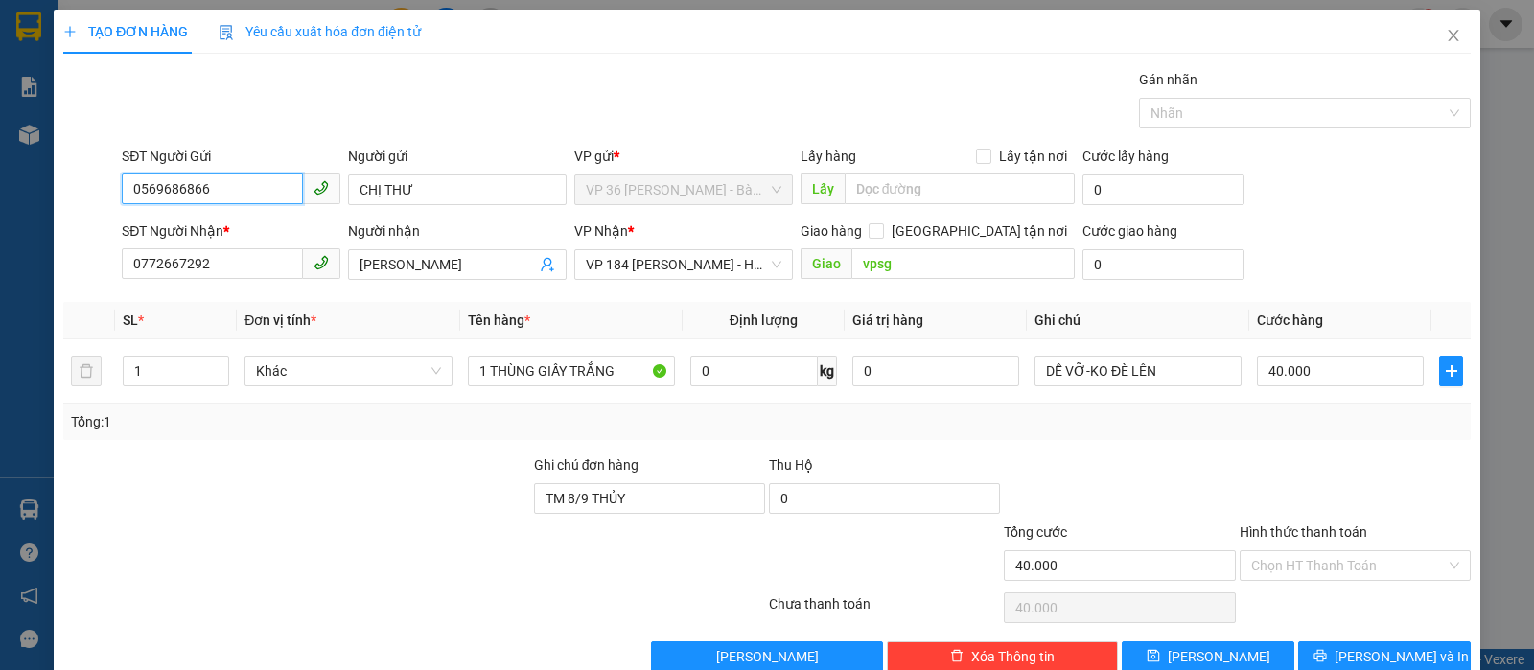
click at [237, 180] on input "0569686866" at bounding box center [212, 189] width 181 height 31
type input "0569686866"
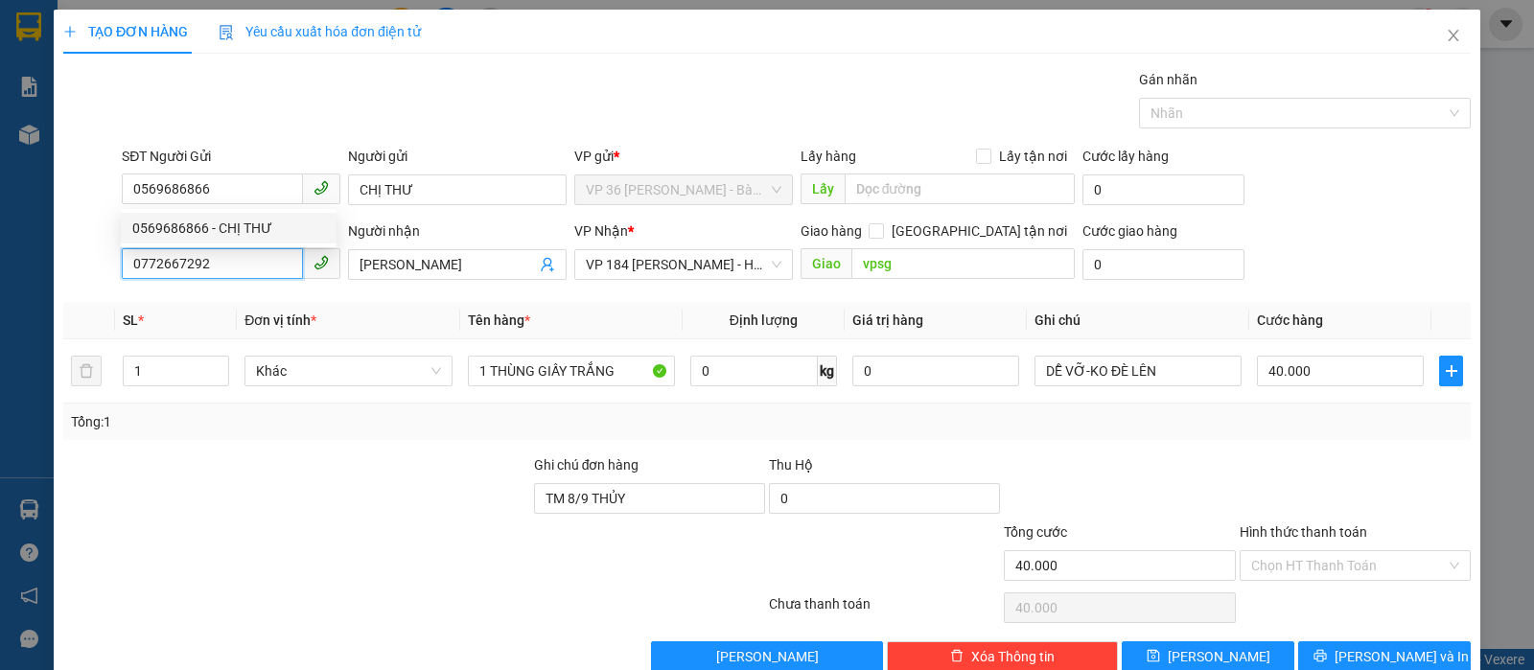
click at [204, 254] on input "0772667292" at bounding box center [212, 263] width 181 height 31
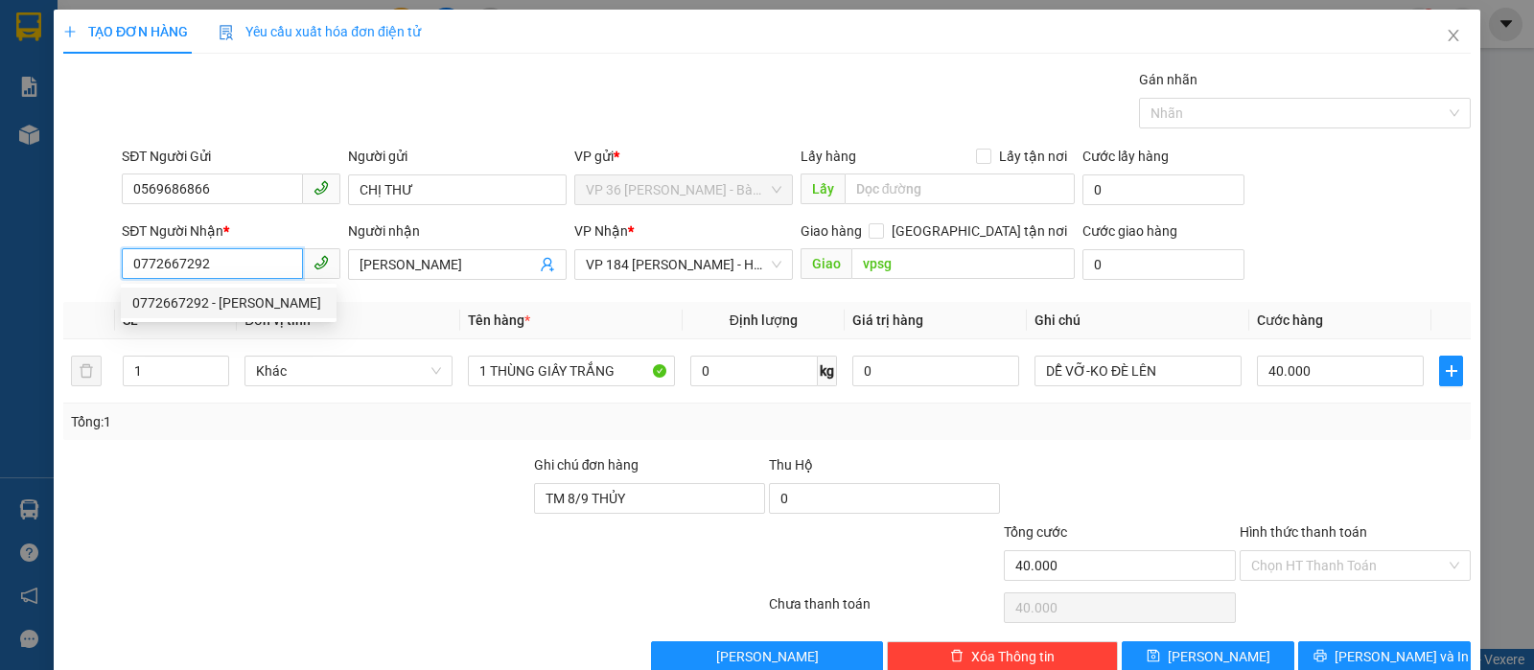
paste input "569686866"
type input "0569686866"
drag, startPoint x: 233, startPoint y: 302, endPoint x: 346, endPoint y: 328, distance: 116.0
click at [233, 301] on div "0569686866 - CHỊ THƯ" at bounding box center [228, 302] width 193 height 21
type input "CHỊ THƯ"
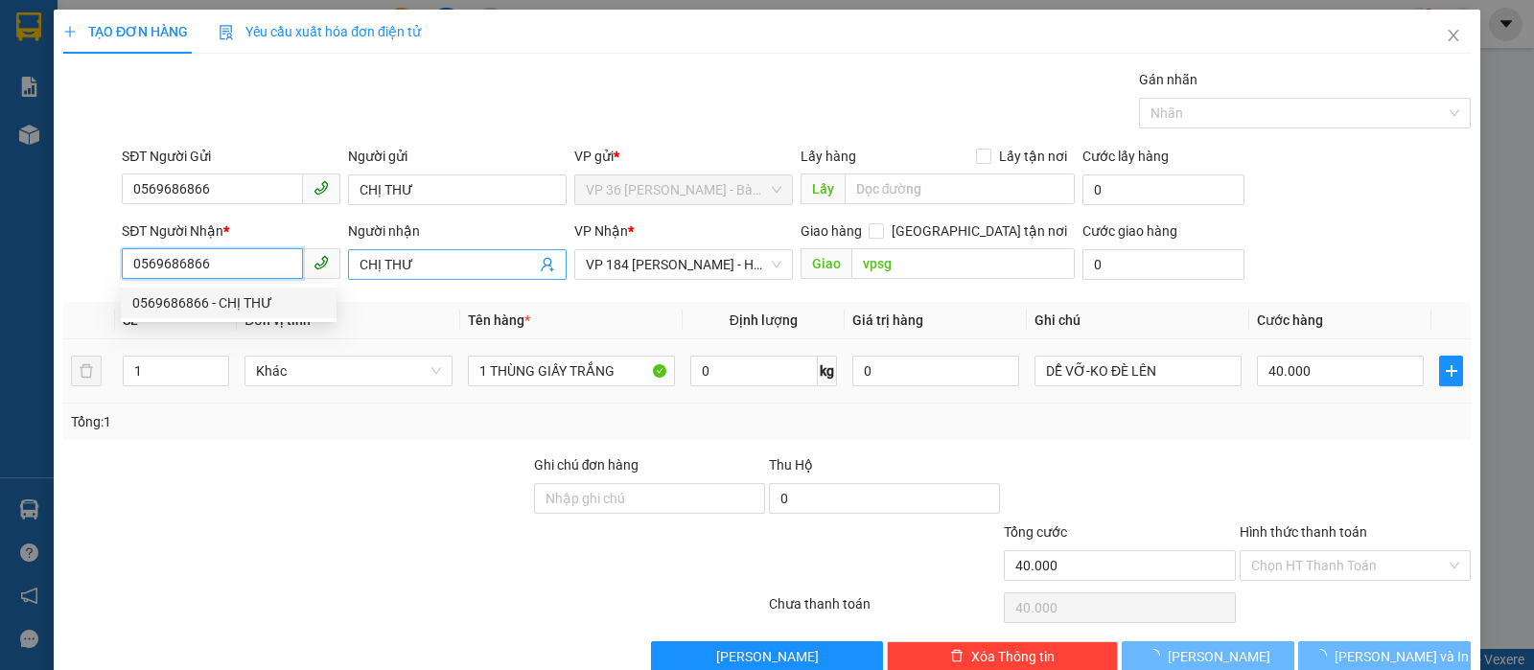
type input "70.000"
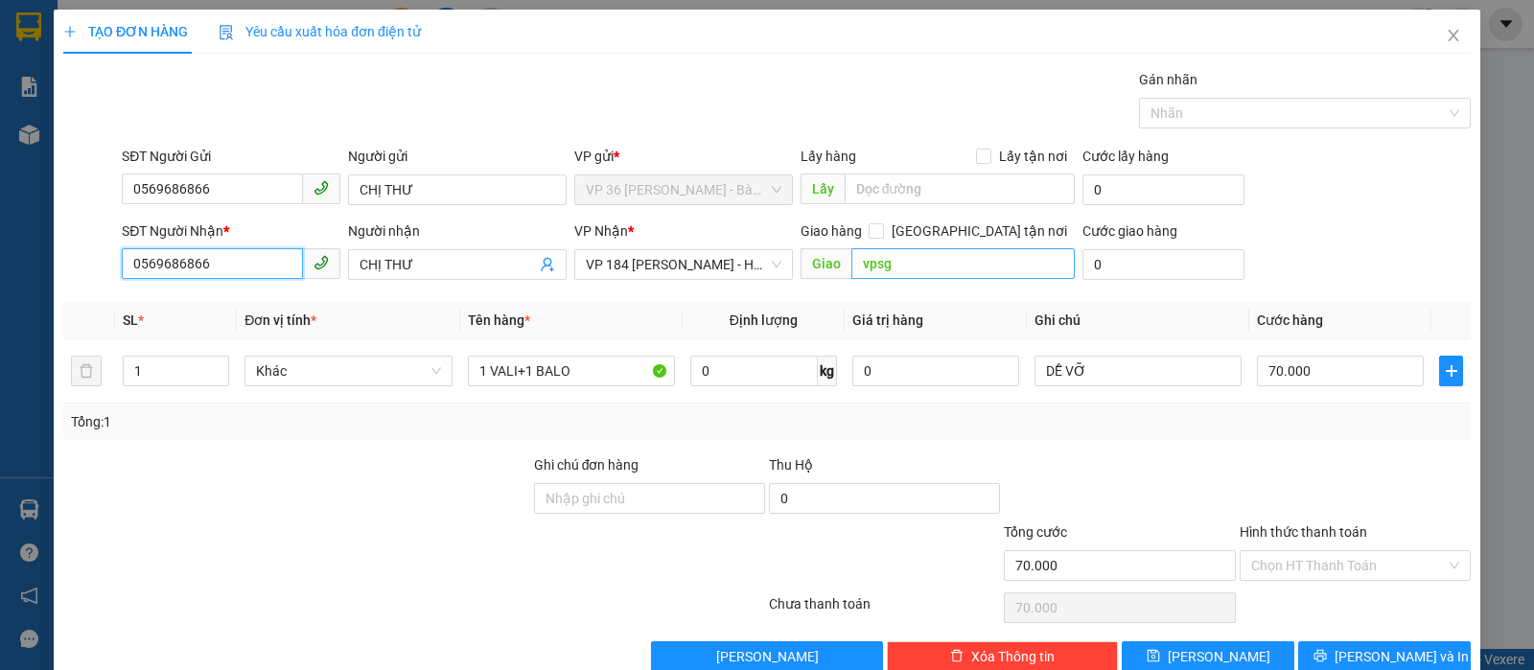
type input "0569686866"
click at [922, 274] on input "vpsg" at bounding box center [963, 263] width 224 height 31
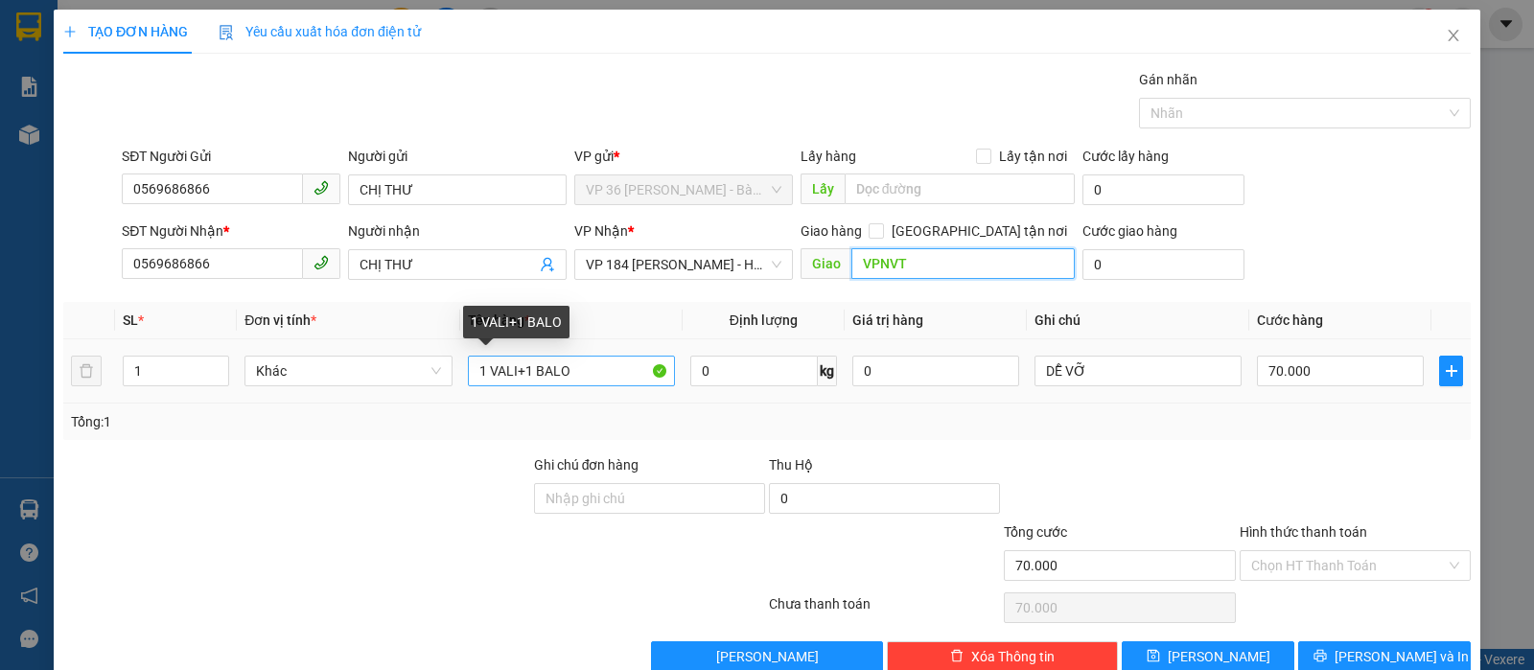
type input "VPNVT"
drag, startPoint x: 467, startPoint y: 365, endPoint x: 649, endPoint y: 392, distance: 184.1
click at [649, 392] on td "1 VALI+1 BALO" at bounding box center [571, 371] width 222 height 64
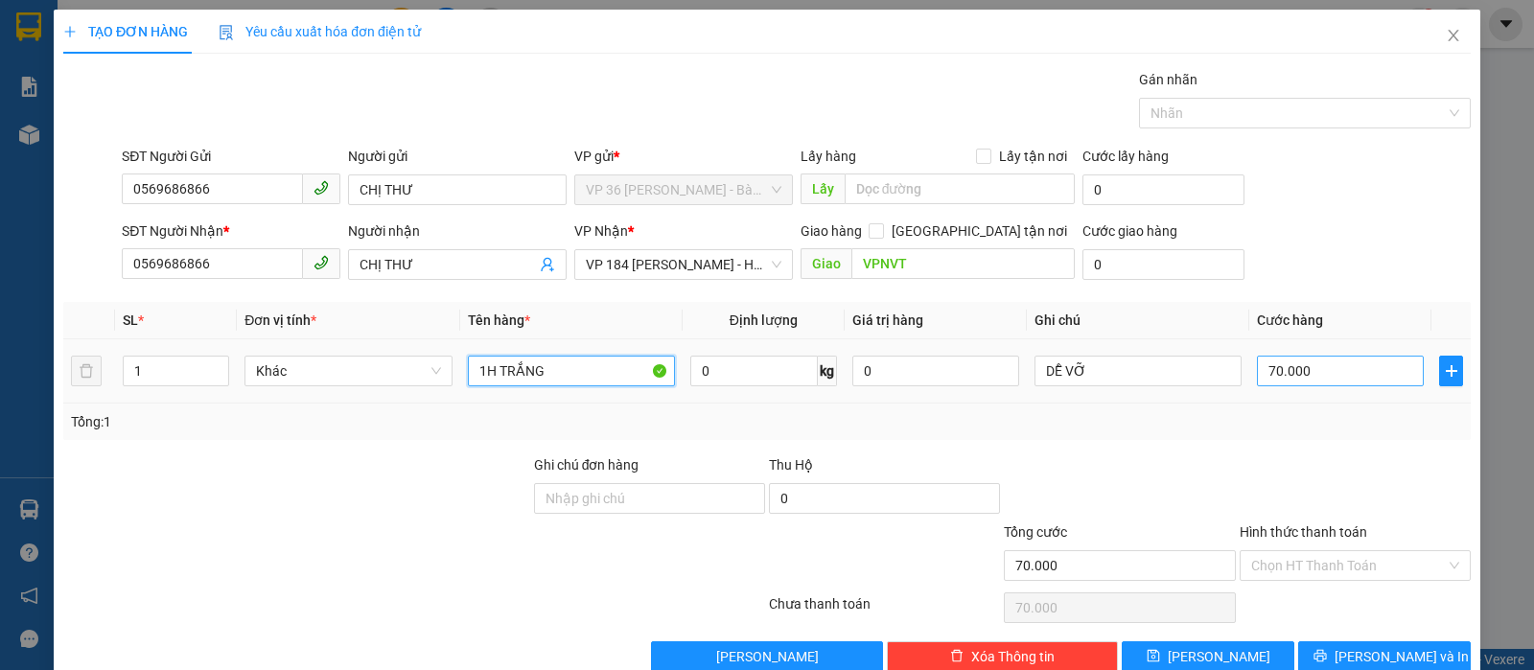
type input "1H TRẮNG"
click at [1330, 374] on input "70.000" at bounding box center [1340, 371] width 167 height 31
type input "3"
type input "30"
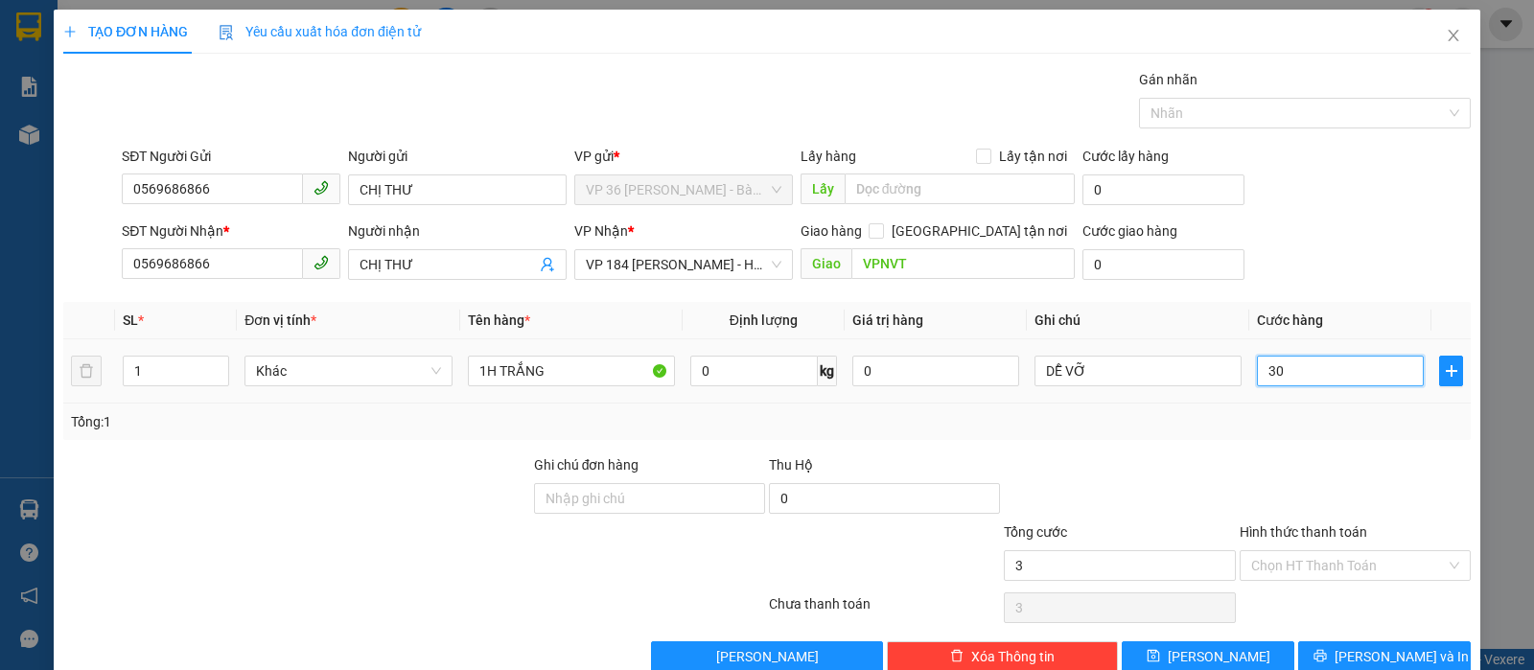
type input "30"
type input "300"
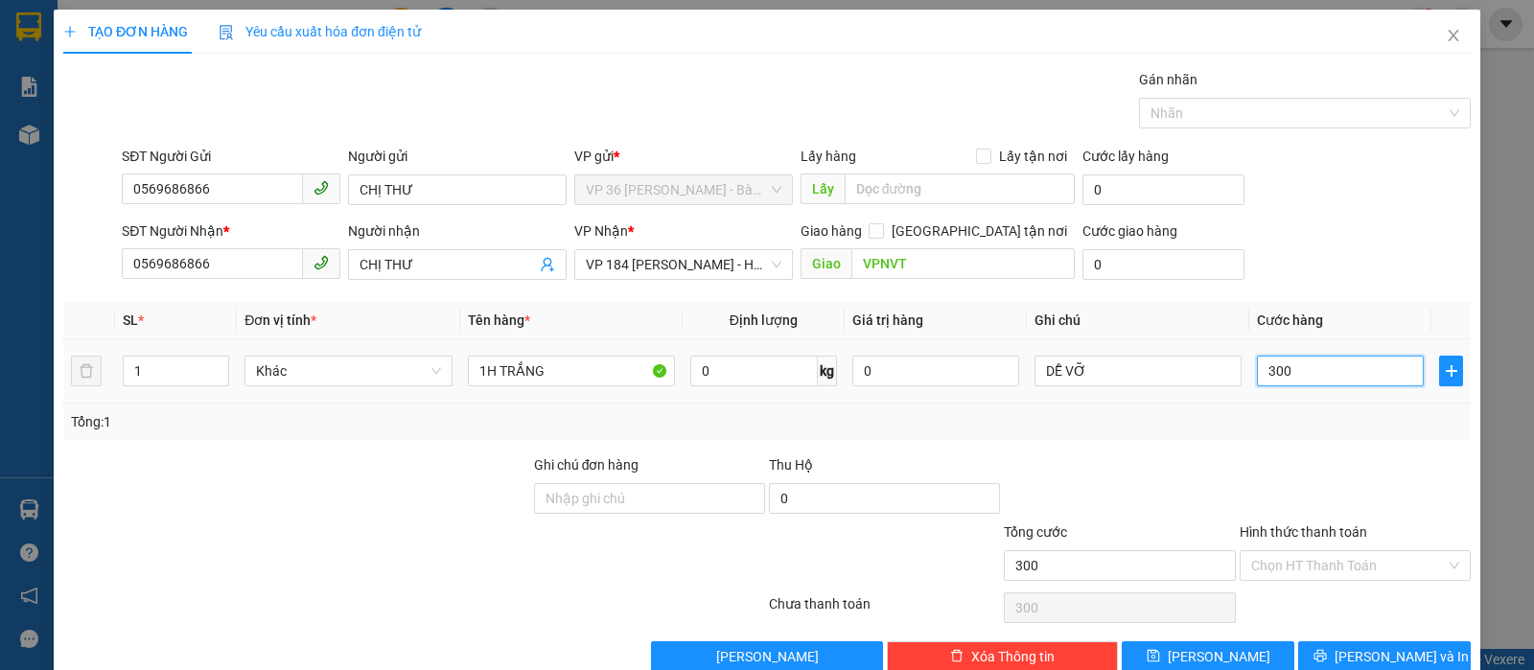
type input "3.000"
type input "30.000"
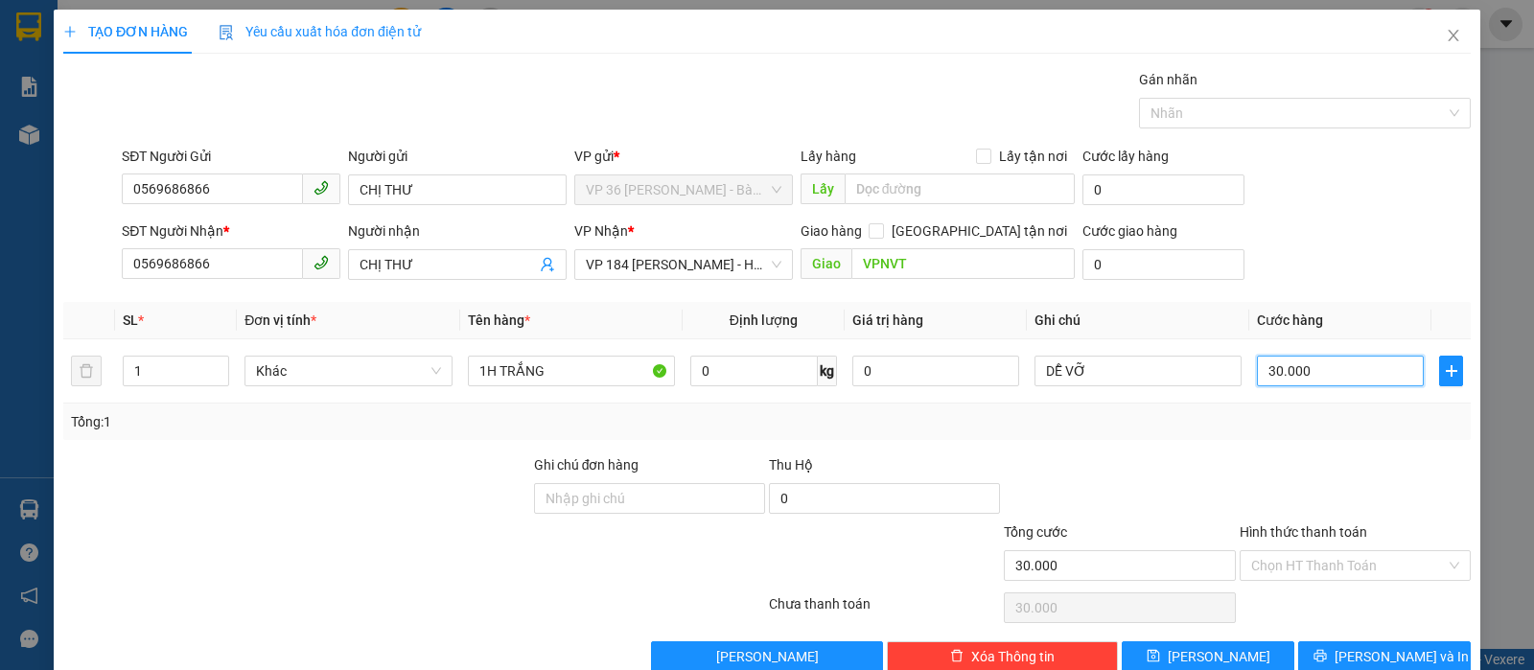
scroll to position [39, 0]
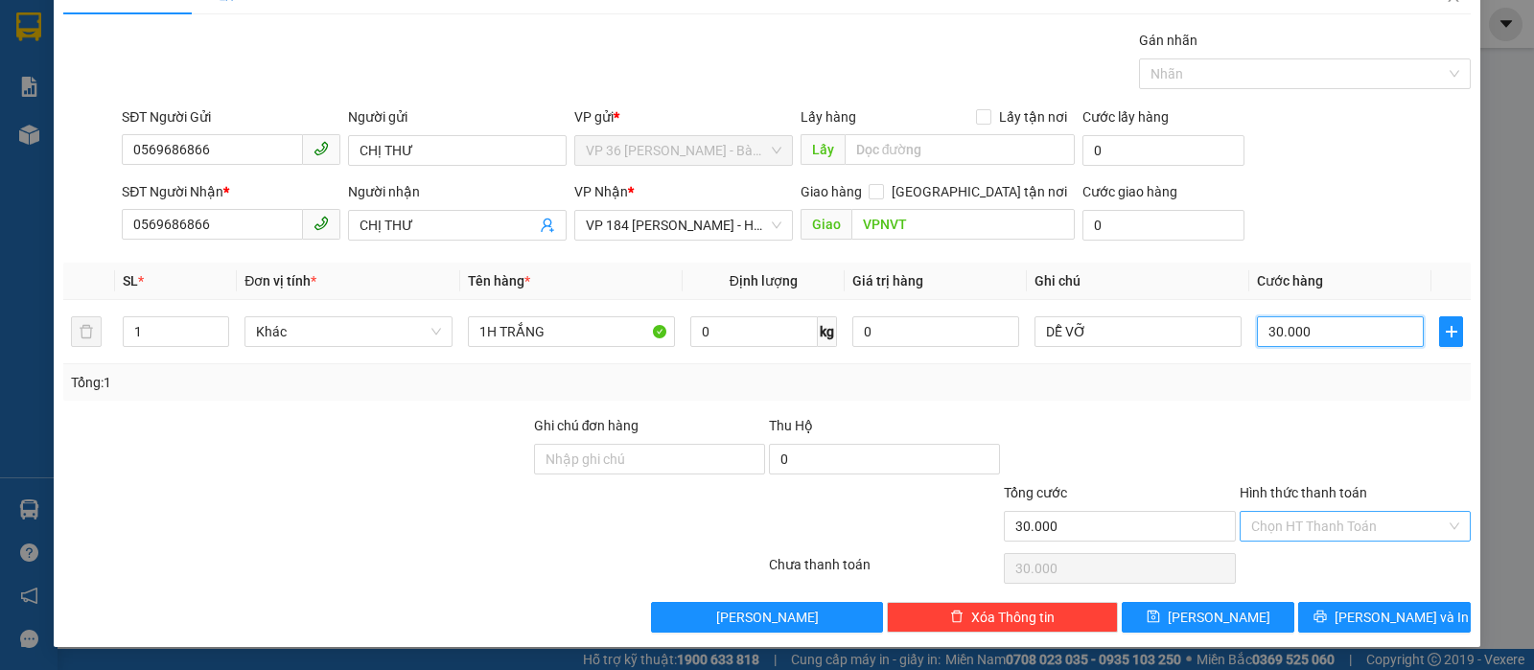
type input "30.000"
click at [1381, 525] on input "Hình thức thanh toán" at bounding box center [1348, 526] width 195 height 29
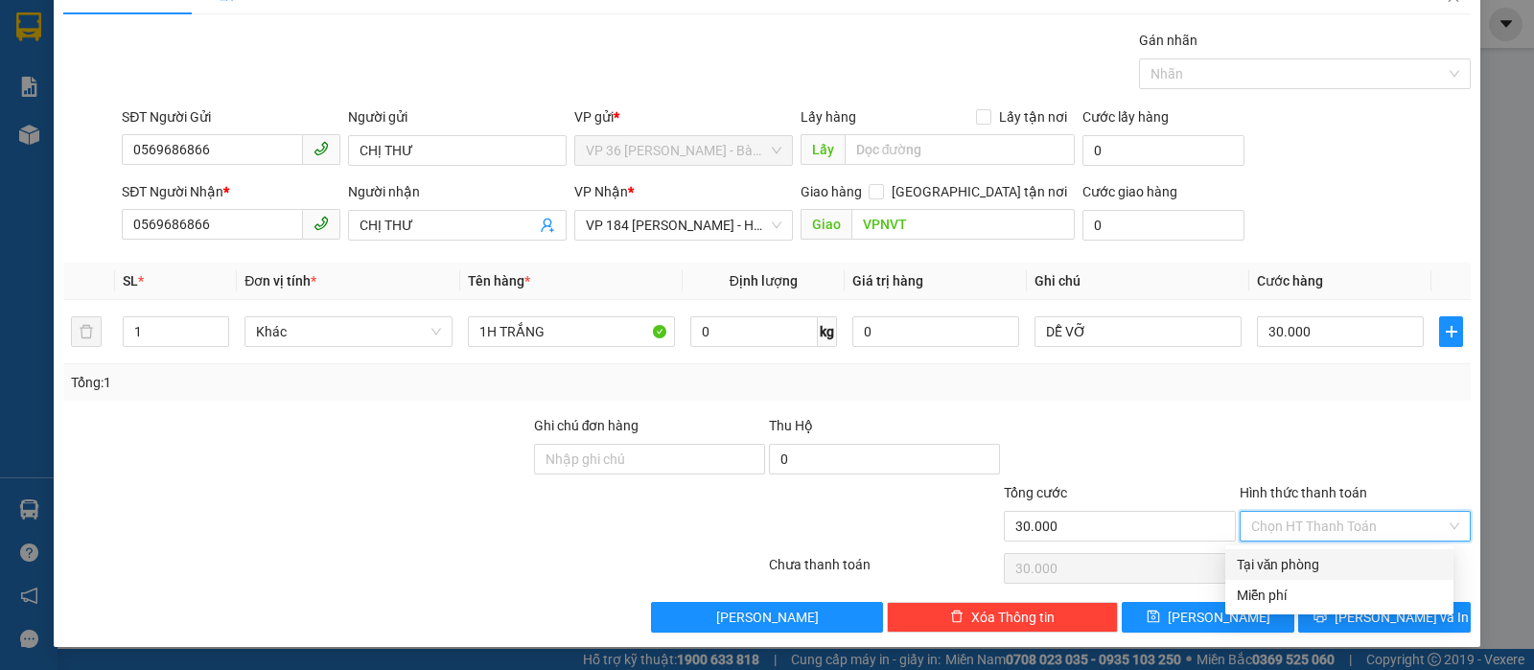
click at [1287, 562] on div "Tại văn phòng" at bounding box center [1339, 564] width 205 height 21
type input "0"
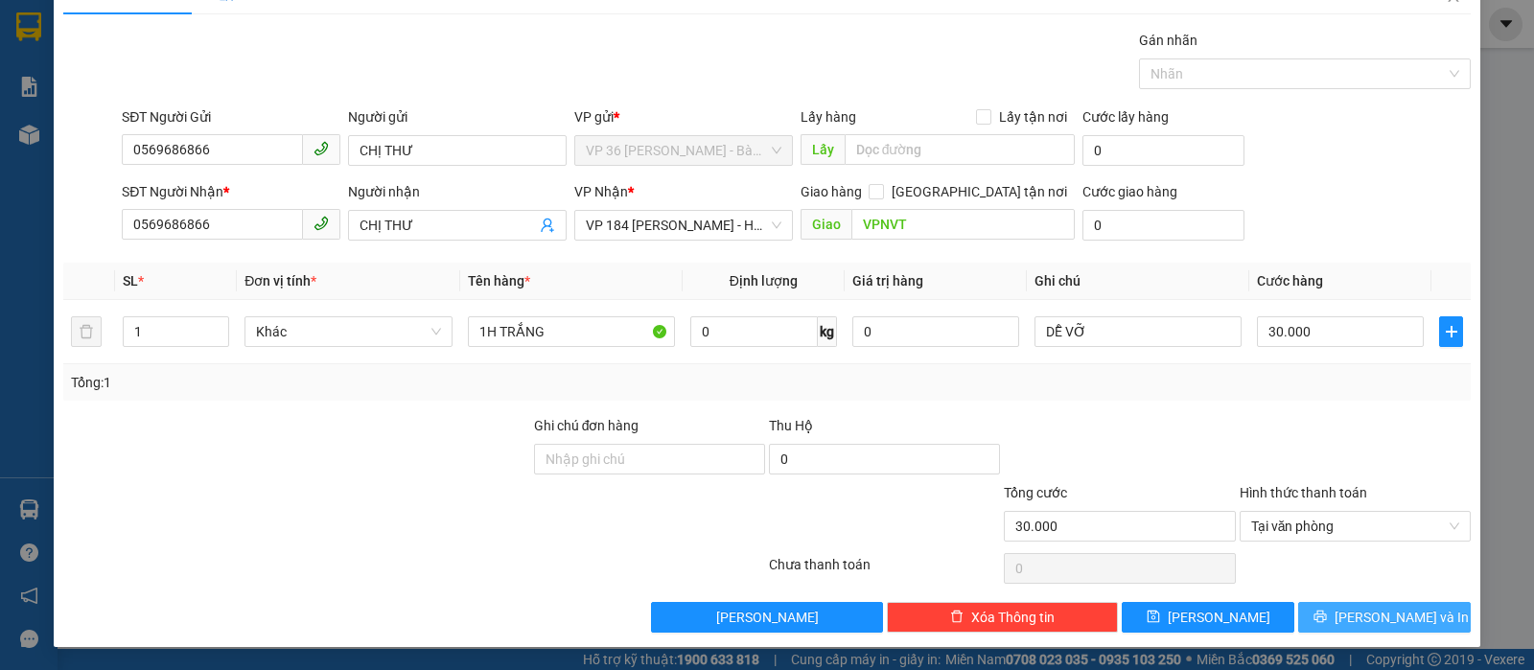
click at [1375, 628] on button "Lưu và In" at bounding box center [1384, 617] width 173 height 31
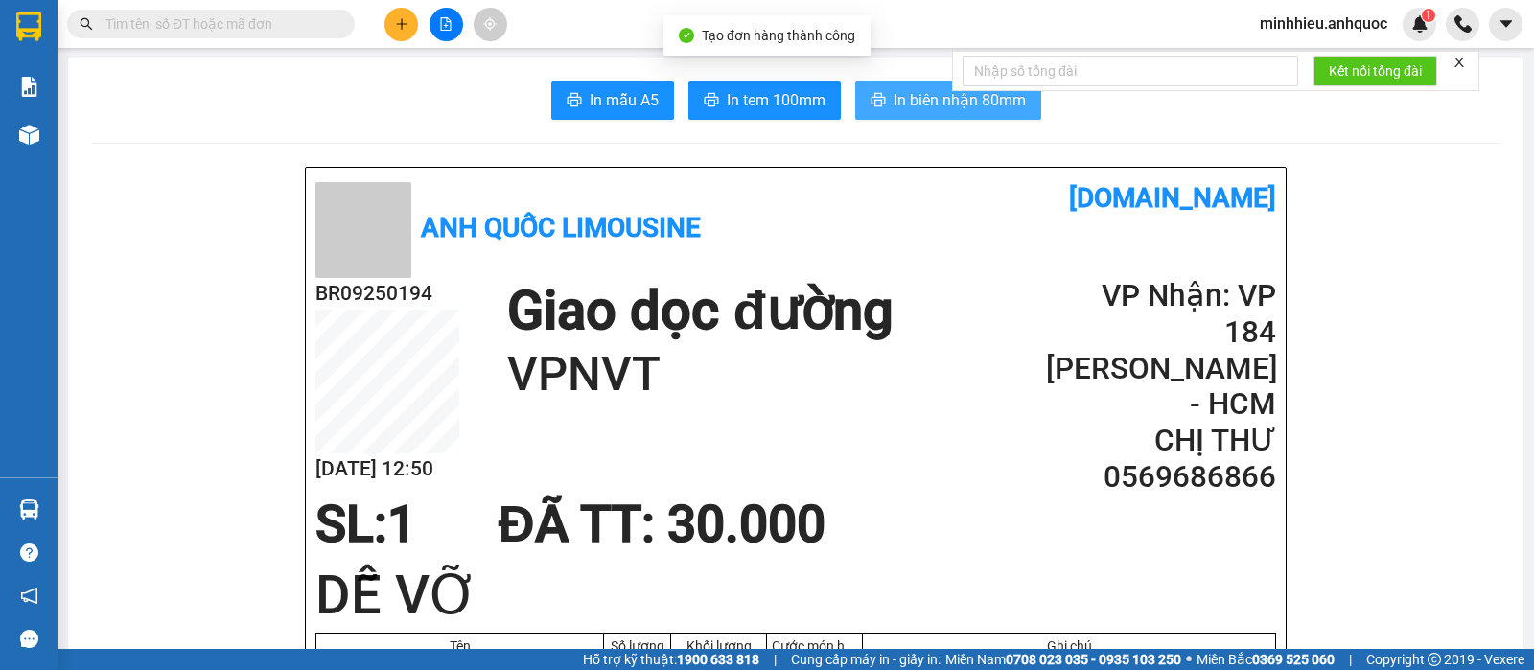
drag, startPoint x: 927, startPoint y: 97, endPoint x: 754, endPoint y: 463, distance: 404.8
click at [925, 101] on span "In biên nhận 80mm" at bounding box center [959, 100] width 132 height 24
drag, startPoint x: 952, startPoint y: 97, endPoint x: 946, endPoint y: 129, distance: 33.1
click at [950, 97] on span "In biên nhận 80mm" at bounding box center [959, 100] width 132 height 24
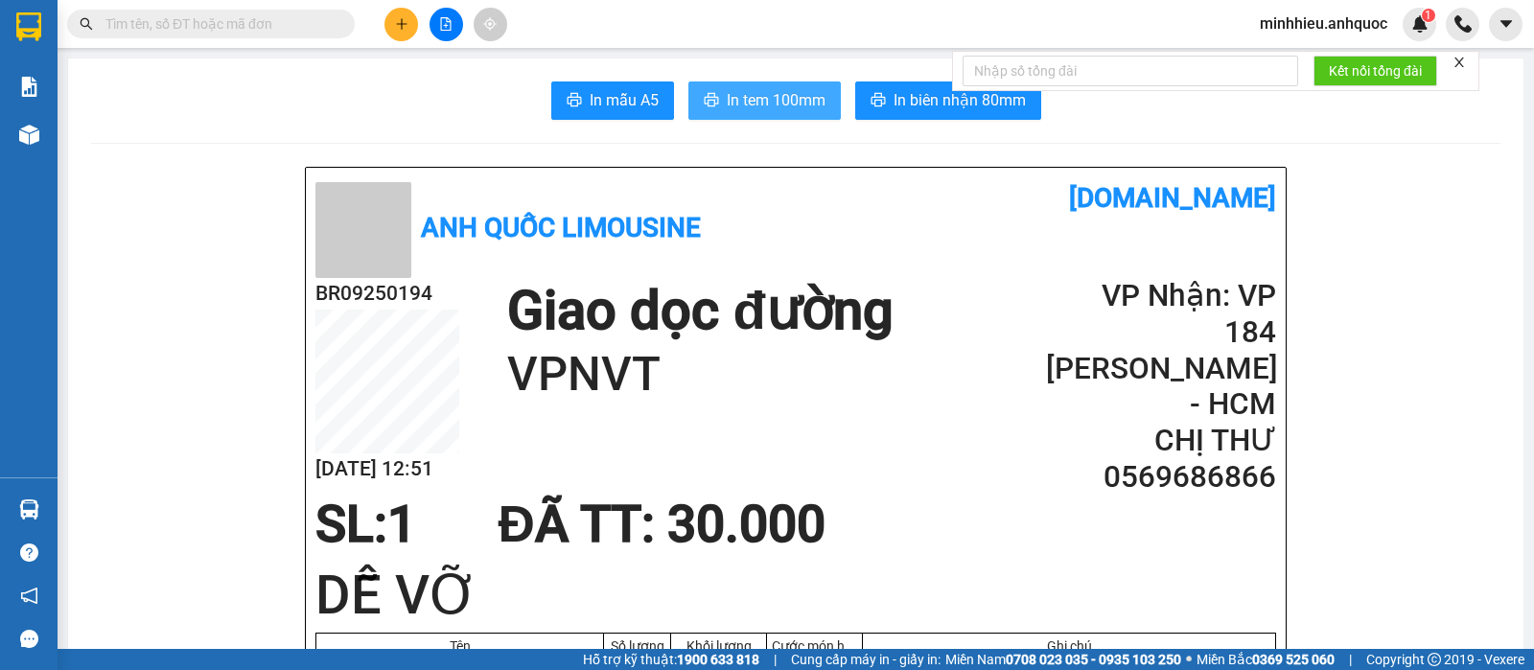
click at [766, 105] on span "In tem 100mm" at bounding box center [776, 100] width 99 height 24
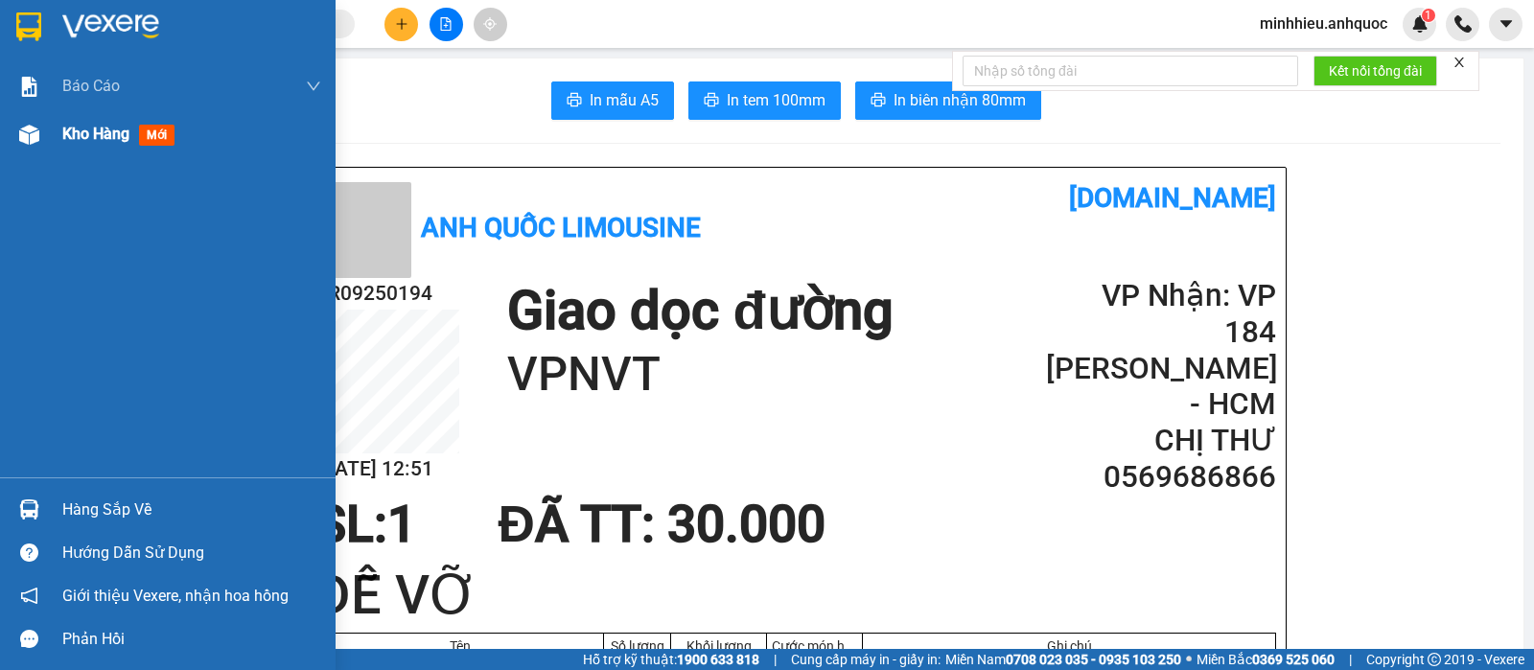
click at [81, 136] on span "Kho hàng" at bounding box center [95, 134] width 67 height 18
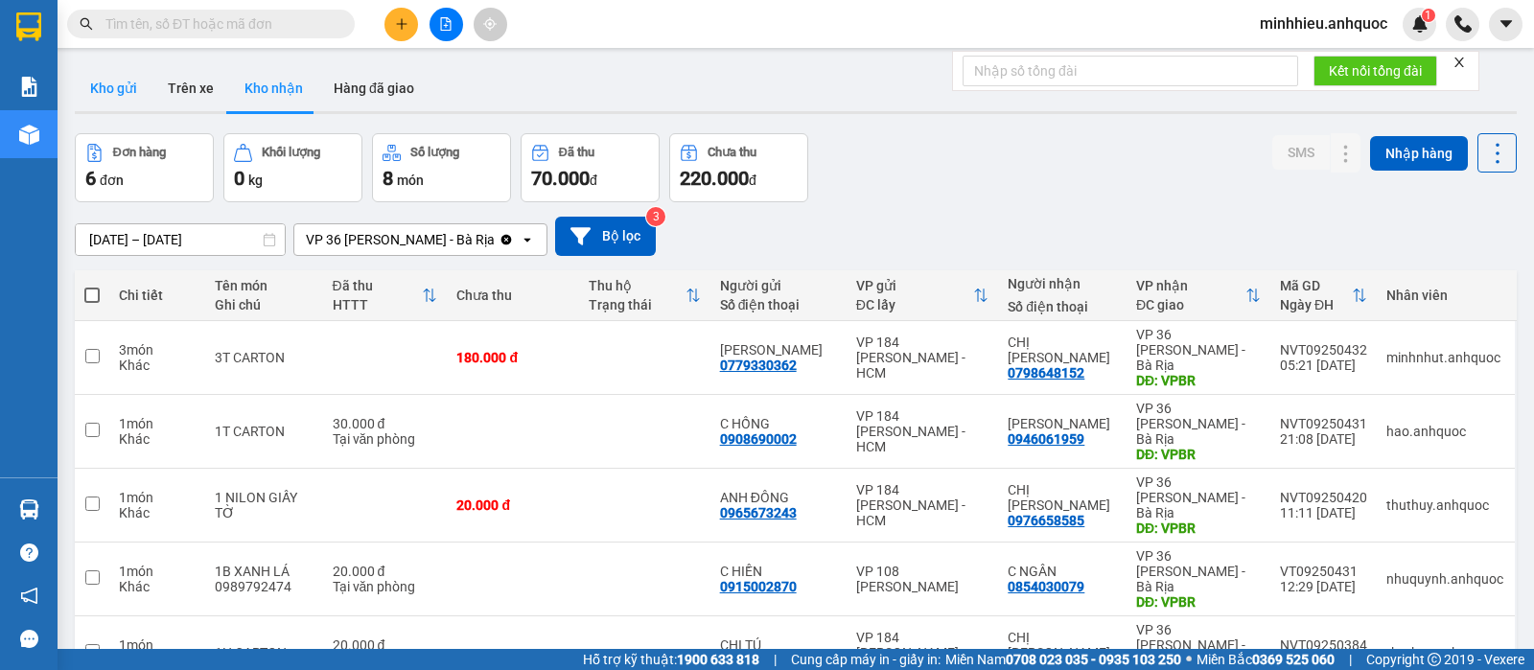
click at [134, 81] on button "Kho gửi" at bounding box center [114, 88] width 78 height 46
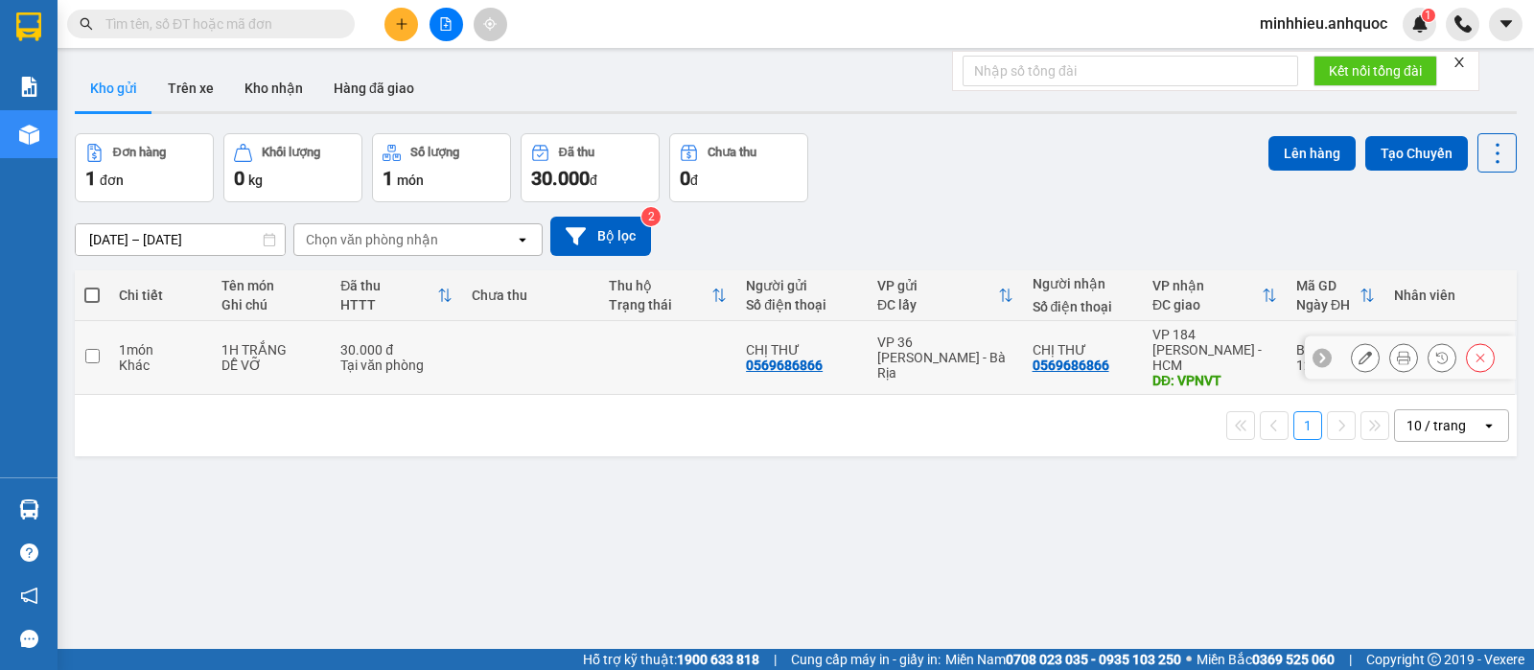
click at [687, 367] on td at bounding box center [667, 358] width 137 height 74
checkbox input "true"
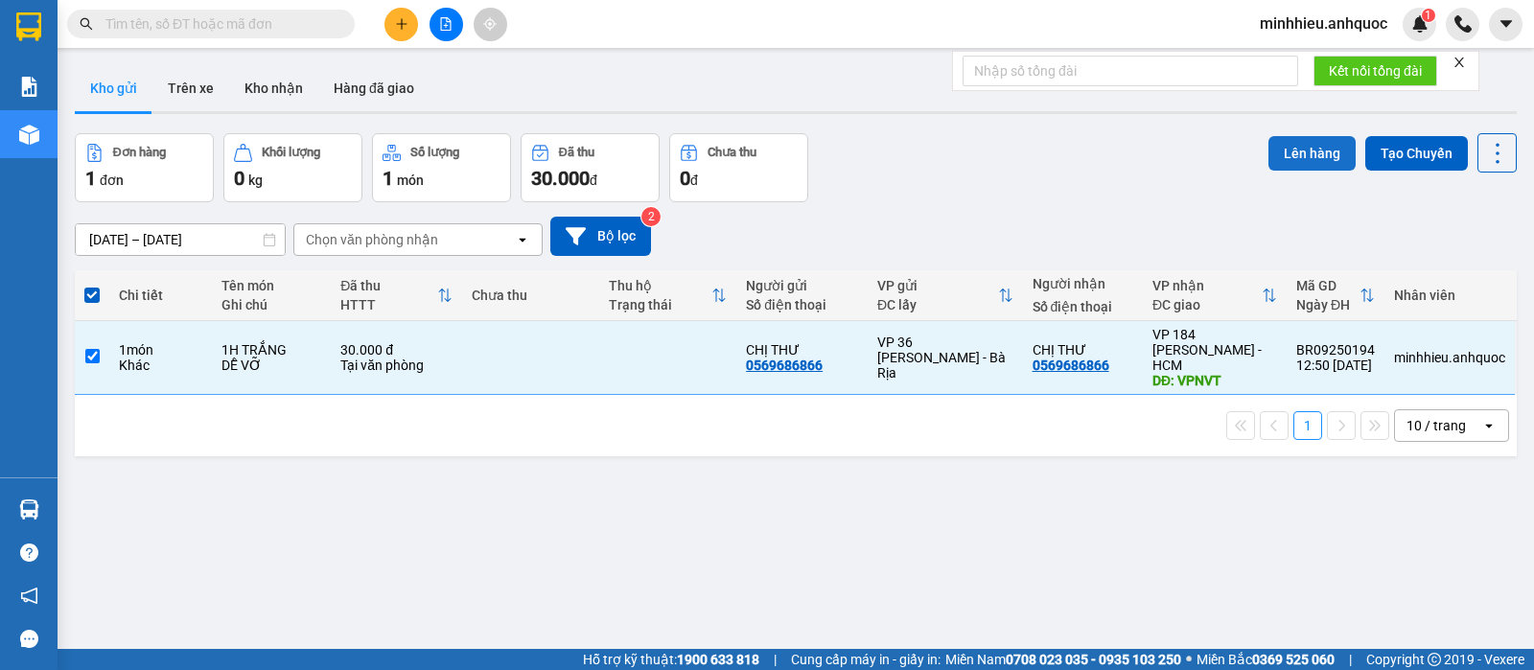
click at [1284, 165] on button "Lên hàng" at bounding box center [1311, 153] width 87 height 35
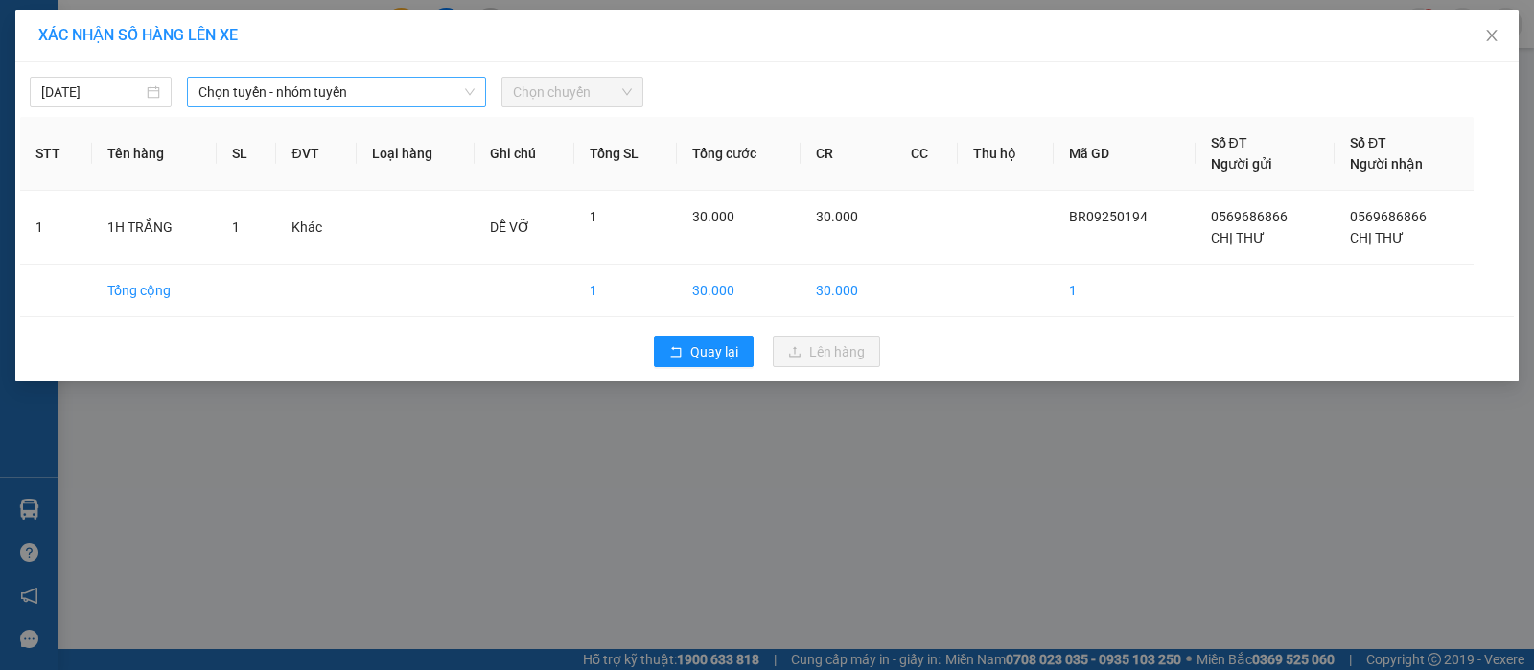
click at [347, 95] on span "Chọn tuyến - nhóm tuyến" at bounding box center [336, 92] width 276 height 29
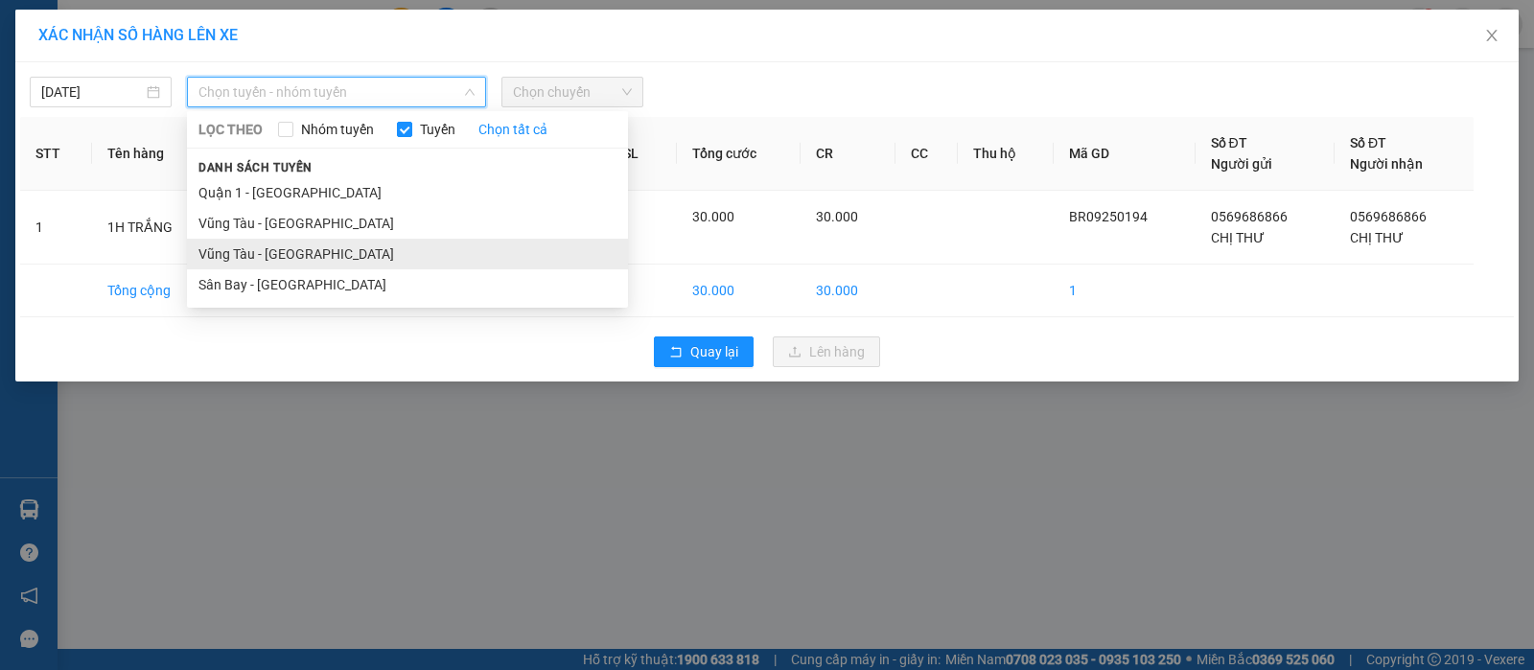
click at [269, 241] on li "Vũng Tàu - [GEOGRAPHIC_DATA]" at bounding box center [407, 254] width 441 height 31
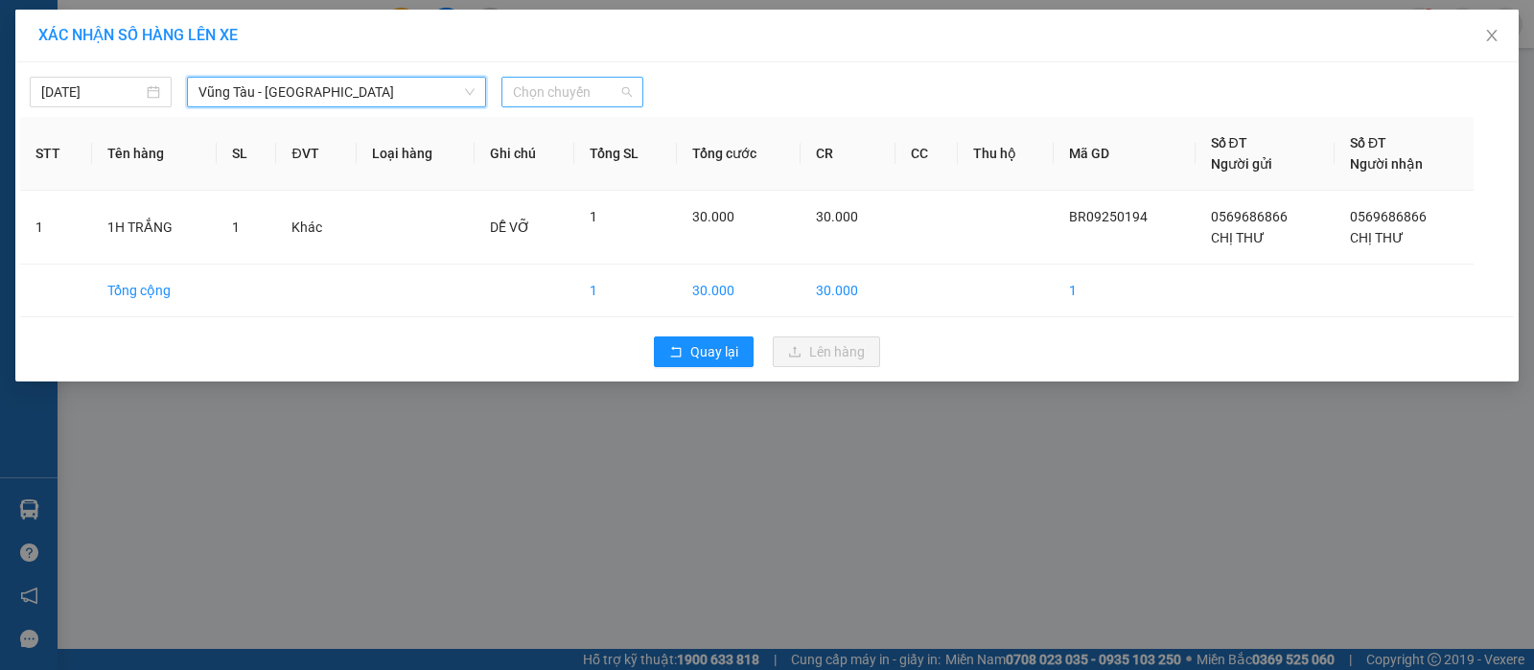
click at [610, 91] on span "Chọn chuyến" at bounding box center [572, 92] width 119 height 29
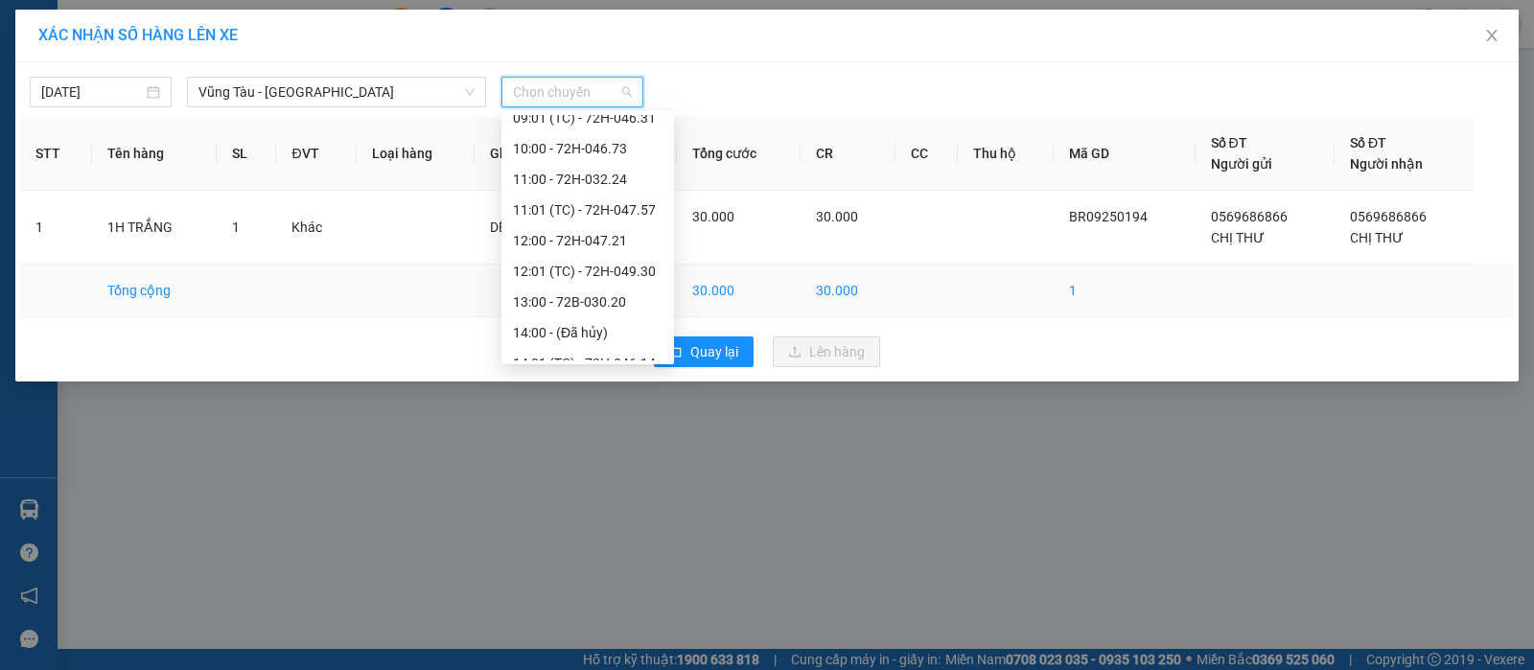
scroll to position [374, 0]
click at [600, 299] on div "13:00 - 72B-030.20" at bounding box center [588, 308] width 150 height 21
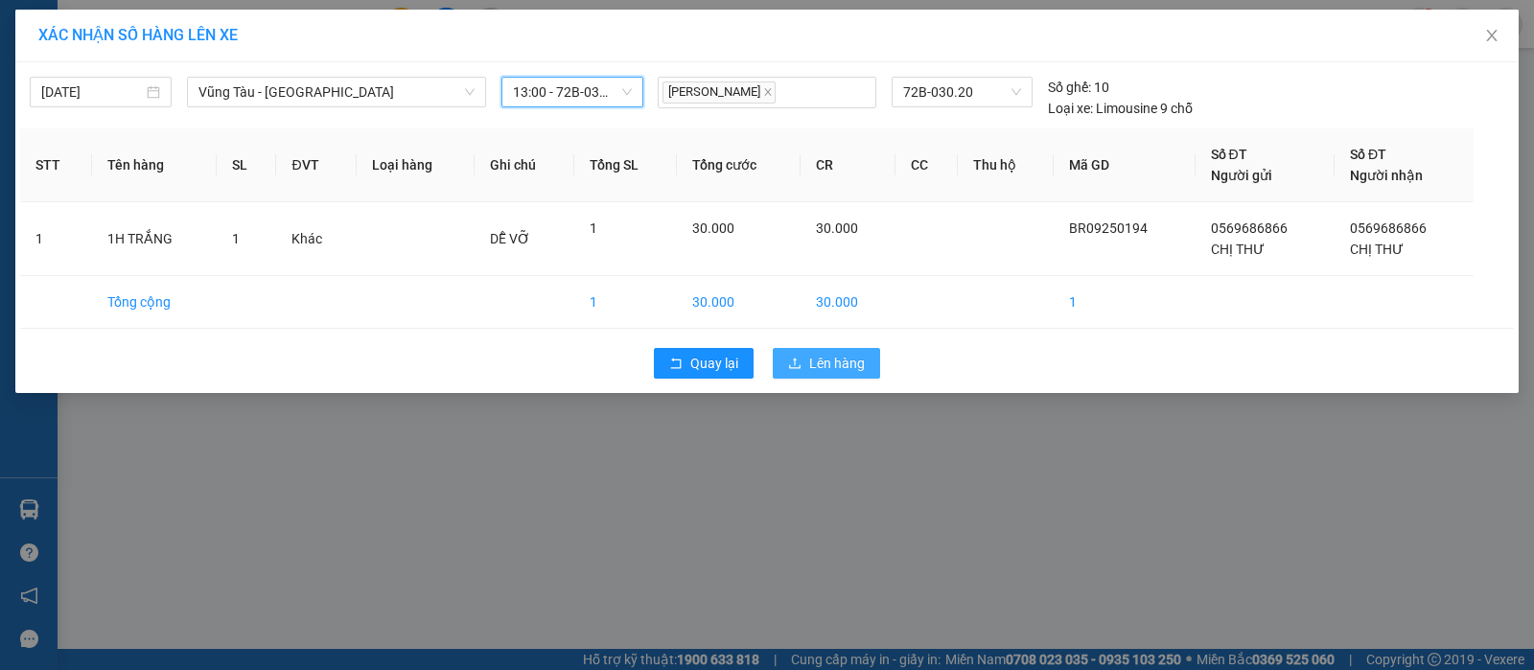
drag, startPoint x: 842, startPoint y: 359, endPoint x: 850, endPoint y: 367, distance: 11.5
click at [841, 359] on span "Lên hàng" at bounding box center [837, 363] width 56 height 21
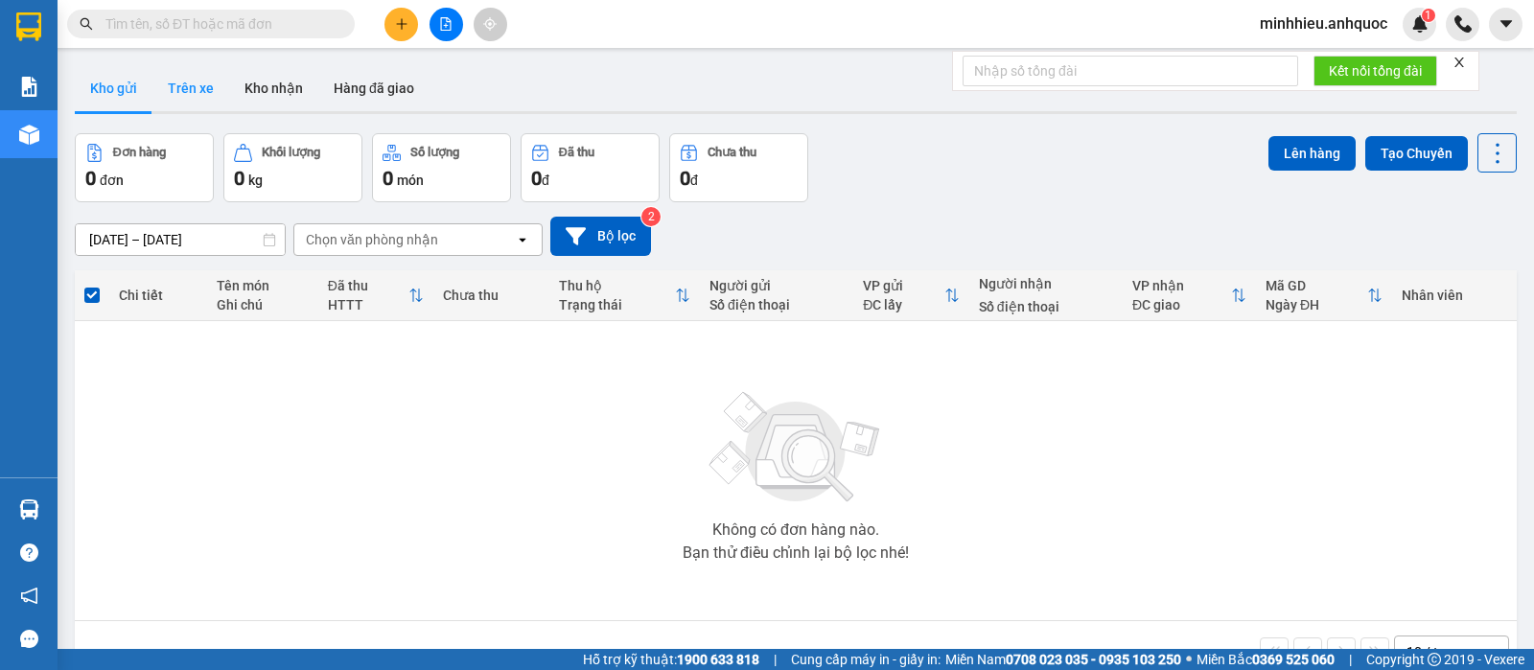
click at [193, 87] on button "Trên xe" at bounding box center [190, 88] width 77 height 46
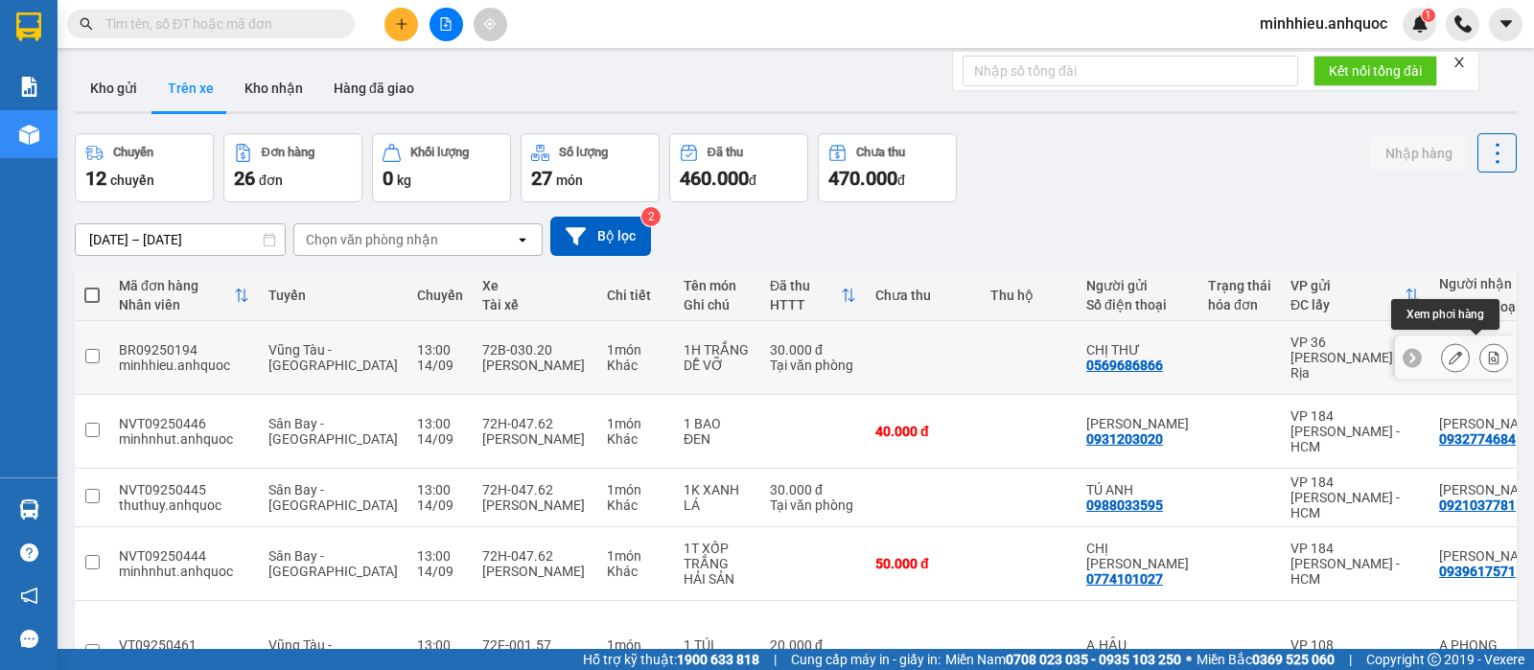
click at [1487, 351] on icon at bounding box center [1493, 357] width 13 height 13
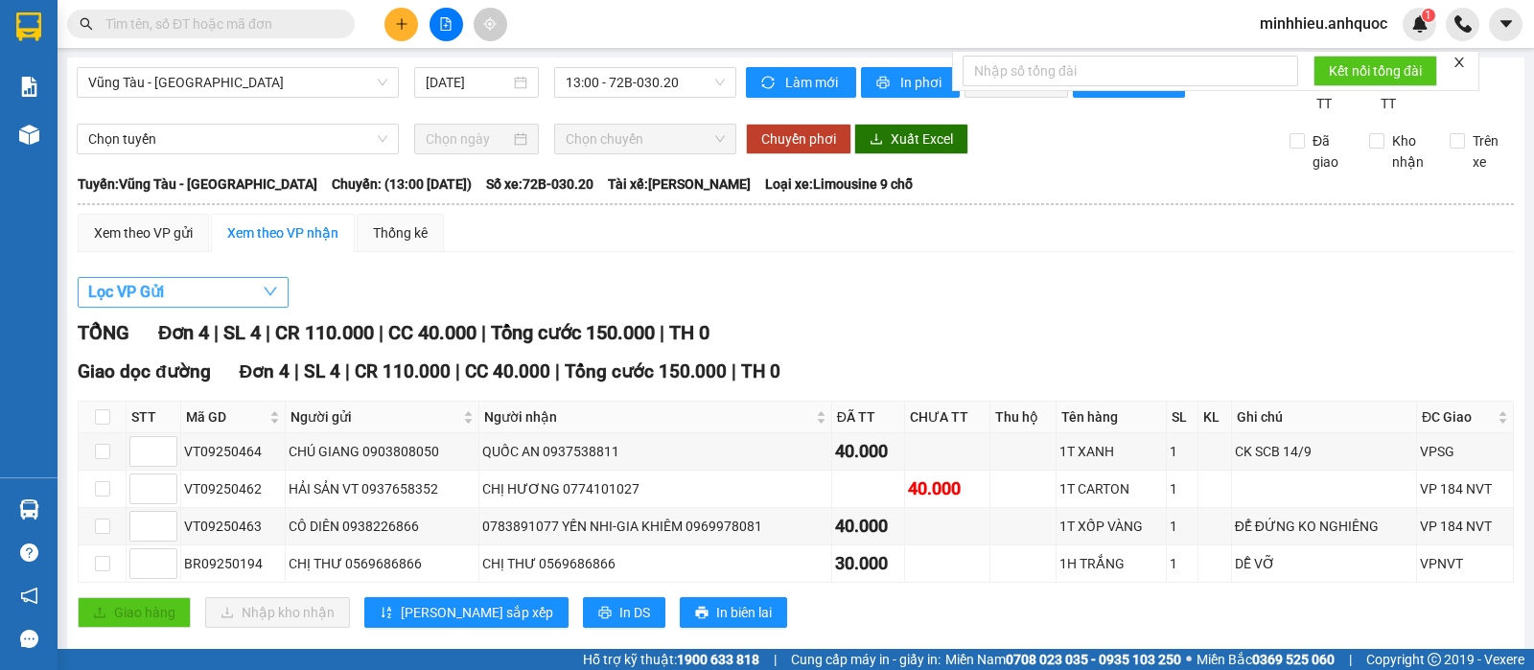
click at [172, 308] on button "Lọc VP Gửi" at bounding box center [183, 292] width 211 height 31
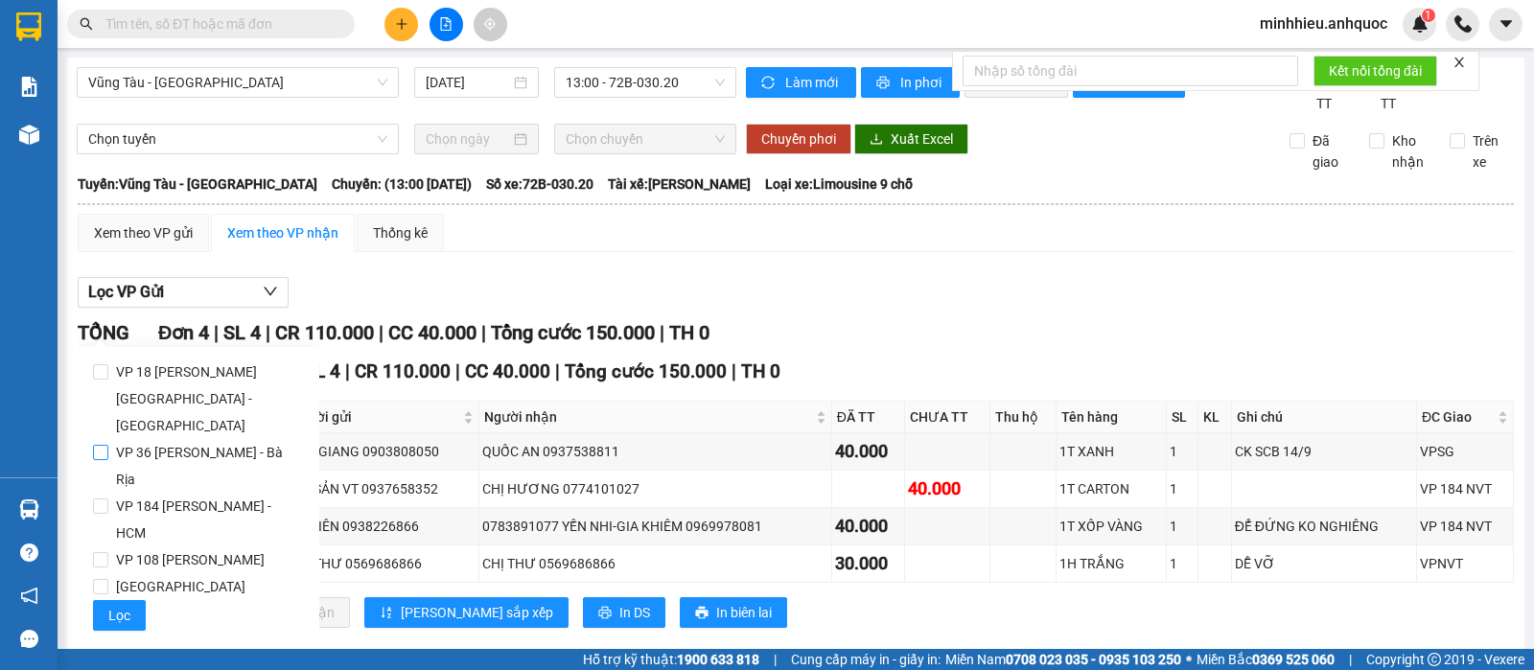
click at [142, 439] on span "VP 36 [PERSON_NAME] - Bà Rịa" at bounding box center [206, 466] width 196 height 54
click at [108, 445] on input "VP 36 [PERSON_NAME] - Bà Rịa" at bounding box center [100, 452] width 15 height 15
checkbox input "true"
click at [124, 600] on button "Lọc" at bounding box center [119, 615] width 53 height 31
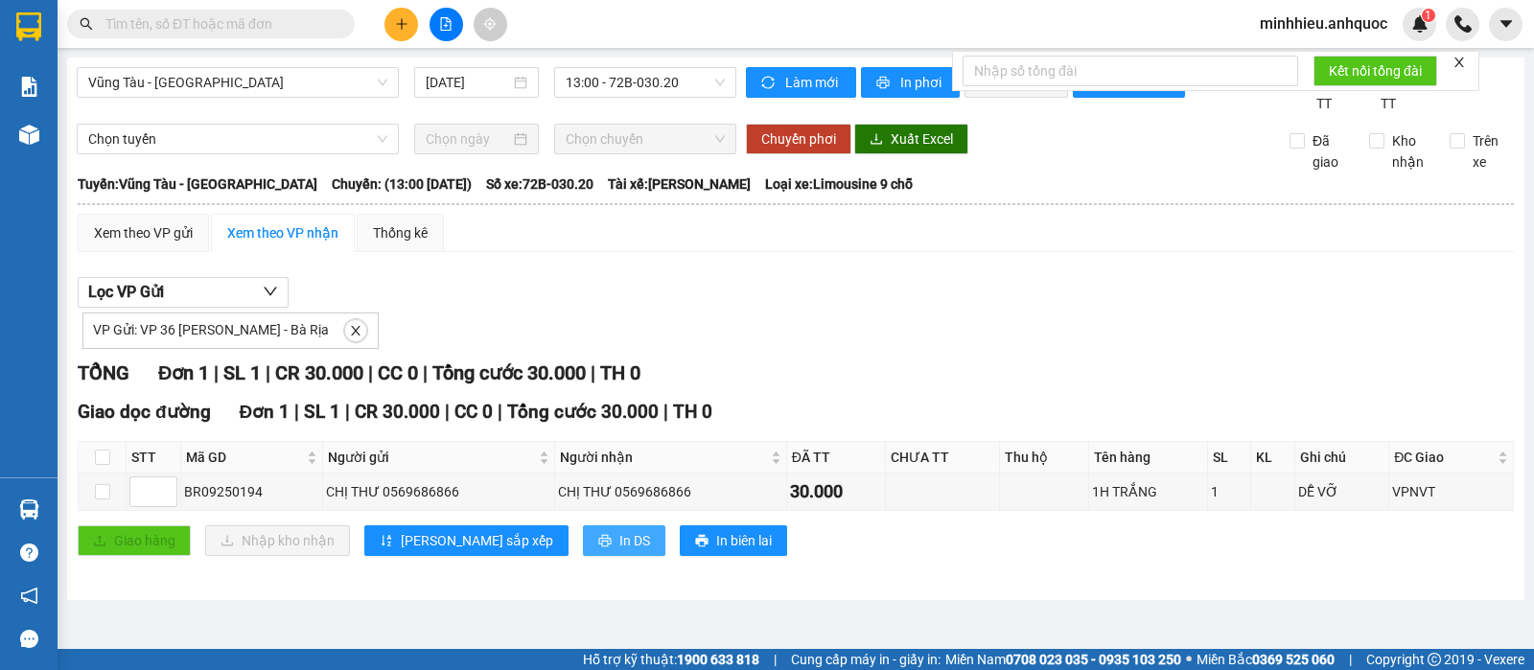
click at [619, 551] on span "In DS" at bounding box center [634, 540] width 31 height 21
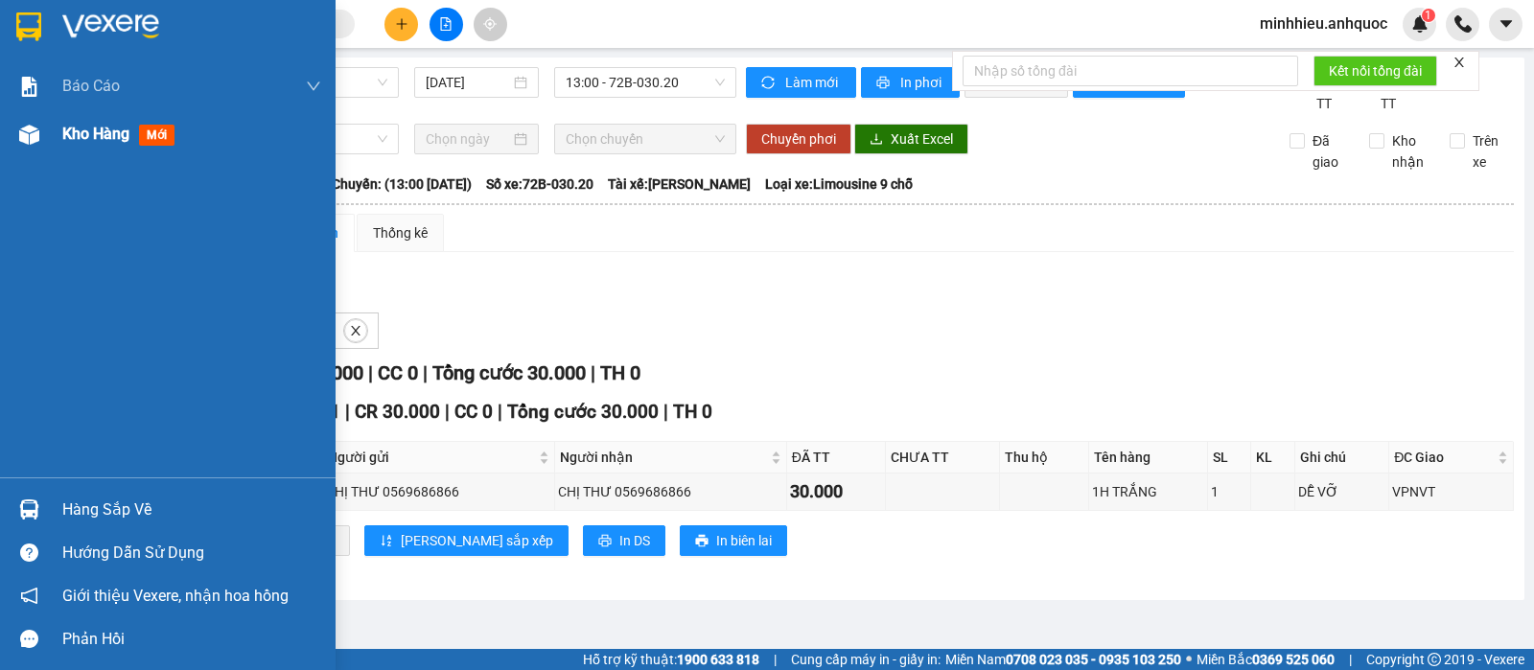
click at [53, 135] on div "Kho hàng mới" at bounding box center [168, 134] width 336 height 48
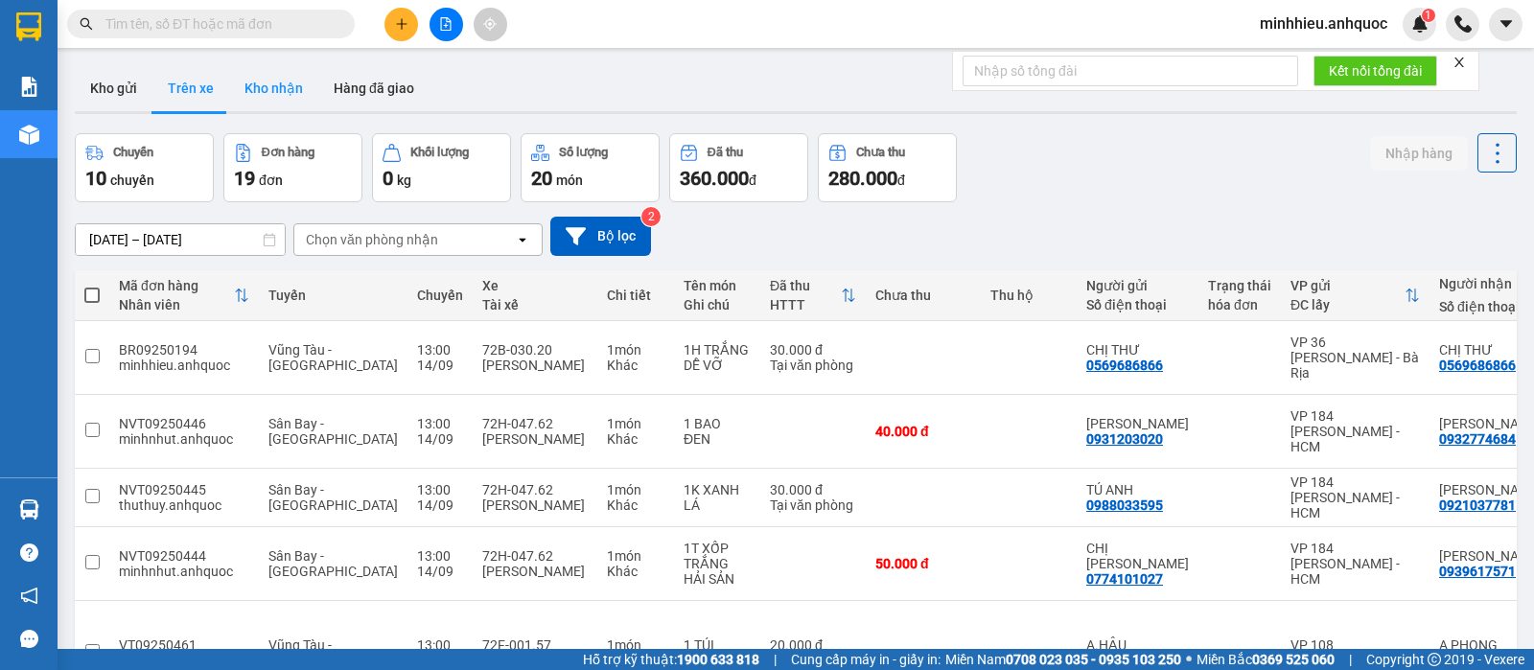
click at [263, 105] on button "Kho nhận" at bounding box center [273, 88] width 89 height 46
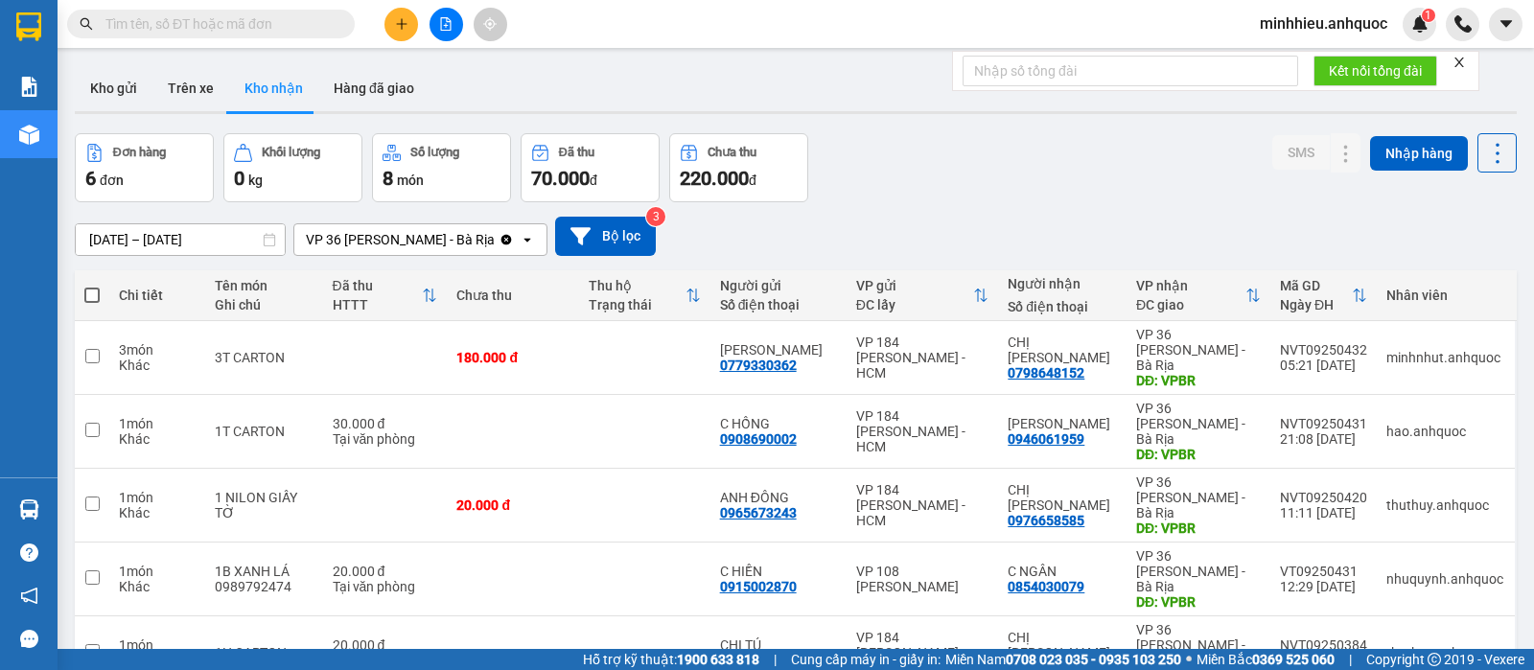
click at [1342, 29] on span "minhhieu.anhquoc" at bounding box center [1323, 24] width 158 height 24
click at [1285, 63] on span "Đăng xuất" at bounding box center [1332, 59] width 118 height 21
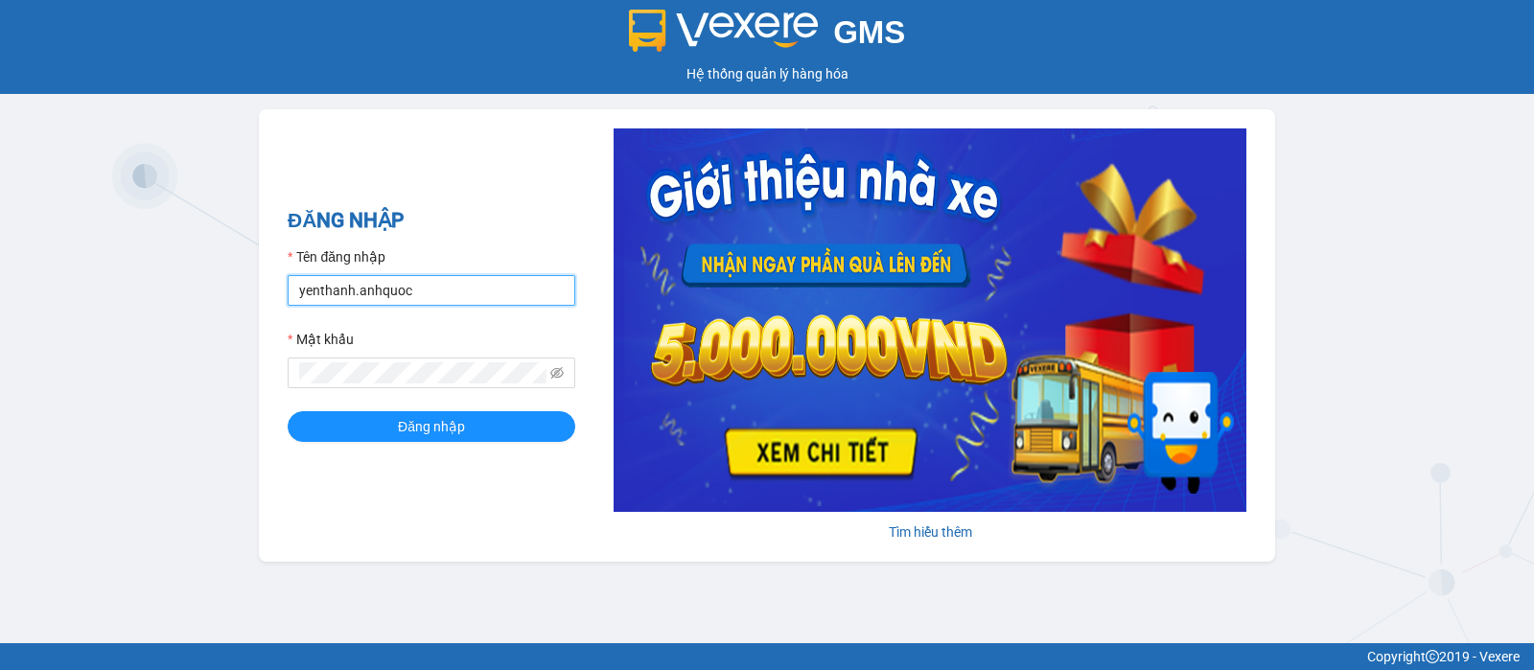
drag, startPoint x: 544, startPoint y: 291, endPoint x: 518, endPoint y: 291, distance: 25.9
click at [541, 291] on input "yenthanh.anhquoc" at bounding box center [432, 290] width 288 height 31
type input "hongtrang.anhquoc"
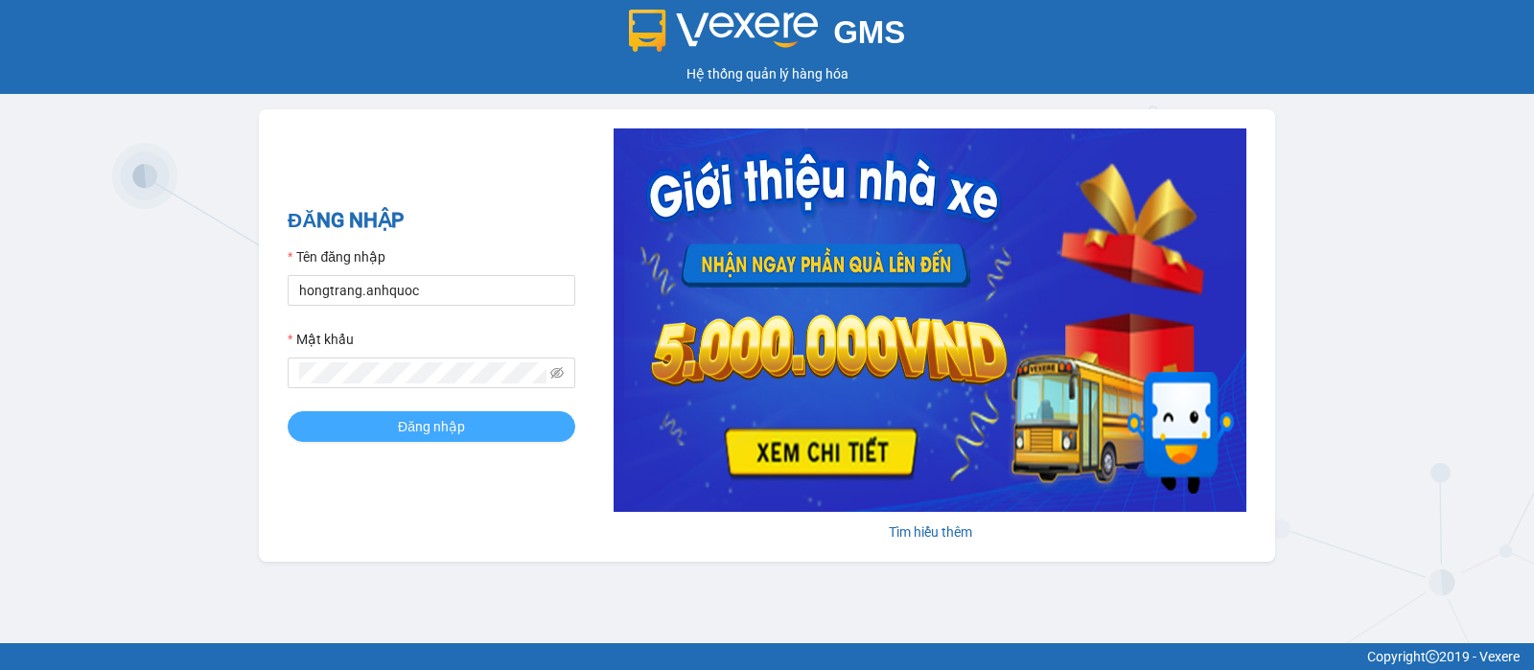
click at [400, 427] on span "Đăng nhập" at bounding box center [431, 426] width 67 height 21
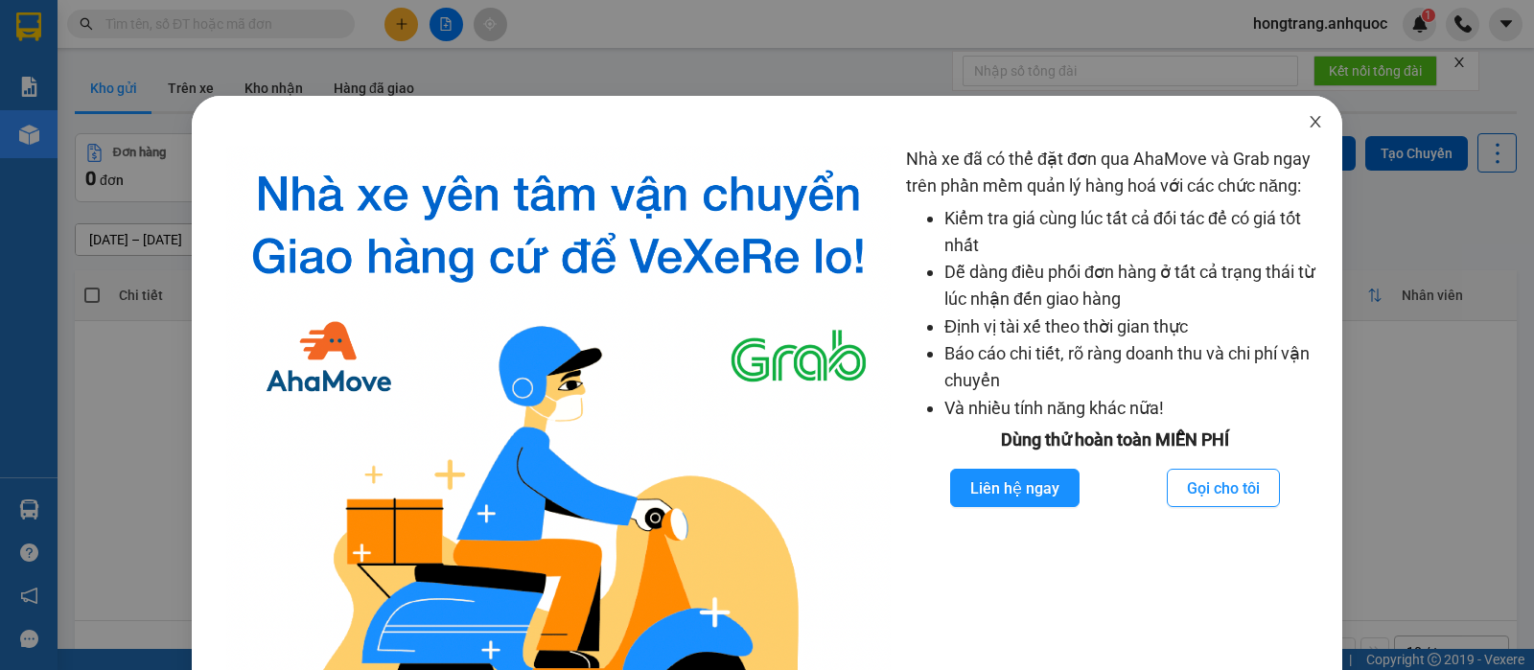
click at [1308, 124] on icon "close" at bounding box center [1315, 121] width 15 height 15
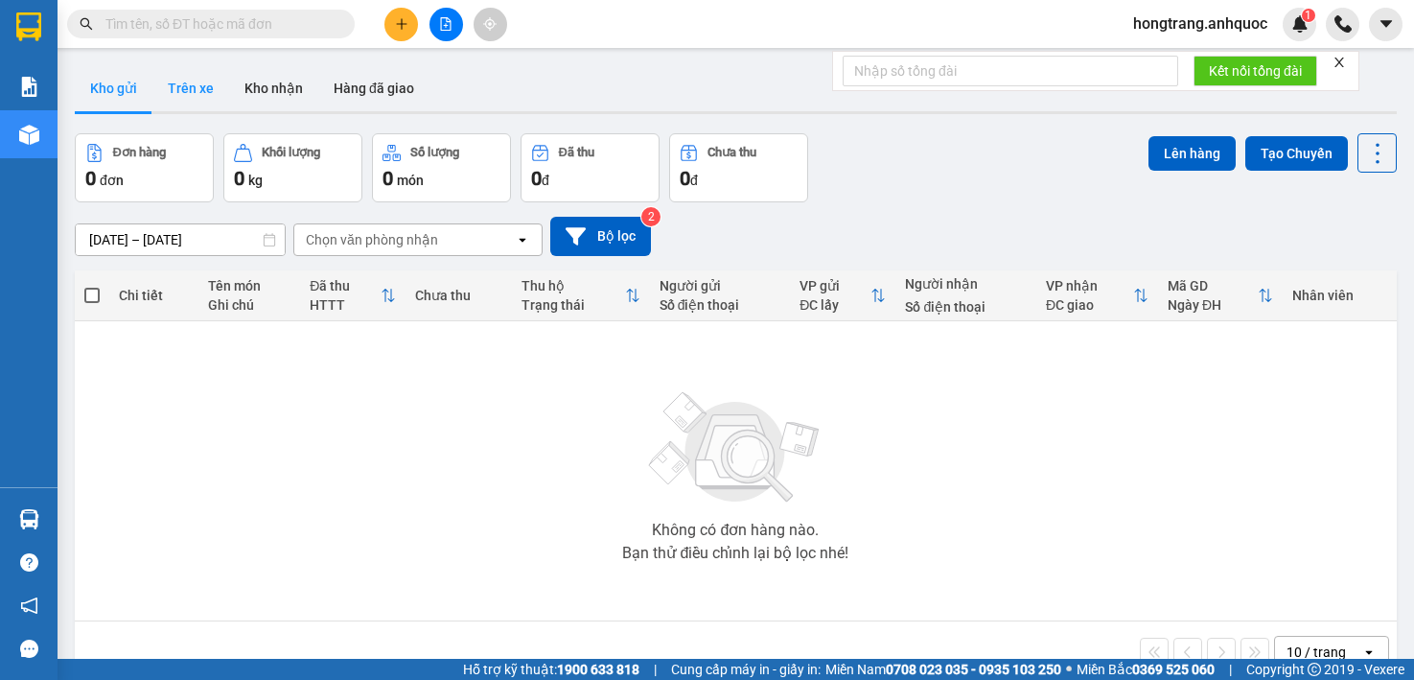
click at [214, 88] on button "Trên xe" at bounding box center [190, 88] width 77 height 46
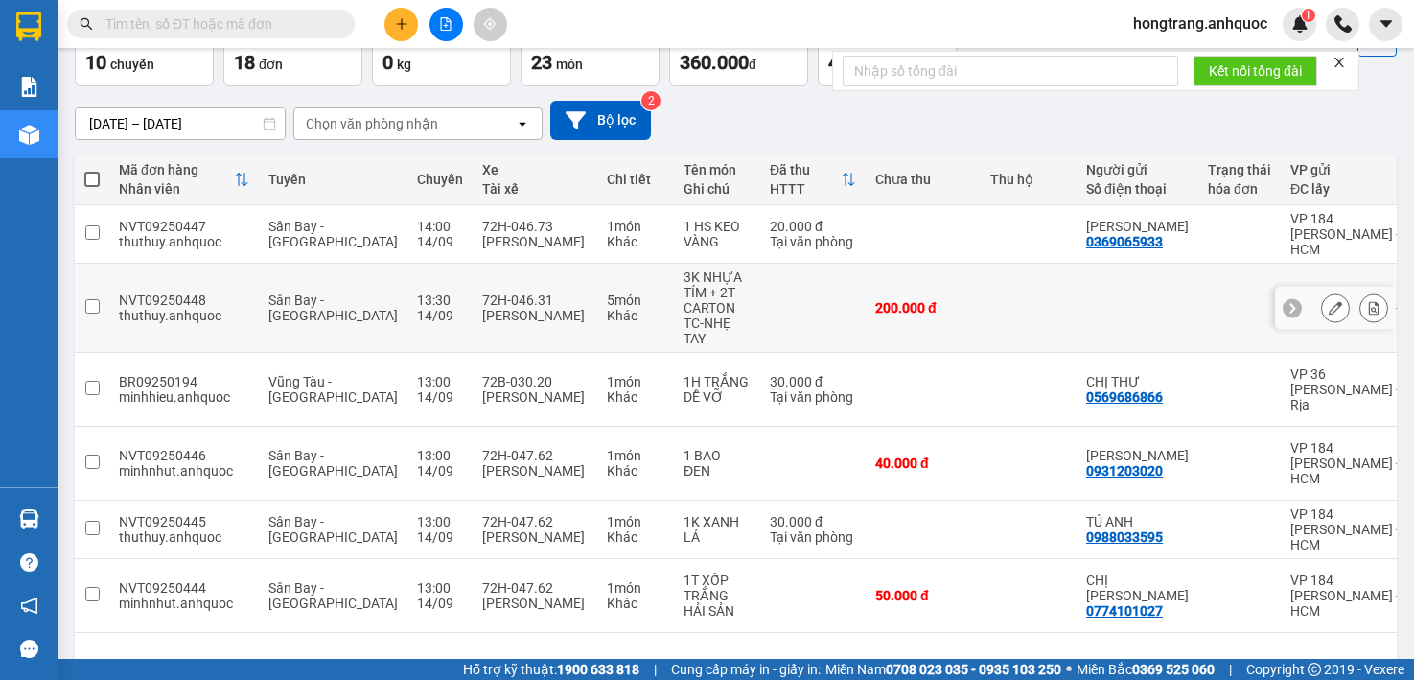
scroll to position [120, 0]
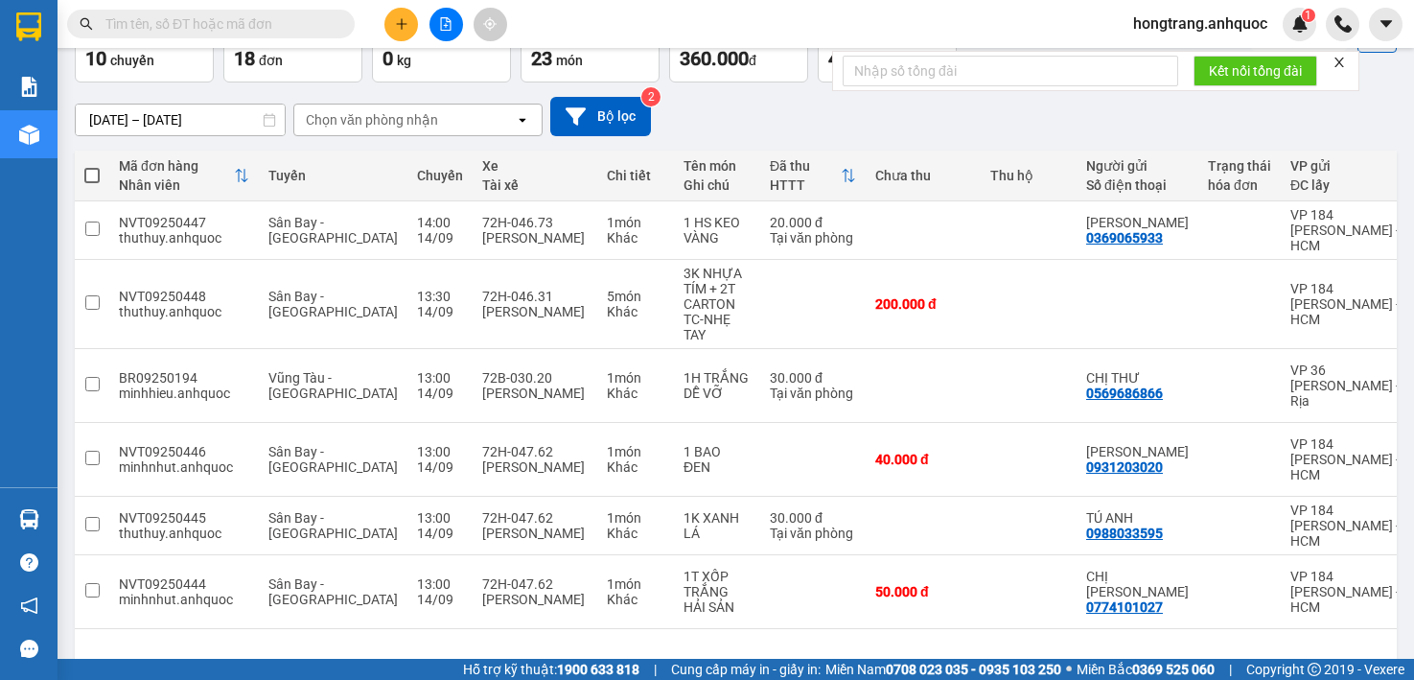
click at [179, 123] on input "[DATE] – [DATE]" at bounding box center [180, 119] width 209 height 31
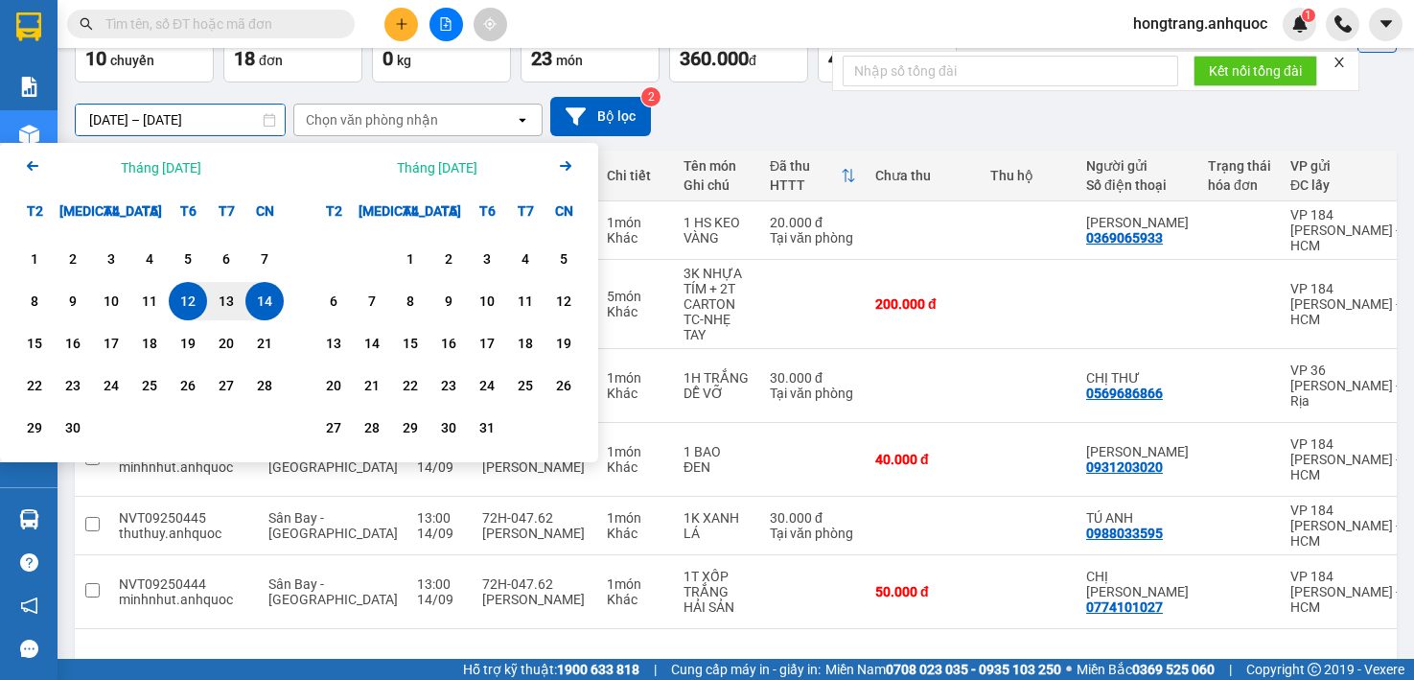
click at [263, 299] on div "14" at bounding box center [264, 301] width 27 height 23
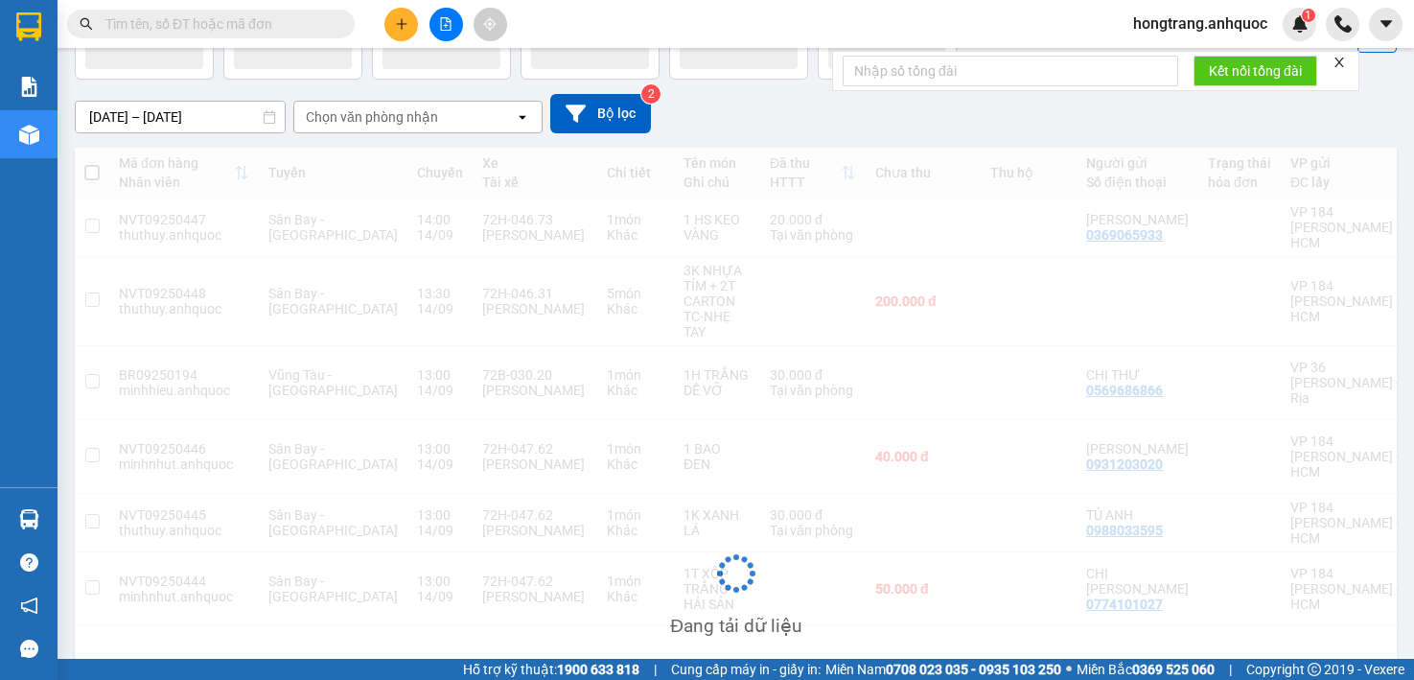
click at [388, 120] on div "Chọn văn phòng nhận" at bounding box center [372, 116] width 132 height 19
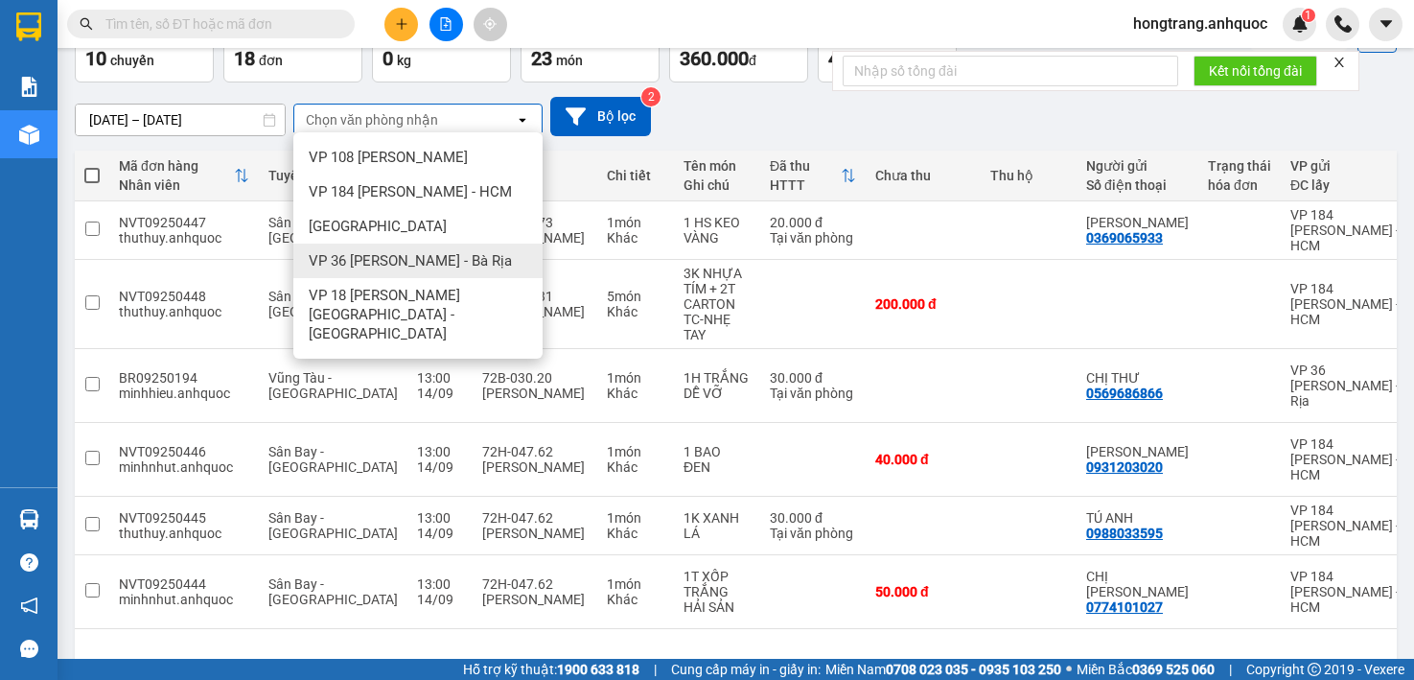
click at [343, 261] on span "VP 36 [PERSON_NAME] - Bà Rịa" at bounding box center [410, 260] width 203 height 19
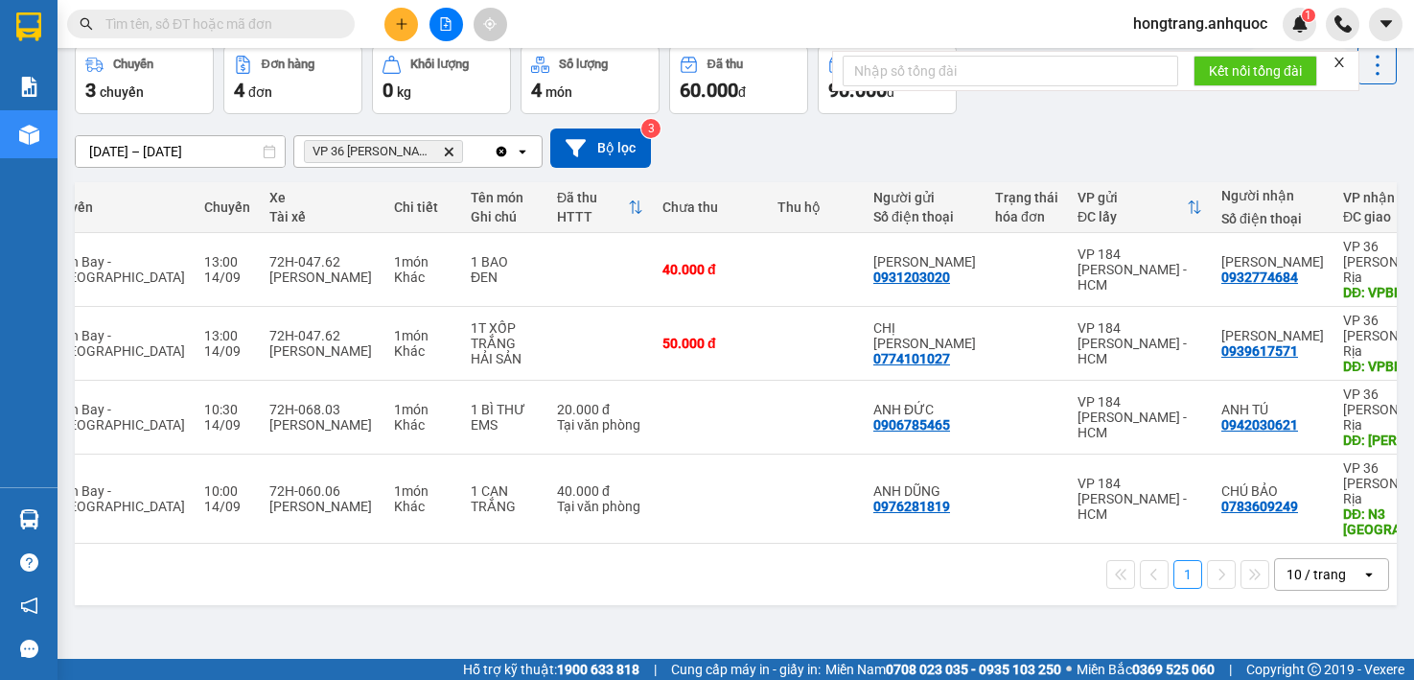
scroll to position [0, 197]
drag, startPoint x: 237, startPoint y: 535, endPoint x: 240, endPoint y: 515, distance: 20.3
click at [237, 544] on div "1 10 / trang open" at bounding box center [736, 574] width 1322 height 61
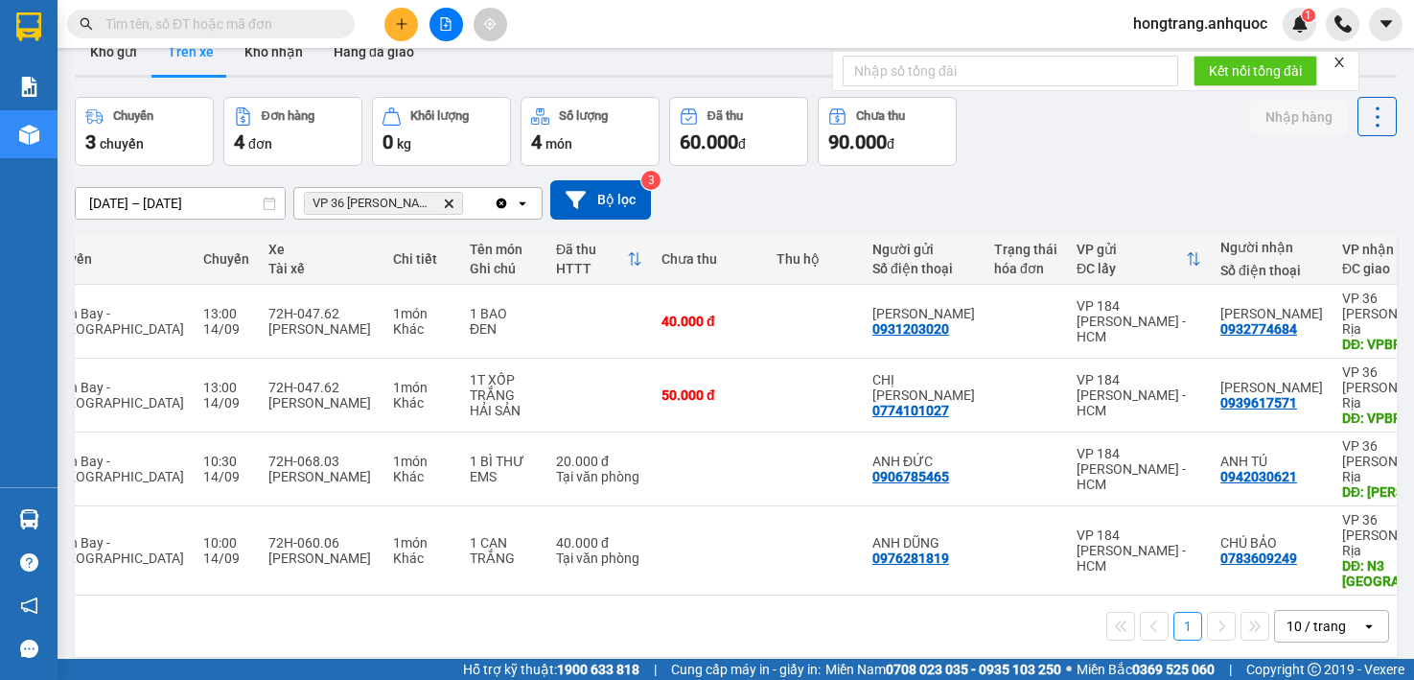
scroll to position [0, 0]
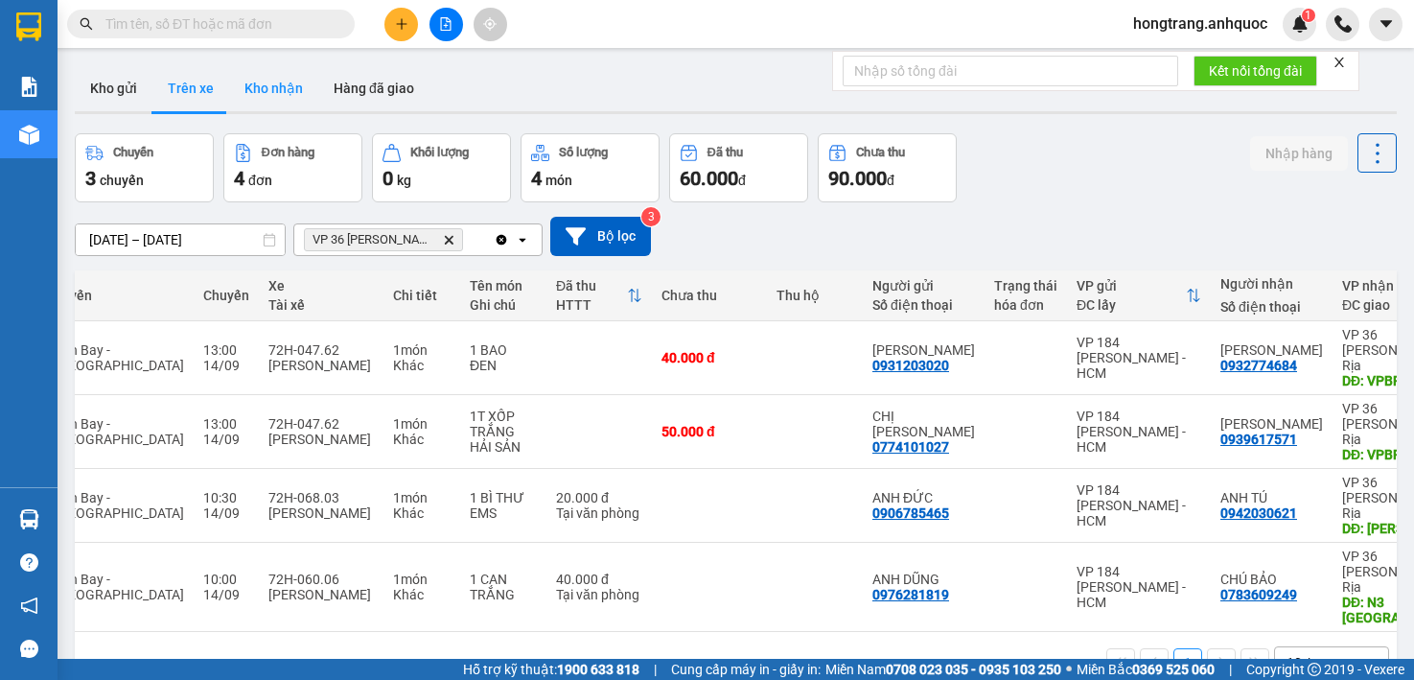
click at [271, 83] on button "Kho nhận" at bounding box center [273, 88] width 89 height 46
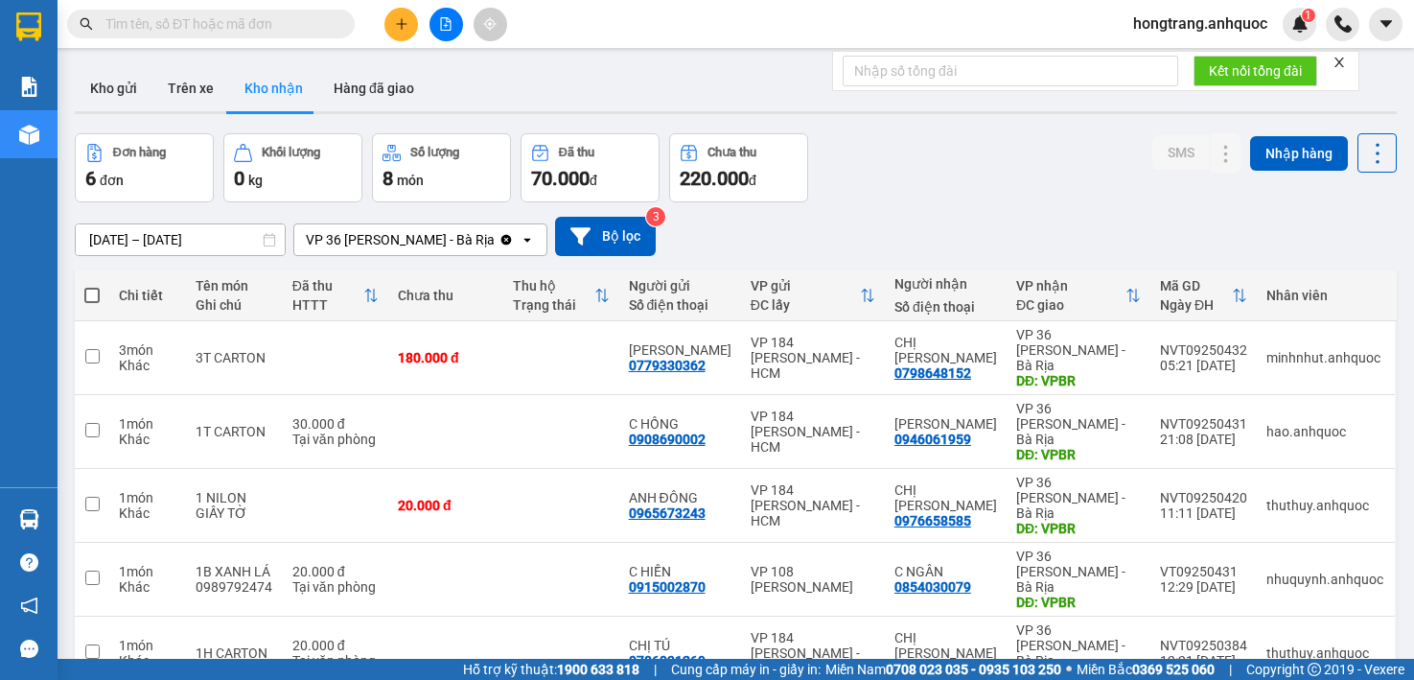
click at [204, 242] on input "[DATE] – [DATE]" at bounding box center [180, 239] width 209 height 31
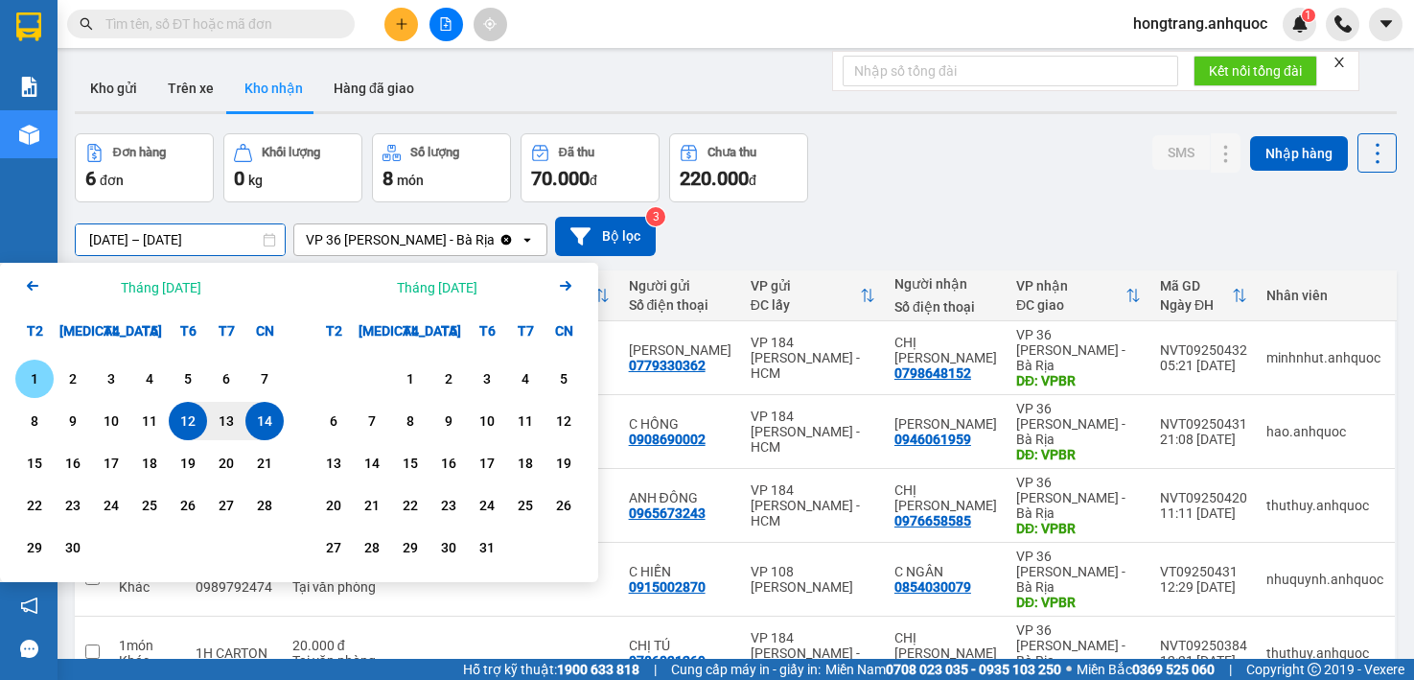
click at [31, 375] on div "1" at bounding box center [34, 378] width 27 height 23
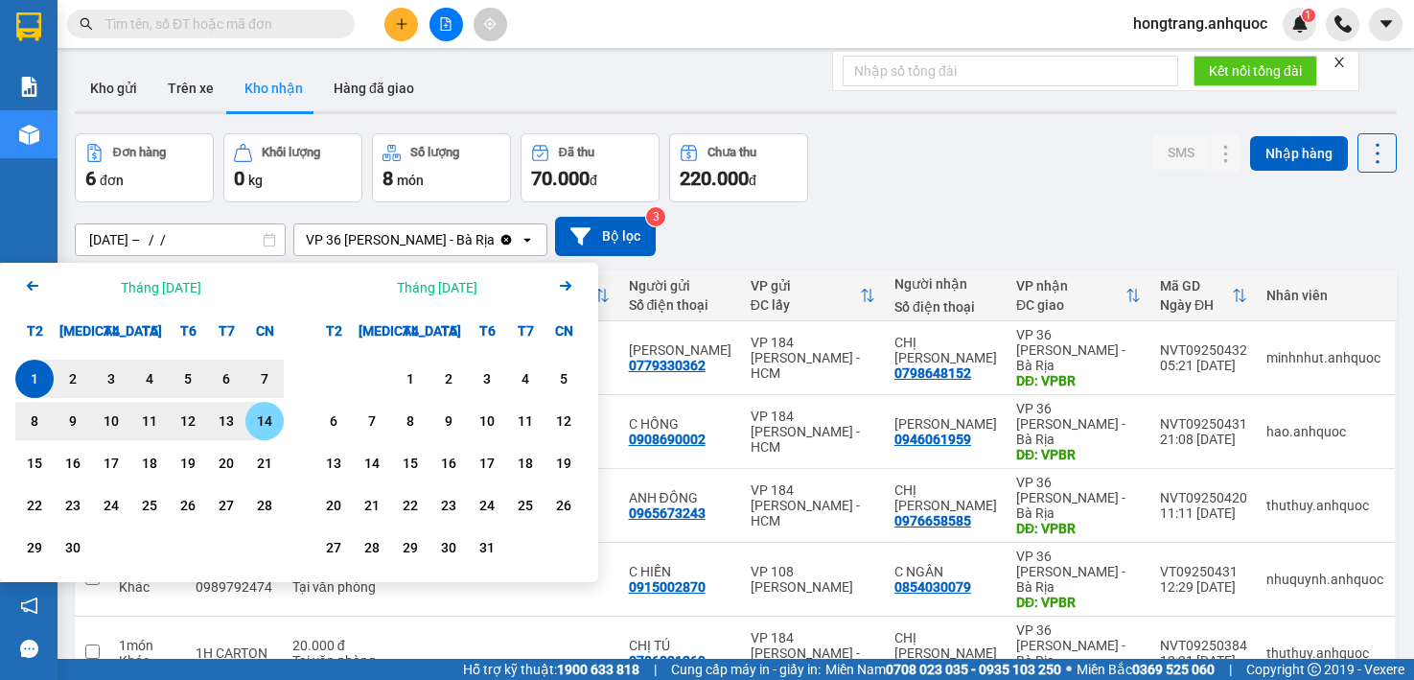
click at [258, 424] on div "14" at bounding box center [264, 420] width 27 height 23
type input "[DATE] – [DATE]"
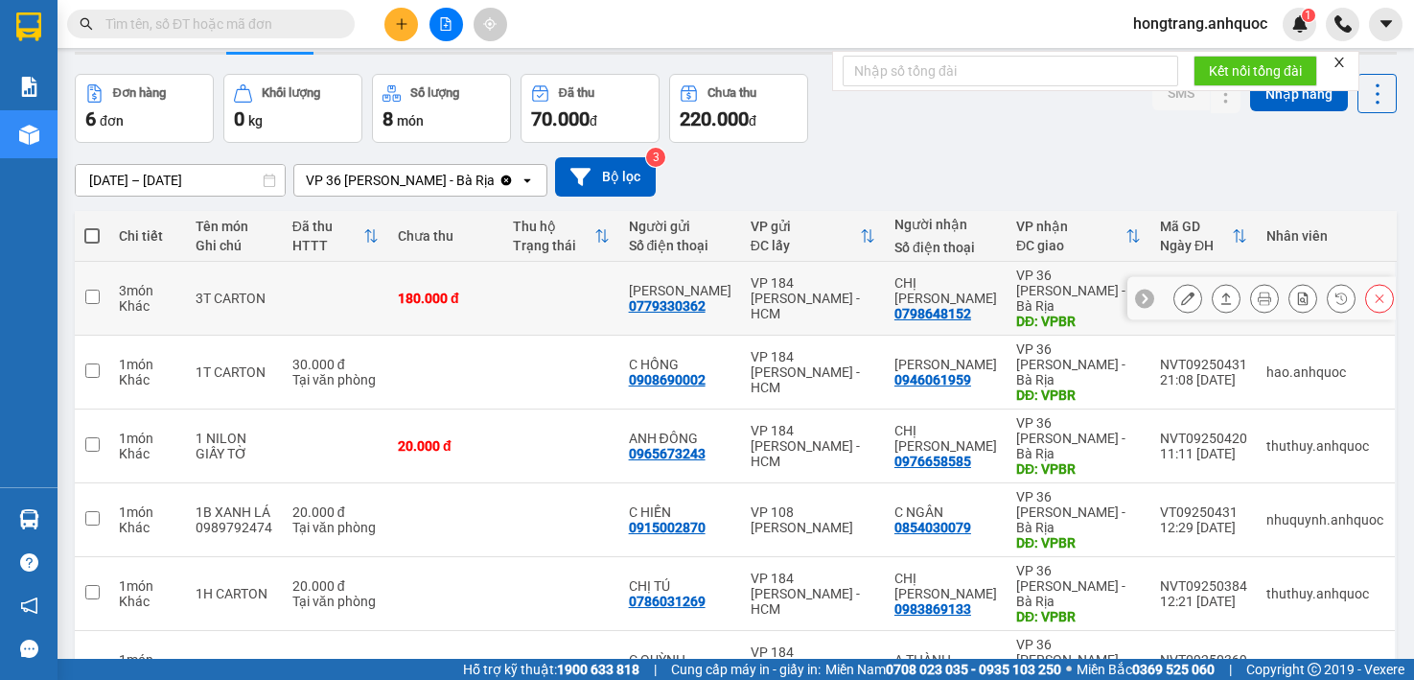
scroll to position [92, 0]
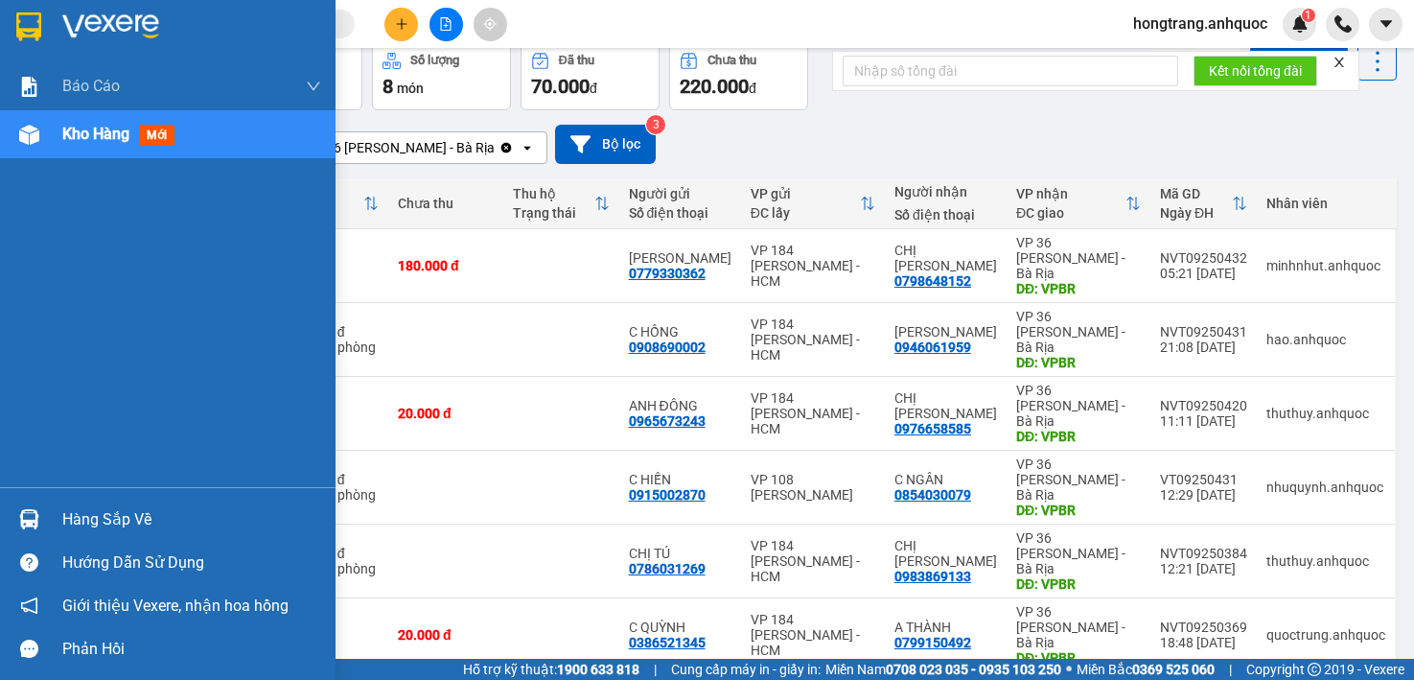
click at [21, 352] on div "Báo cáo Báo cáo dòng tiền (nhân viên) Doanh số tạo đơn theo VP gửi (nhà xe) Doa…" at bounding box center [168, 274] width 336 height 425
click at [21, 382] on div "Báo cáo Báo cáo dòng tiền (nhân viên) Doanh số tạo đơn theo VP gửi (nhà xe) Doa…" at bounding box center [168, 274] width 336 height 425
click at [21, 364] on div "Báo cáo Báo cáo dòng tiền (nhân viên) Doanh số tạo đơn theo VP gửi (nhà xe) Doa…" at bounding box center [168, 274] width 336 height 425
click at [21, 391] on div "Báo cáo Báo cáo dòng tiền (nhân viên) Doanh số tạo đơn theo VP gửi (nhà xe) Doa…" at bounding box center [168, 274] width 336 height 425
click at [21, 384] on div "Báo cáo Báo cáo dòng tiền (nhân viên) Doanh số tạo đơn theo VP gửi (nhà xe) Doa…" at bounding box center [168, 274] width 336 height 425
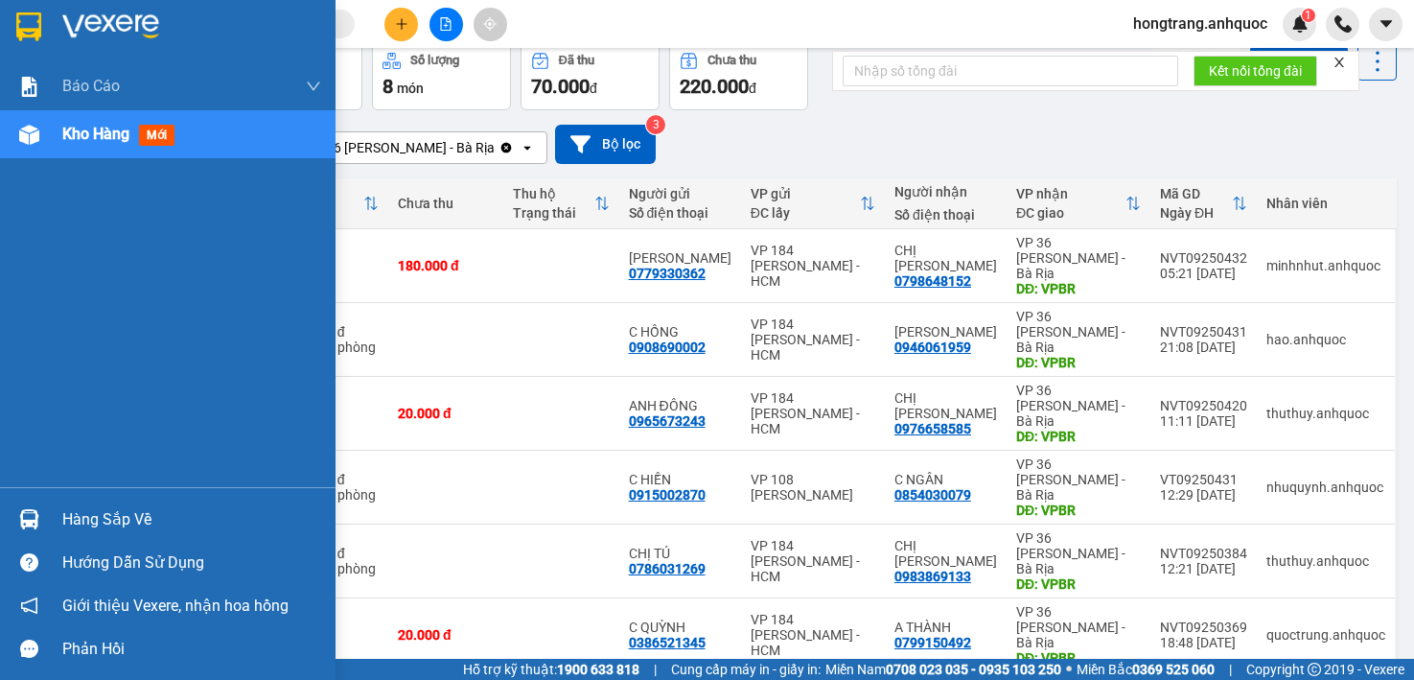
click at [21, 324] on div "Báo cáo Báo cáo dòng tiền (nhân viên) Doanh số tạo đơn theo VP gửi (nhà xe) Doa…" at bounding box center [168, 274] width 336 height 425
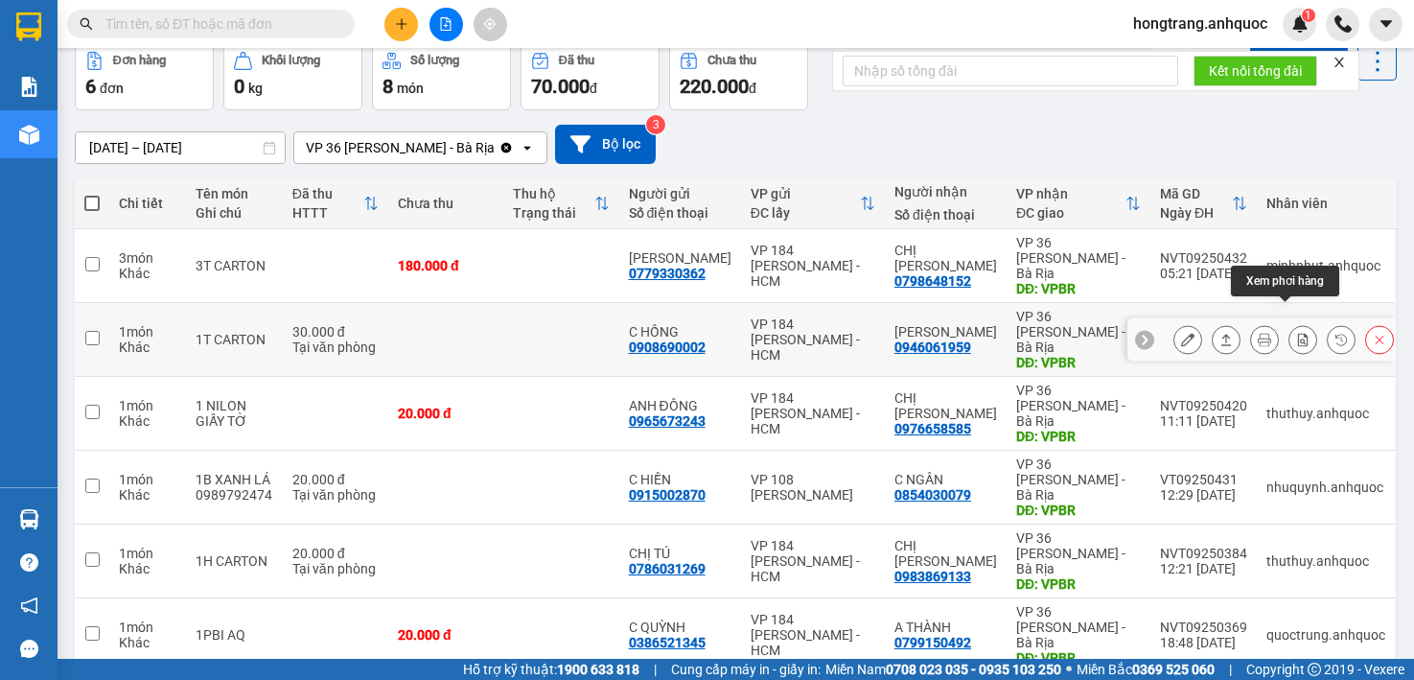
click at [1296, 333] on icon at bounding box center [1302, 339] width 13 height 13
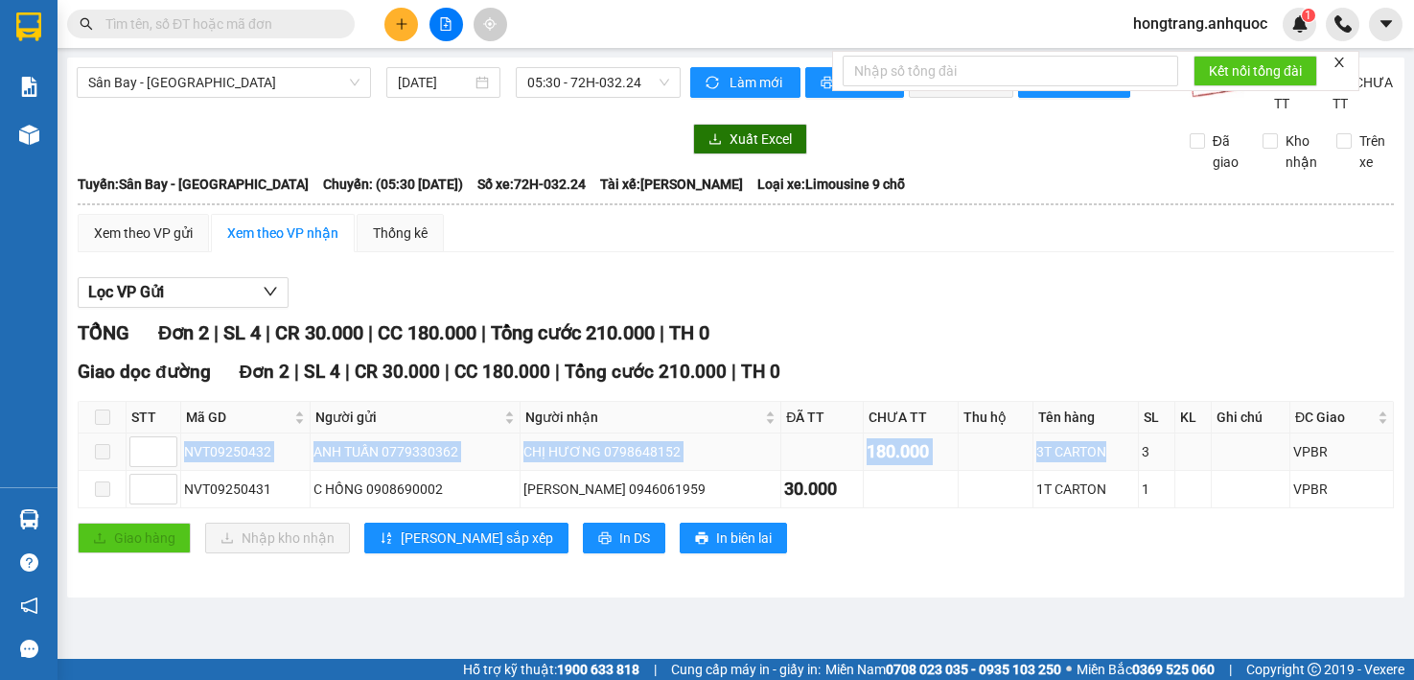
drag, startPoint x: 182, startPoint y: 475, endPoint x: 1106, endPoint y: 470, distance: 924.1
click at [1106, 470] on tr "NVT09250432 ANH TUẤN 0779330362 CHỊ HƯƠNG 0798648152 180.000 3T CARTON 3 VPBR" at bounding box center [736, 451] width 1315 height 37
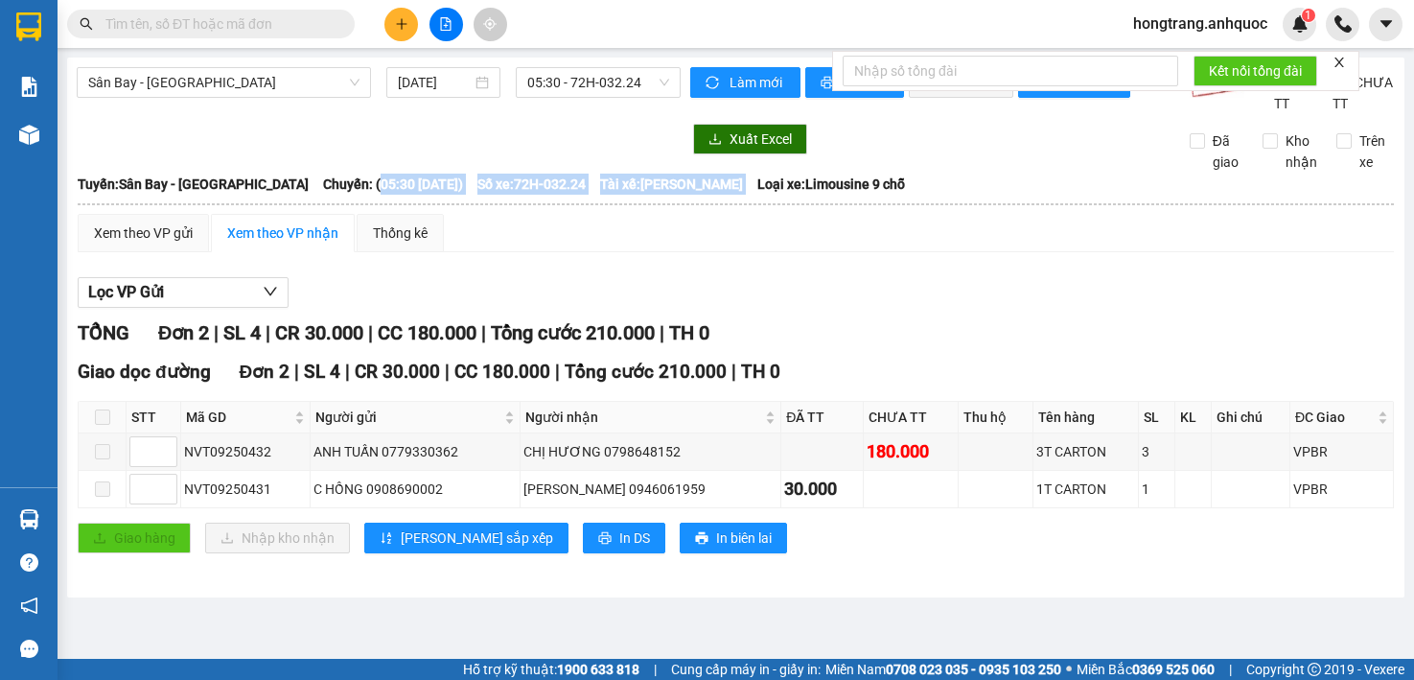
copy div "05:30 [DATE]) Số xe: 72H-032.24 Tài xế: [PERSON_NAME]"
drag, startPoint x: 327, startPoint y: 206, endPoint x: 775, endPoint y: 209, distance: 447.7
click at [775, 195] on div "Tuyến: [GEOGRAPHIC_DATA] - [GEOGRAPHIC_DATA][PERSON_NAME]: (05:30 [DATE]) Số xe…" at bounding box center [736, 184] width 1316 height 21
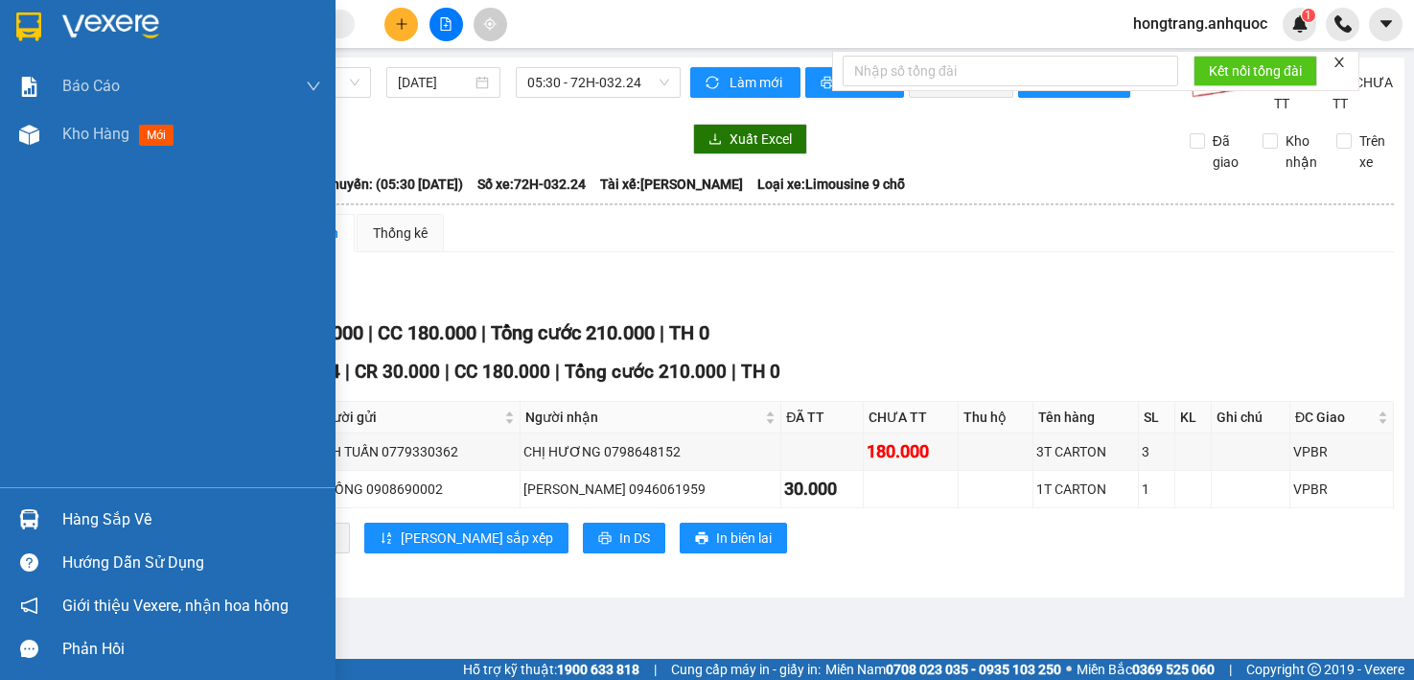
drag, startPoint x: 21, startPoint y: 322, endPoint x: 237, endPoint y: 365, distance: 220.0
click at [21, 322] on div "Báo cáo Báo cáo dòng tiền (nhân viên) Doanh số tạo đơn theo VP gửi (nhà xe) Doa…" at bounding box center [168, 274] width 336 height 425
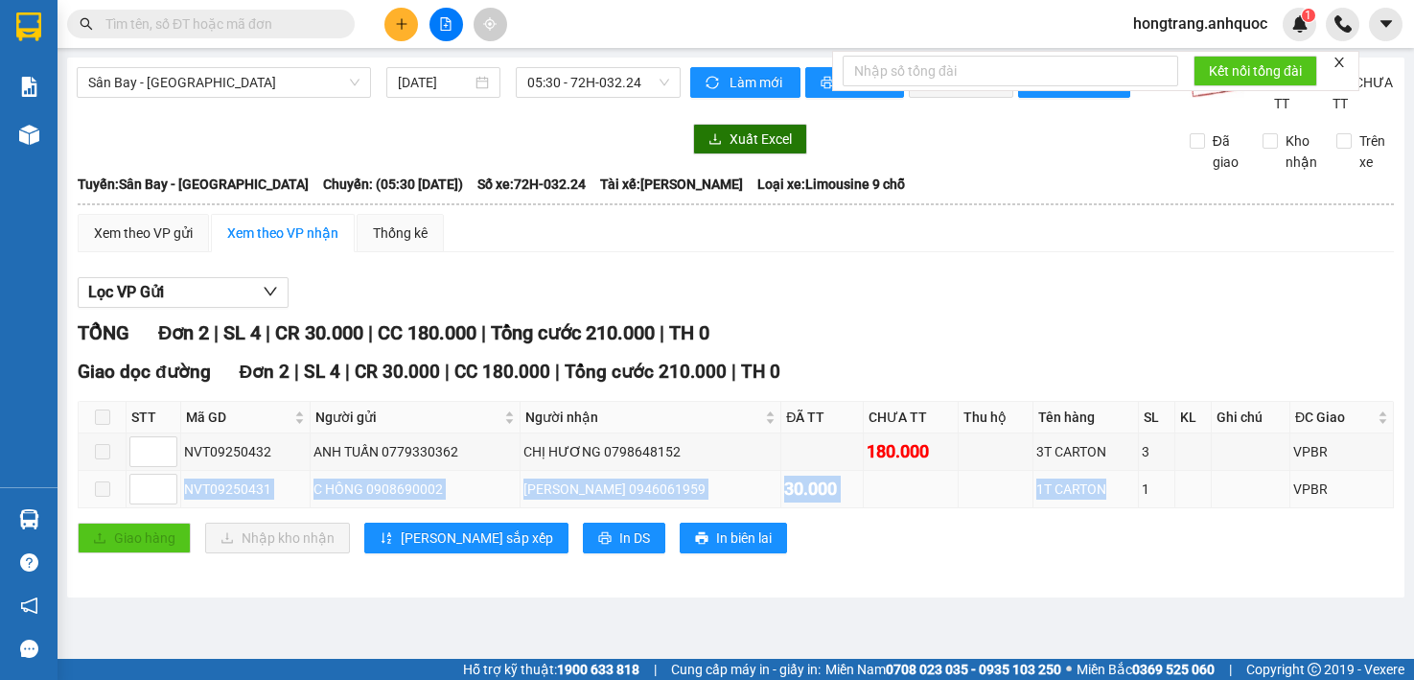
drag, startPoint x: 183, startPoint y: 506, endPoint x: 1112, endPoint y: 512, distance: 928.9
click at [1112, 508] on tr "NVT09250431 C HỒNG 0908690002 [PERSON_NAME] 0946061959 30.000 1T CARTON 1 VPBR" at bounding box center [736, 489] width 1315 height 37
copy tr "NVT09250431 C HỒNG 0908690002 [PERSON_NAME] 0946061959 30.000 1T CARTON"
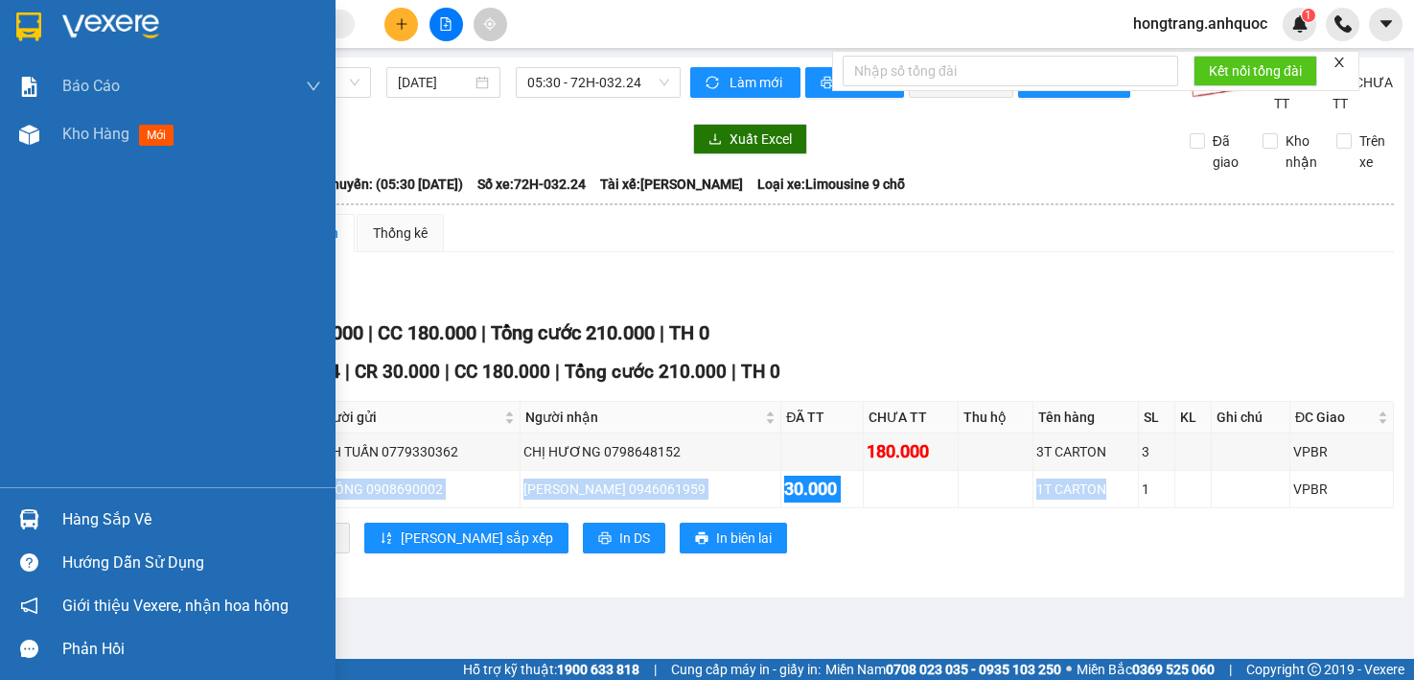
drag, startPoint x: 31, startPoint y: 133, endPoint x: 166, endPoint y: 166, distance: 139.0
click at [31, 133] on img at bounding box center [29, 135] width 20 height 20
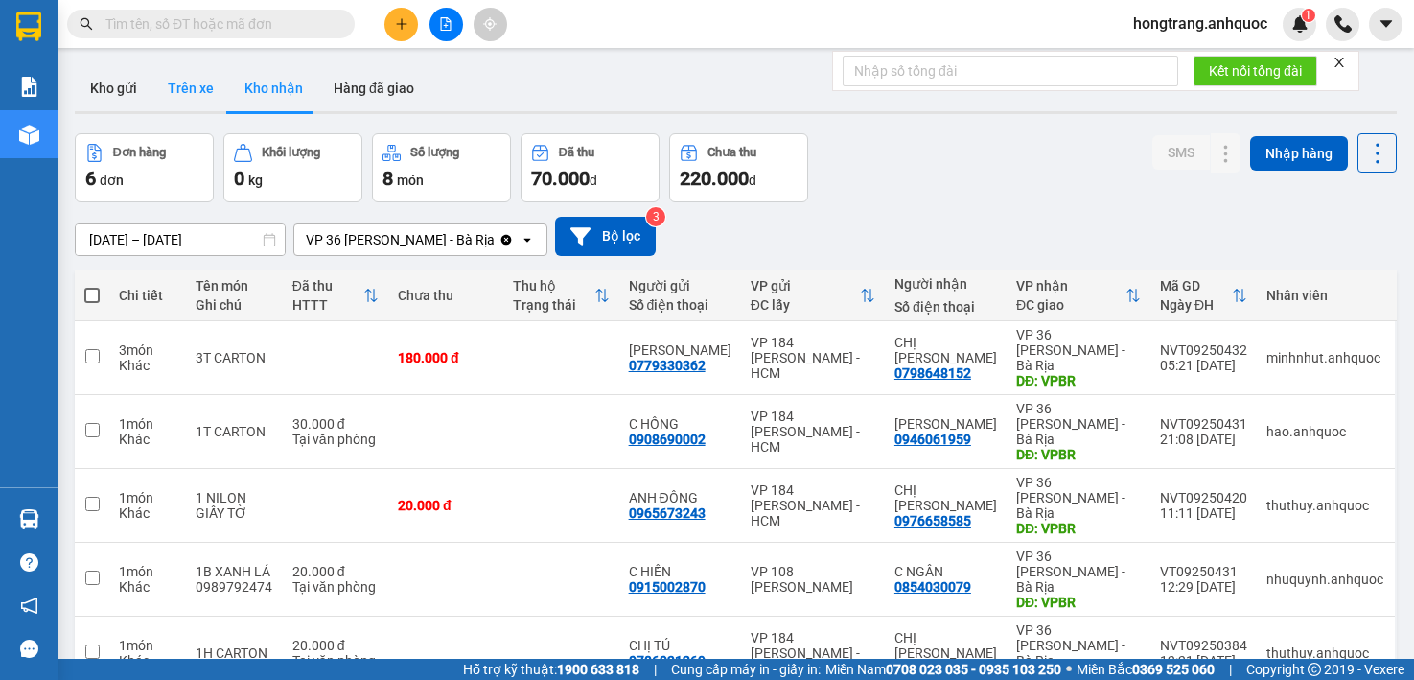
click at [181, 87] on button "Trên xe" at bounding box center [190, 88] width 77 height 46
type input "[DATE] – [DATE]"
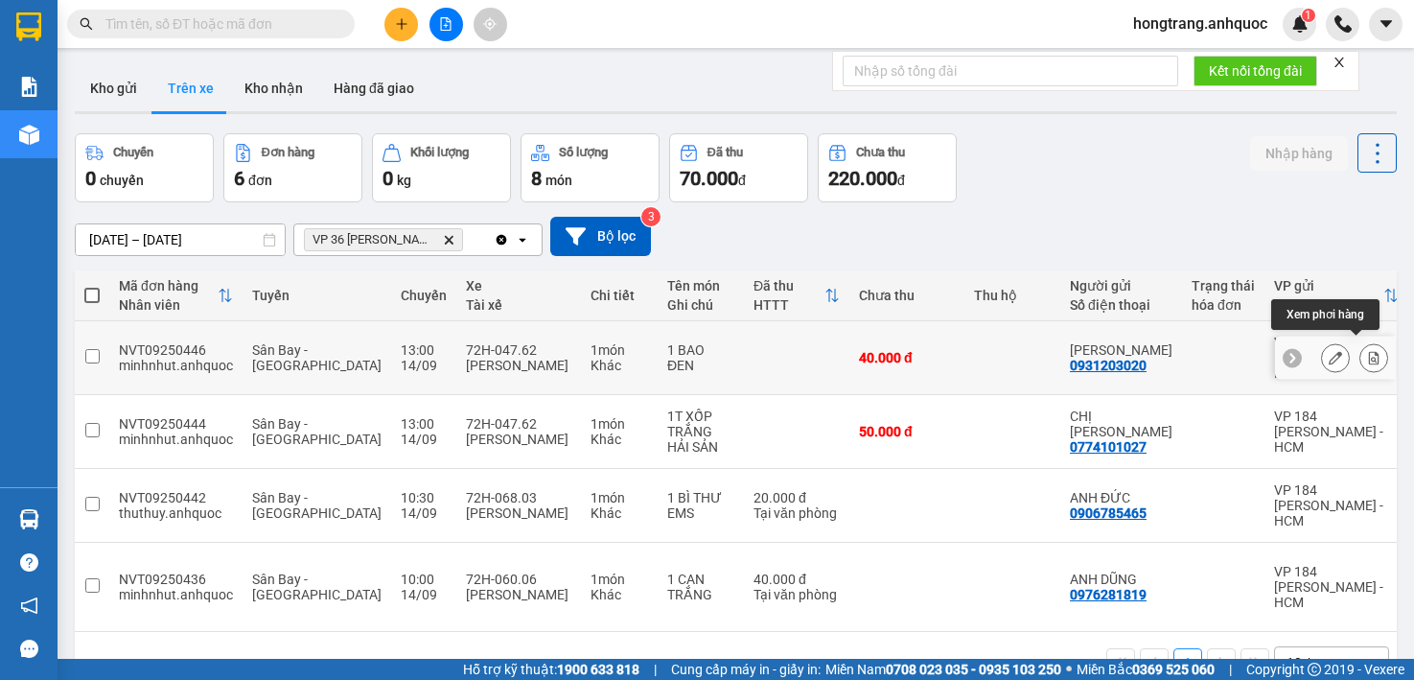
click at [1367, 352] on icon at bounding box center [1373, 357] width 13 height 13
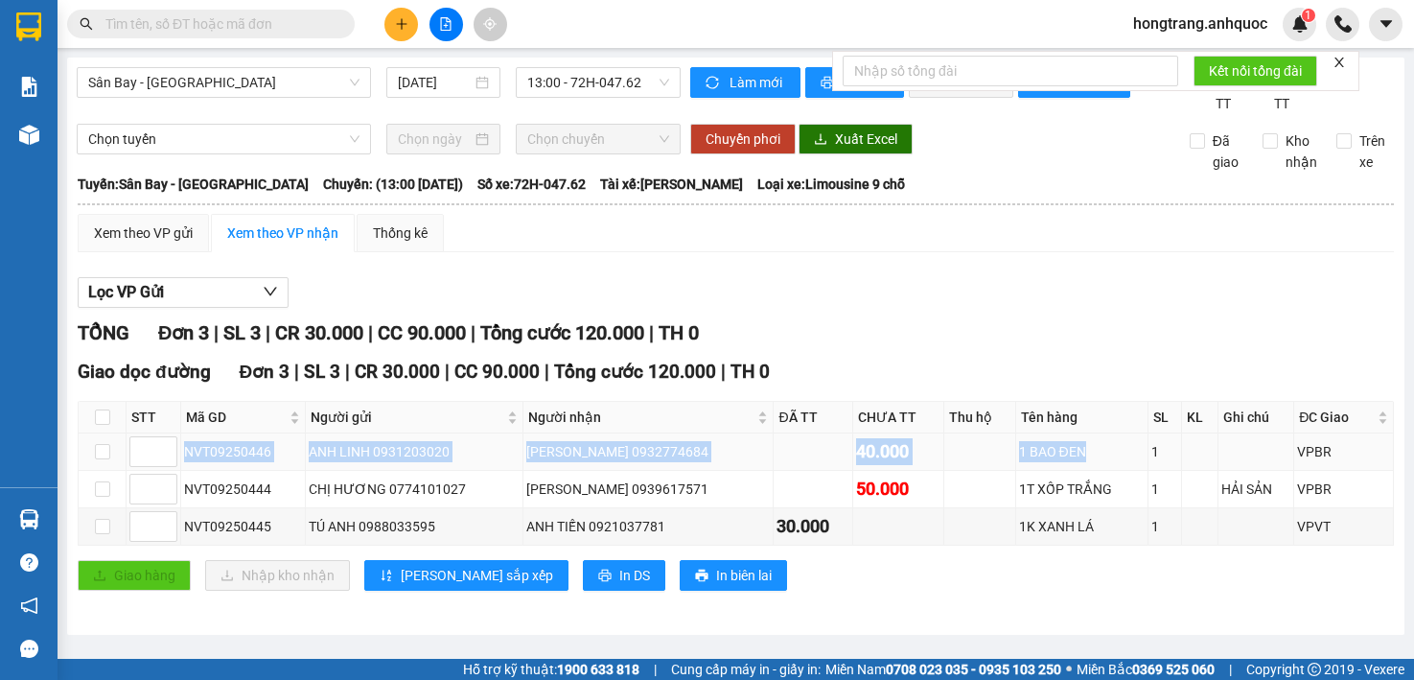
drag, startPoint x: 183, startPoint y: 468, endPoint x: 1075, endPoint y: 465, distance: 891.5
click at [1075, 465] on tr "NVT09250446 ANH LINH 0931203020 ANH CHINH 0932774684 40.000 1 BAO ĐEN 1 VPBR" at bounding box center [736, 451] width 1315 height 37
copy tr "NVT09250446 ANH LINH 0931203020 ANH CHINH 0932774684 40.000 1 BAO ĐEN"
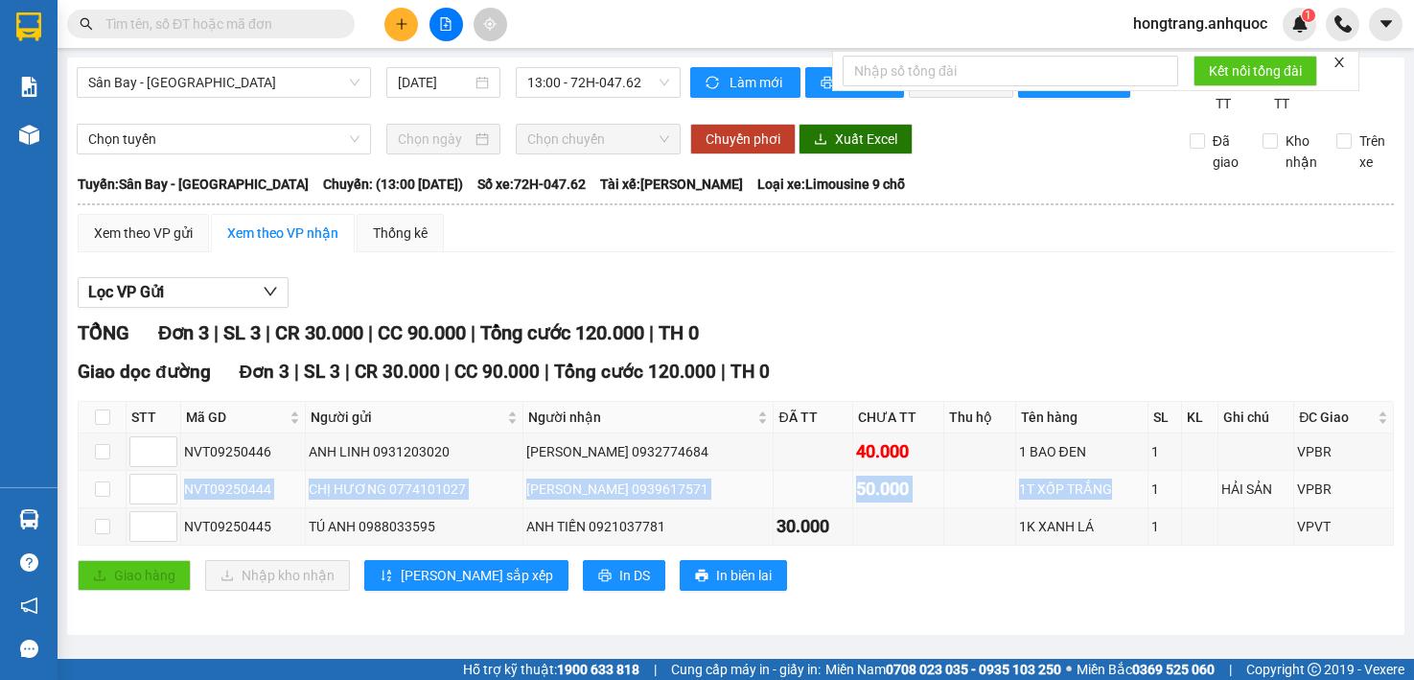
drag, startPoint x: 185, startPoint y: 513, endPoint x: 1088, endPoint y: 506, distance: 903.0
click at [1088, 506] on tr "NVT09250444 CHỊ HƯƠNG 0774101027 [PERSON_NAME] 0939617571 50.000 1T XỐP TRẮNG 1…" at bounding box center [736, 489] width 1315 height 37
copy tr "NVT09250444 CHỊ HƯƠNG 0774101027 [PERSON_NAME] 0939617571 50.000 1T XỐP TRẮNG"
drag, startPoint x: 327, startPoint y: 208, endPoint x: 753, endPoint y: 201, distance: 425.7
click at [753, 195] on div "Tuyến: [GEOGRAPHIC_DATA] - [GEOGRAPHIC_DATA] Chuyến: (13:00 [DATE]) Số xe: 72H-…" at bounding box center [736, 184] width 1316 height 21
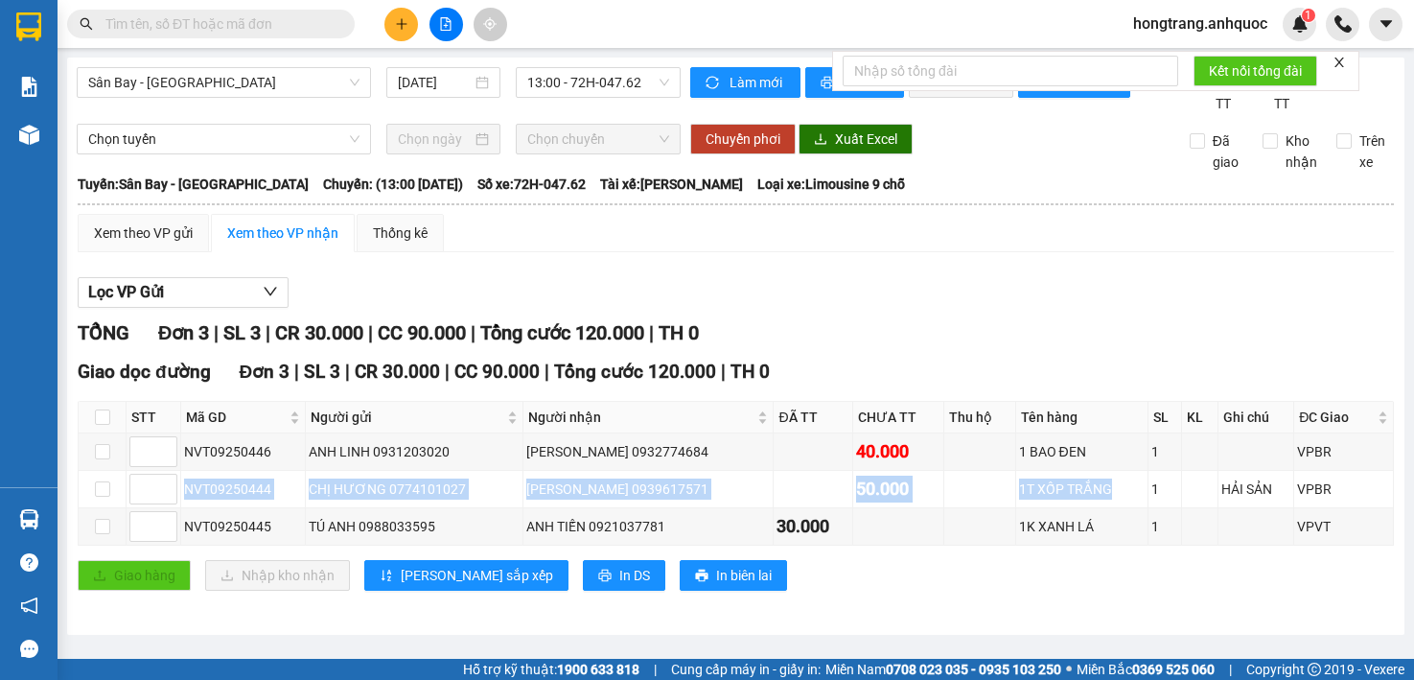
copy div "13:00 [DATE]) Số xe: 72H-047.62 Tài xế: [PERSON_NAME]"
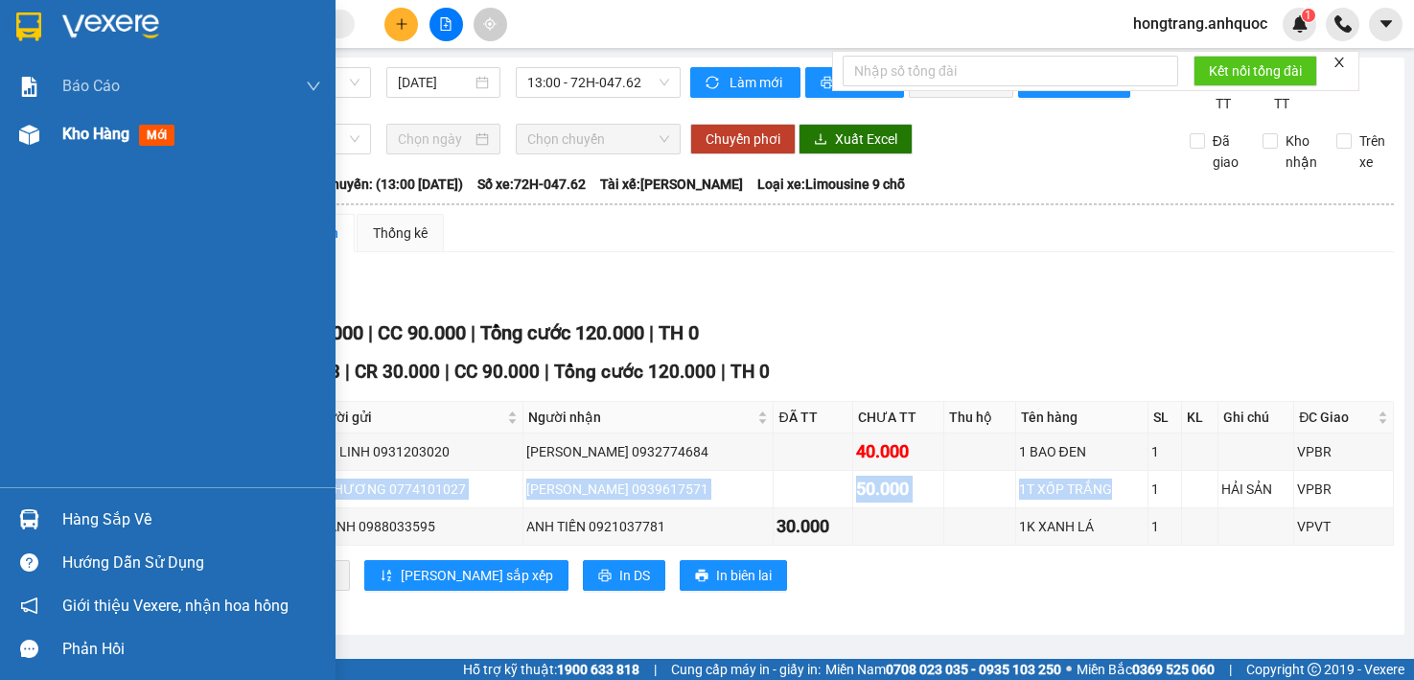
click at [30, 140] on img at bounding box center [29, 135] width 20 height 20
